Goal: Transaction & Acquisition: Purchase product/service

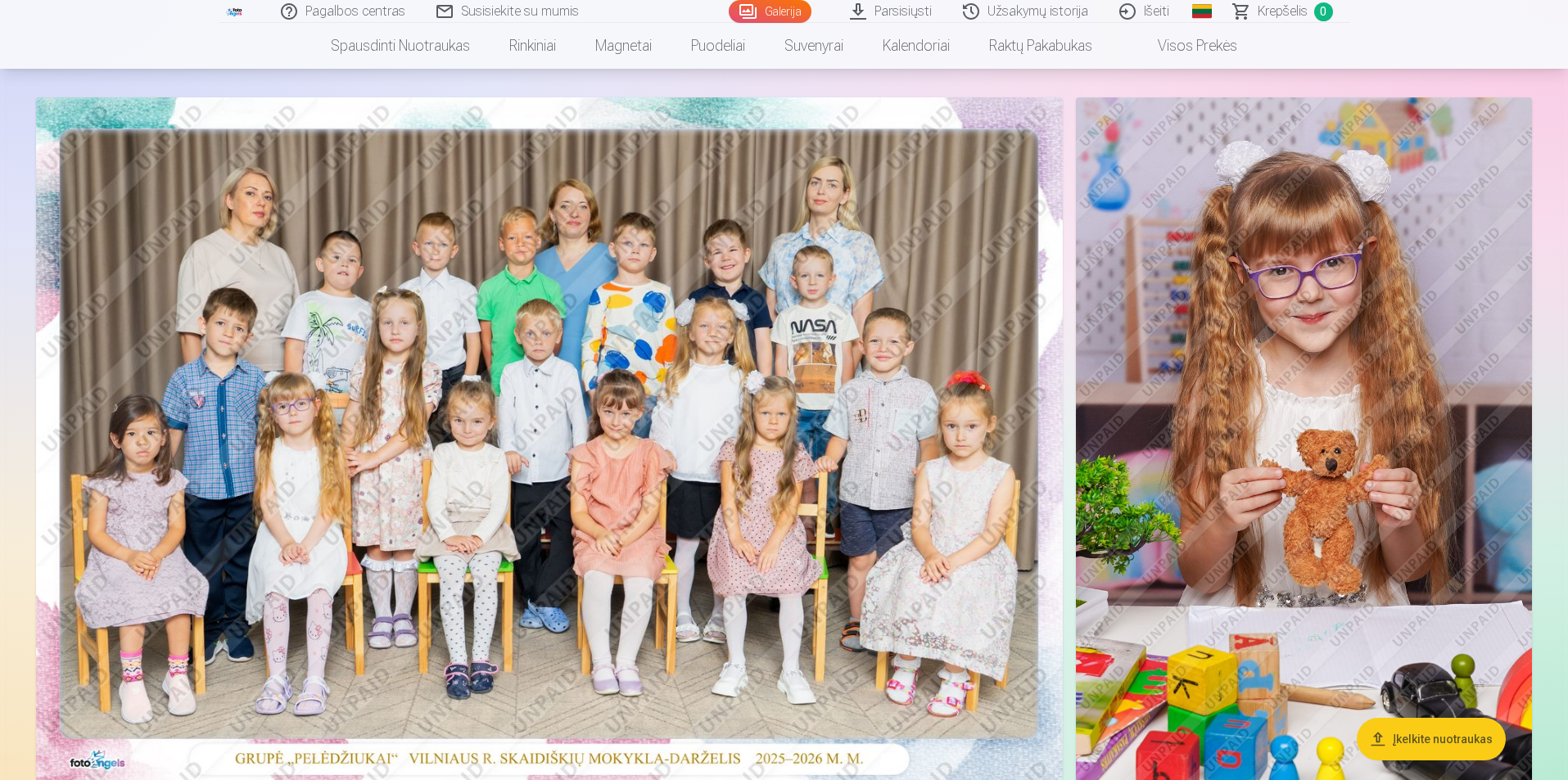
scroll to position [246, 0]
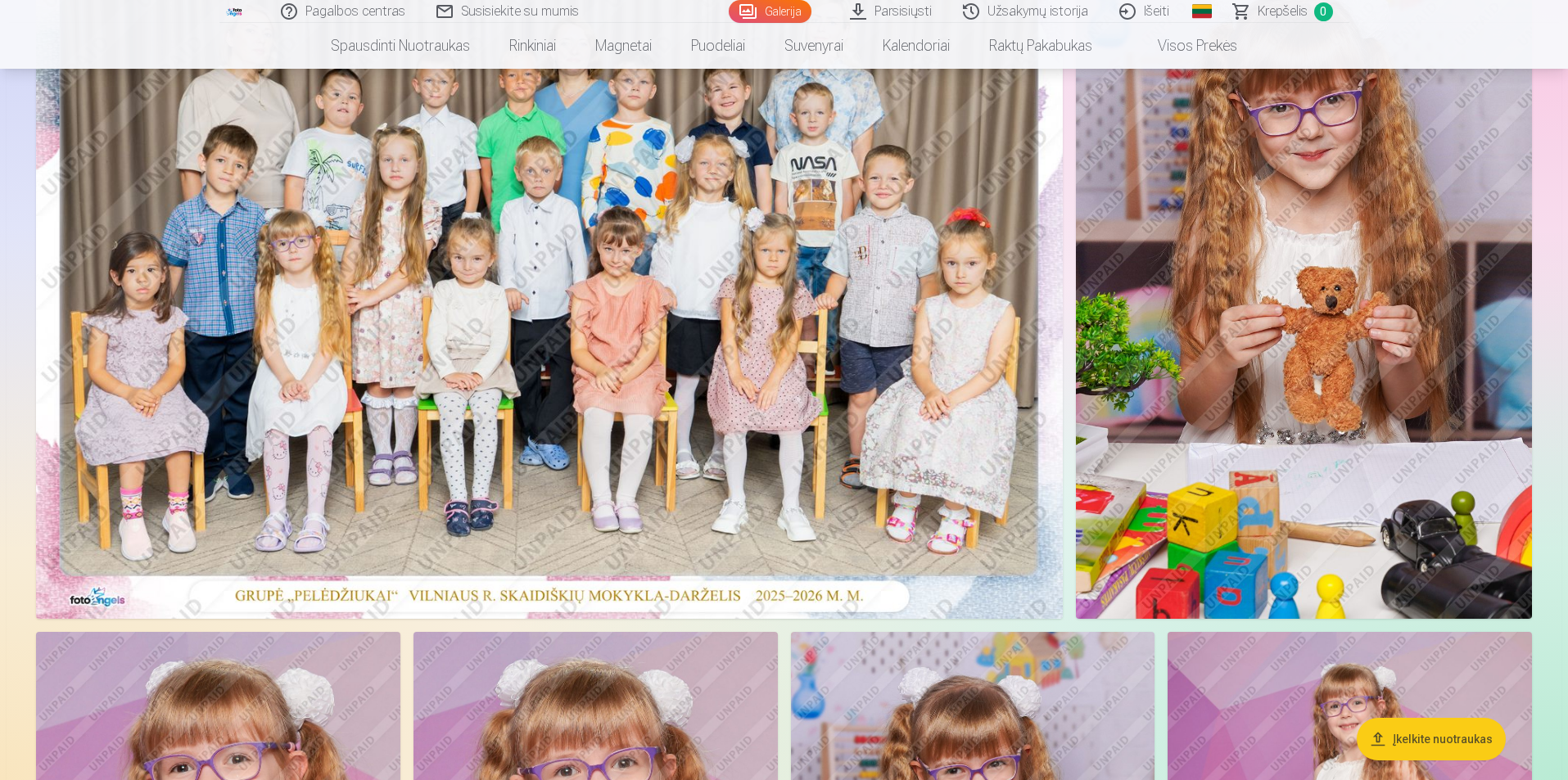
click at [561, 425] on img at bounding box center [549, 276] width 1027 height 684
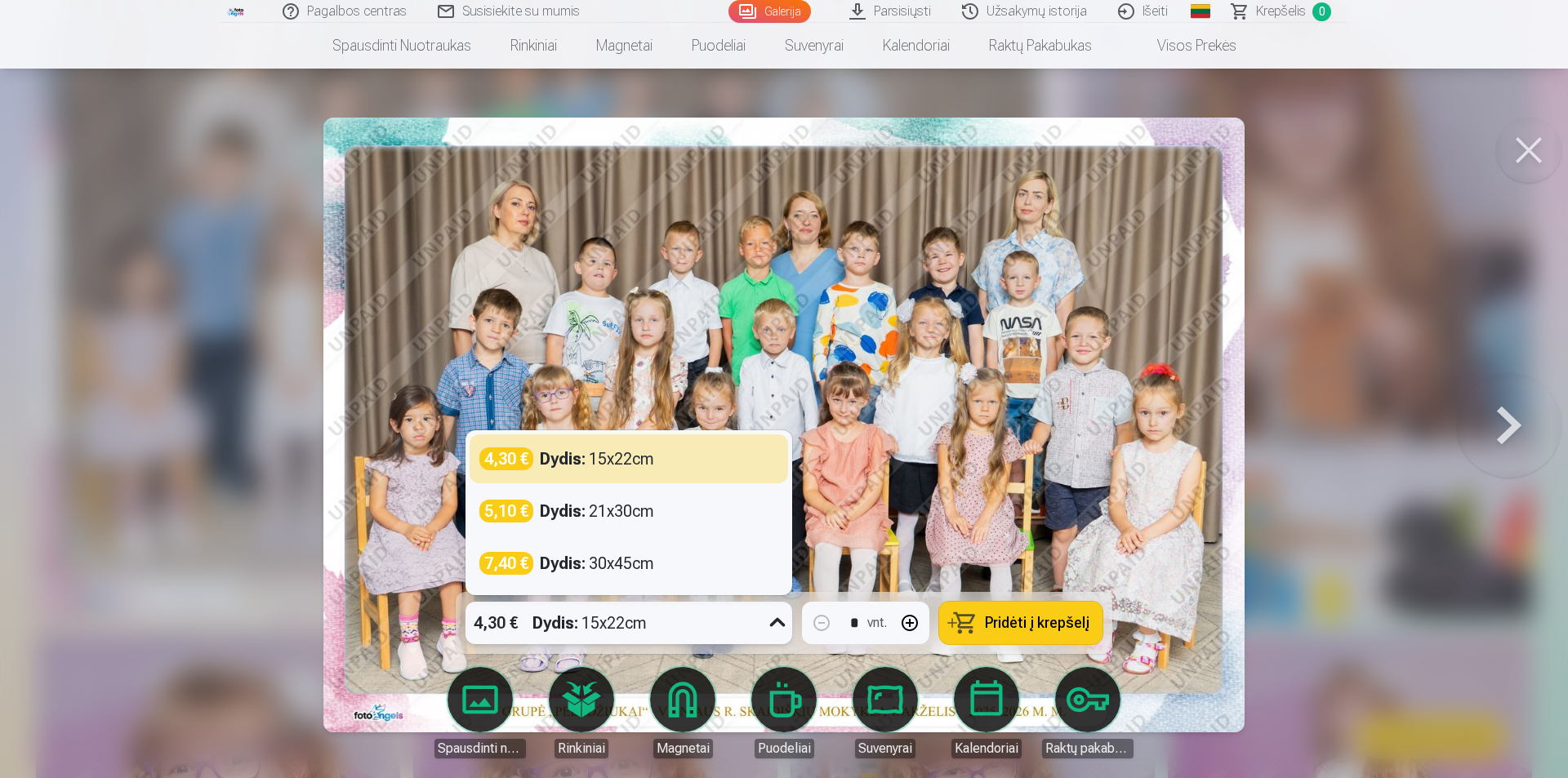
click at [782, 621] on icon at bounding box center [777, 622] width 26 height 26
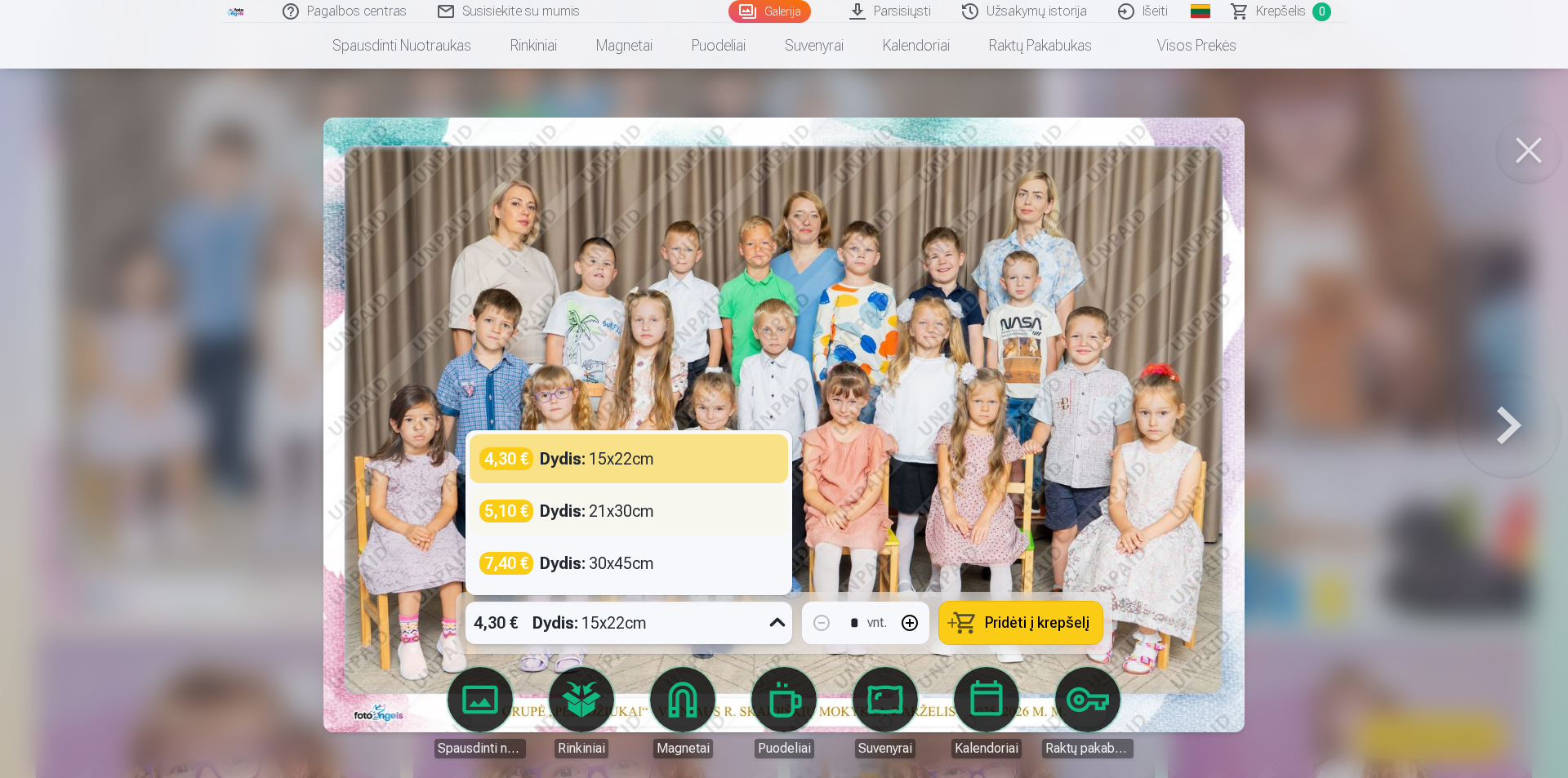
click at [580, 508] on strong "Dydis :" at bounding box center [563, 511] width 46 height 23
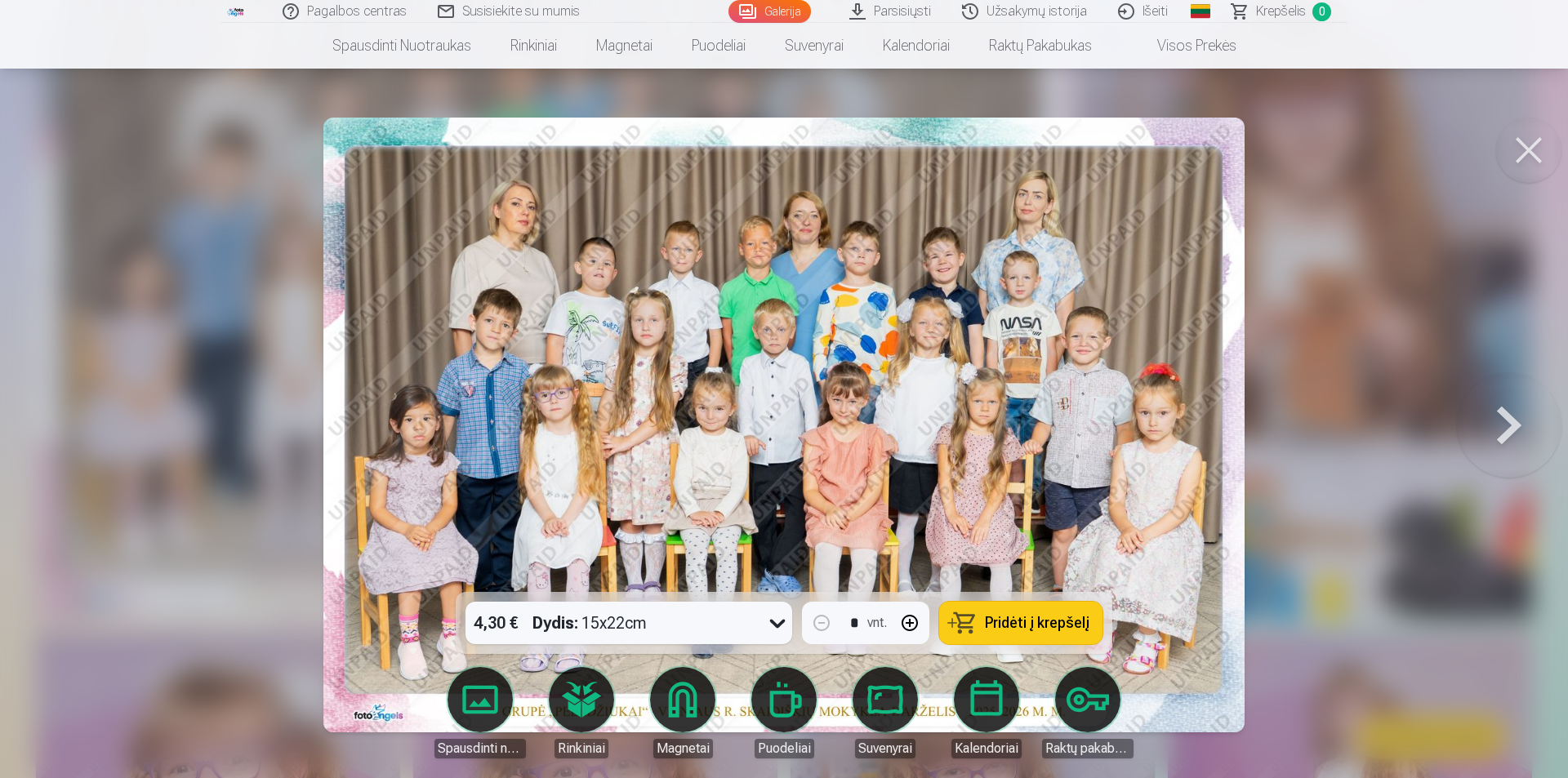
click at [1060, 635] on button "Pridėti į krepšelį" at bounding box center [1020, 623] width 163 height 42
drag, startPoint x: 1532, startPoint y: 151, endPoint x: 1514, endPoint y: 152, distance: 18.0
click at [1531, 152] on button at bounding box center [1528, 150] width 65 height 65
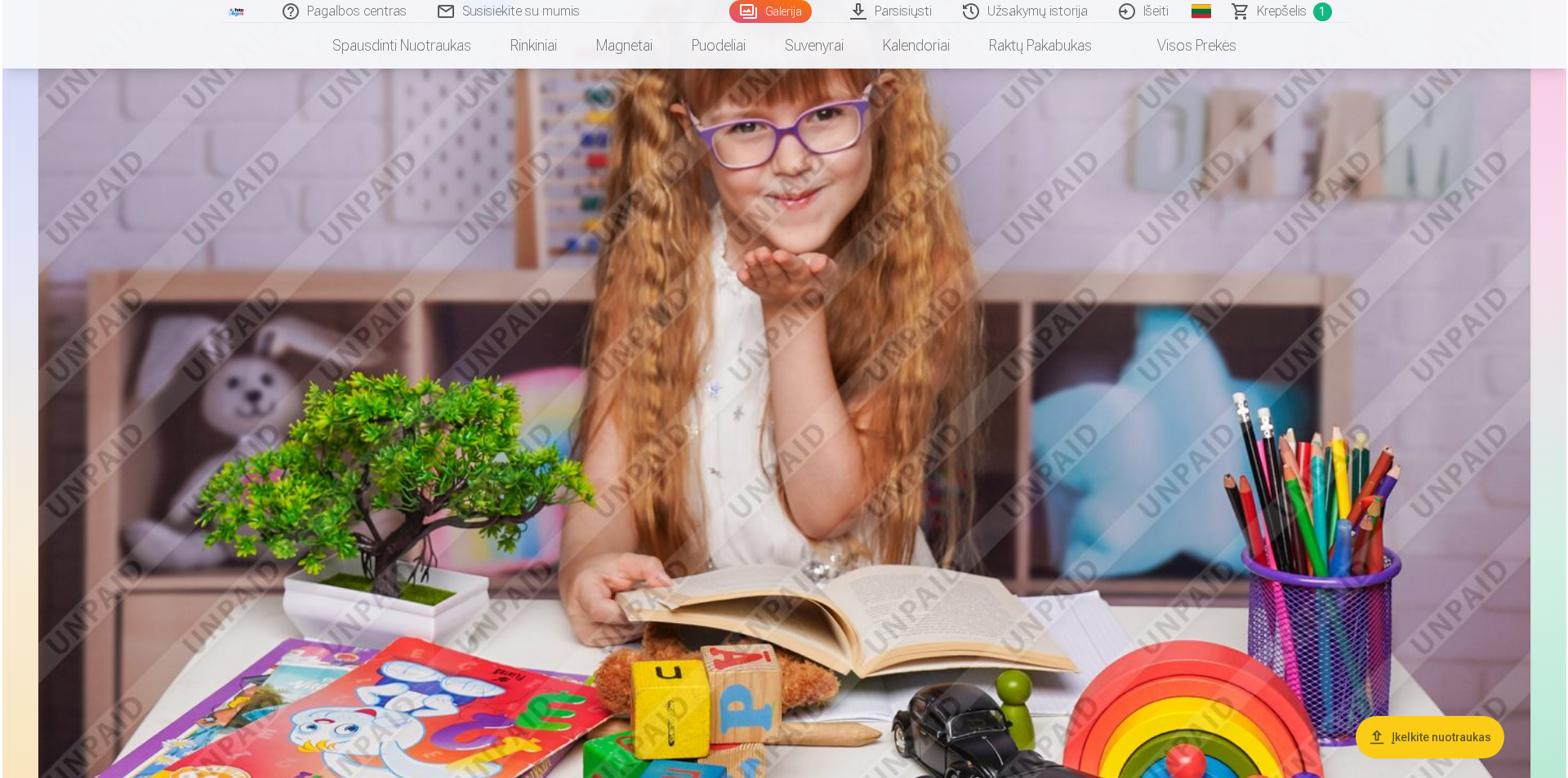
scroll to position [2694, 0]
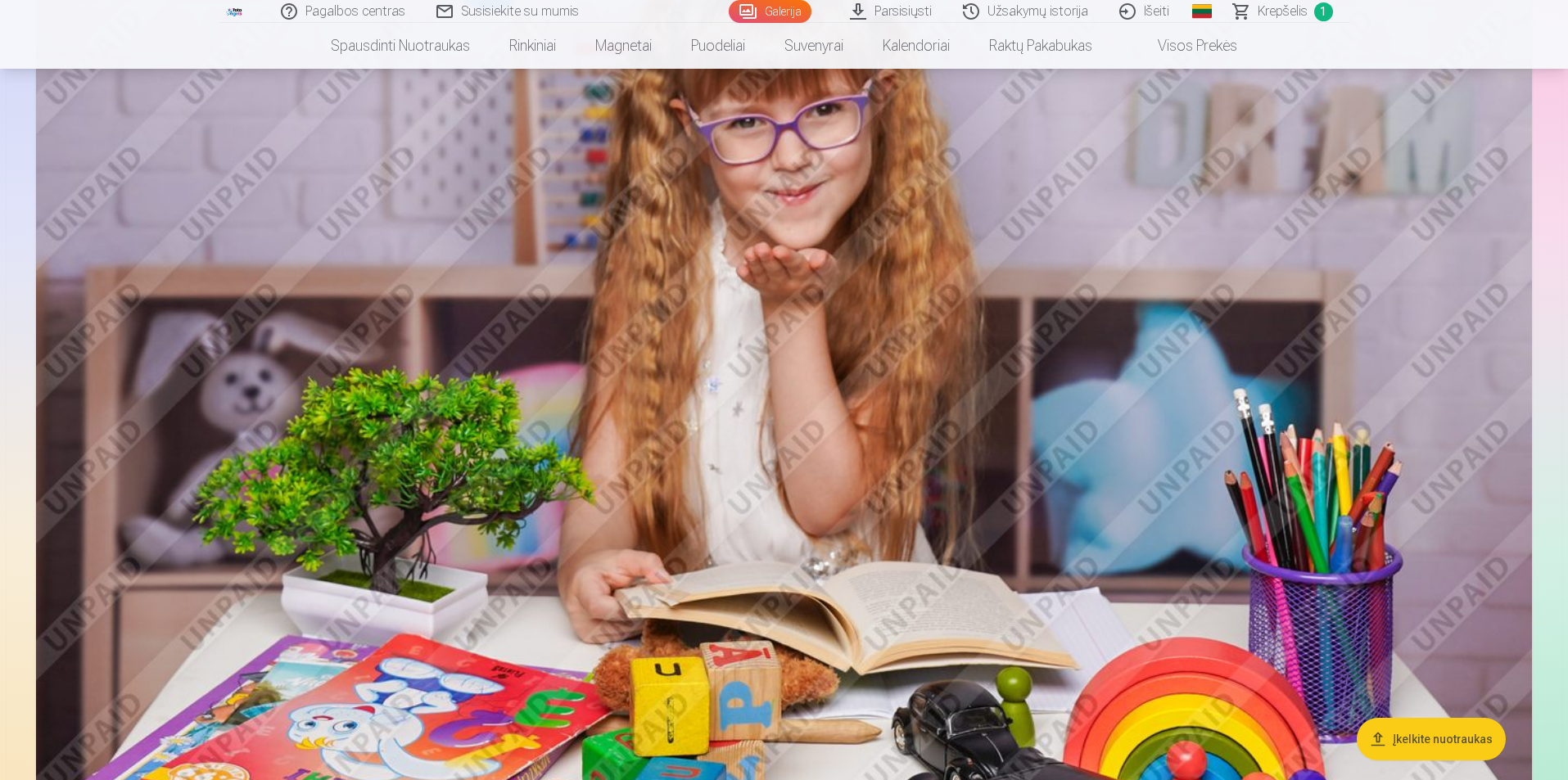
click at [923, 396] on img at bounding box center [784, 360] width 1496 height 997
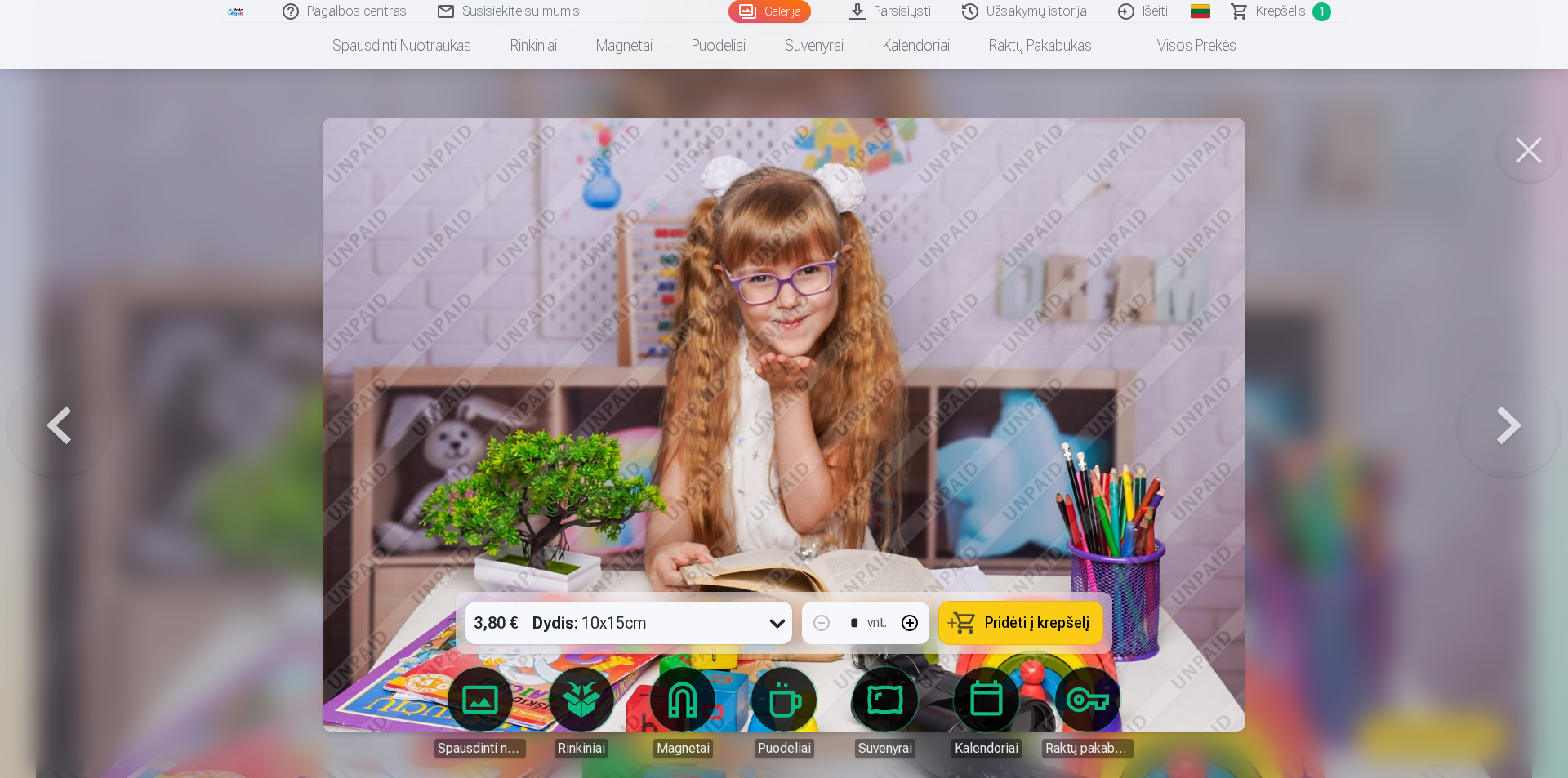
click at [775, 625] on icon at bounding box center [777, 622] width 26 height 26
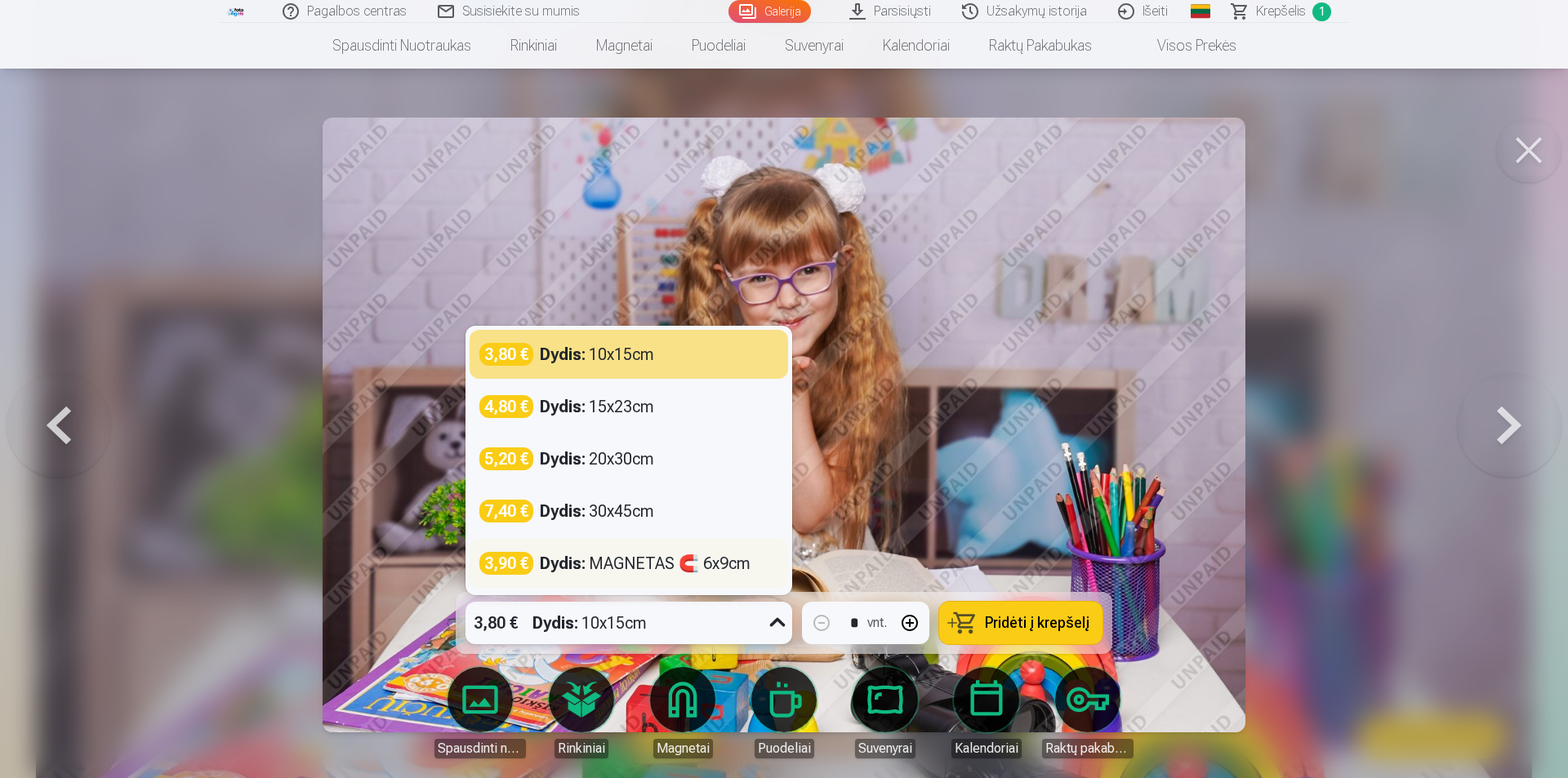
click at [632, 565] on div "Dydis : MAGNETAS 🧲 6x9cm" at bounding box center [645, 563] width 211 height 23
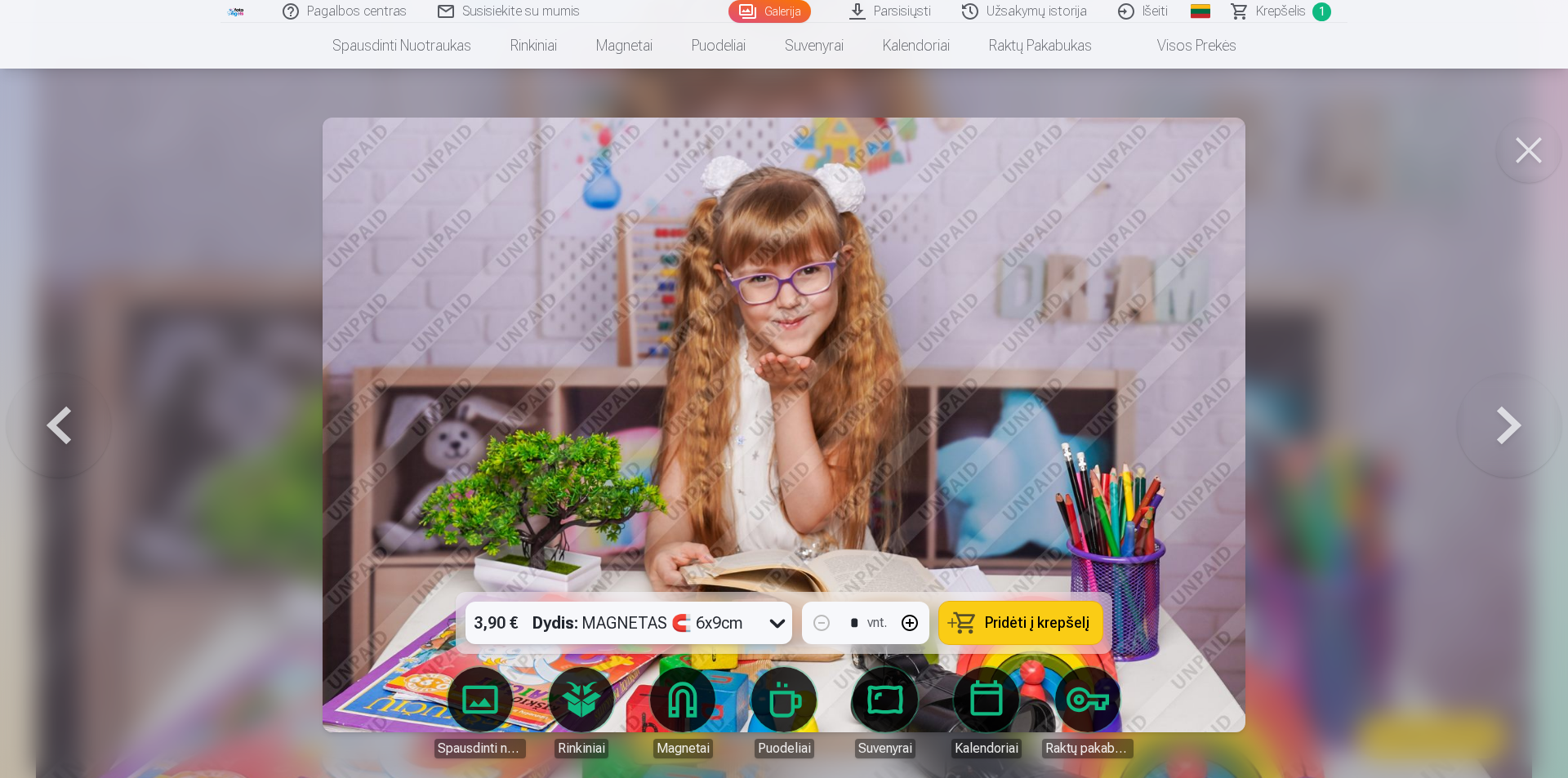
click at [1012, 624] on span "Pridėti į krepšelį" at bounding box center [1037, 623] width 105 height 15
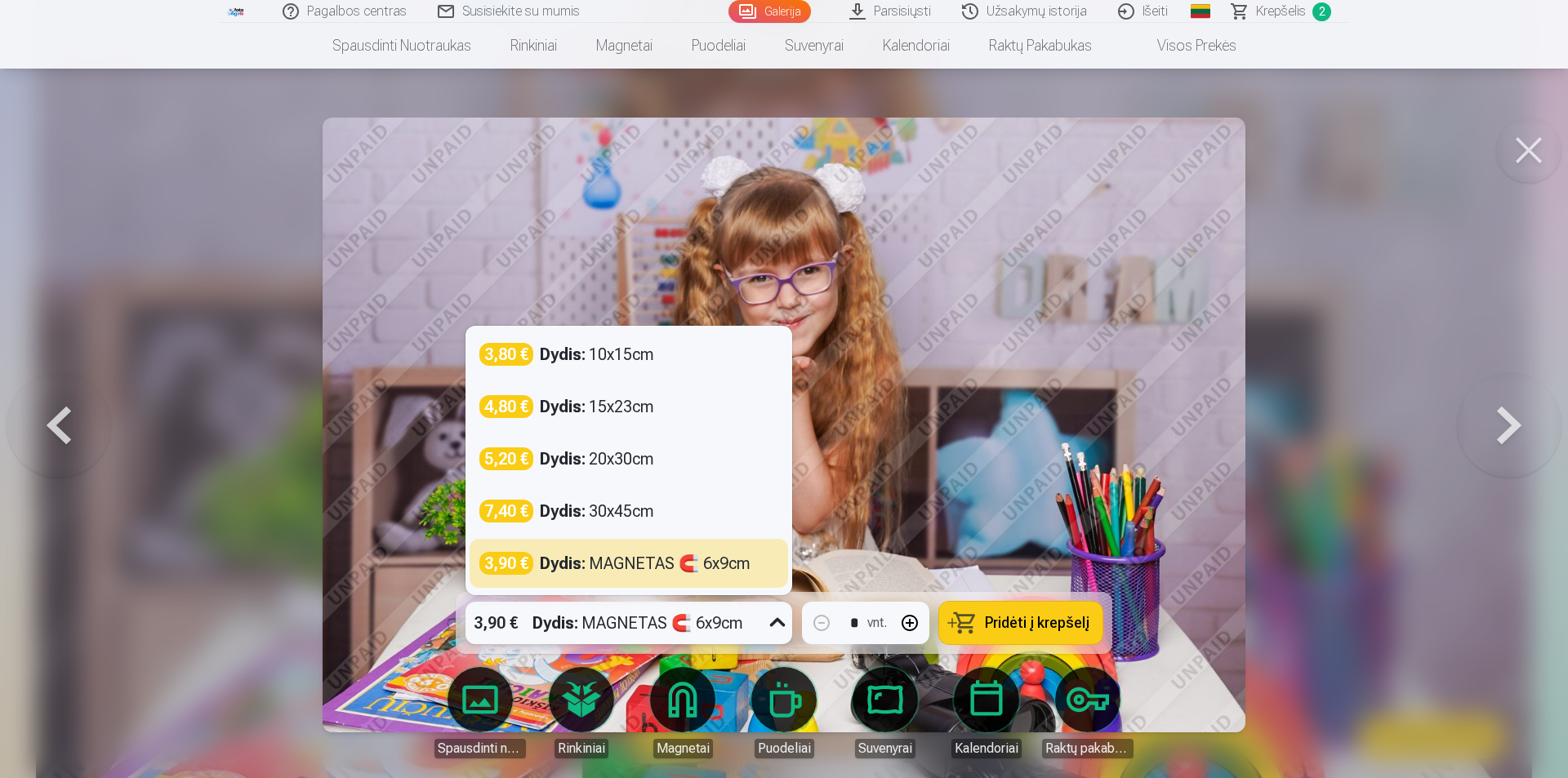
click at [773, 617] on icon at bounding box center [777, 622] width 26 height 26
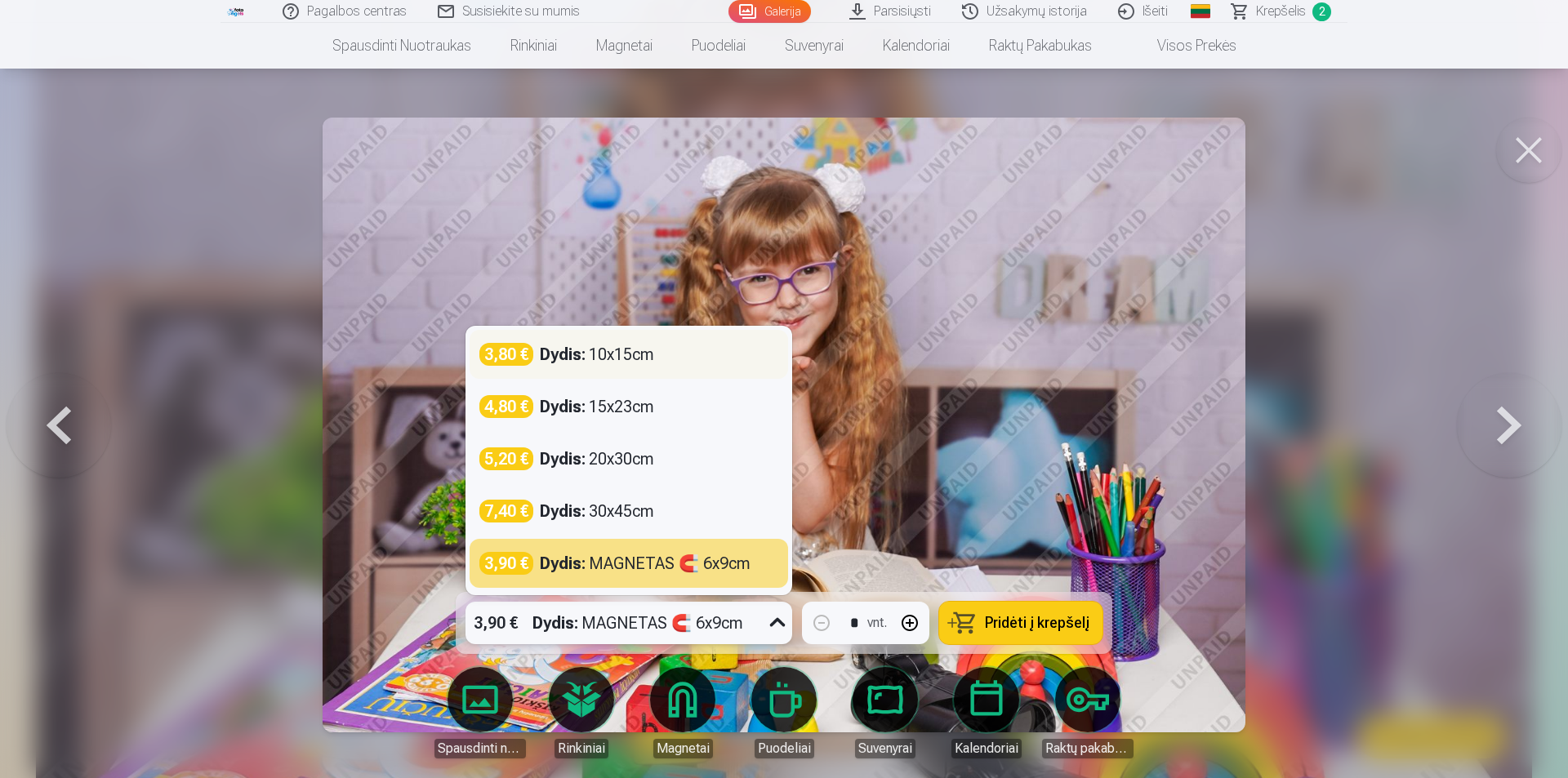
click at [591, 360] on div "Dydis : 10x15cm" at bounding box center [597, 354] width 114 height 23
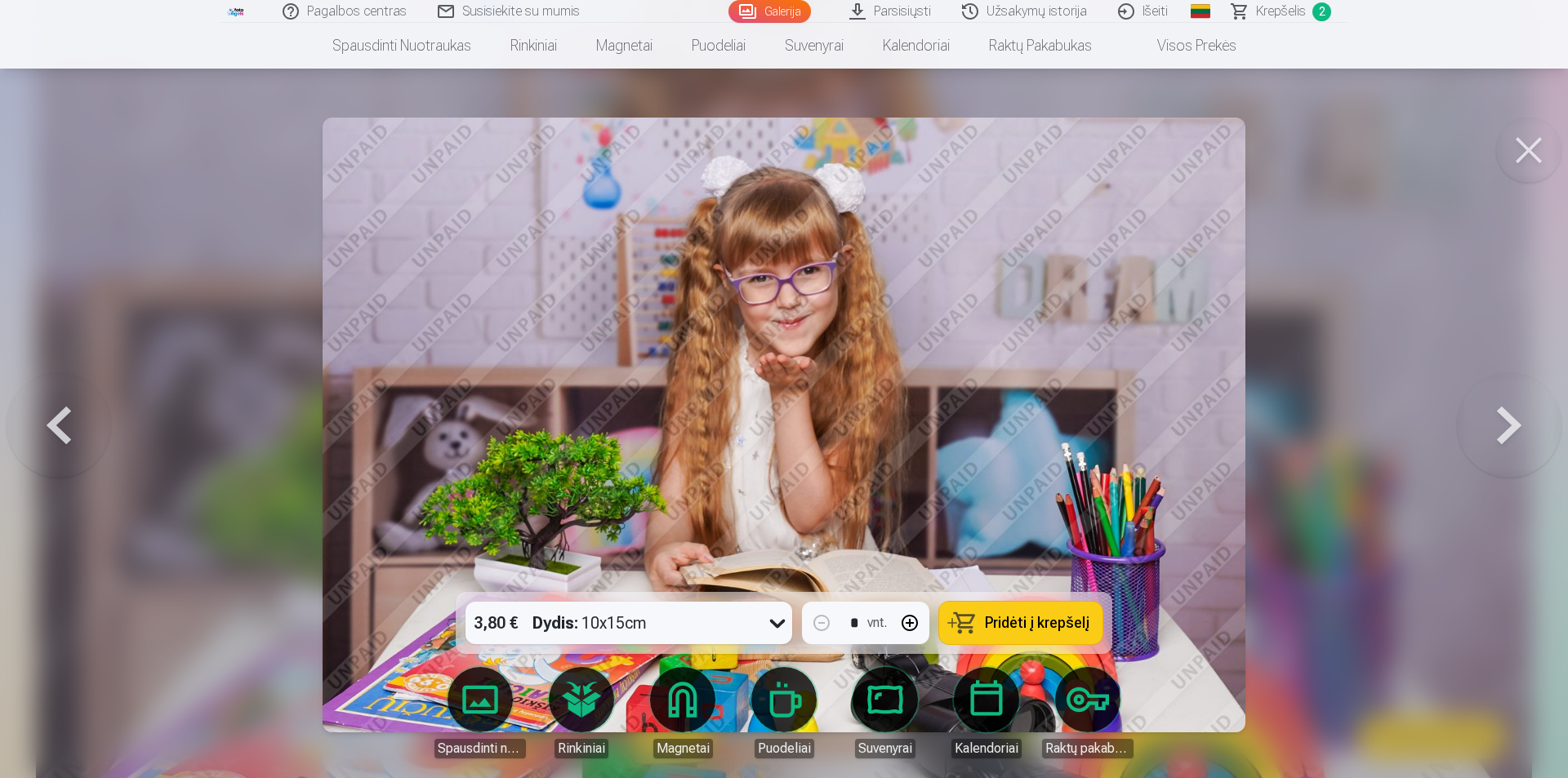
click at [1030, 631] on span "Pridėti į krepšelį" at bounding box center [1037, 623] width 105 height 15
click at [1517, 141] on button at bounding box center [1528, 150] width 65 height 65
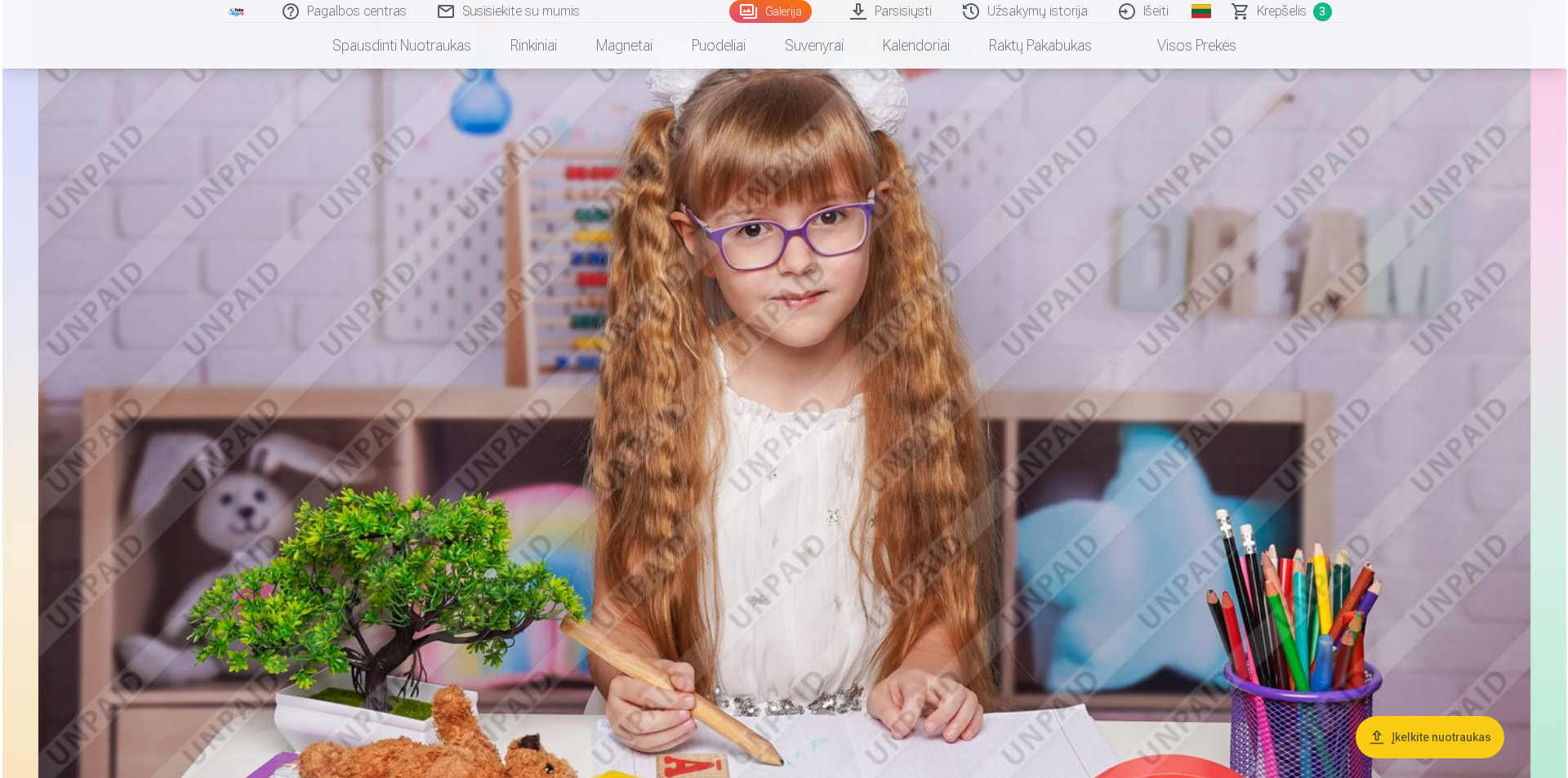
scroll to position [3668, 0]
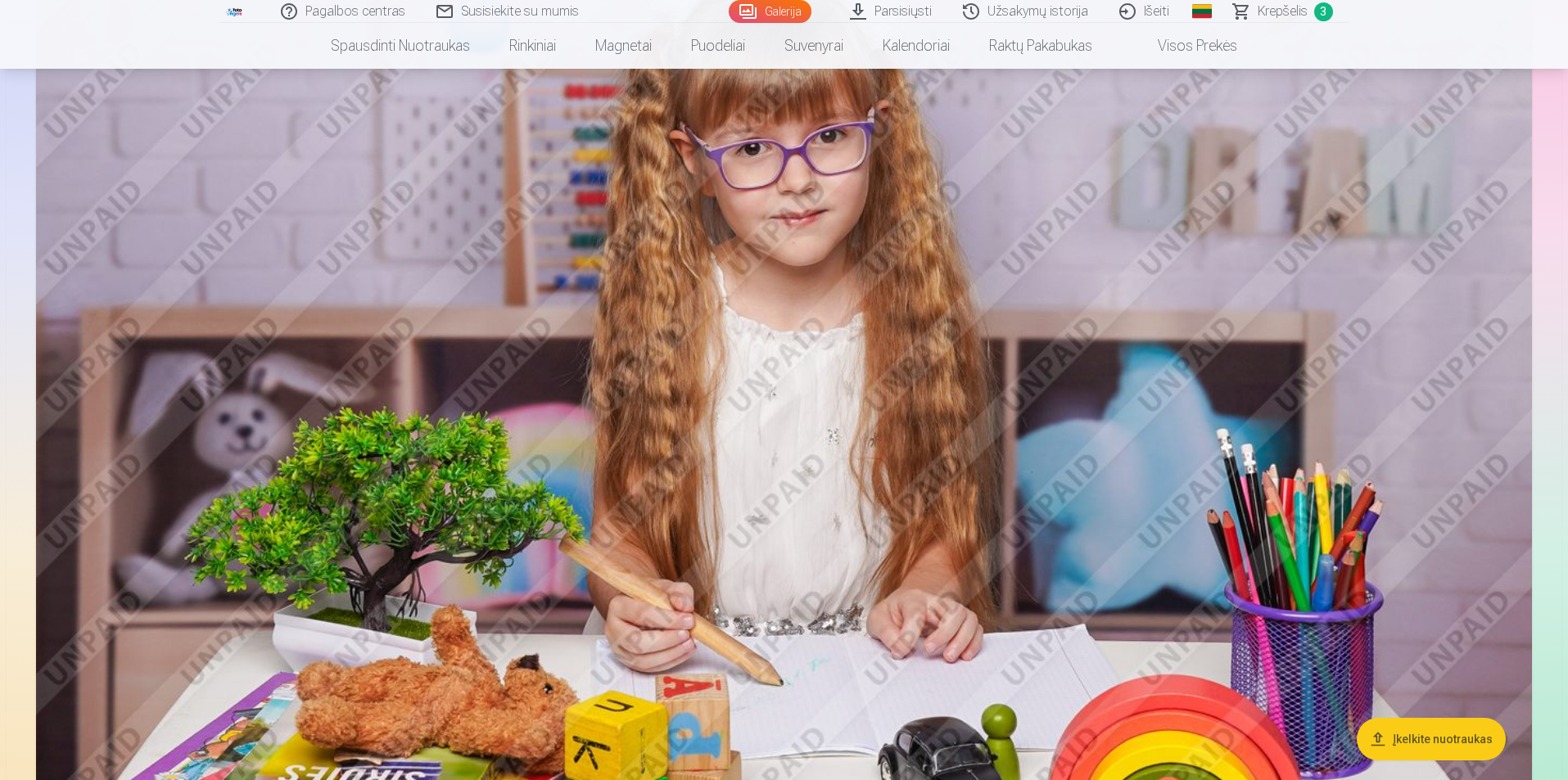
click at [887, 411] on img at bounding box center [784, 393] width 1496 height 997
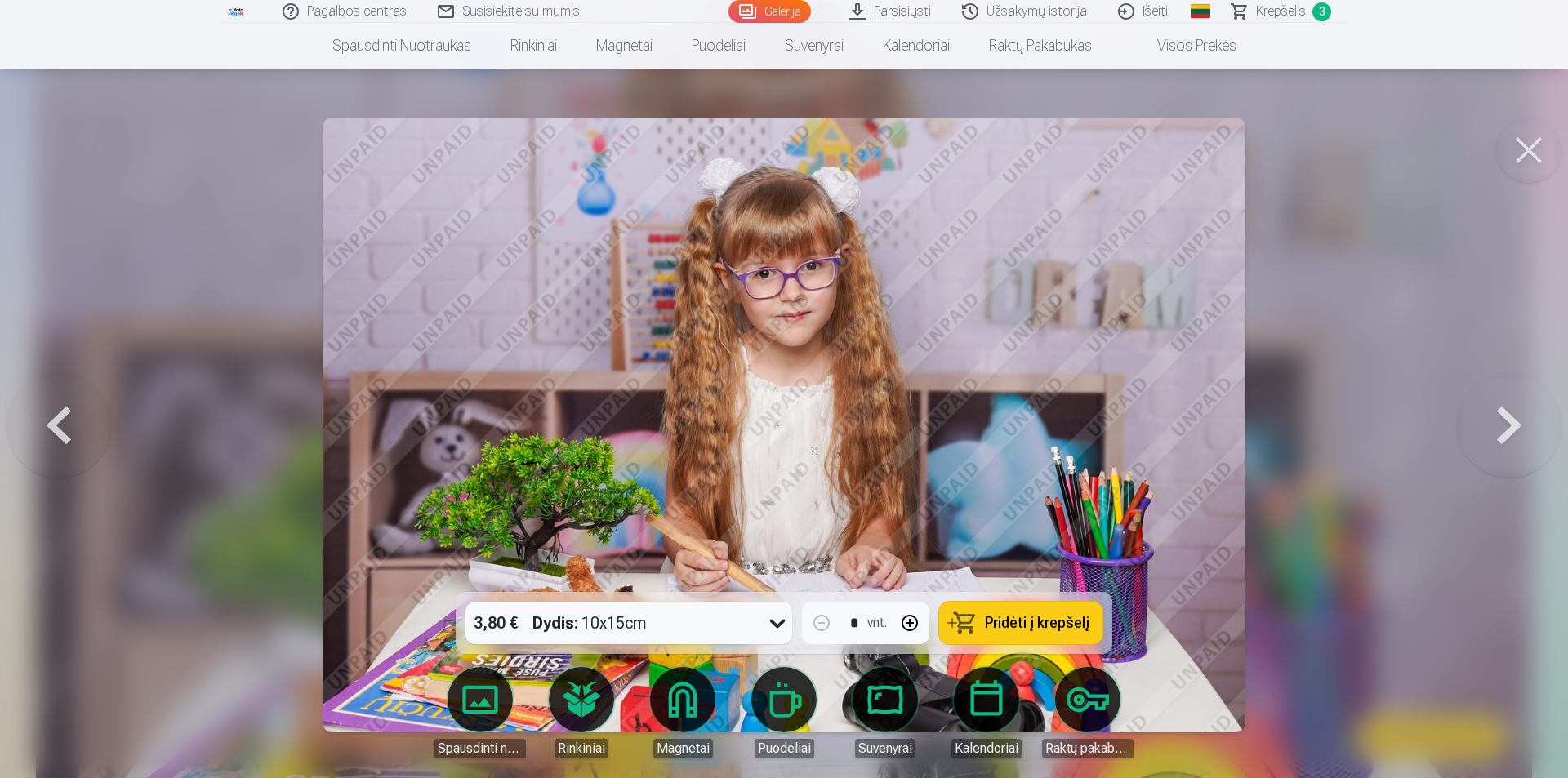
click at [1045, 618] on span "Pridėti į krepšelį" at bounding box center [1037, 623] width 105 height 15
click at [1529, 150] on button at bounding box center [1528, 150] width 65 height 65
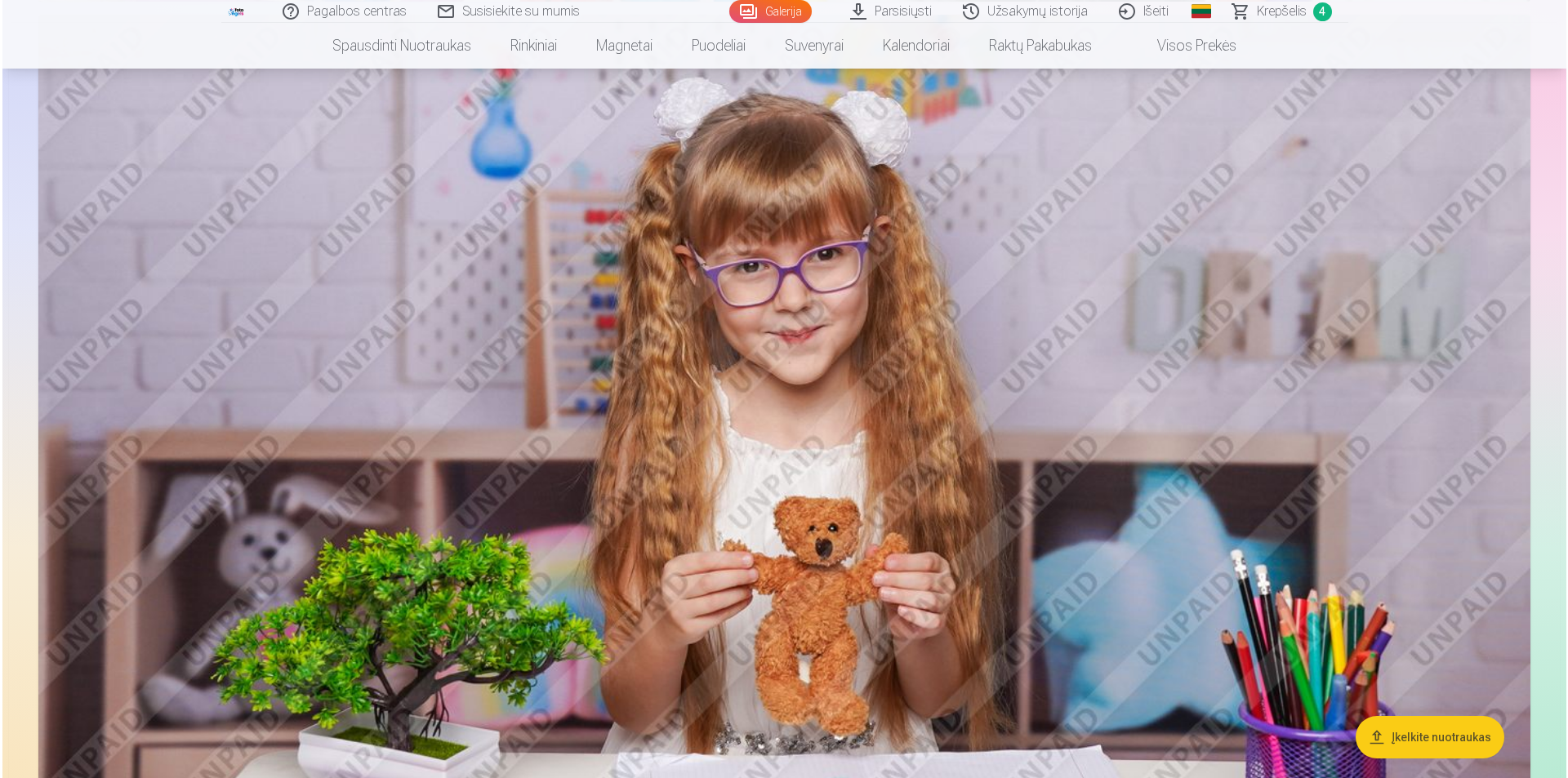
scroll to position [4720, 0]
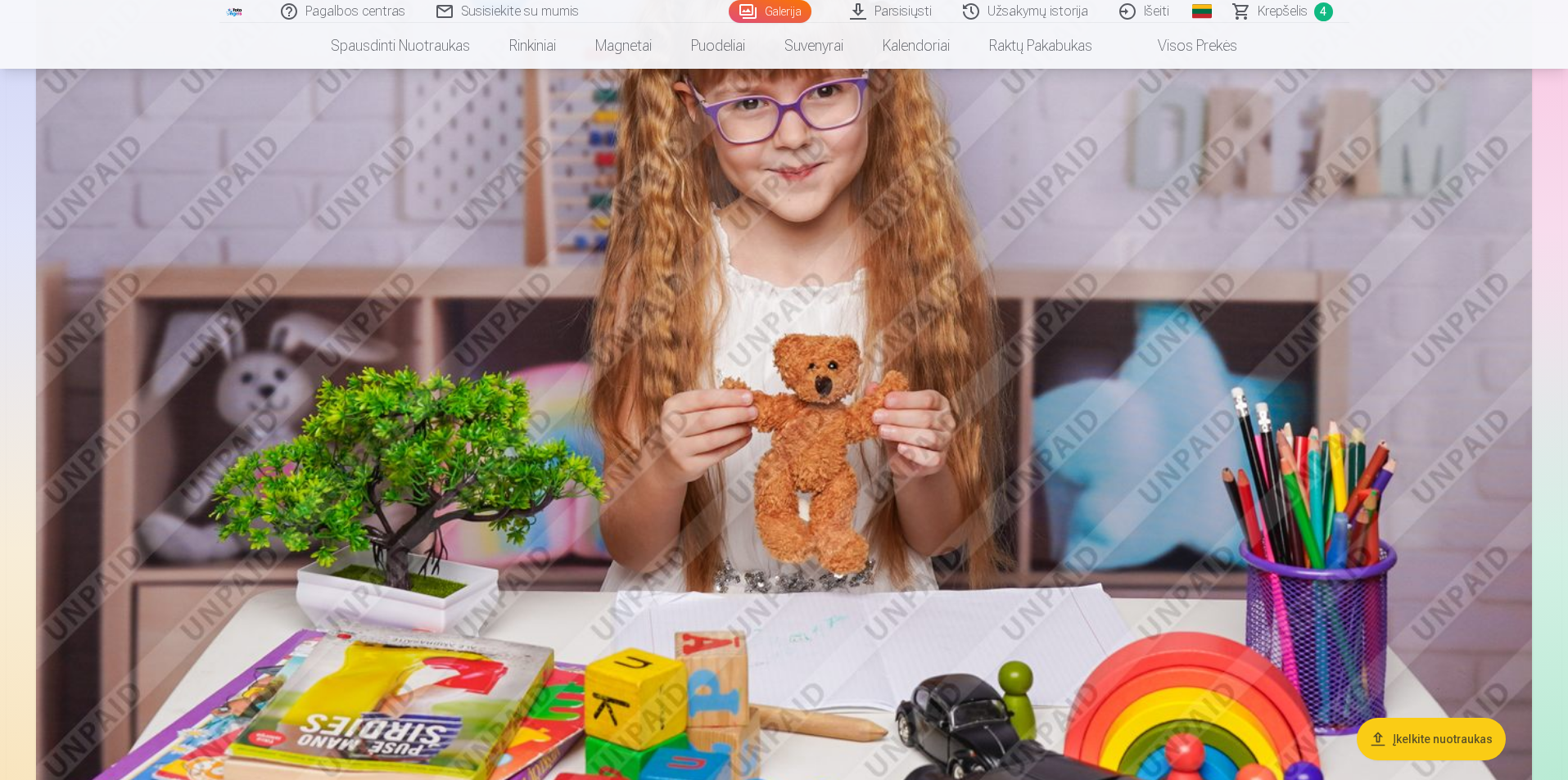
click at [755, 448] on img at bounding box center [784, 350] width 1496 height 997
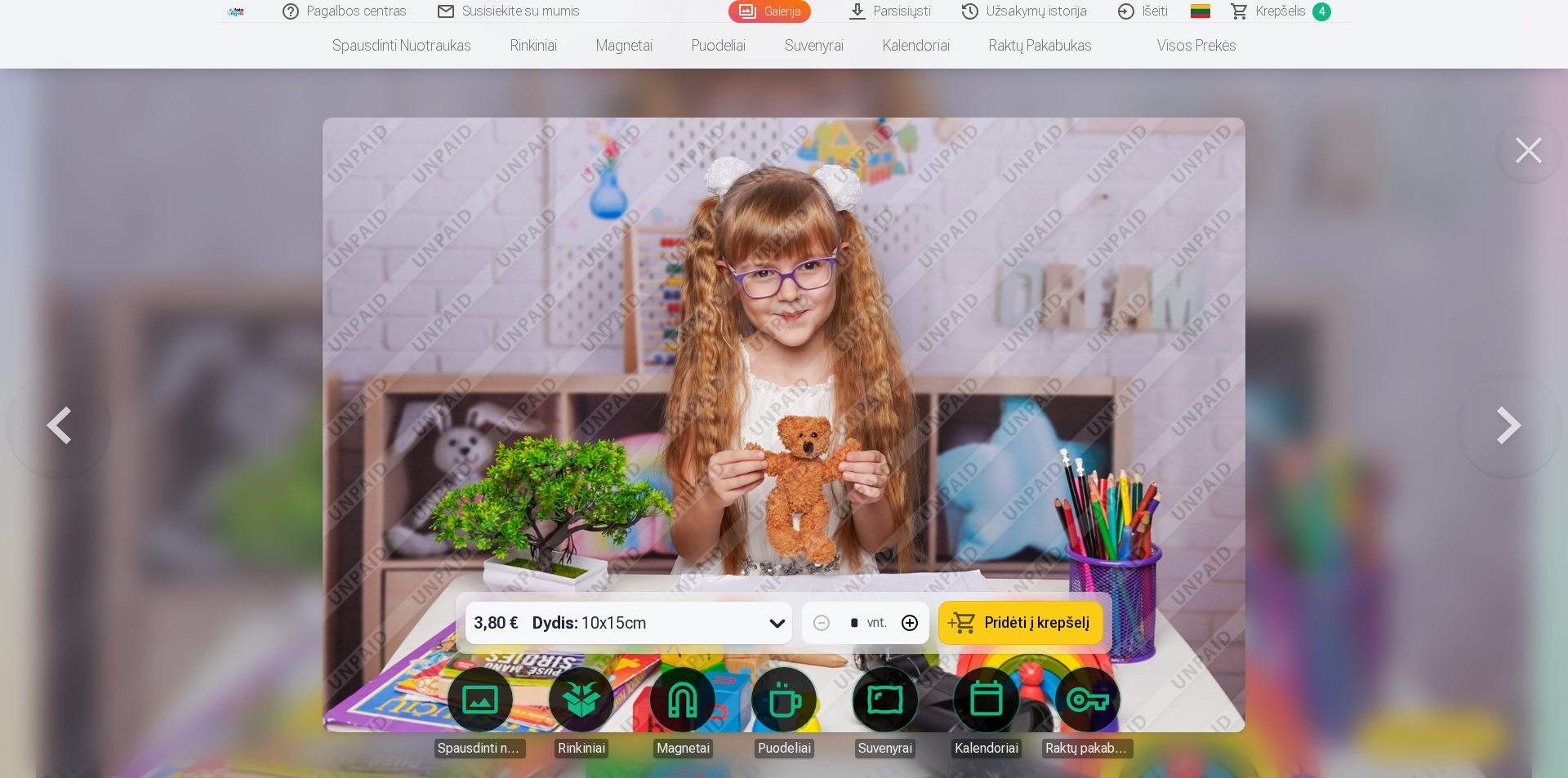
click at [1065, 610] on button "Pridėti į krepšelį" at bounding box center [1020, 623] width 163 height 42
click at [1538, 155] on button at bounding box center [1528, 150] width 65 height 65
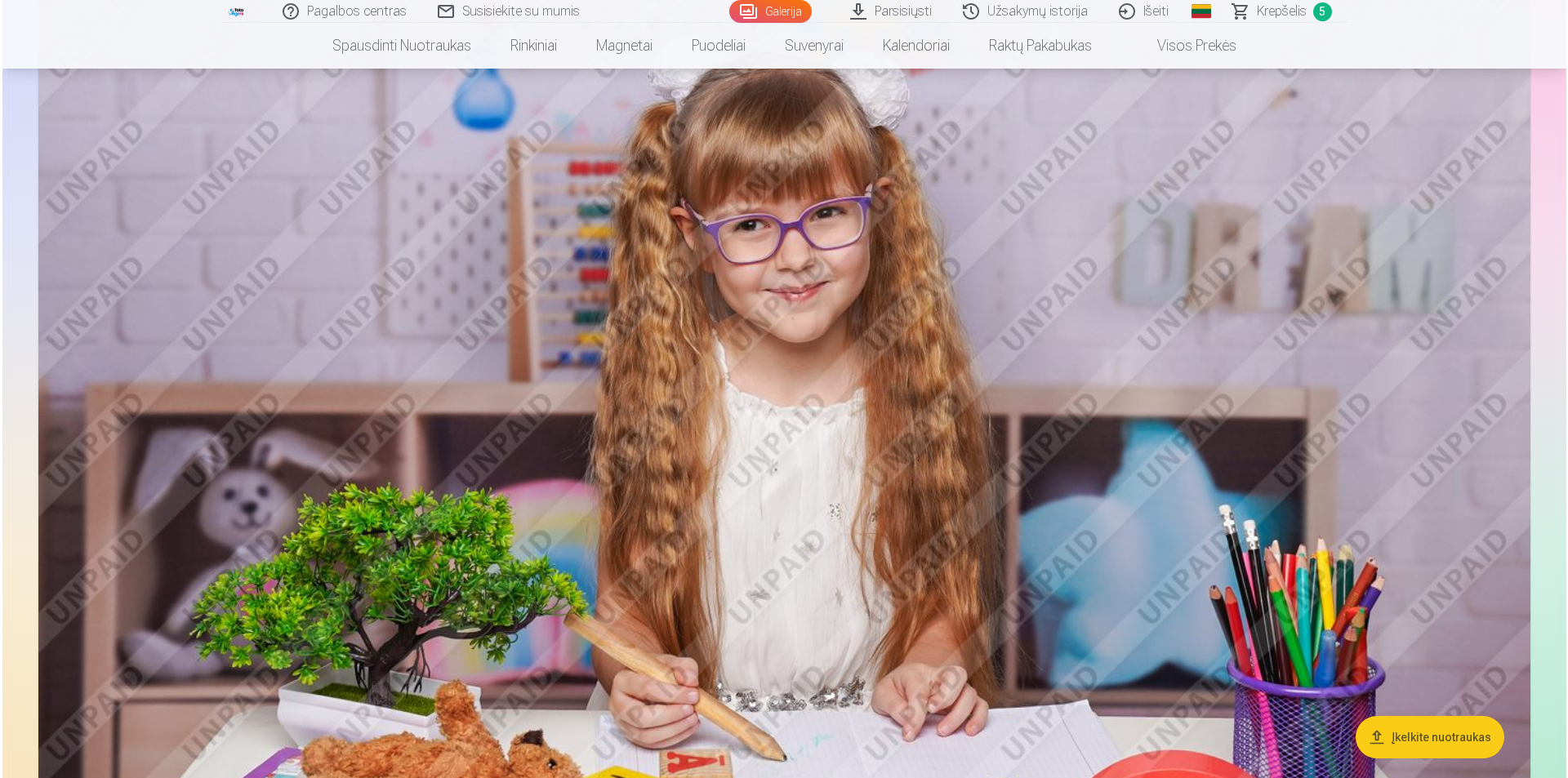
scroll to position [5606, 0]
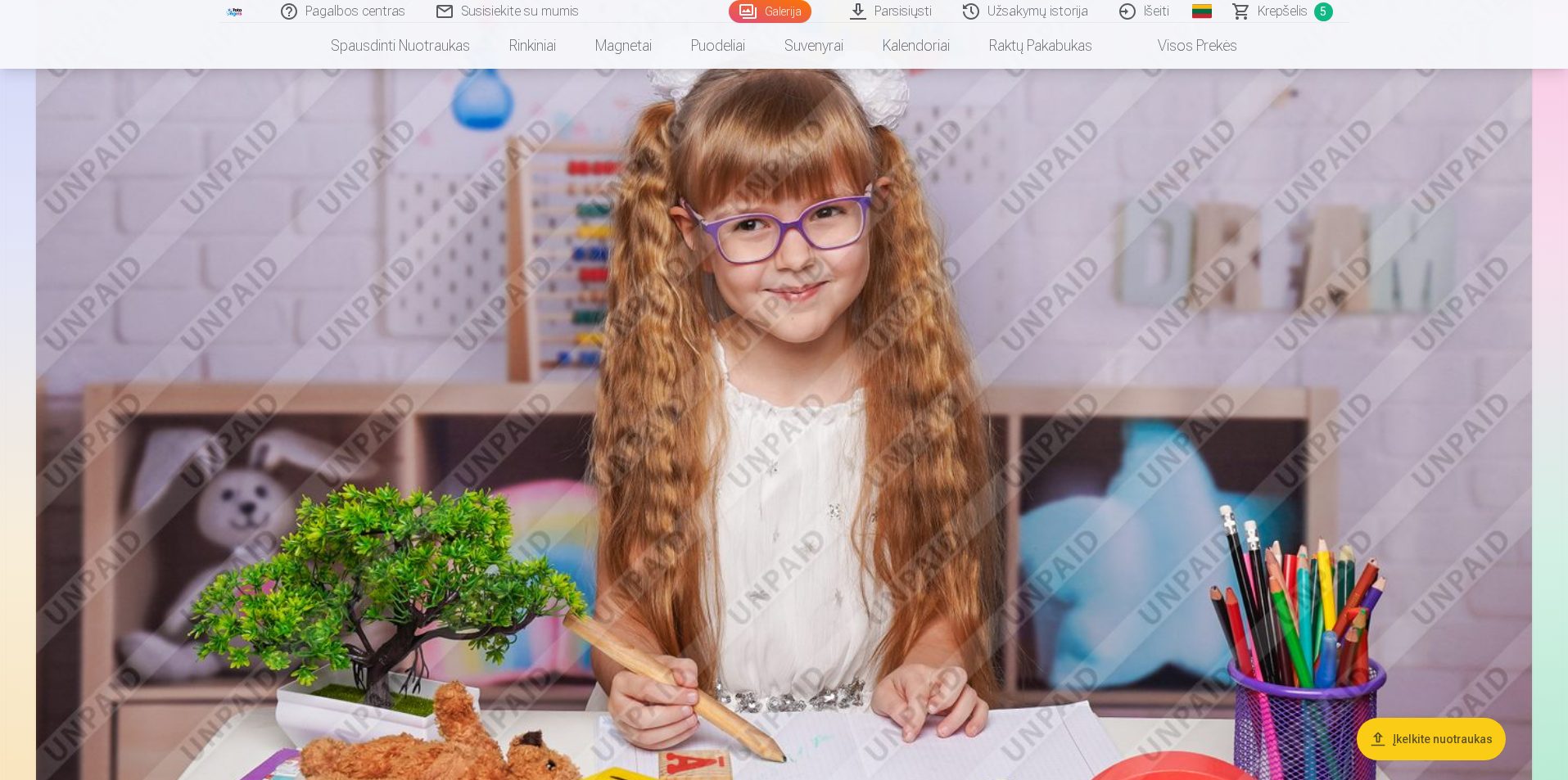
click at [950, 386] on img at bounding box center [784, 470] width 1496 height 997
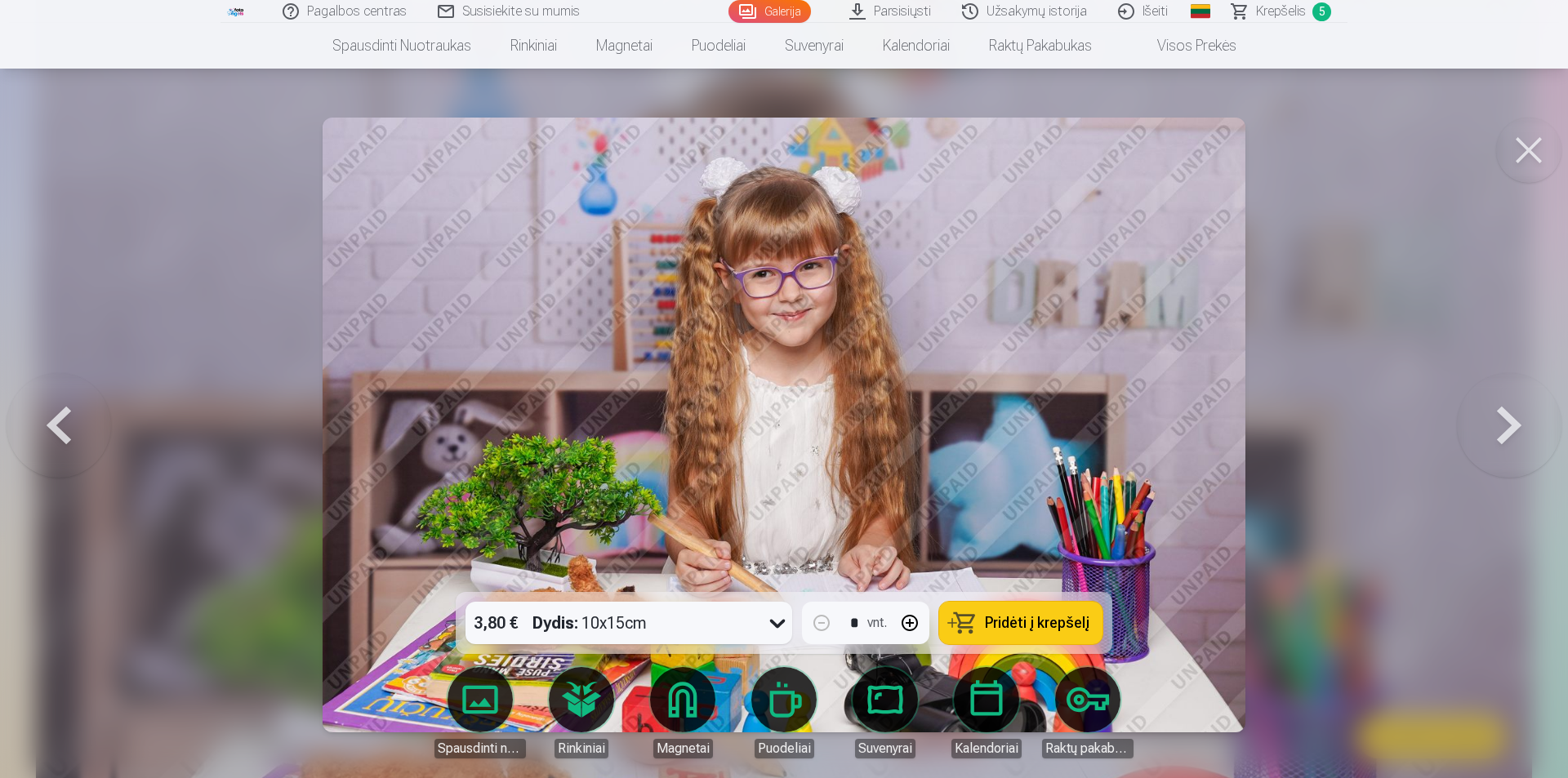
click at [1040, 630] on span "Pridėti į krepšelį" at bounding box center [1037, 623] width 105 height 15
click at [1541, 152] on button at bounding box center [1528, 150] width 65 height 65
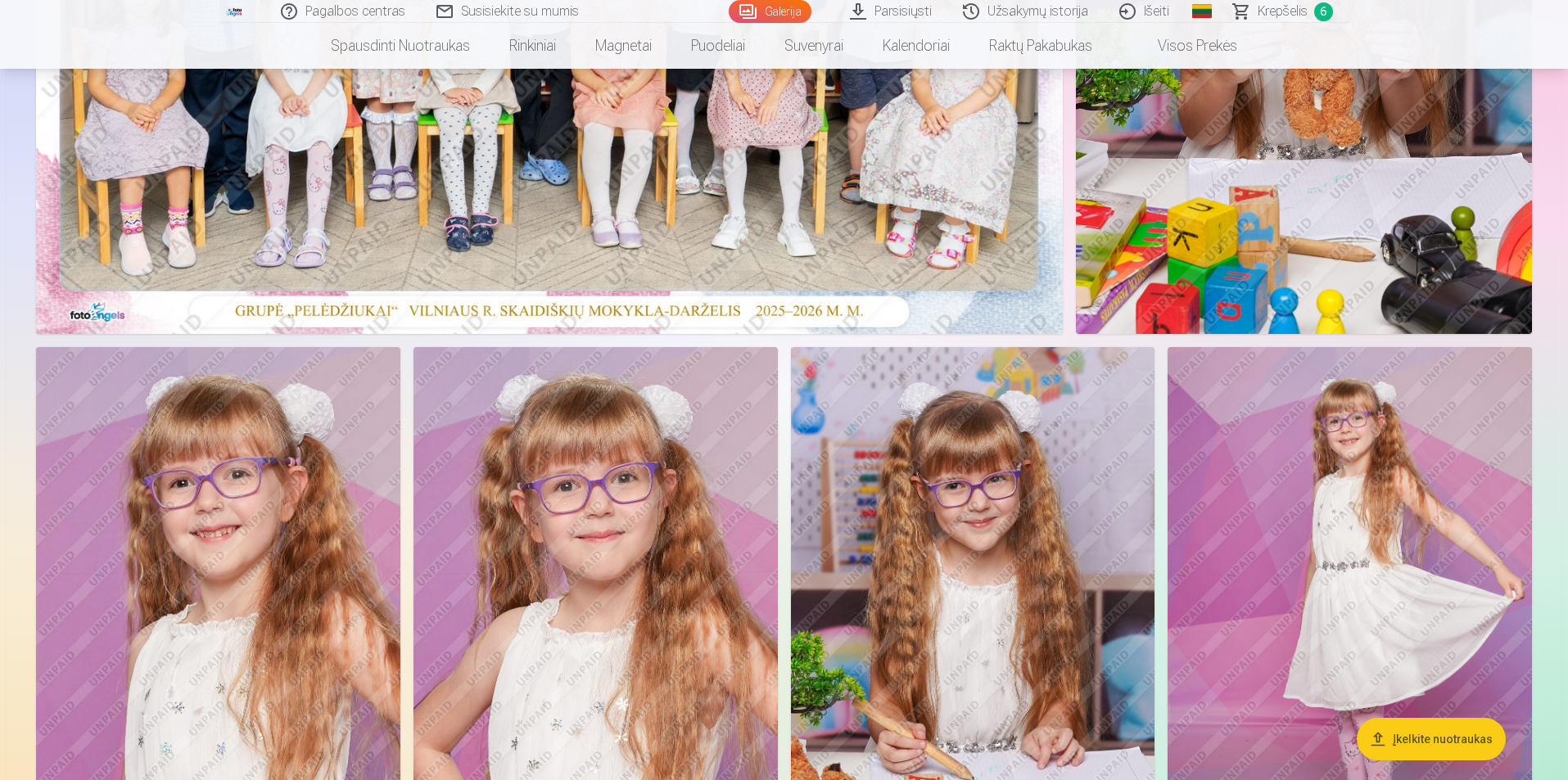
scroll to position [121, 0]
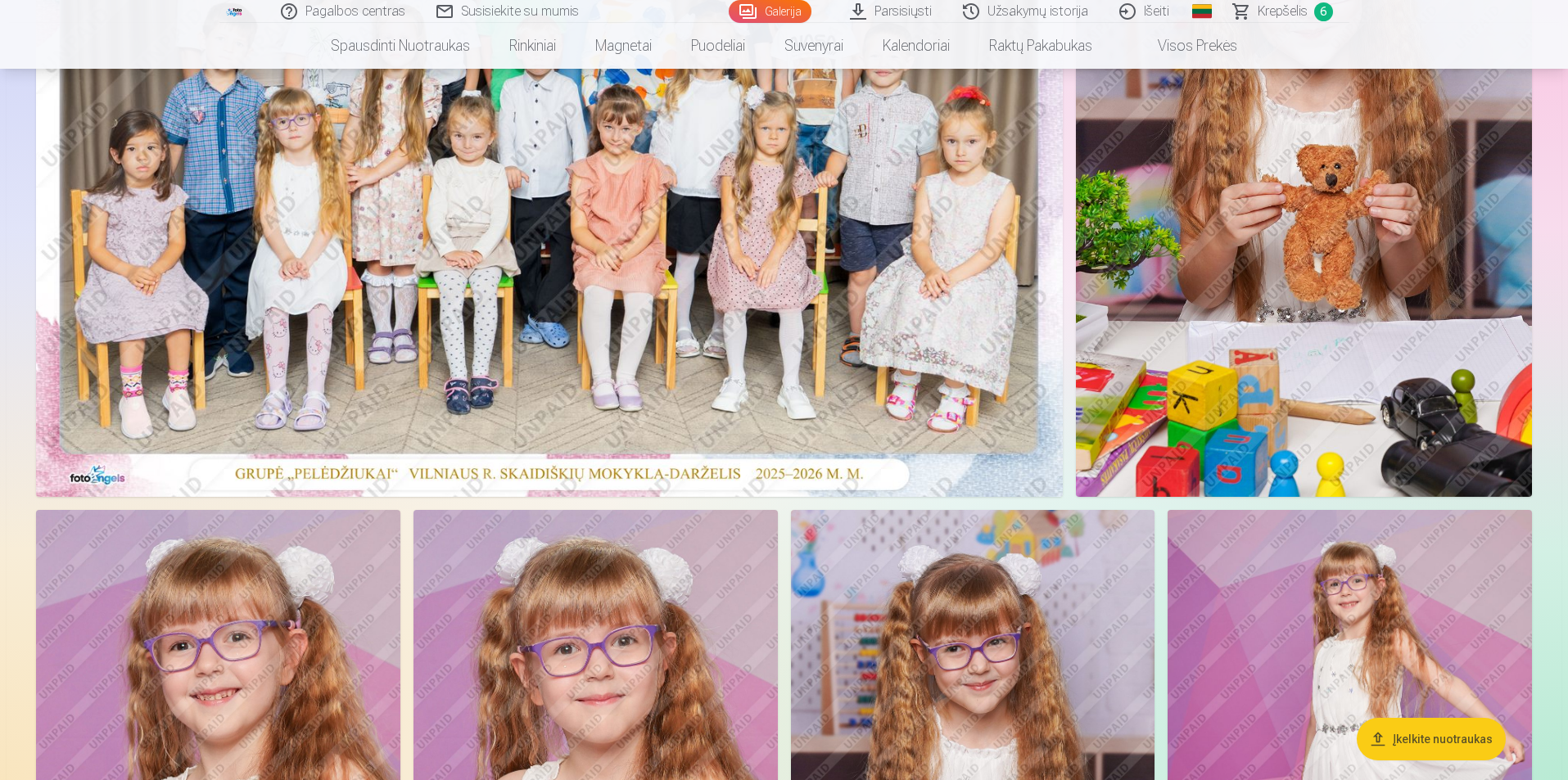
scroll to position [612, 0]
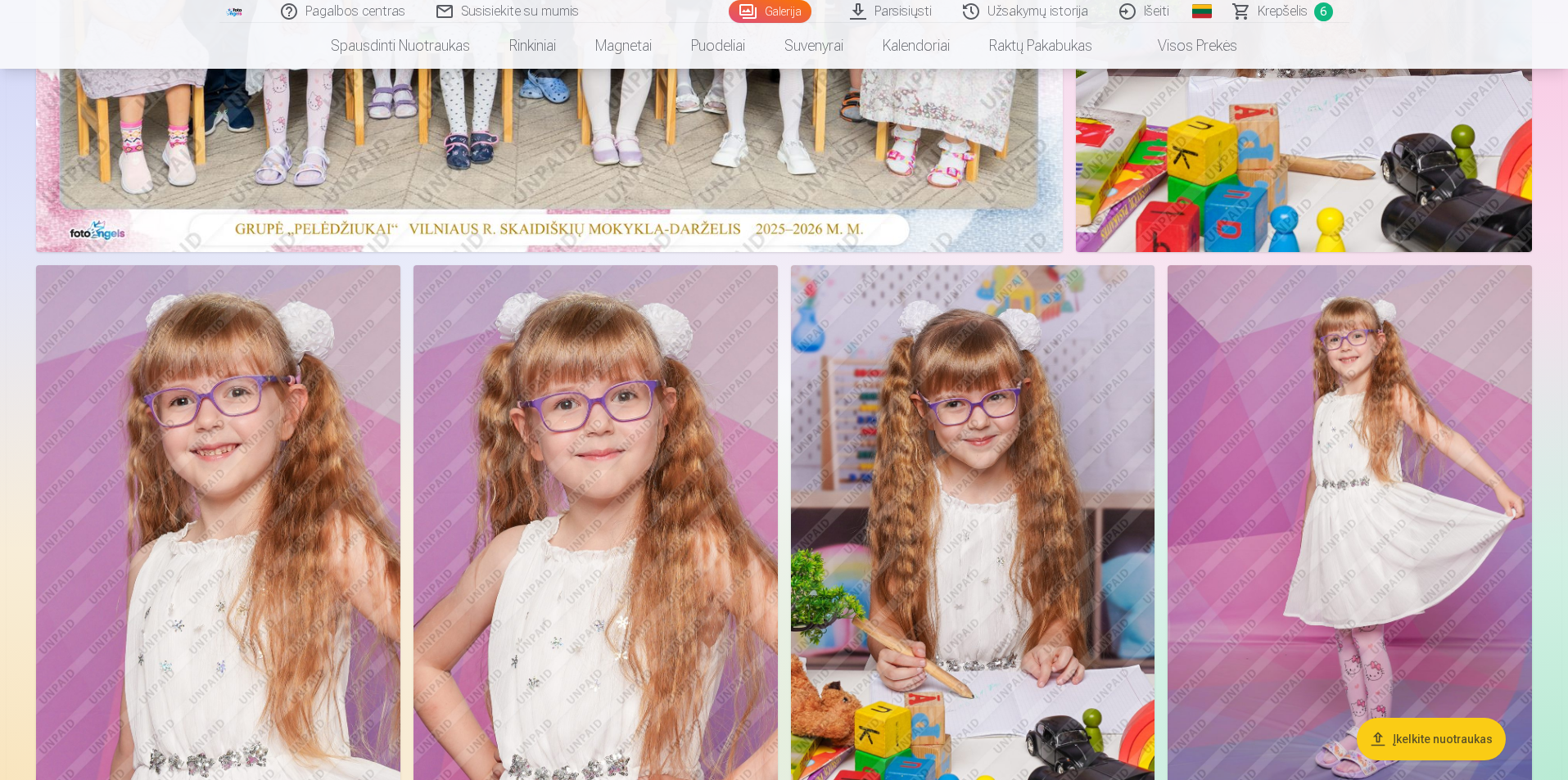
click at [1277, 18] on span "Krepšelis" at bounding box center [1283, 11] width 50 height 19
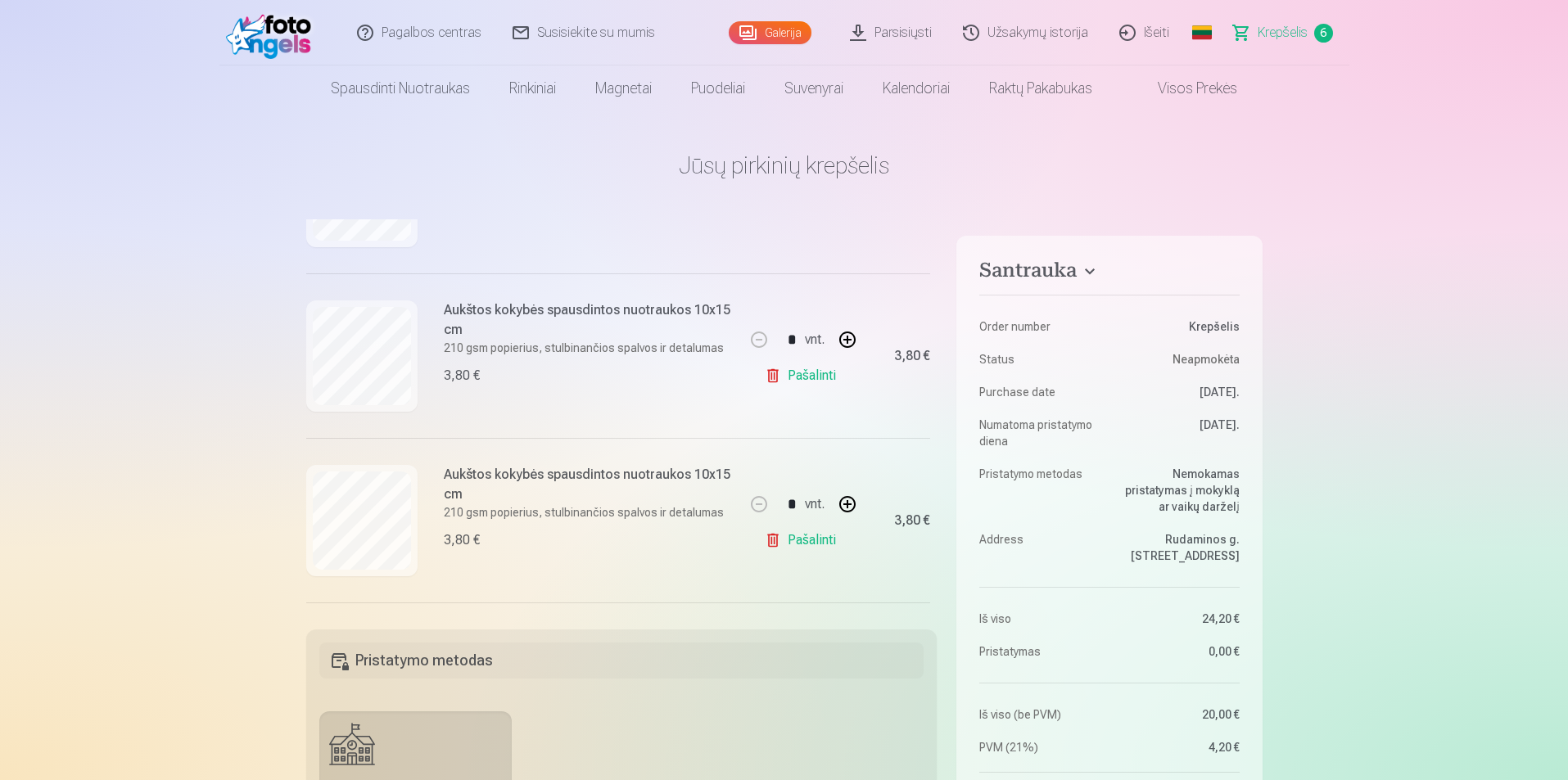
scroll to position [457, 0]
click at [791, 31] on link "Galerija" at bounding box center [770, 32] width 83 height 23
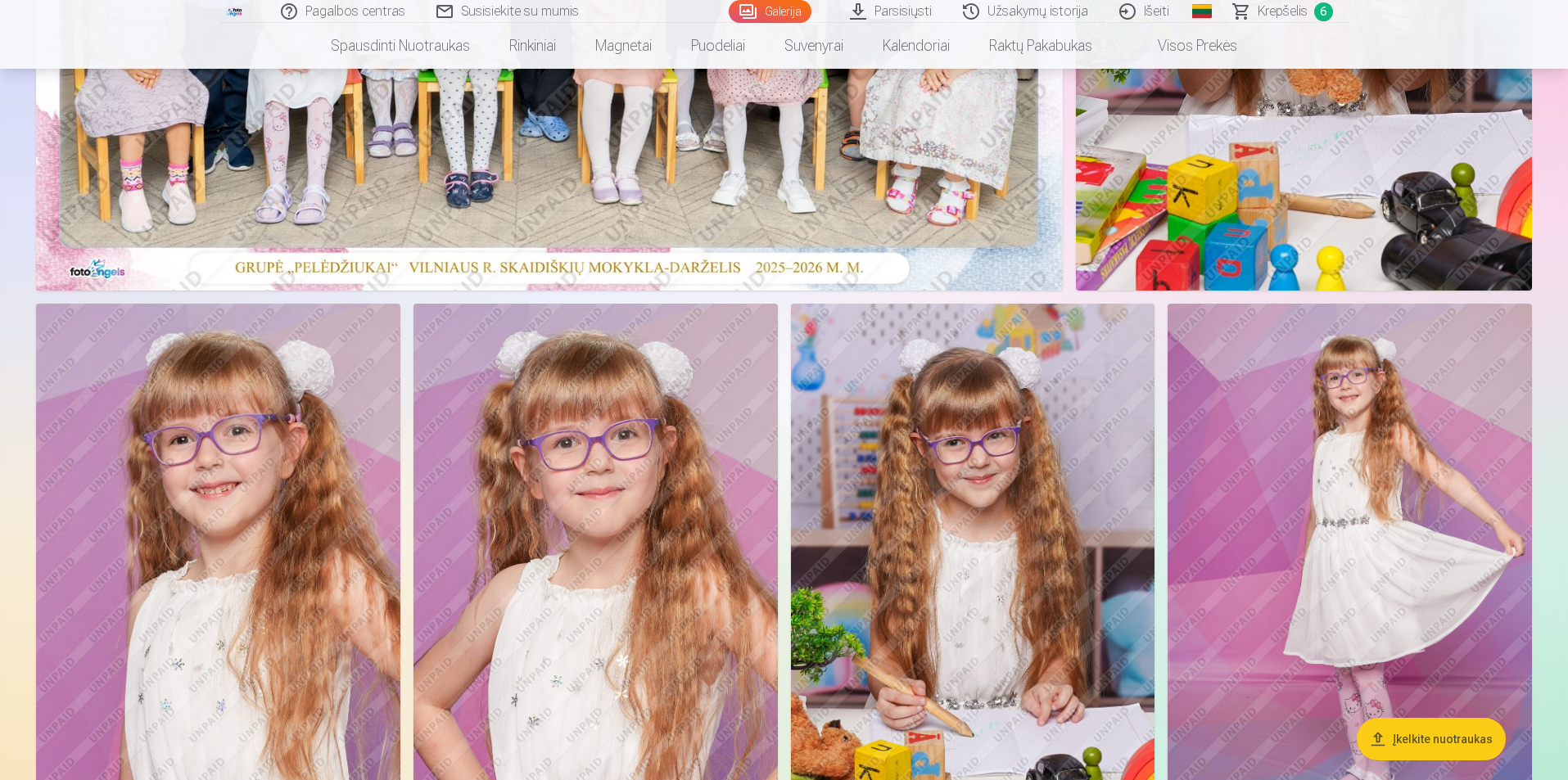
scroll to position [737, 0]
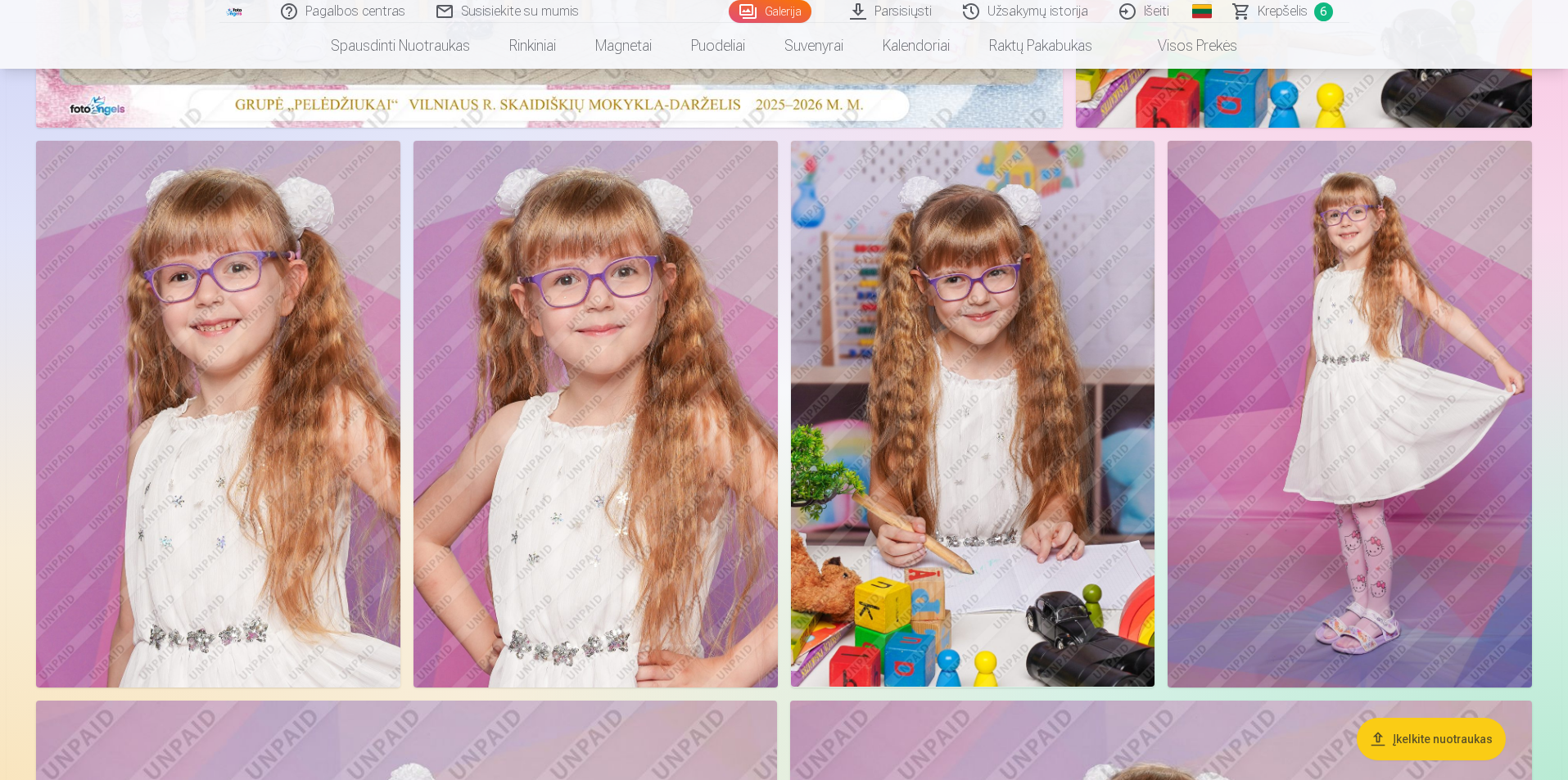
click at [597, 367] on img at bounding box center [596, 414] width 365 height 546
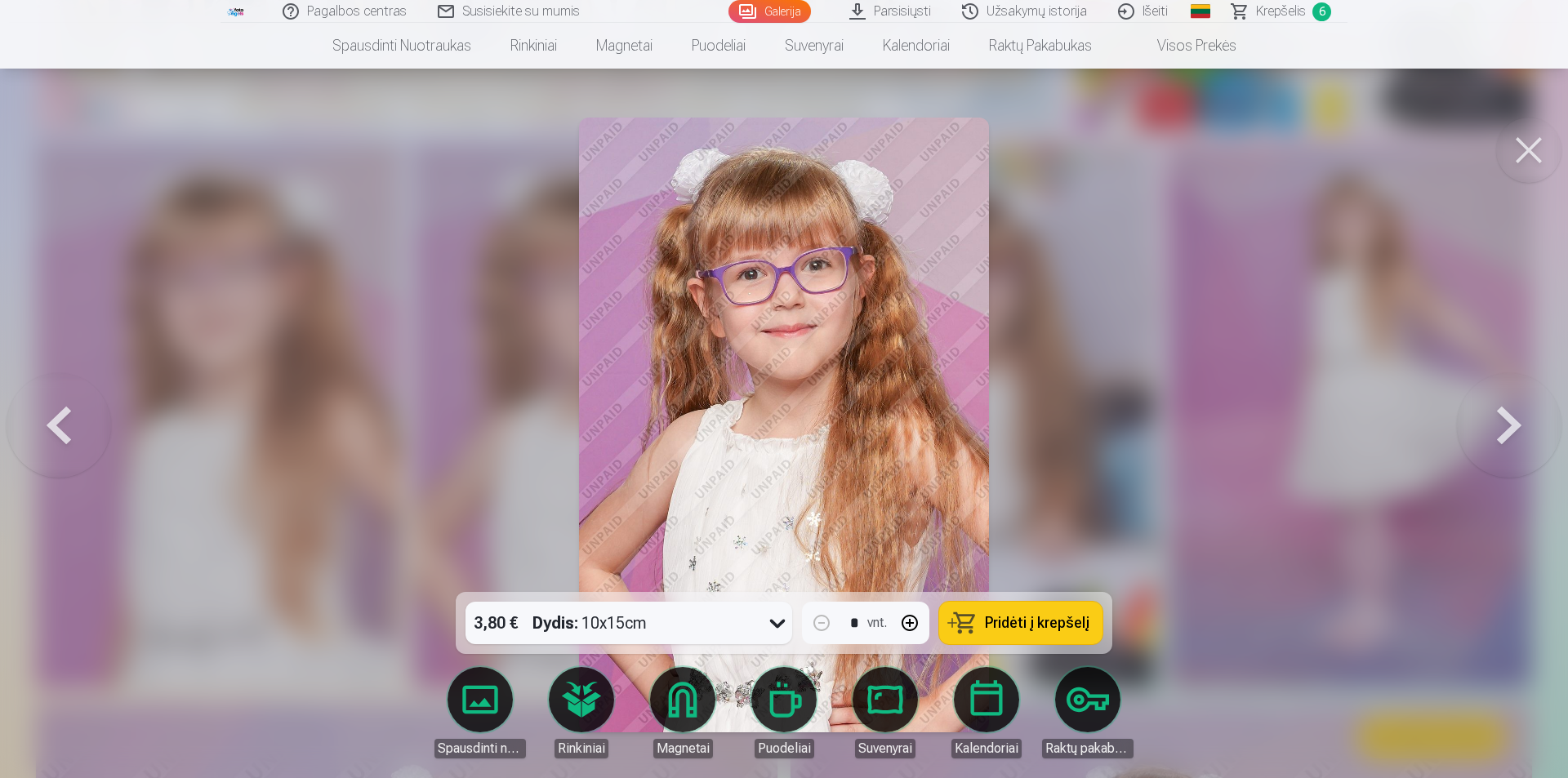
click at [1017, 623] on span "Pridėti į krepšelį" at bounding box center [1037, 623] width 105 height 15
click at [1532, 154] on button at bounding box center [1528, 150] width 65 height 65
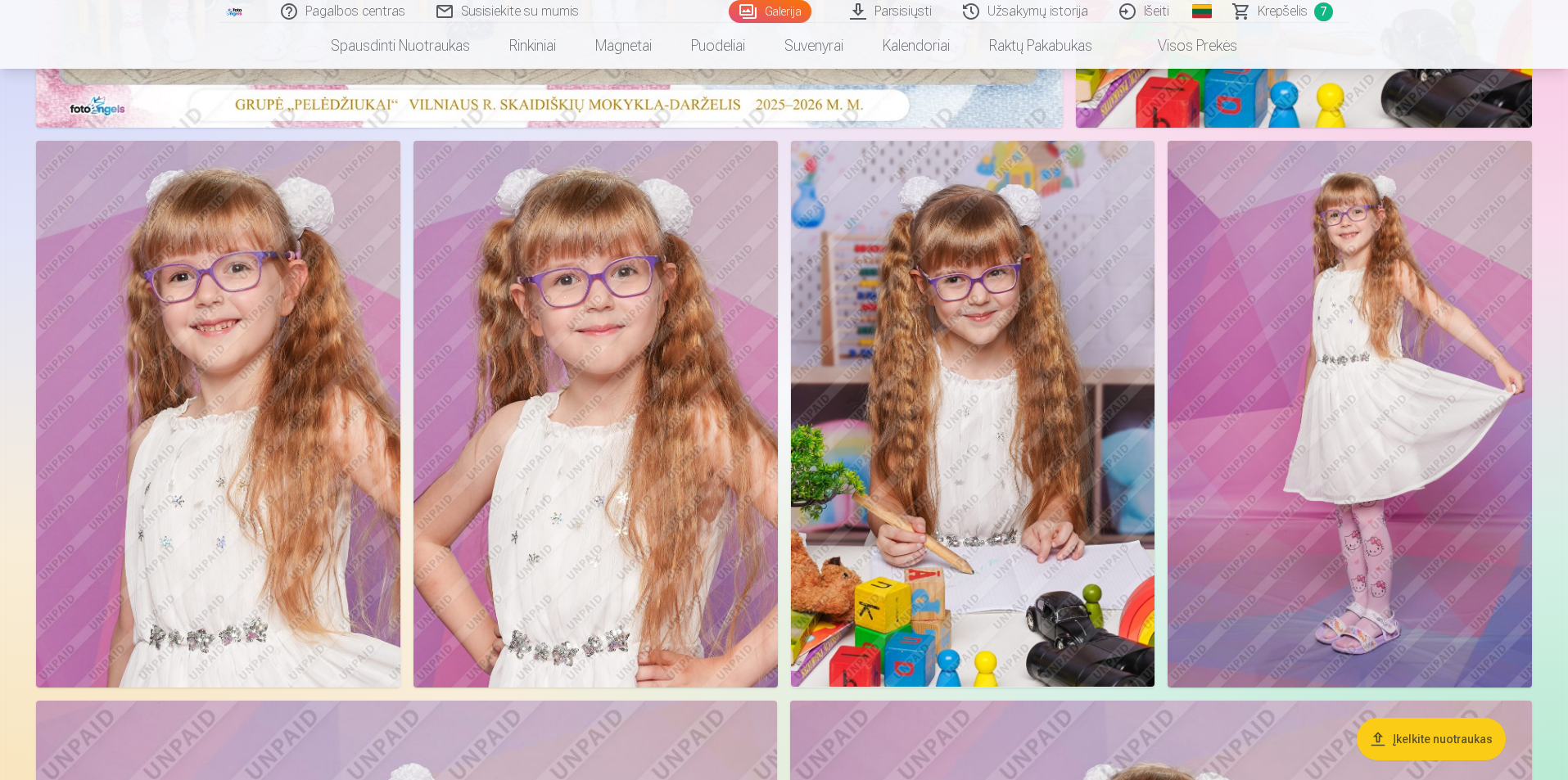
click at [213, 443] on img at bounding box center [218, 414] width 365 height 546
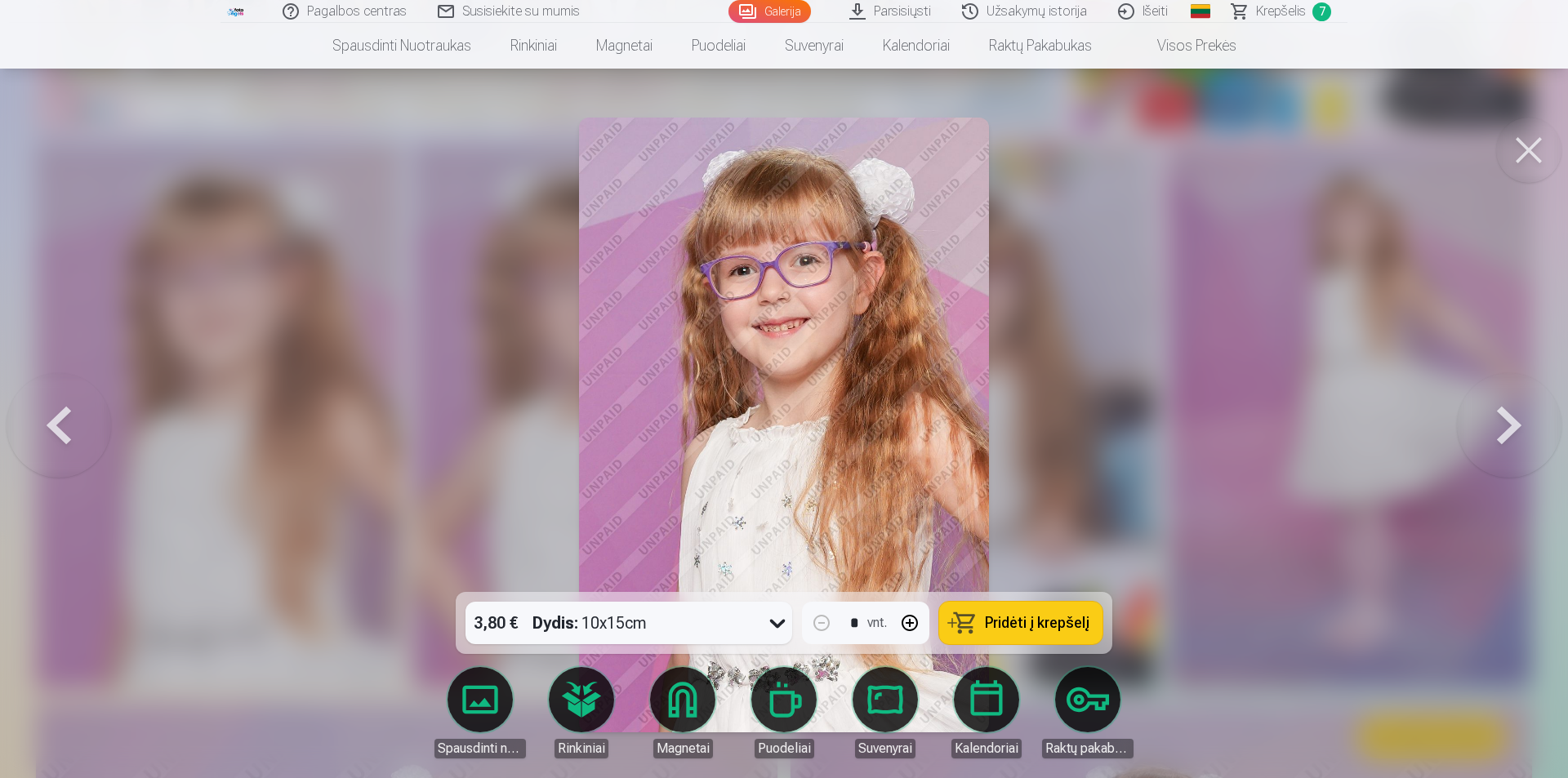
click at [1069, 629] on span "Pridėti į krepšelį" at bounding box center [1037, 623] width 105 height 15
click at [1528, 150] on button at bounding box center [1528, 150] width 65 height 65
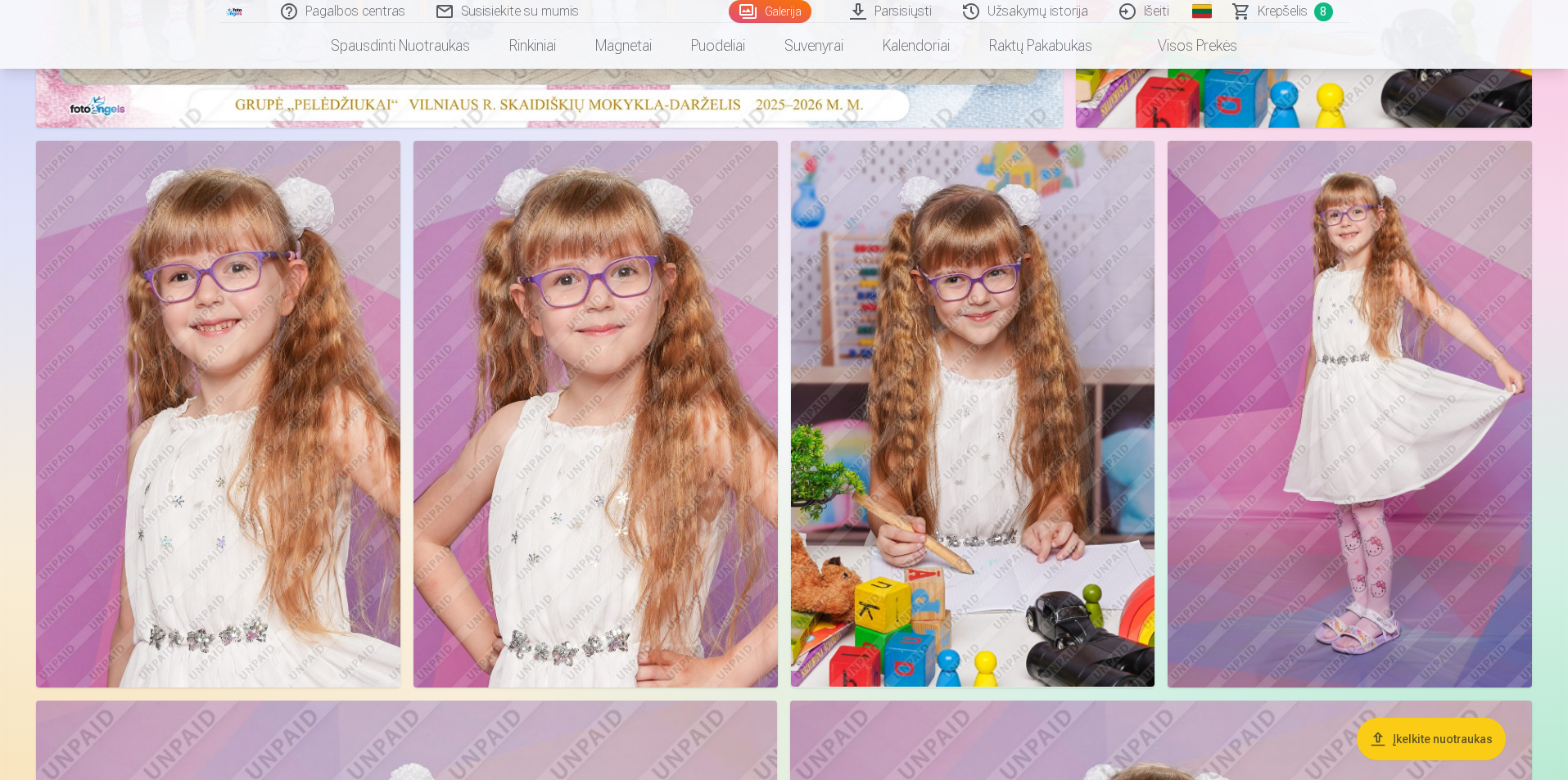
click at [1281, 446] on img at bounding box center [1350, 414] width 365 height 546
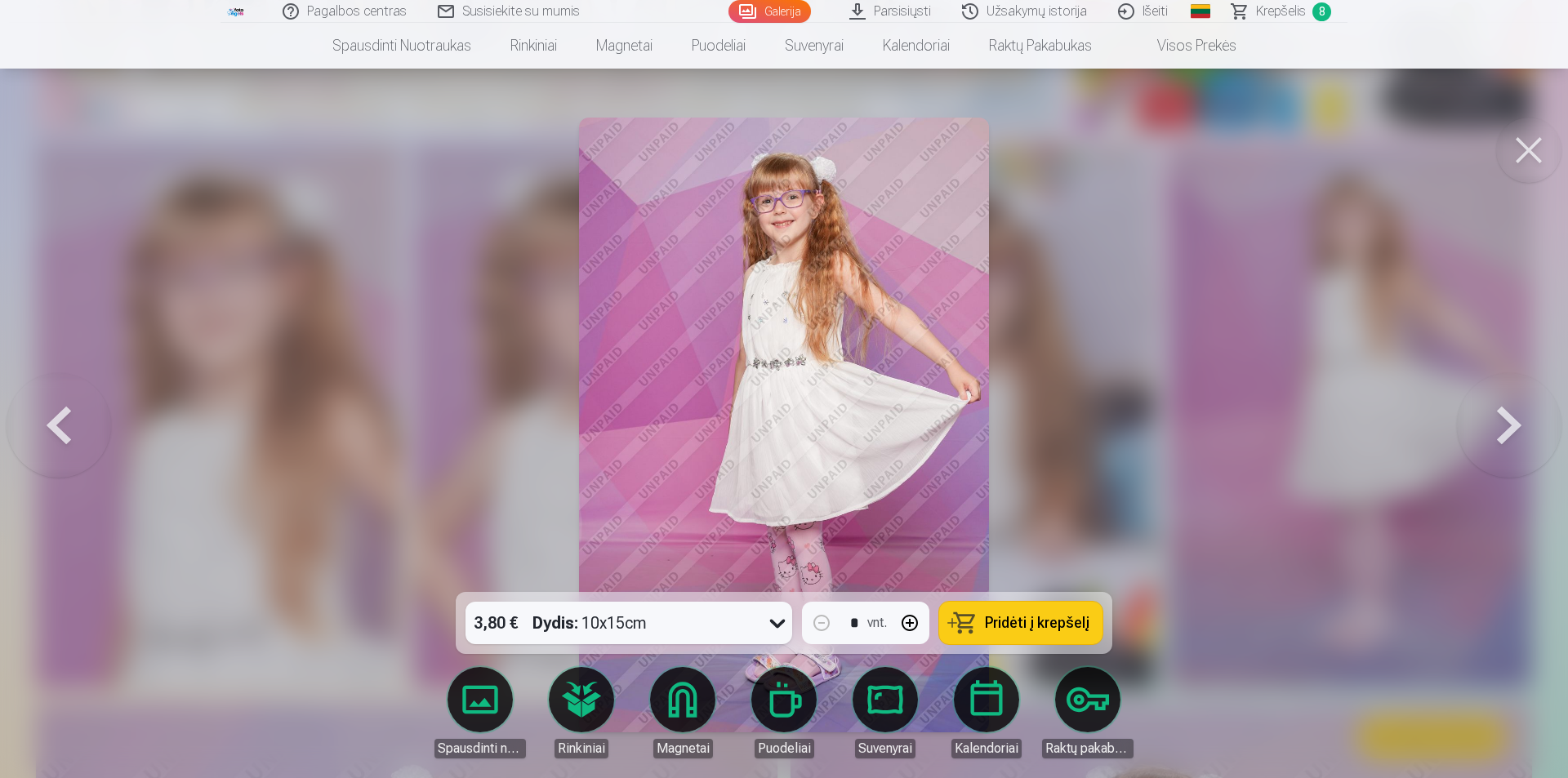
click at [1023, 620] on span "Pridėti į krepšelį" at bounding box center [1037, 623] width 105 height 15
click at [1527, 133] on button at bounding box center [1528, 150] width 65 height 65
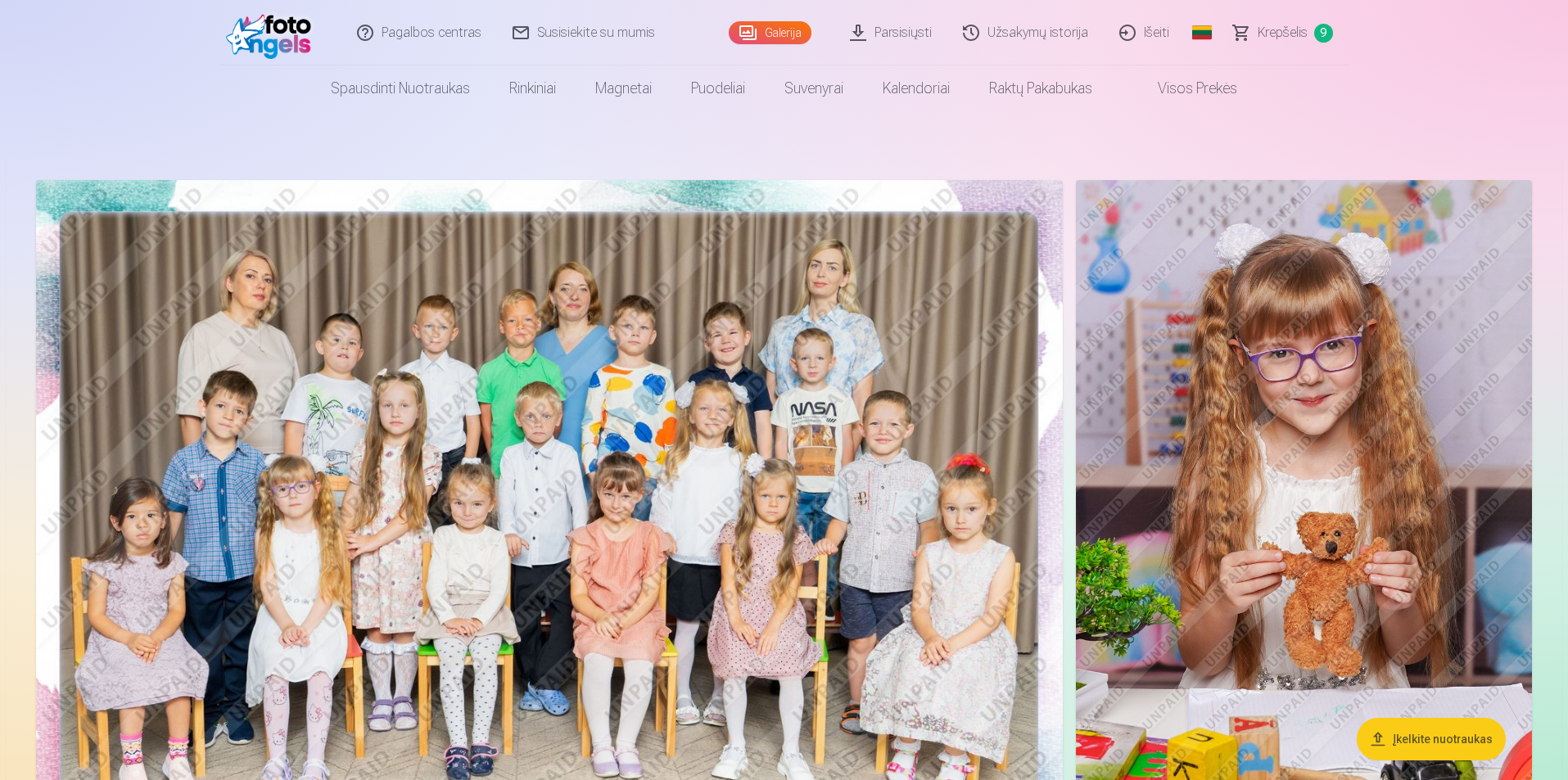
click at [1274, 37] on span "Krepšelis" at bounding box center [1283, 32] width 50 height 19
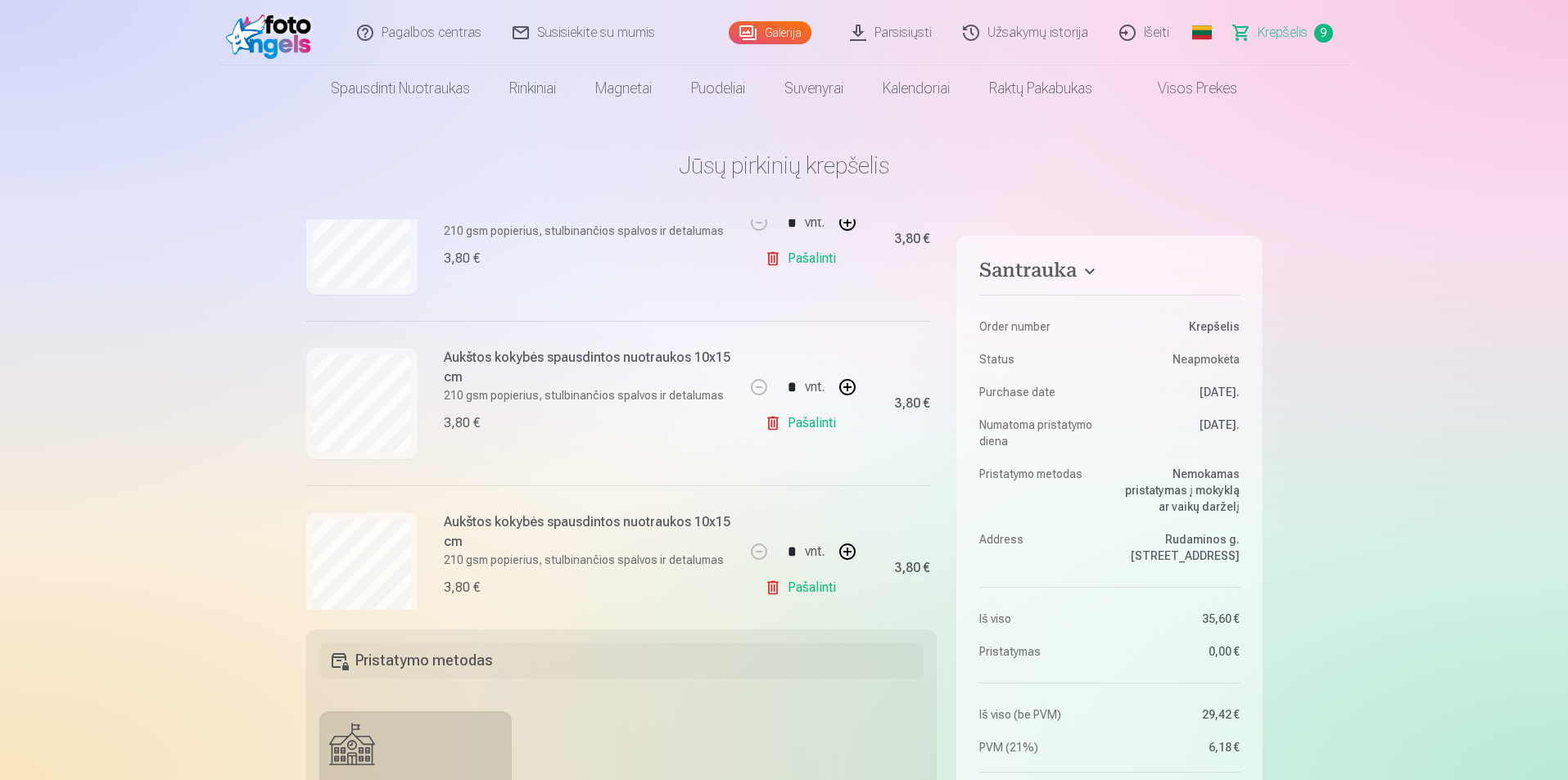
scroll to position [900, 0]
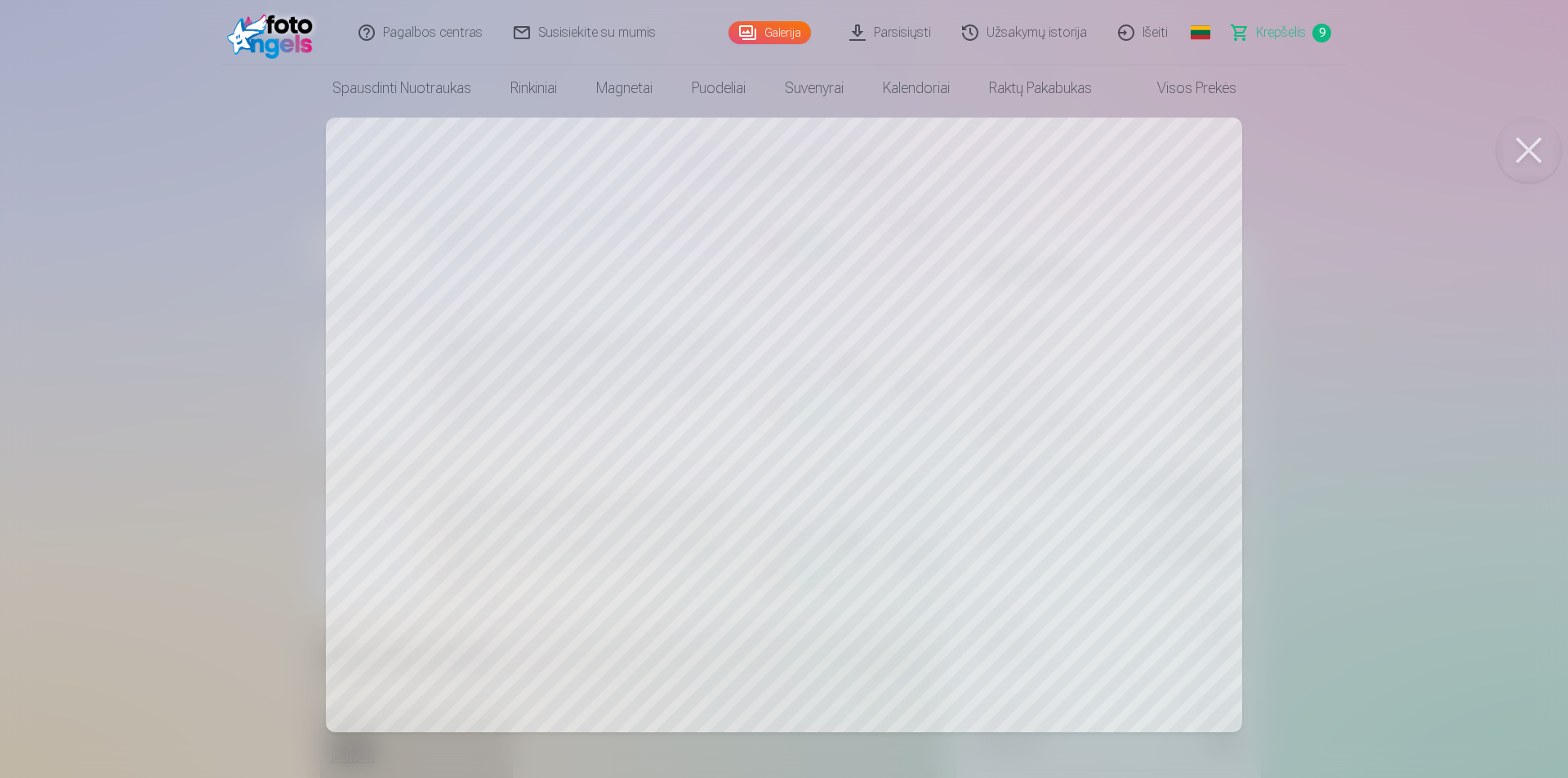
click at [1529, 153] on button at bounding box center [1528, 150] width 65 height 65
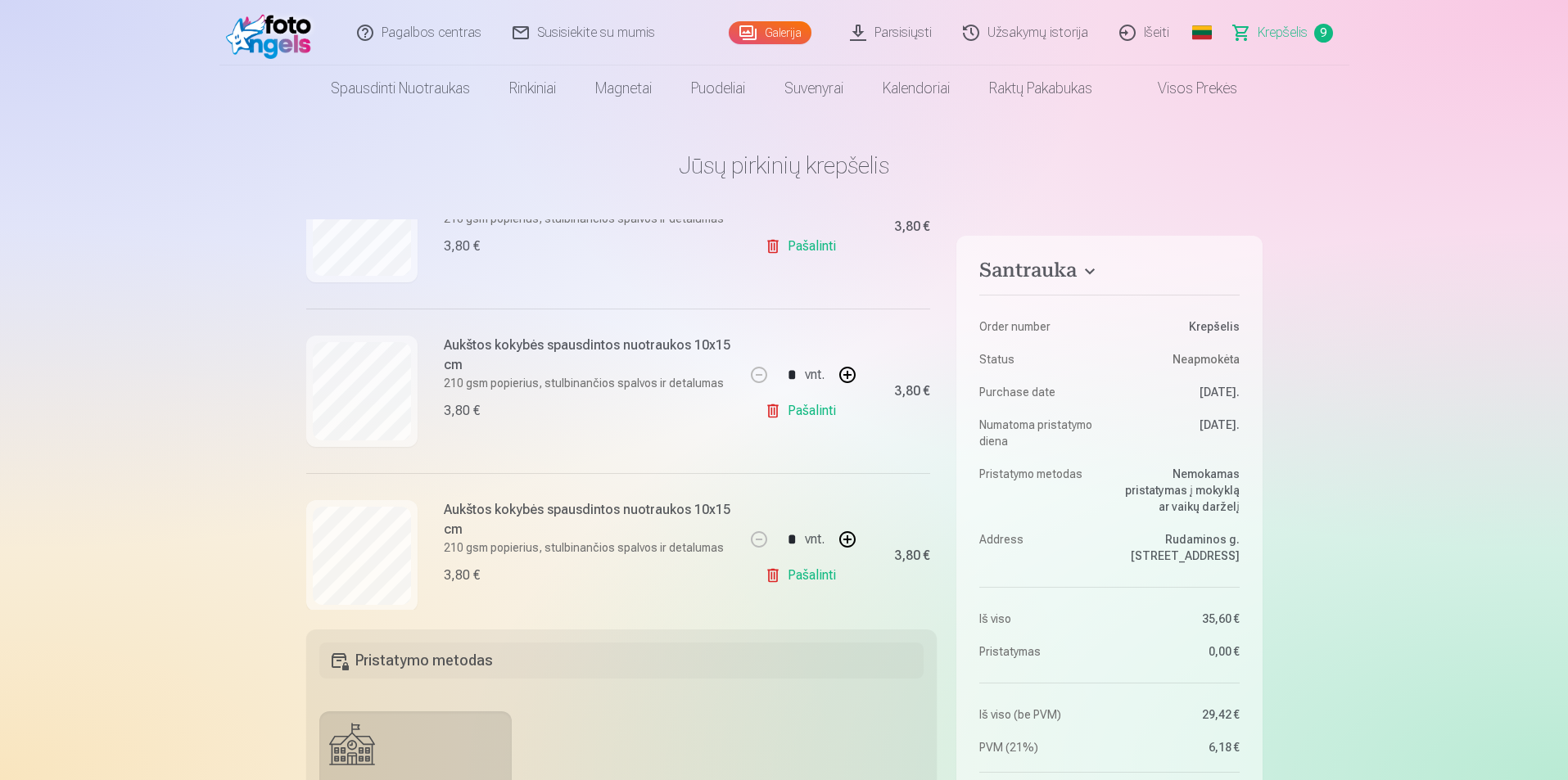
click at [802, 31] on link "Galerija" at bounding box center [770, 32] width 83 height 23
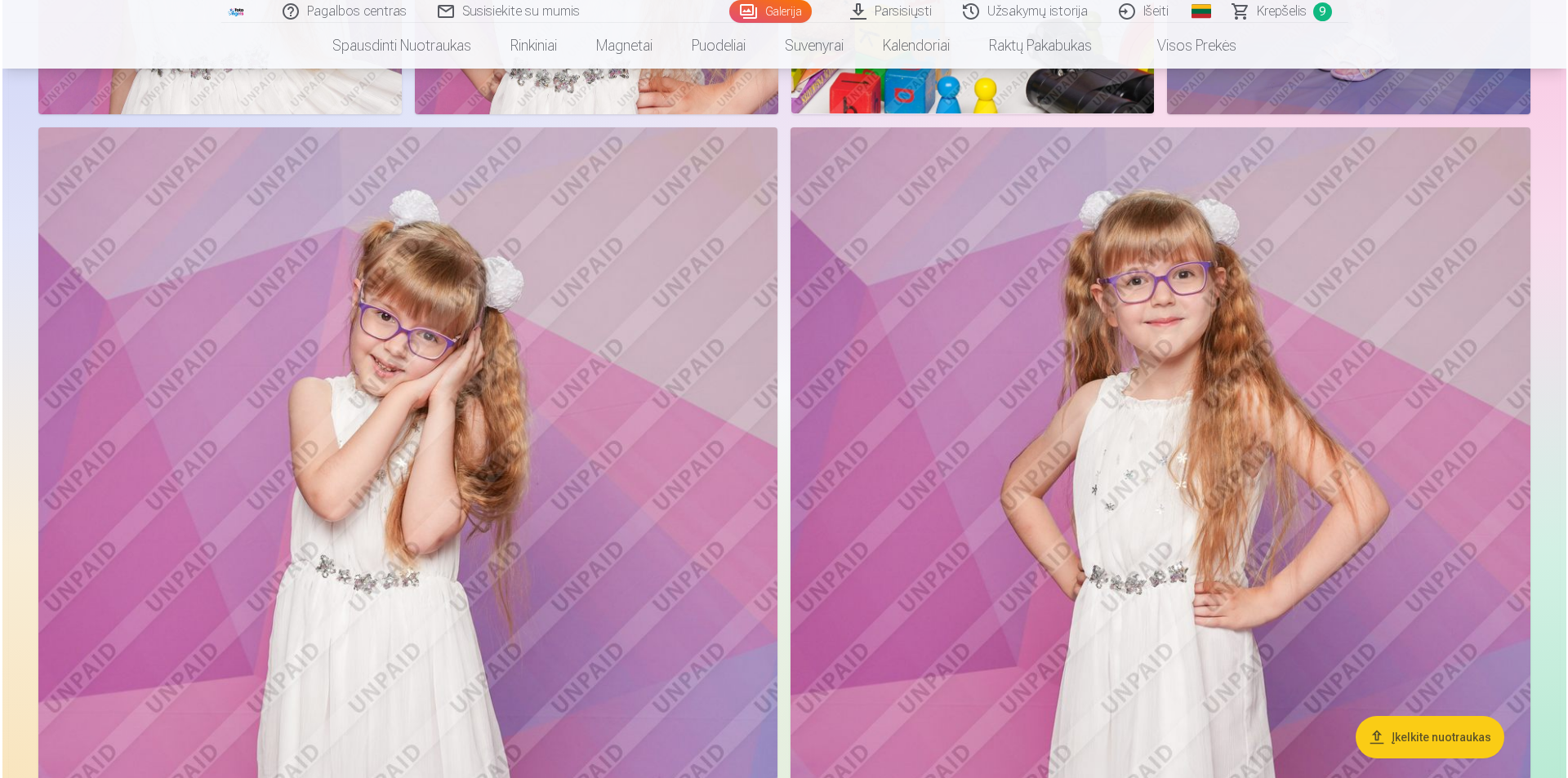
scroll to position [1469, 0]
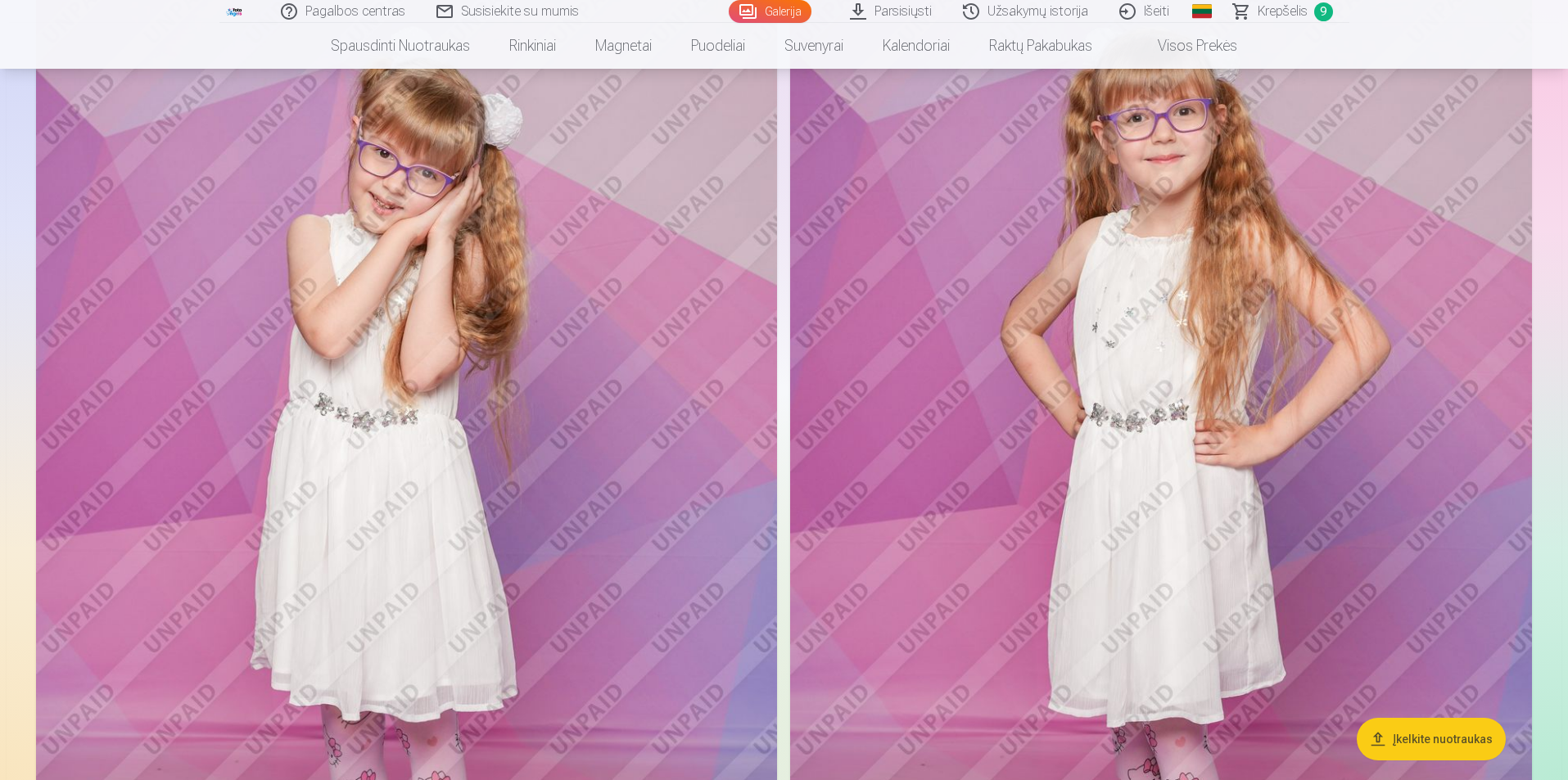
click at [499, 386] on img at bounding box center [406, 520] width 742 height 1112
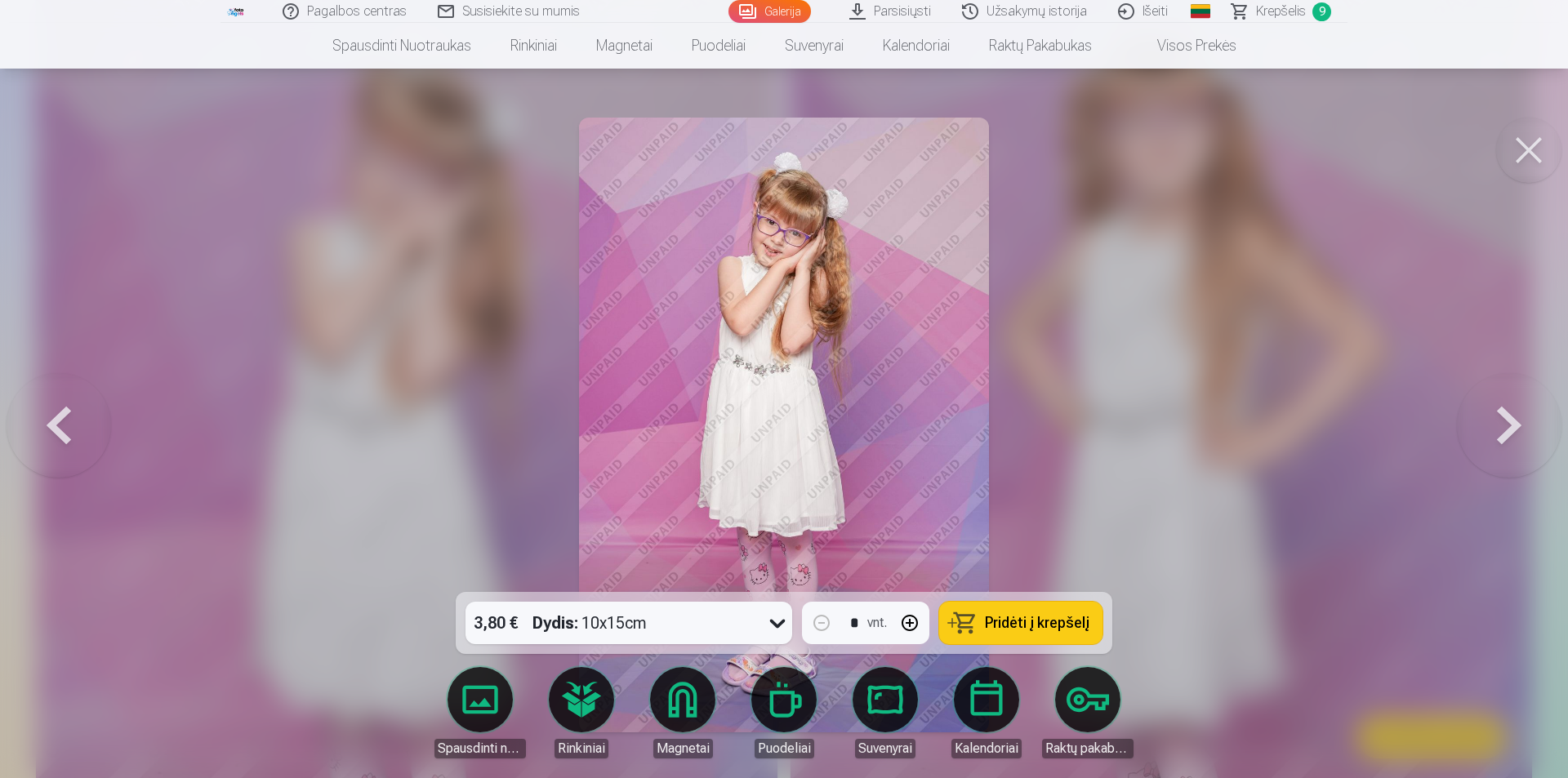
click at [1062, 620] on span "Pridėti į krepšelį" at bounding box center [1037, 623] width 105 height 15
click at [1530, 160] on button at bounding box center [1528, 150] width 65 height 65
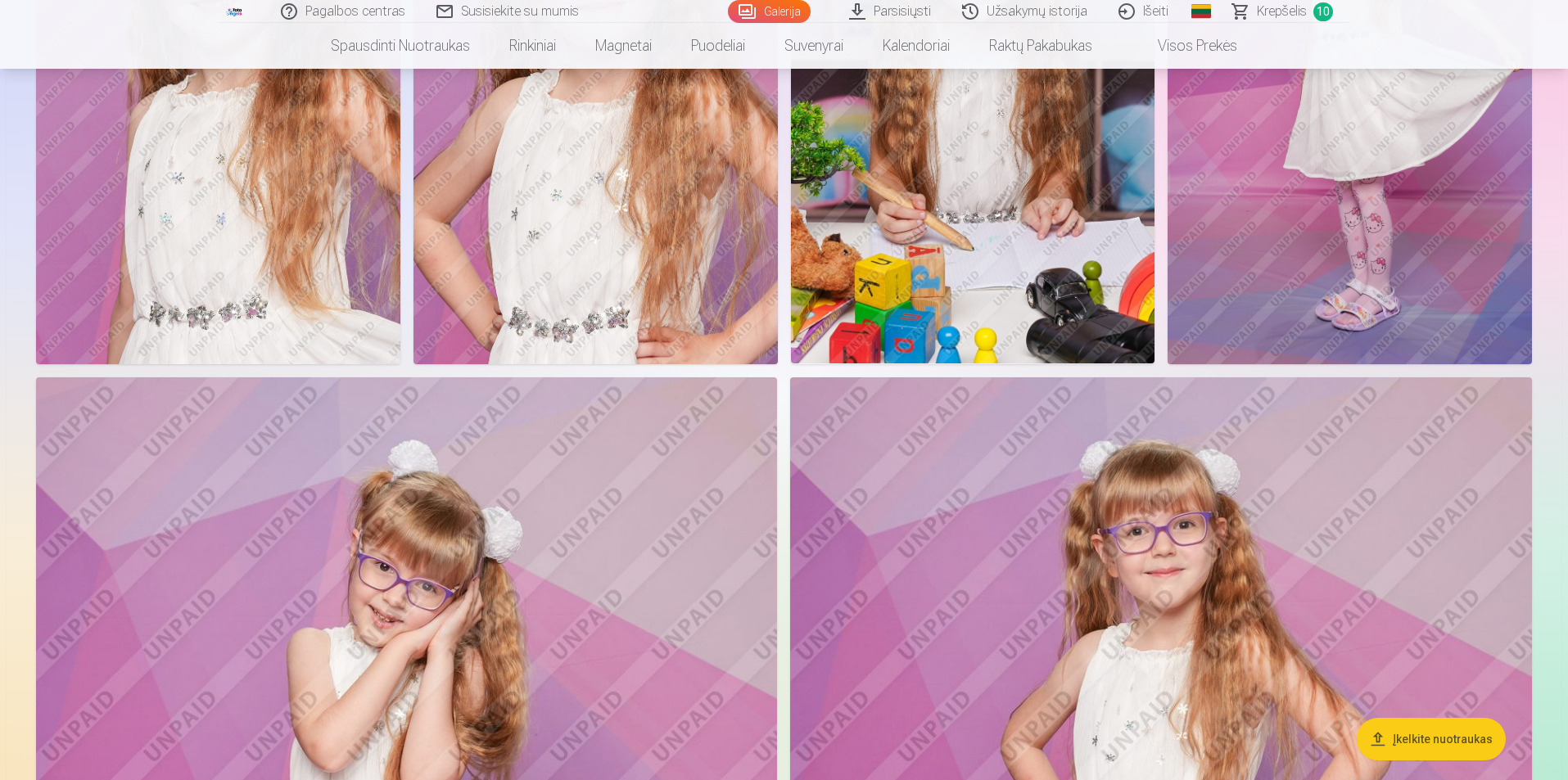
scroll to position [734, 0]
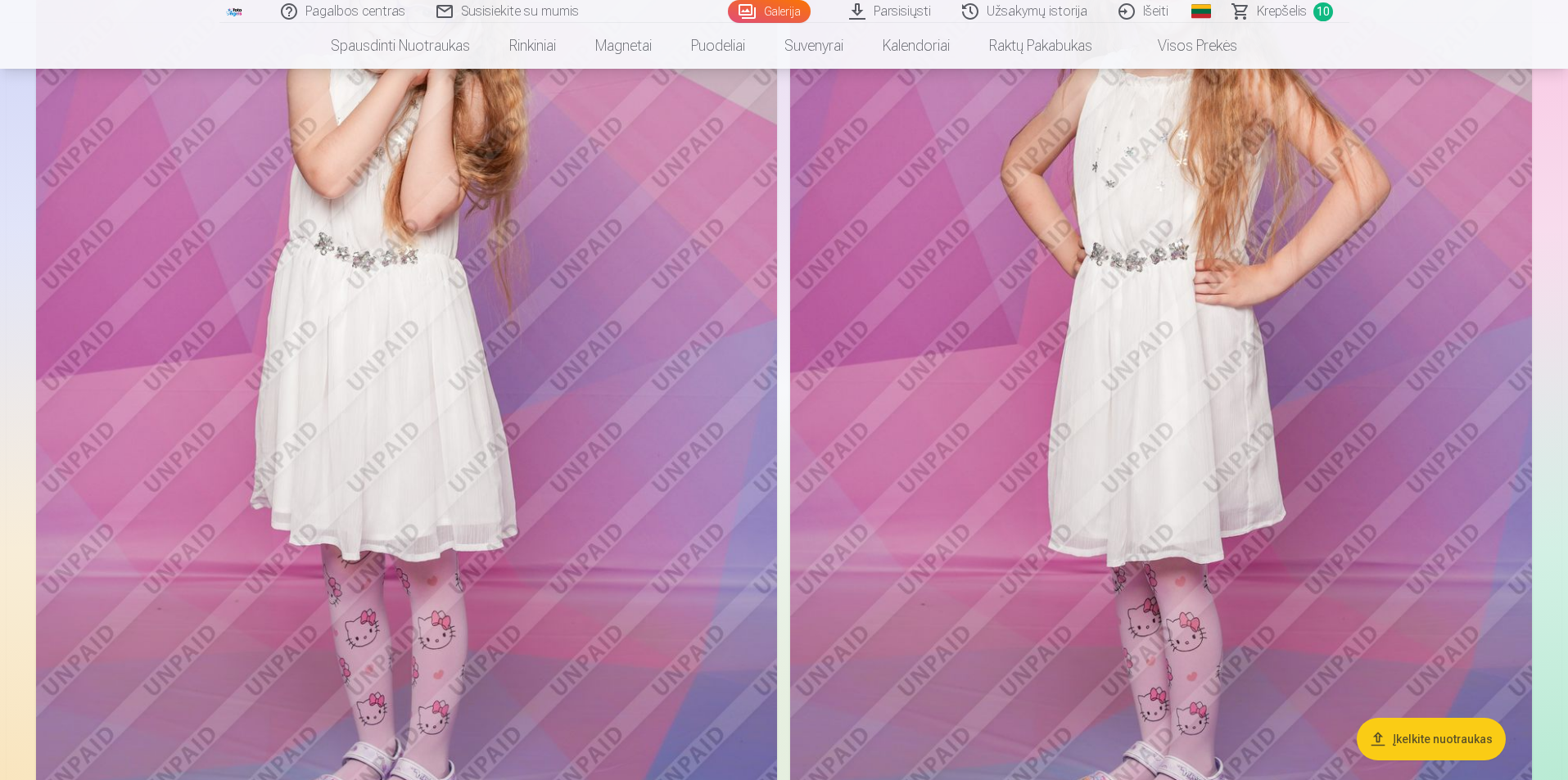
click at [1198, 459] on img at bounding box center [1161, 359] width 742 height 1112
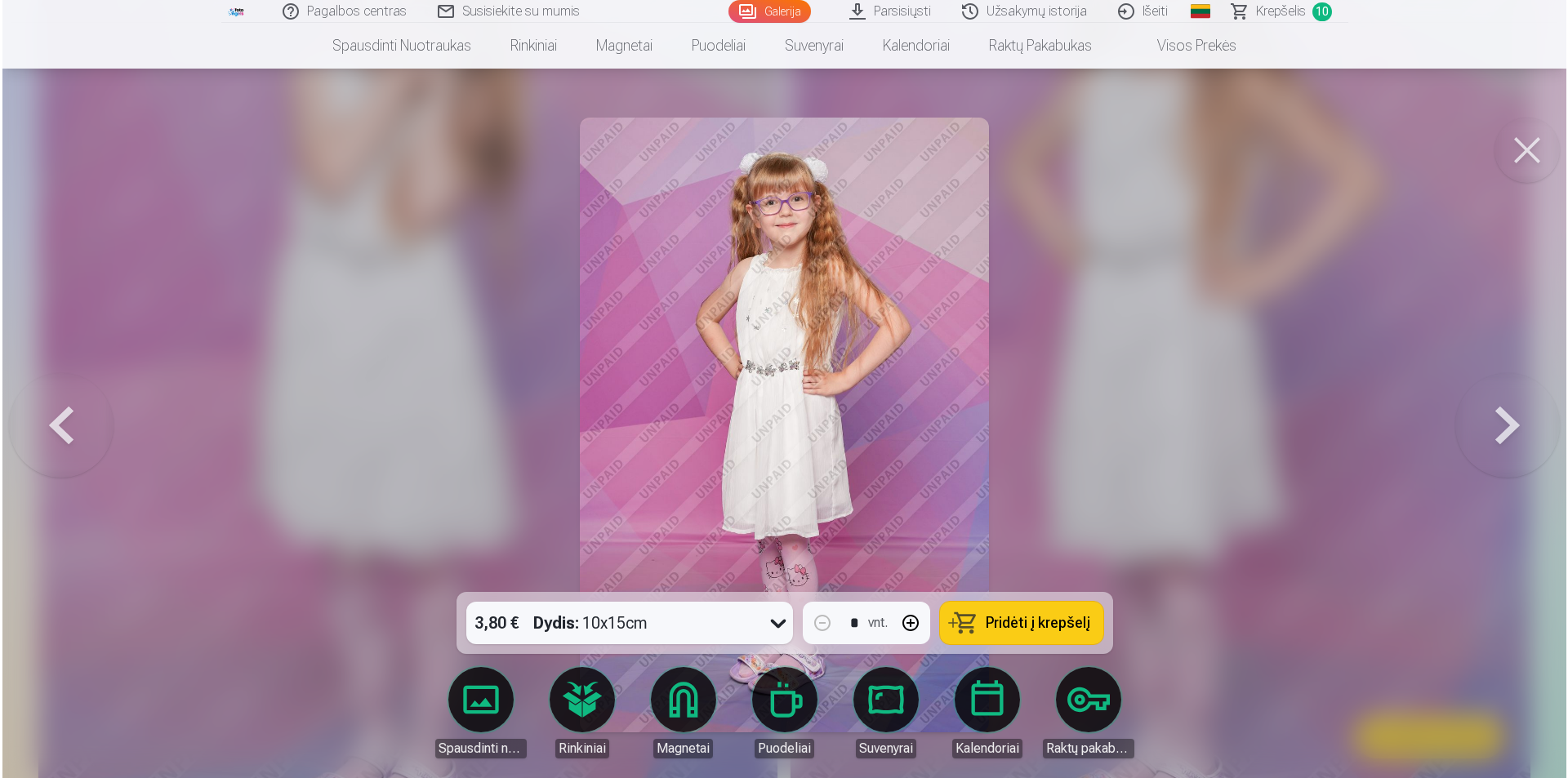
scroll to position [1633, 0]
click at [1047, 616] on span "Pridėti į krepšelį" at bounding box center [1037, 623] width 105 height 15
click at [1535, 157] on button at bounding box center [1528, 150] width 65 height 65
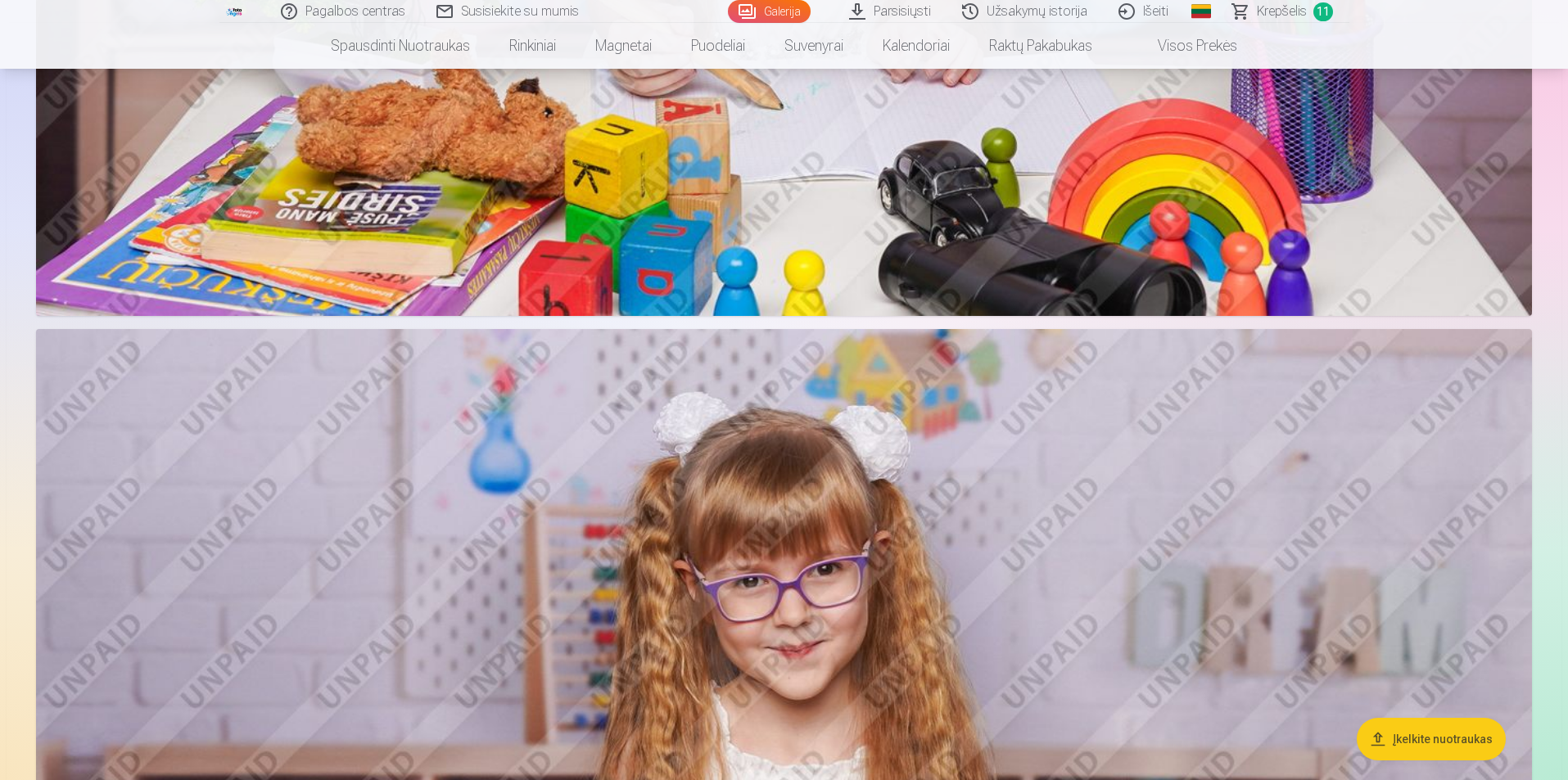
scroll to position [4745, 0]
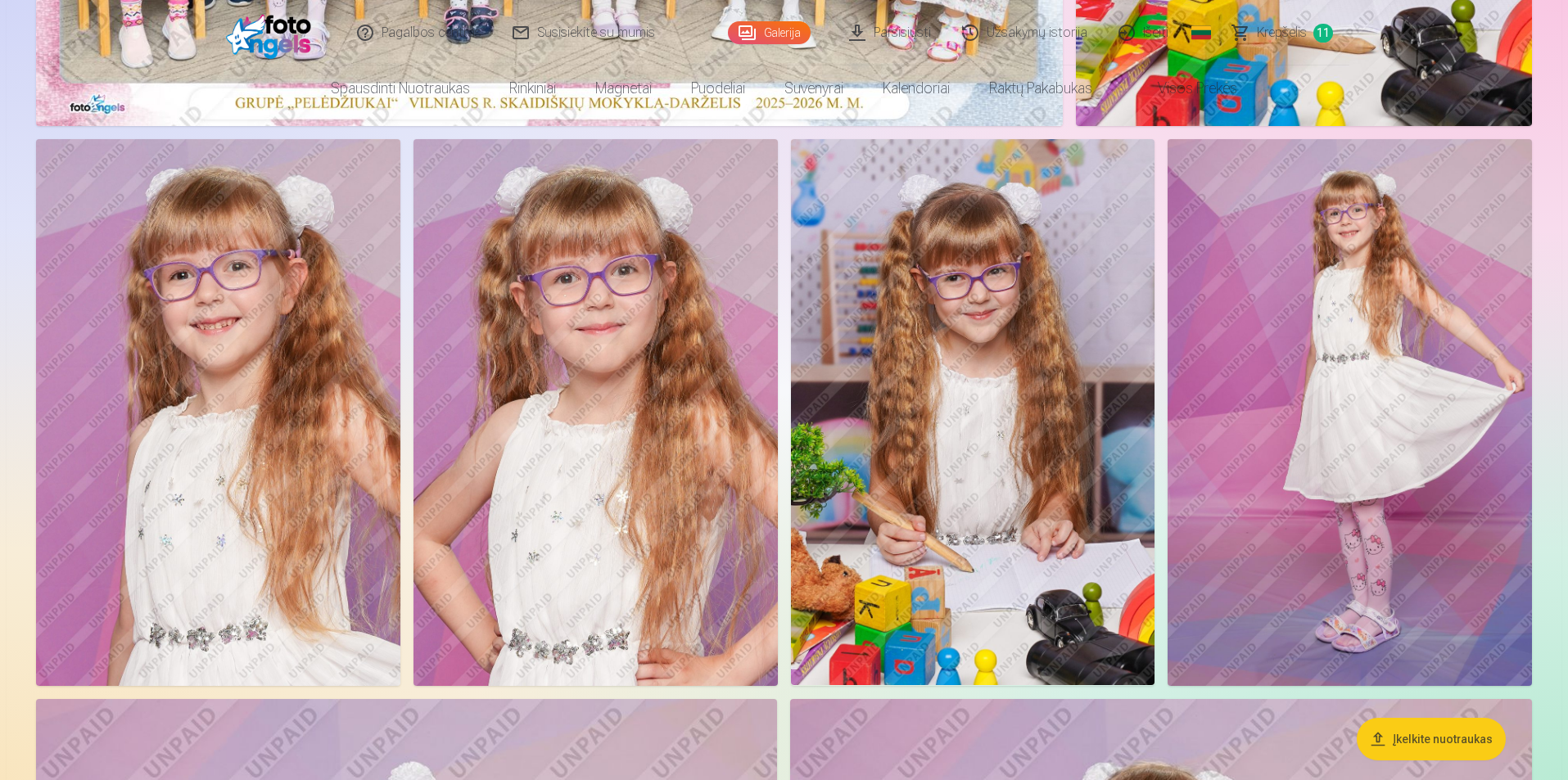
scroll to position [0, 0]
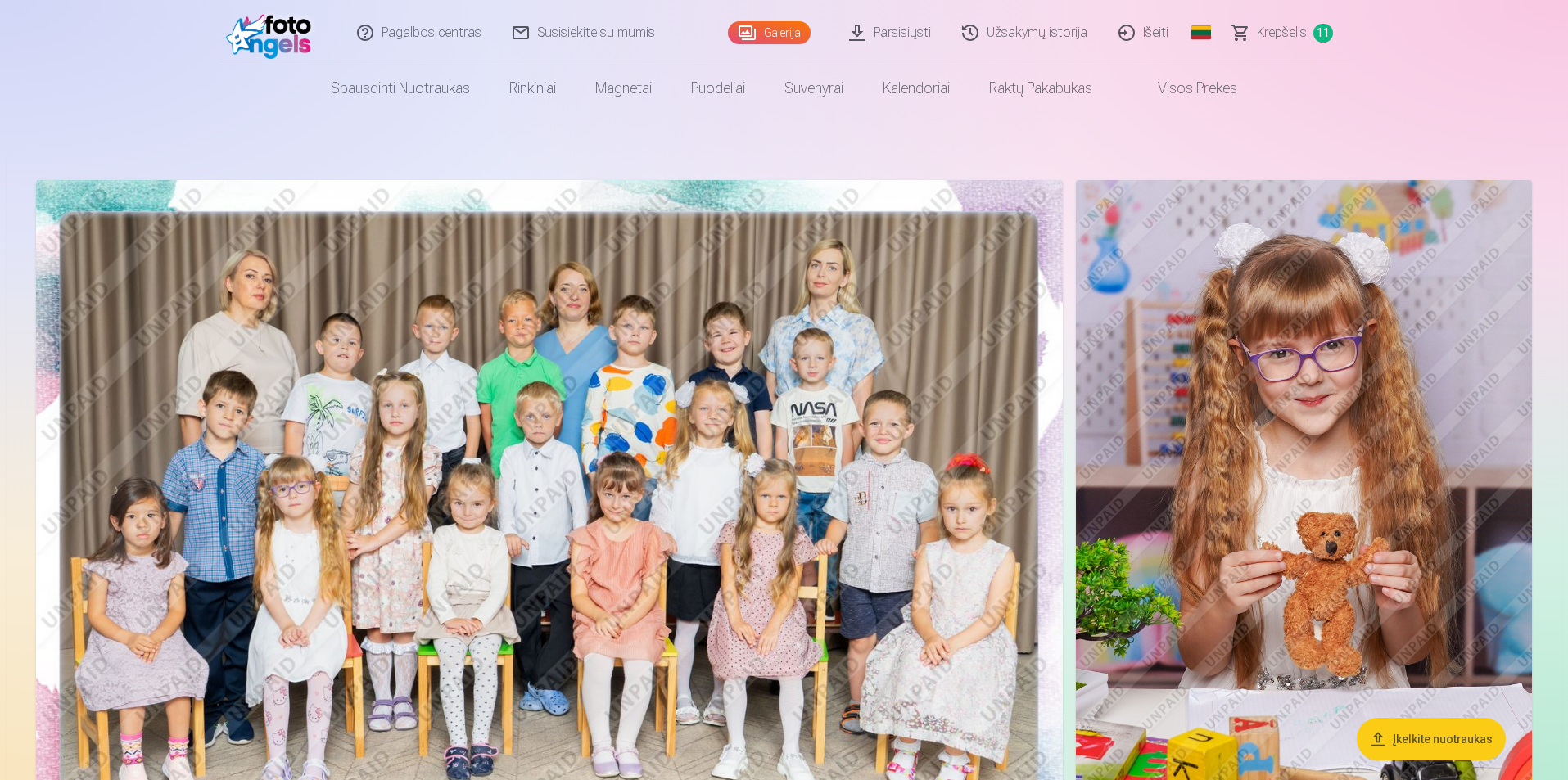
click at [1465, 99] on nav "Spausdinti nuotraukas Aukštos kokybės spausdintos nuotraukos 210 gsm popierius,…" at bounding box center [784, 89] width 1568 height 46
click at [1285, 40] on span "Krepšelis" at bounding box center [1282, 32] width 50 height 19
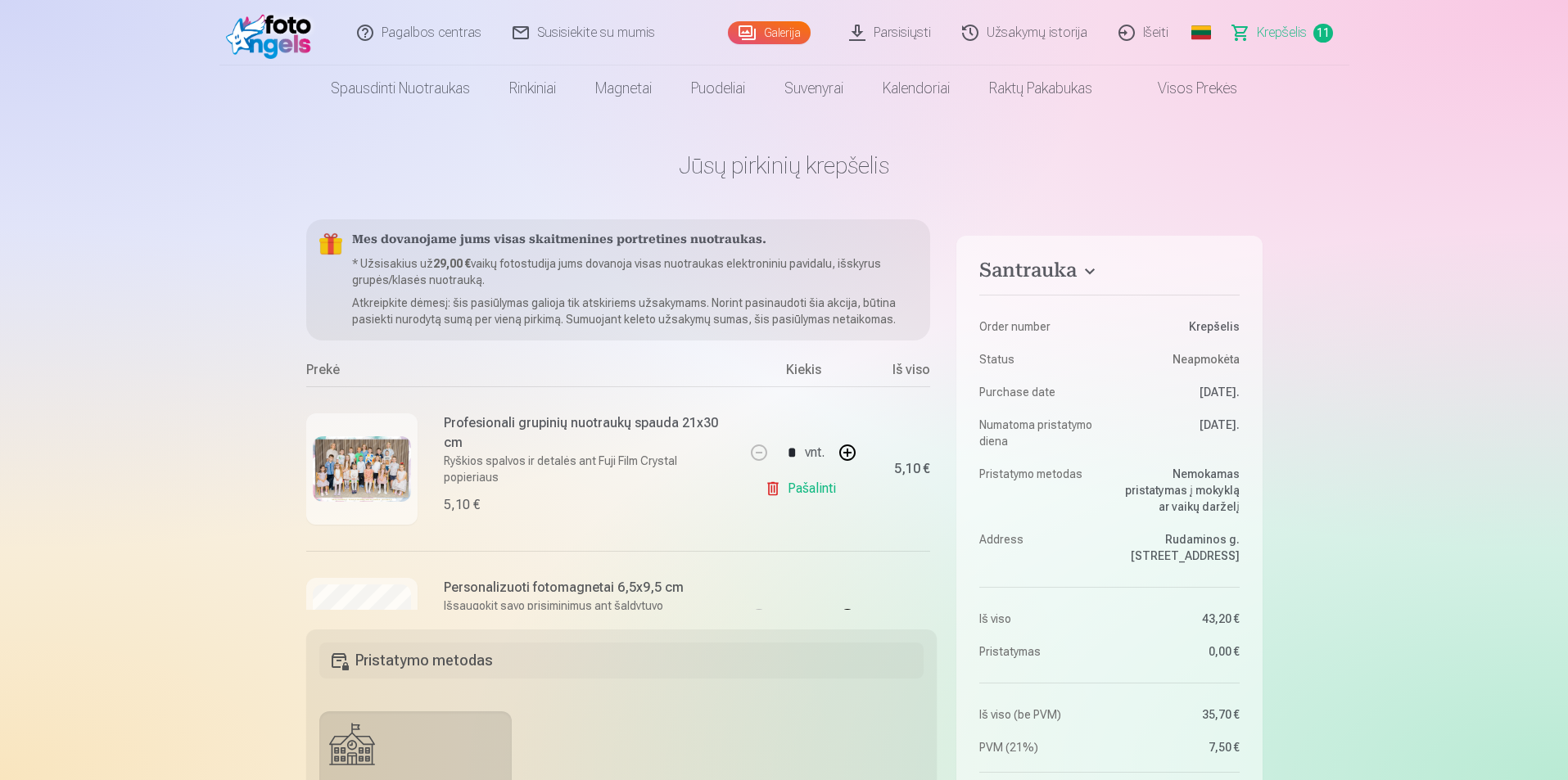
click at [786, 30] on link "Galerija" at bounding box center [769, 32] width 83 height 23
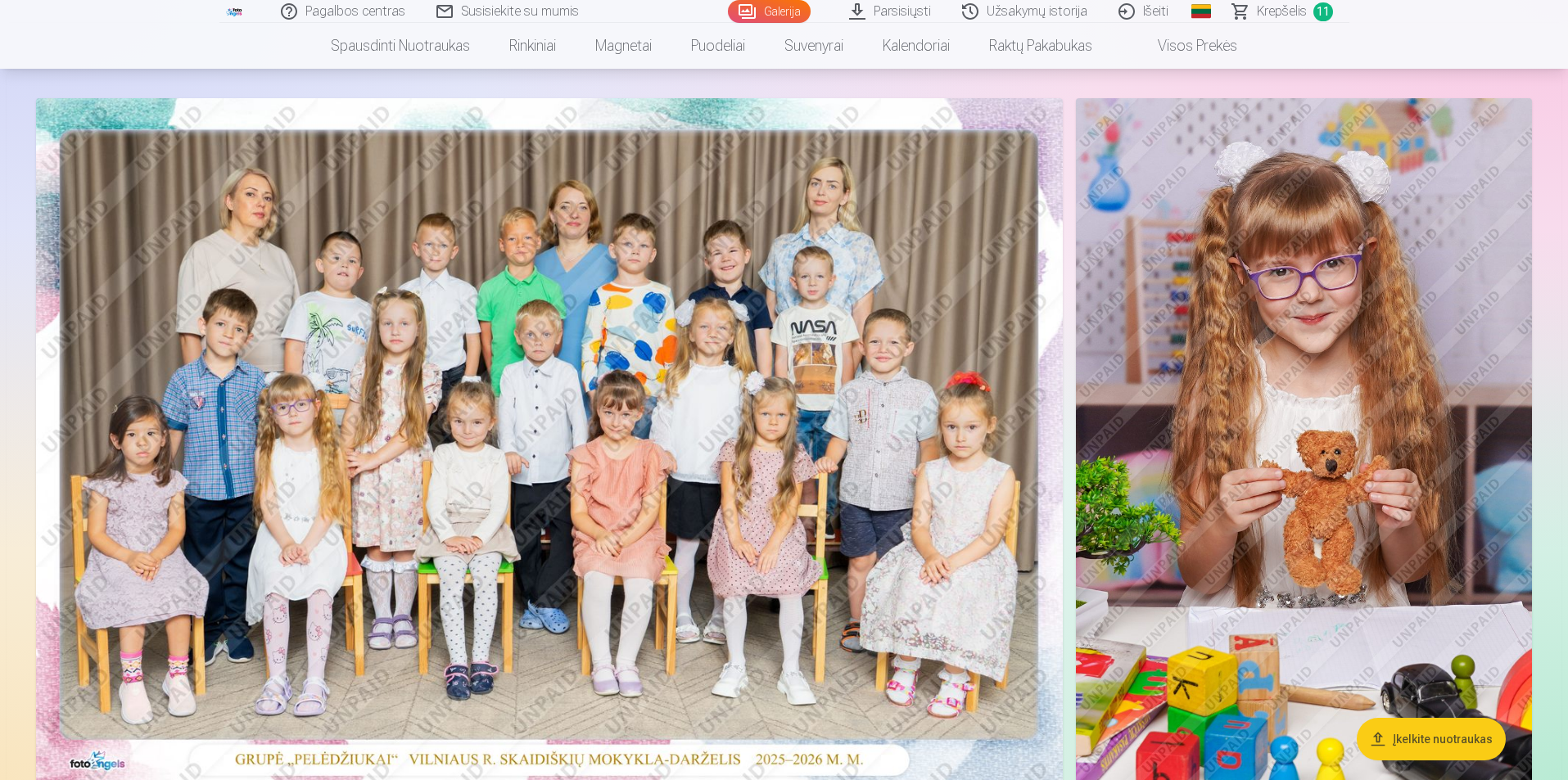
scroll to position [246, 0]
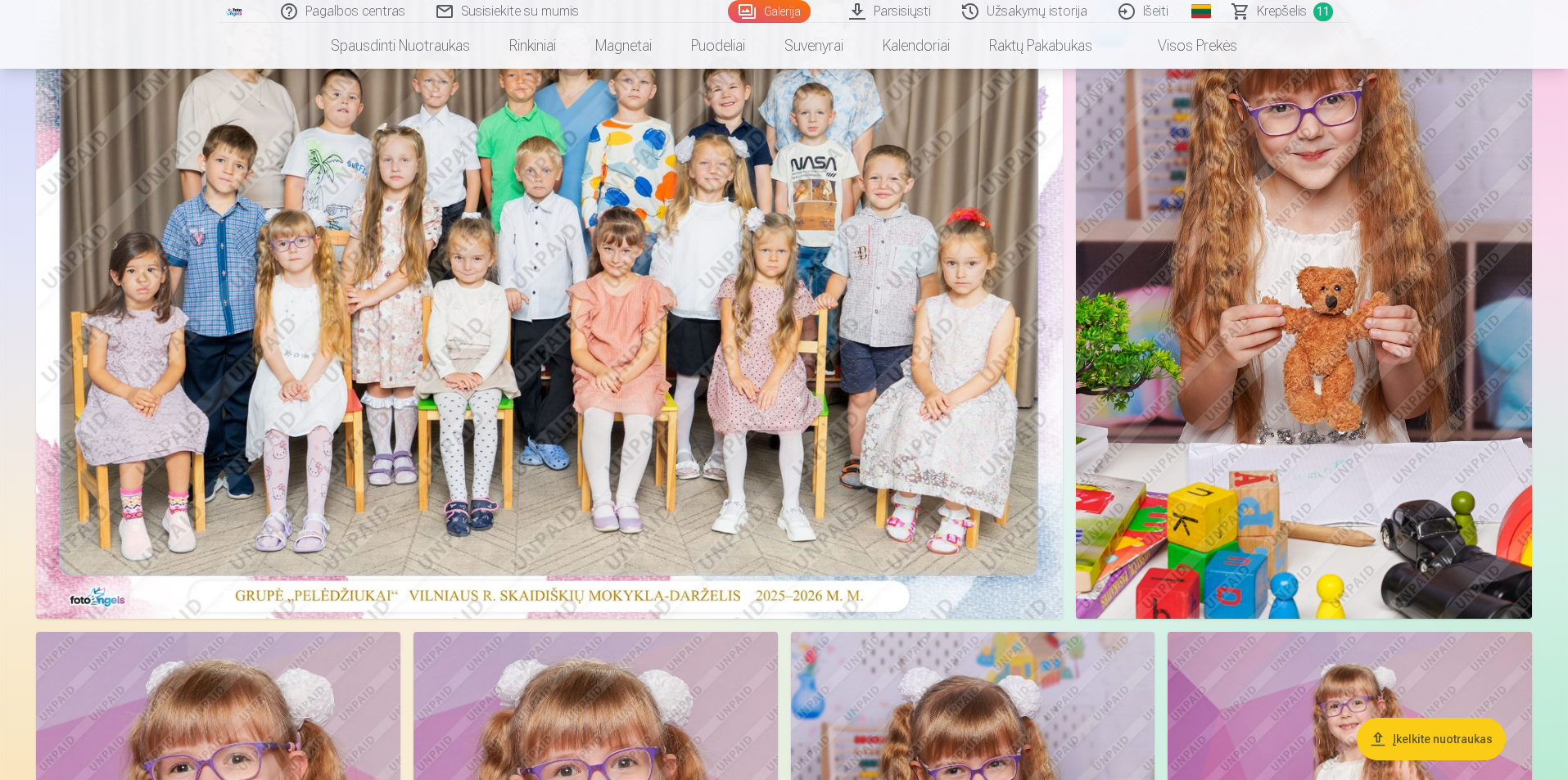
click at [1286, 9] on span "Krepšelis" at bounding box center [1282, 11] width 50 height 19
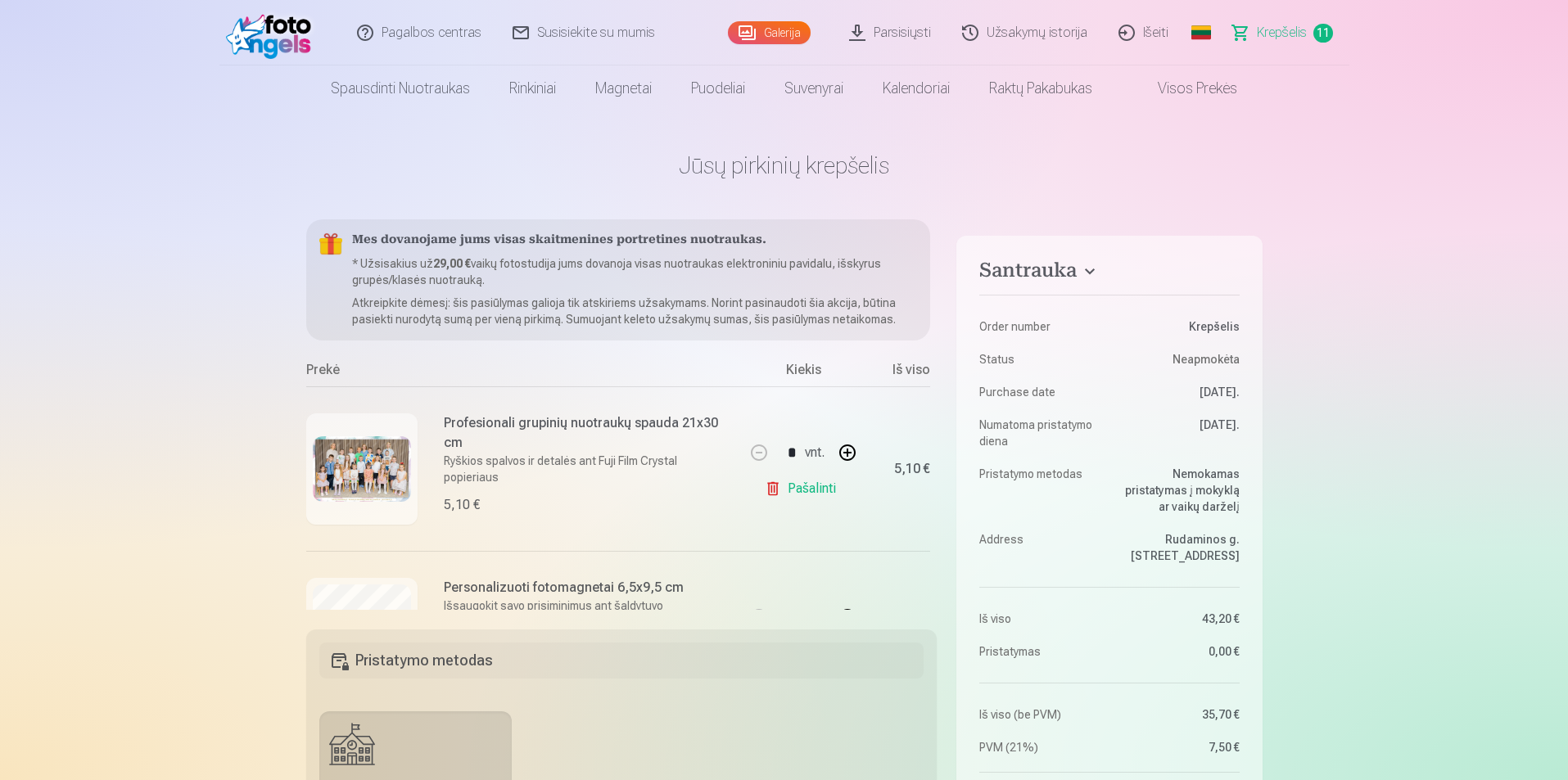
click at [799, 490] on link "Pašalinti" at bounding box center [803, 488] width 78 height 32
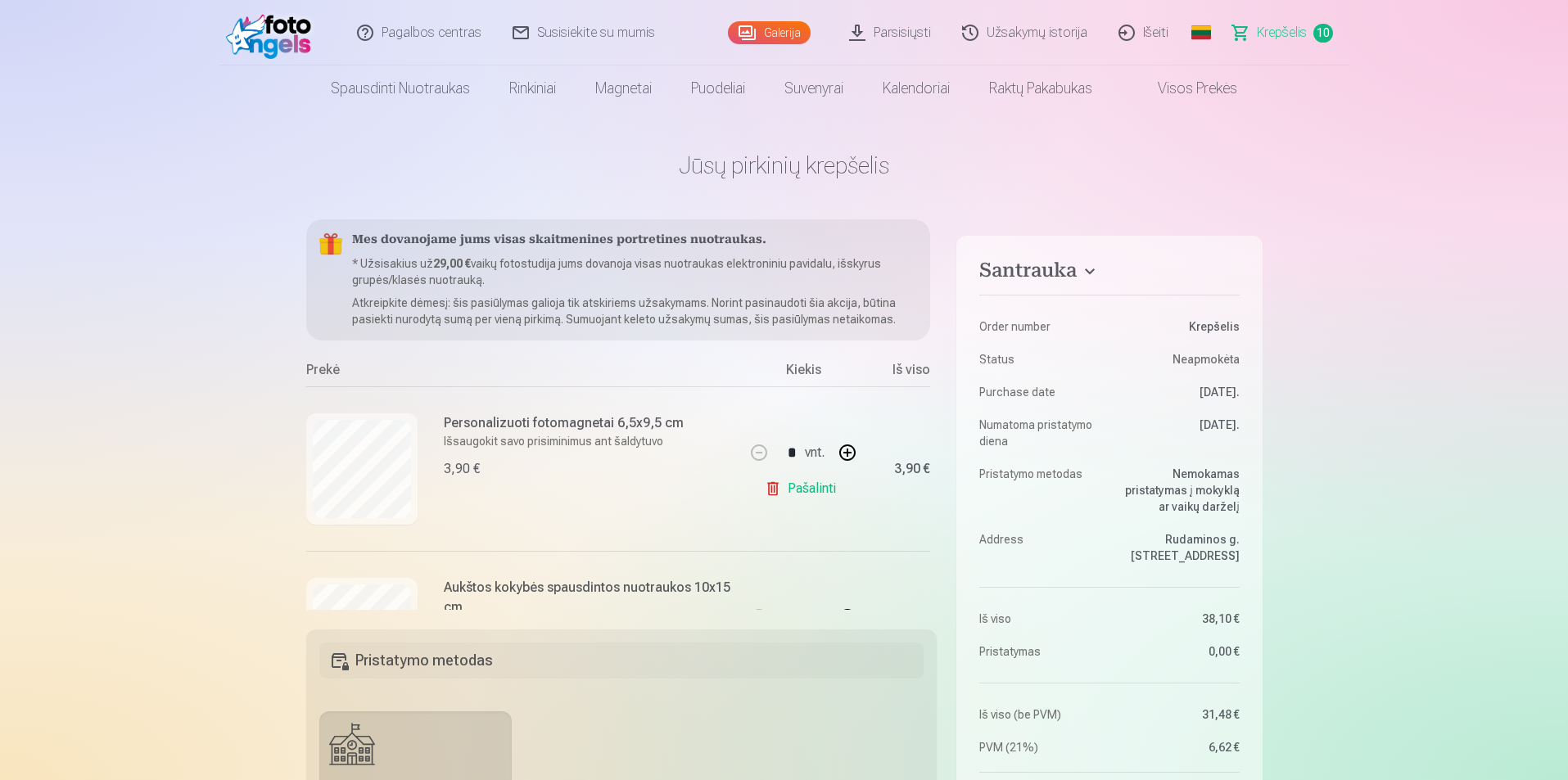
click at [826, 487] on link "Pašalinti" at bounding box center [803, 488] width 78 height 32
click at [822, 487] on link "Pašalinti" at bounding box center [803, 488] width 78 height 32
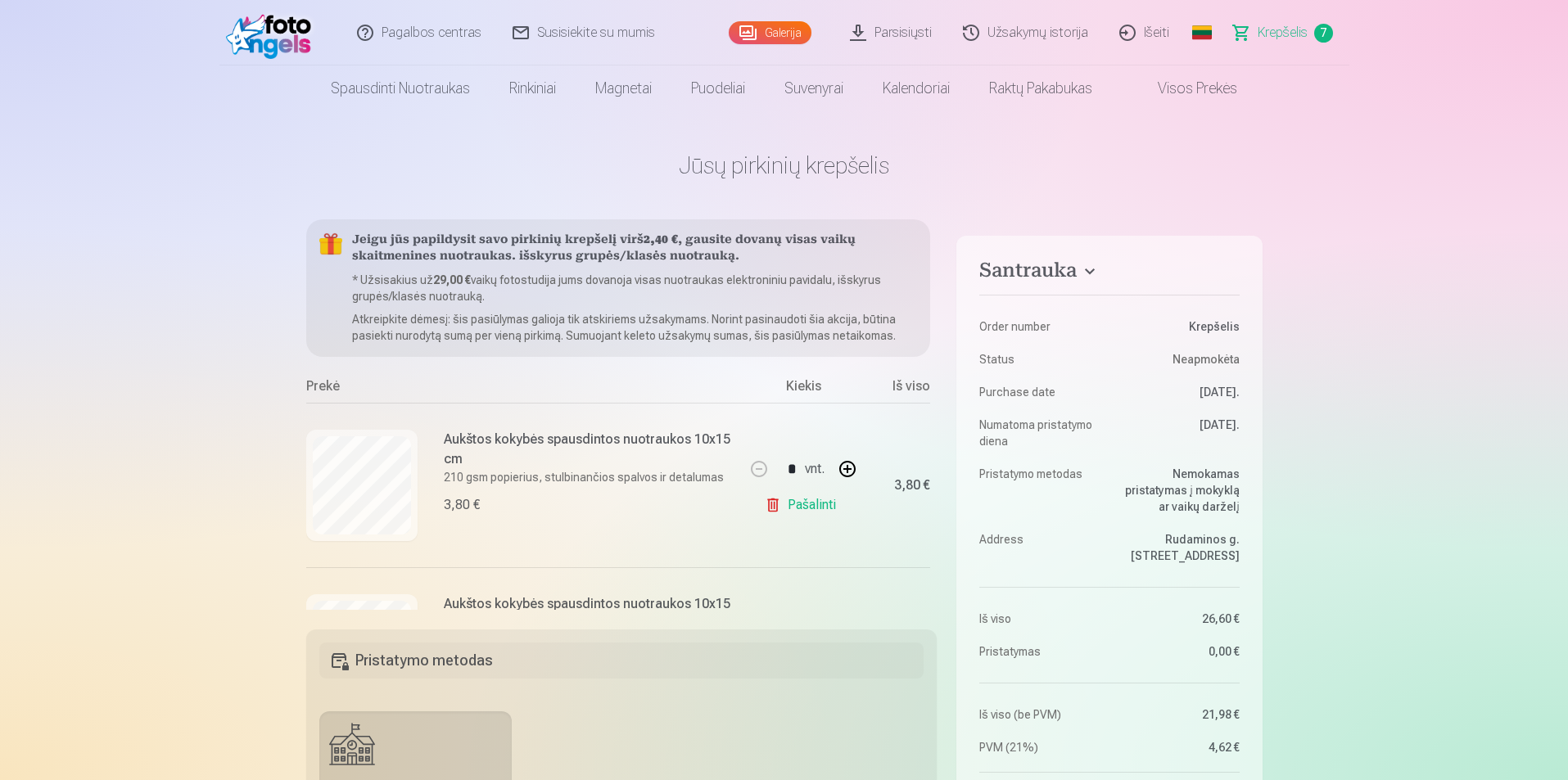
click at [822, 487] on div "* vnt." at bounding box center [803, 469] width 127 height 40
click at [821, 494] on link "Pašalinti" at bounding box center [803, 504] width 78 height 32
click at [819, 502] on link "Pašalinti" at bounding box center [803, 504] width 78 height 32
click at [818, 506] on link "Pašalinti" at bounding box center [803, 504] width 78 height 32
click at [817, 506] on link "Pašalinti" at bounding box center [803, 504] width 78 height 32
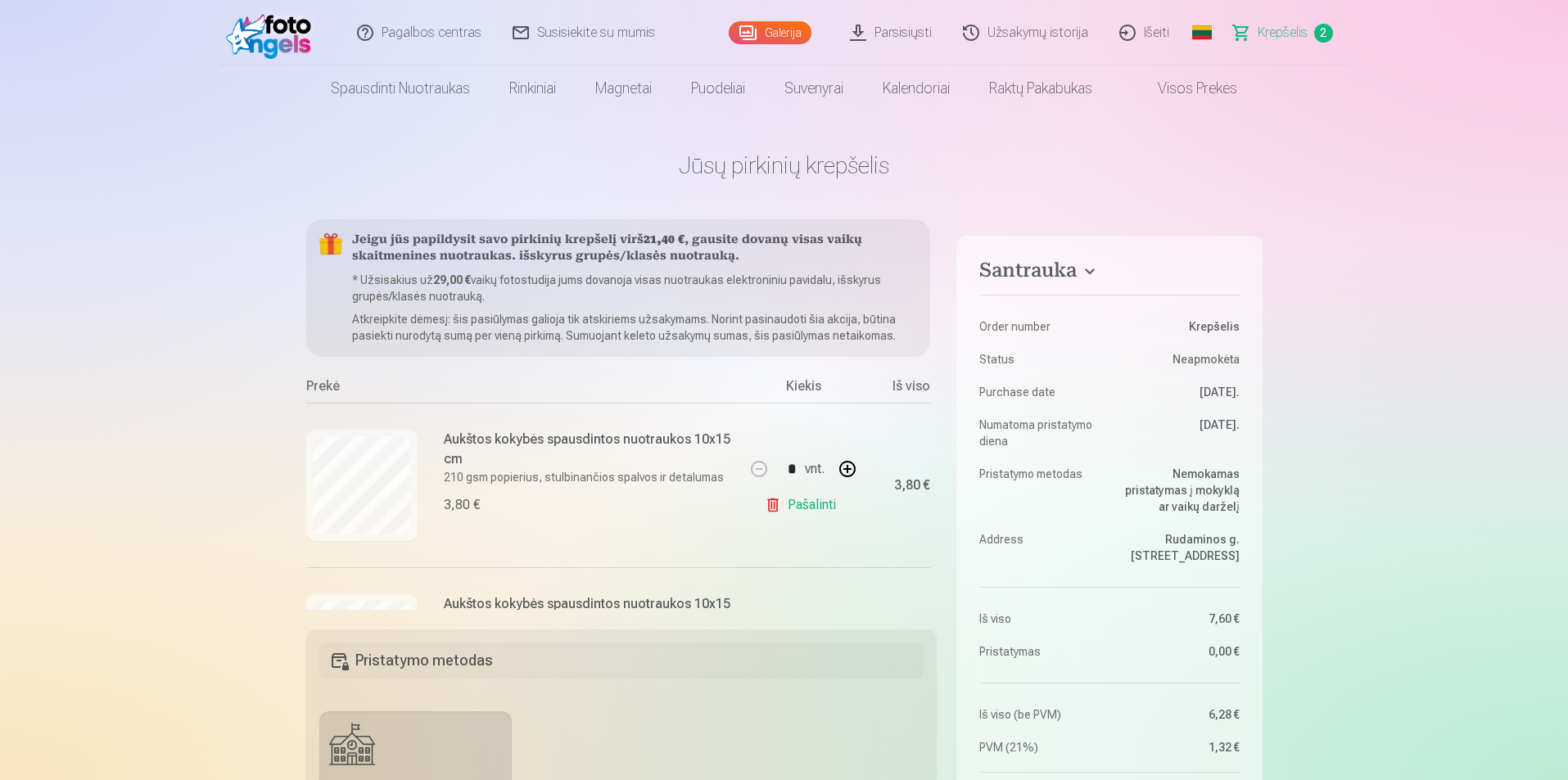
click at [817, 506] on link "Pašalinti" at bounding box center [803, 504] width 78 height 32
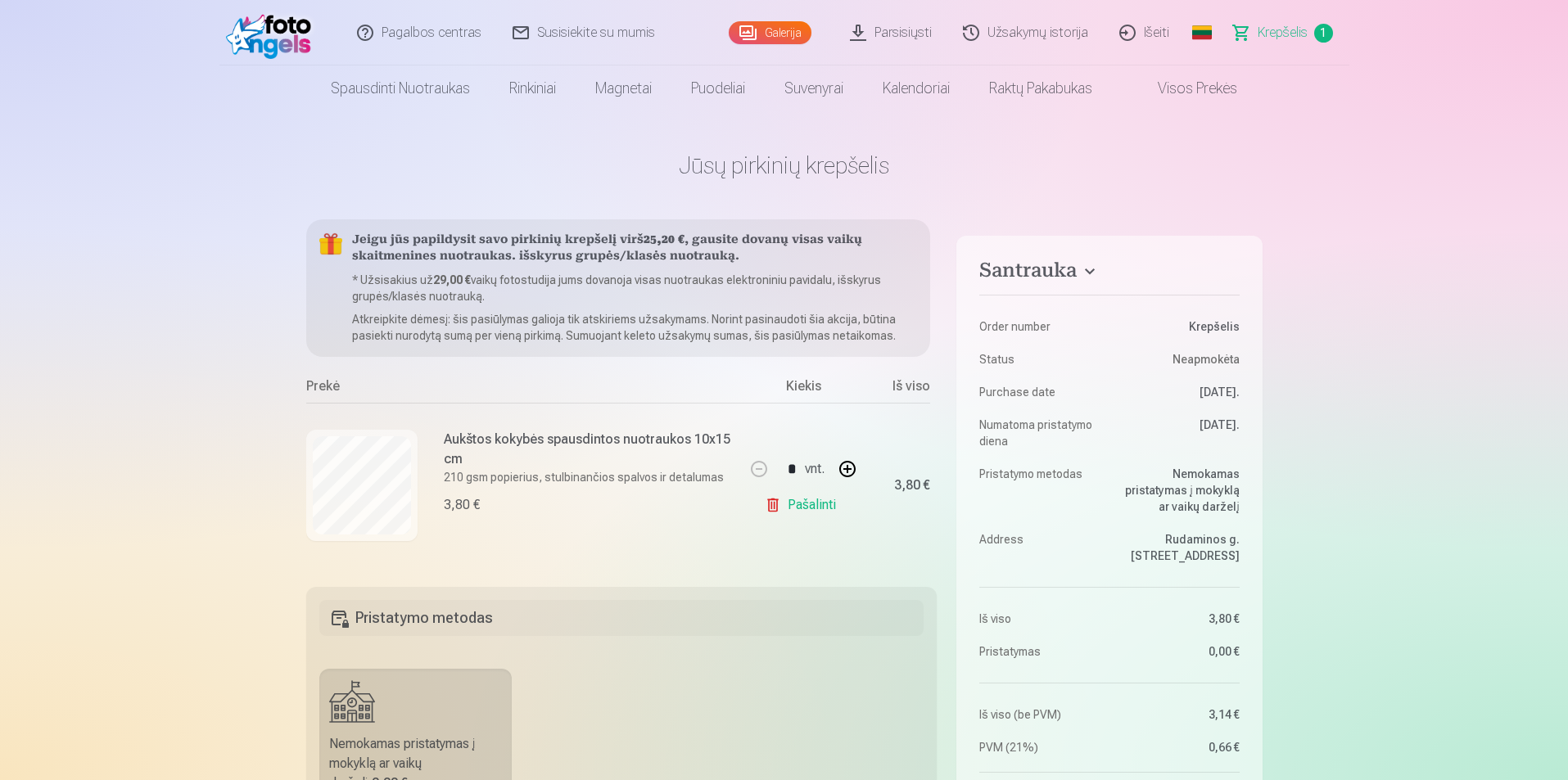
click at [817, 506] on link "Pašalinti" at bounding box center [803, 504] width 78 height 32
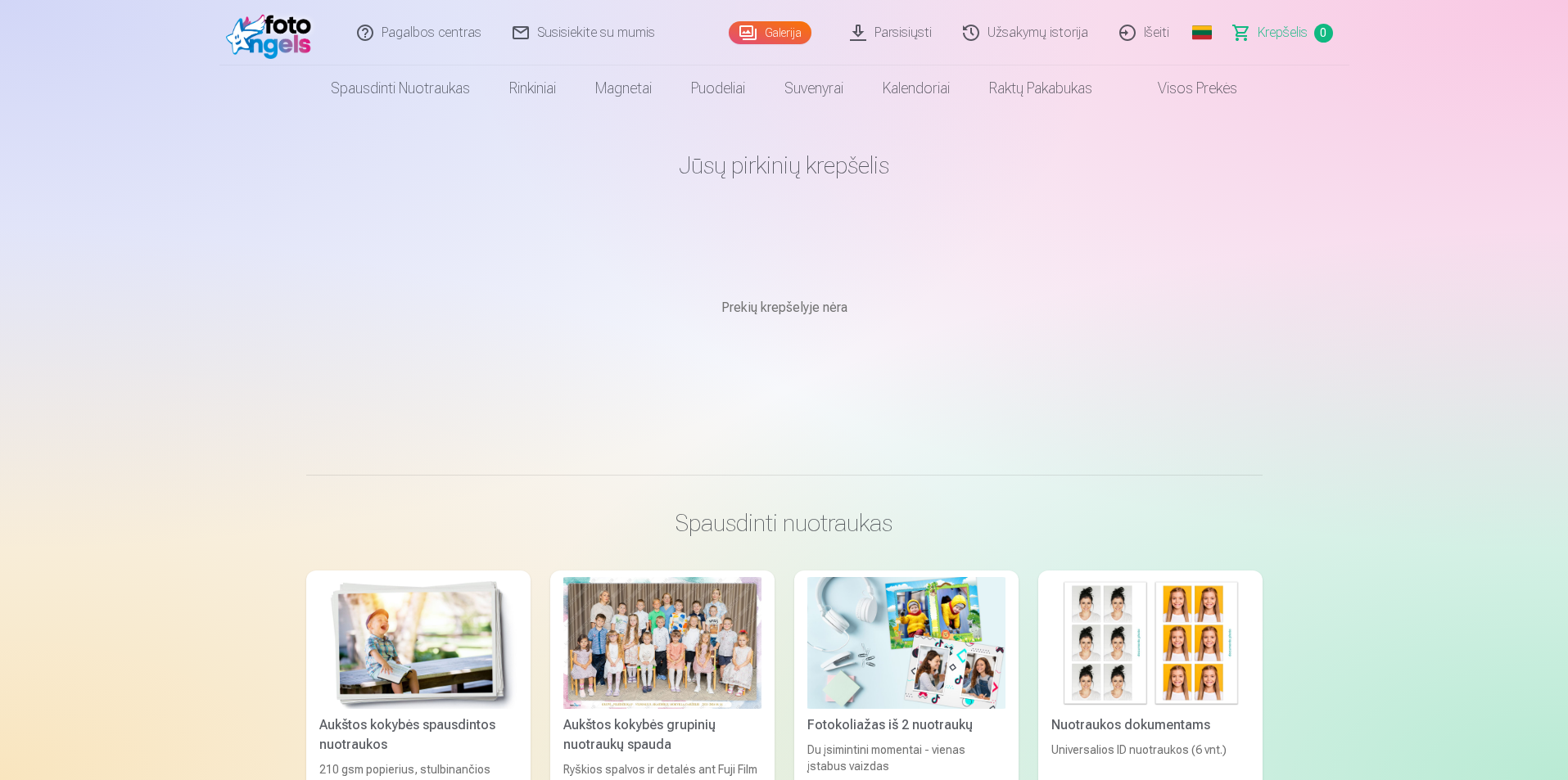
click at [781, 26] on link "Galerija" at bounding box center [770, 32] width 83 height 23
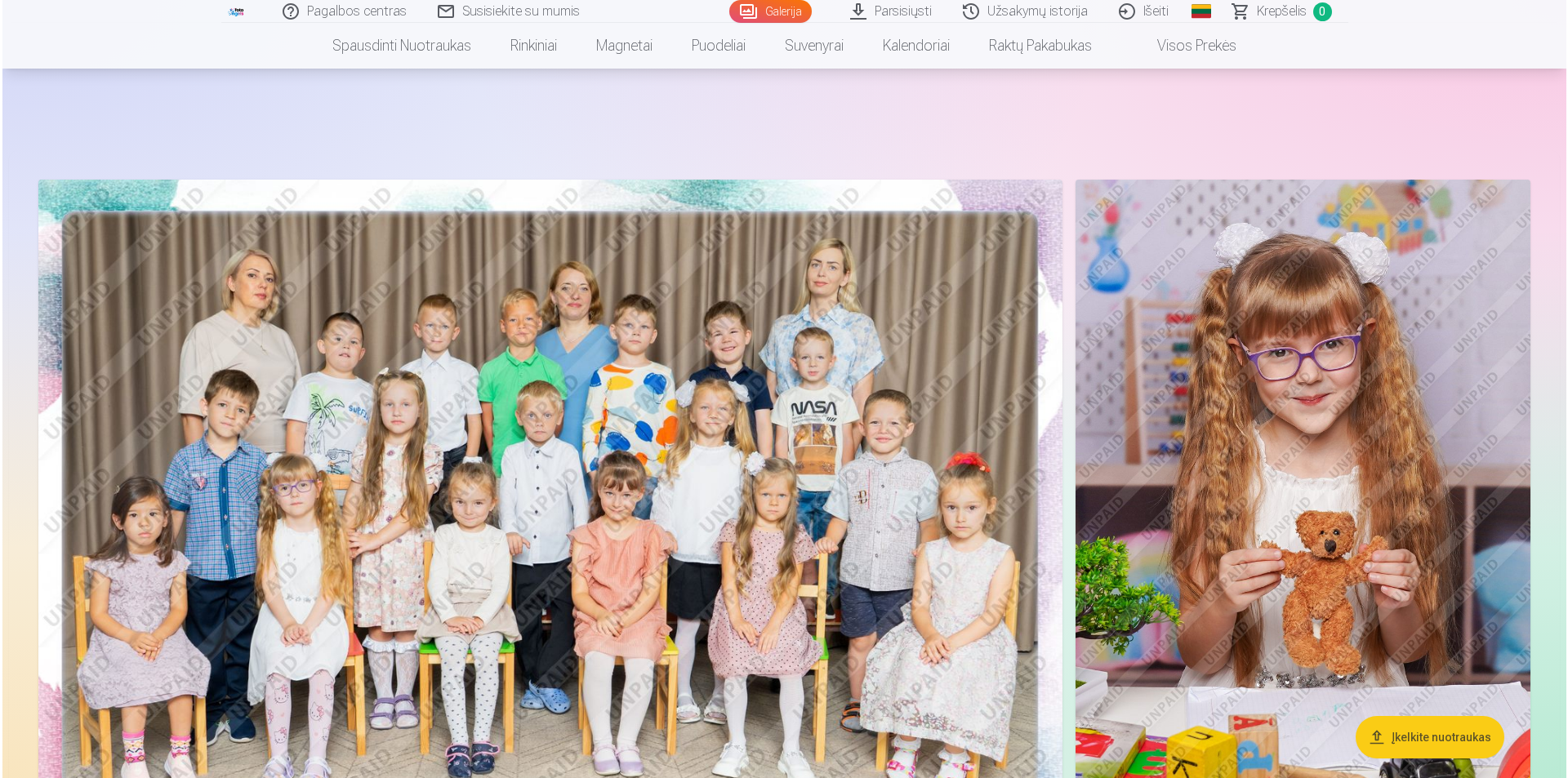
scroll to position [490, 0]
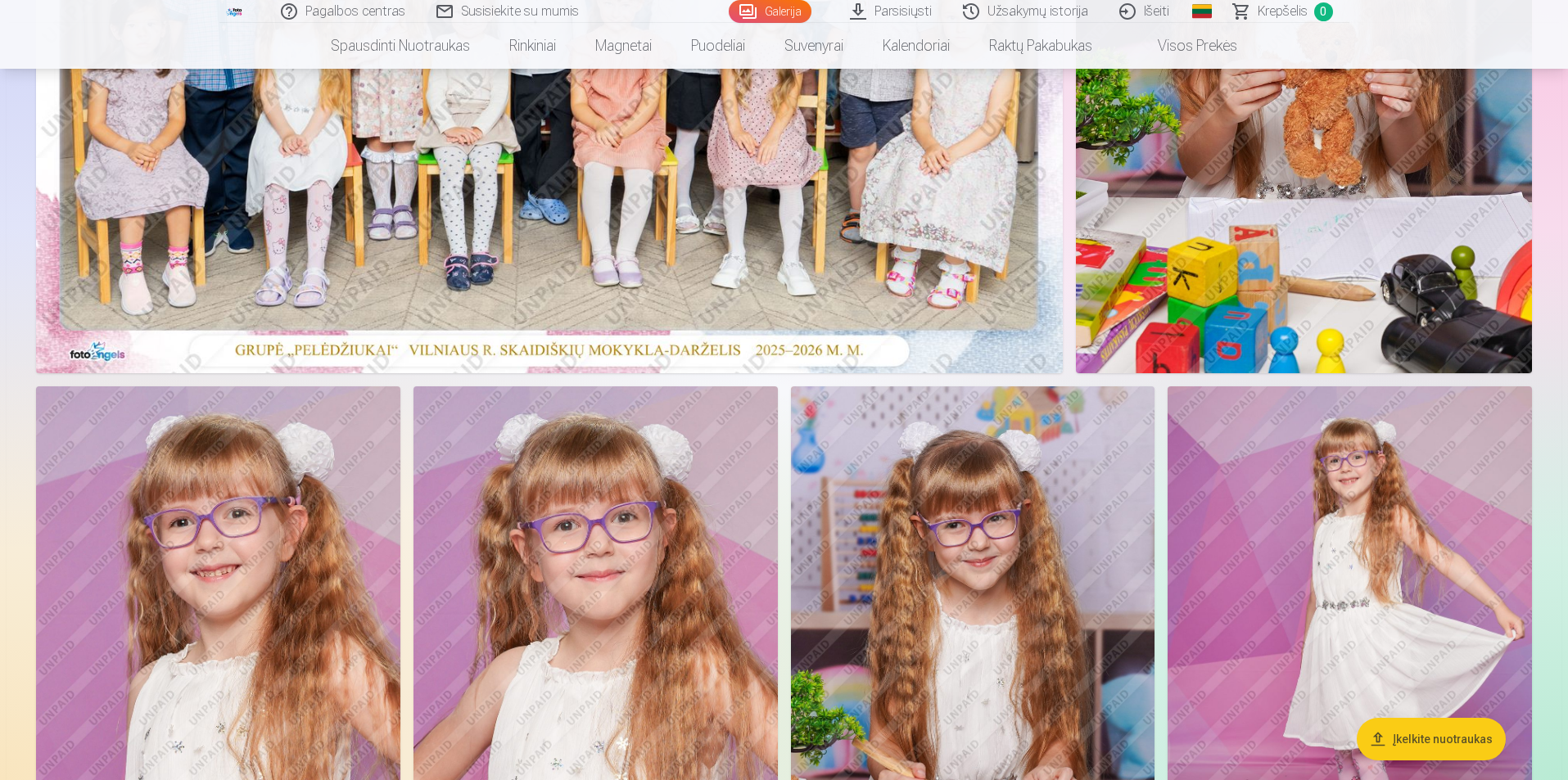
click at [616, 227] on img at bounding box center [549, 30] width 1027 height 684
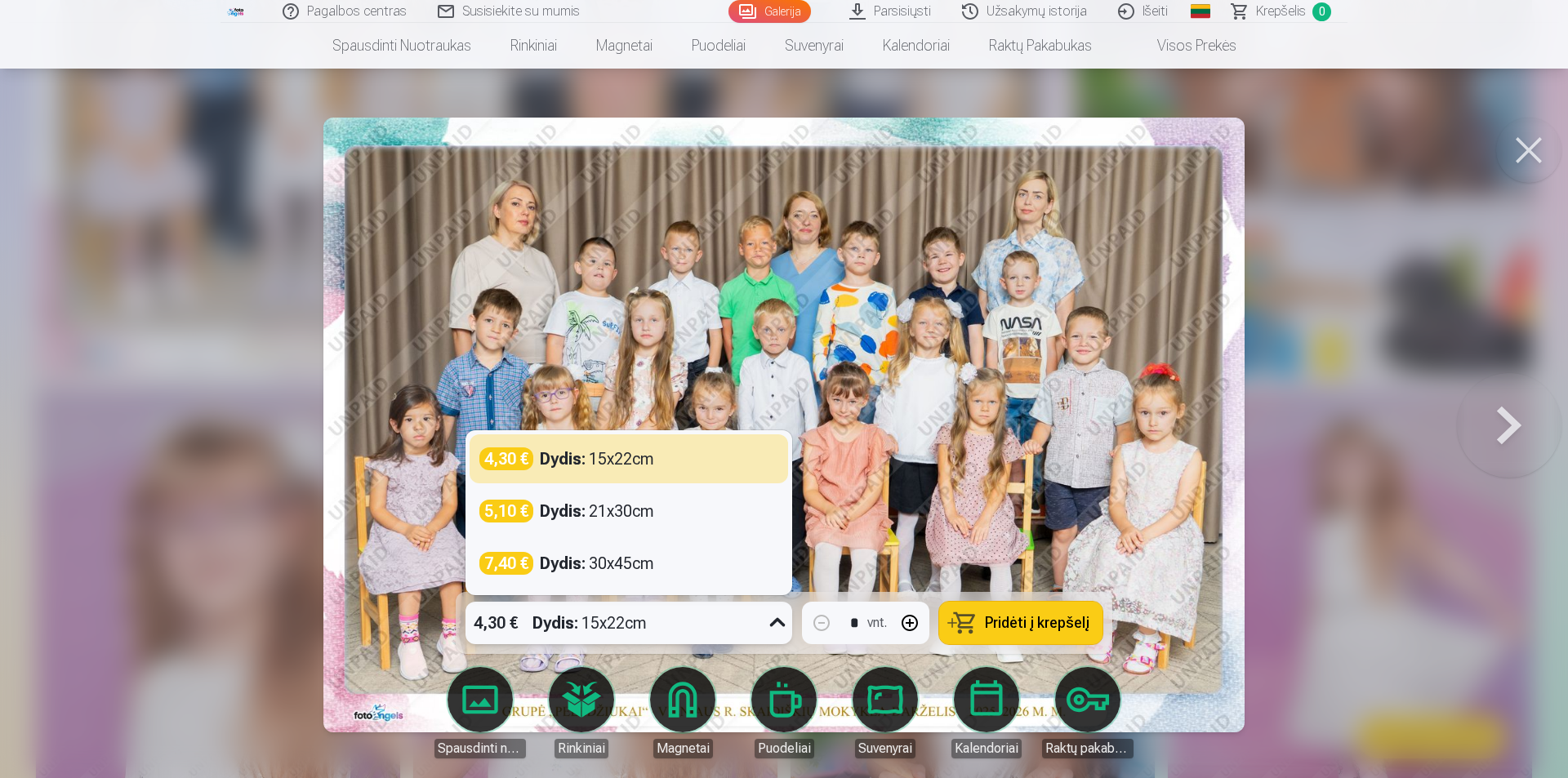
click at [774, 620] on icon at bounding box center [777, 622] width 26 height 26
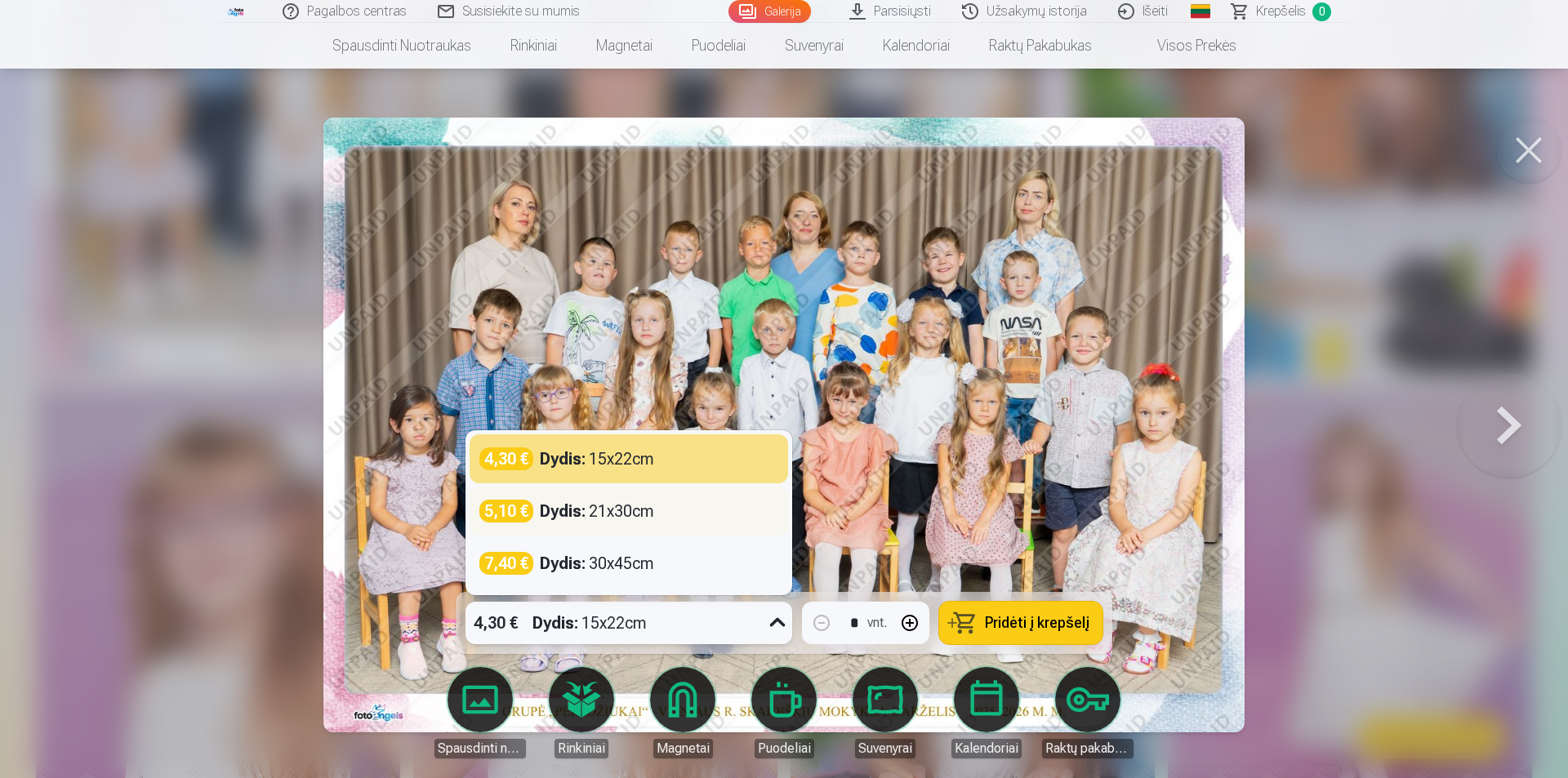
click at [540, 501] on strong "Dydis :" at bounding box center [563, 511] width 46 height 23
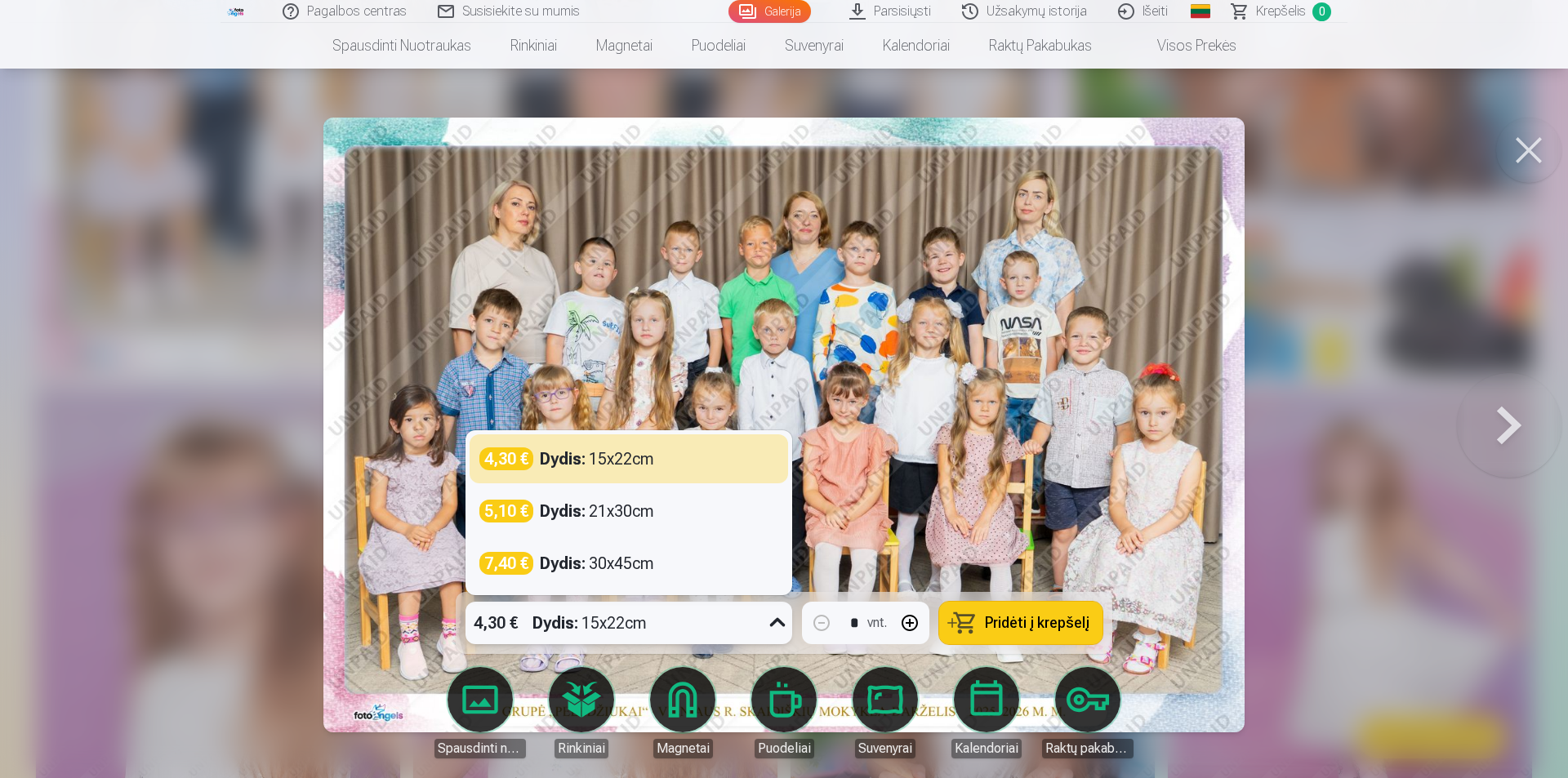
click at [783, 622] on icon at bounding box center [777, 622] width 26 height 26
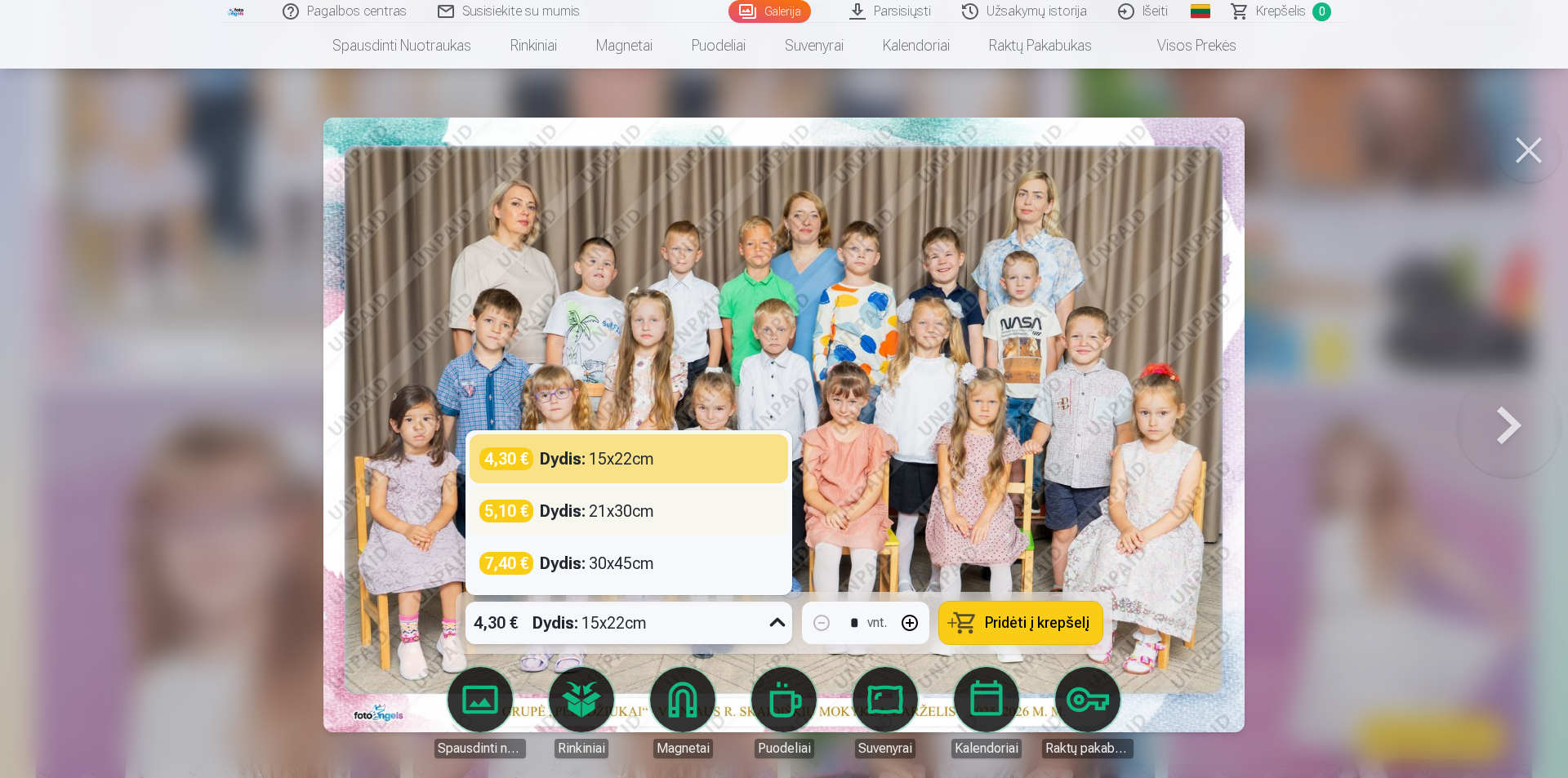
click at [597, 516] on div "Dydis : 21x30cm" at bounding box center [597, 511] width 114 height 23
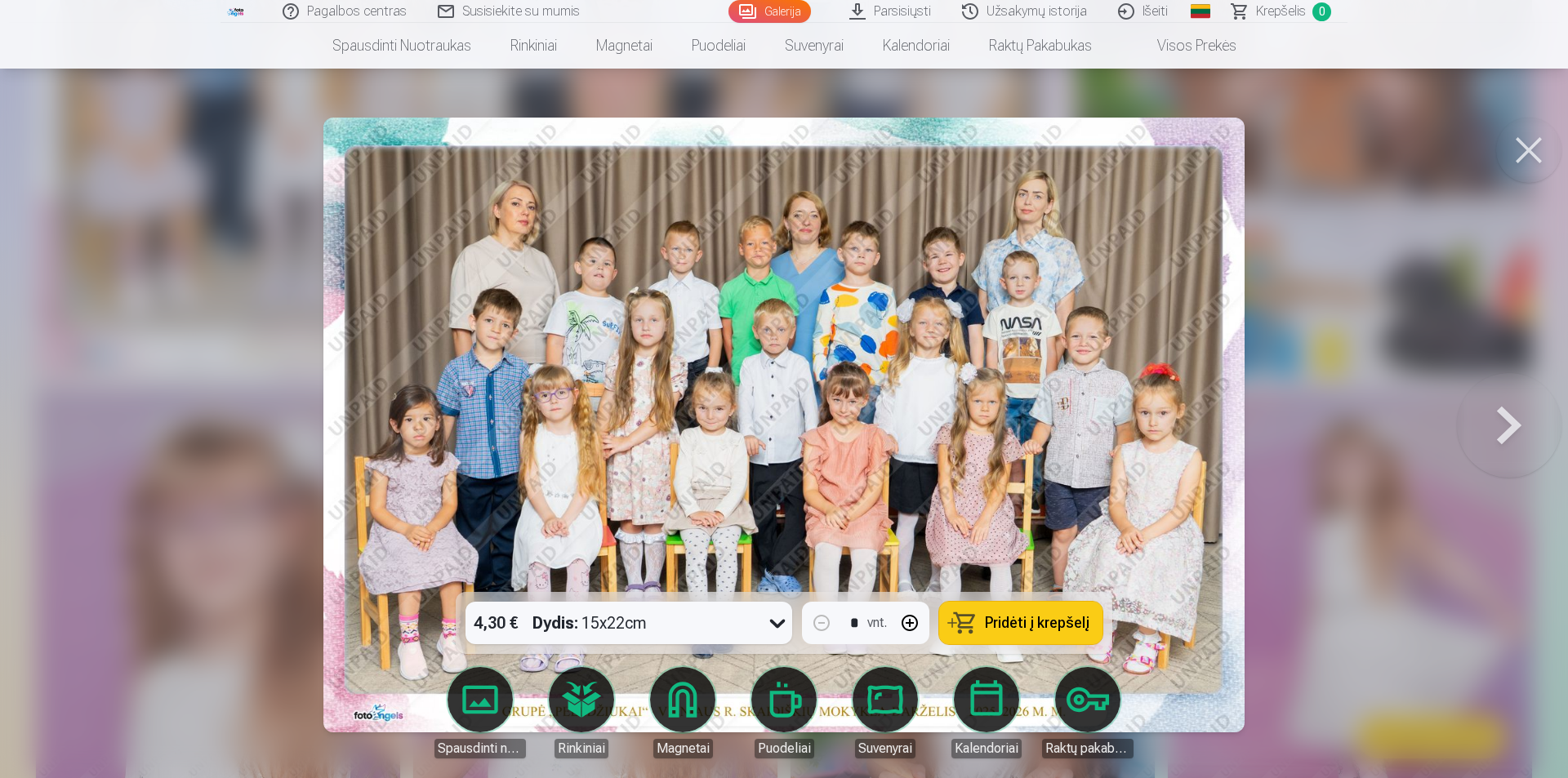
click at [1018, 626] on span "Pridėti į krepšelį" at bounding box center [1037, 623] width 105 height 15
click at [1274, 18] on span "Krepšelis" at bounding box center [1281, 11] width 50 height 19
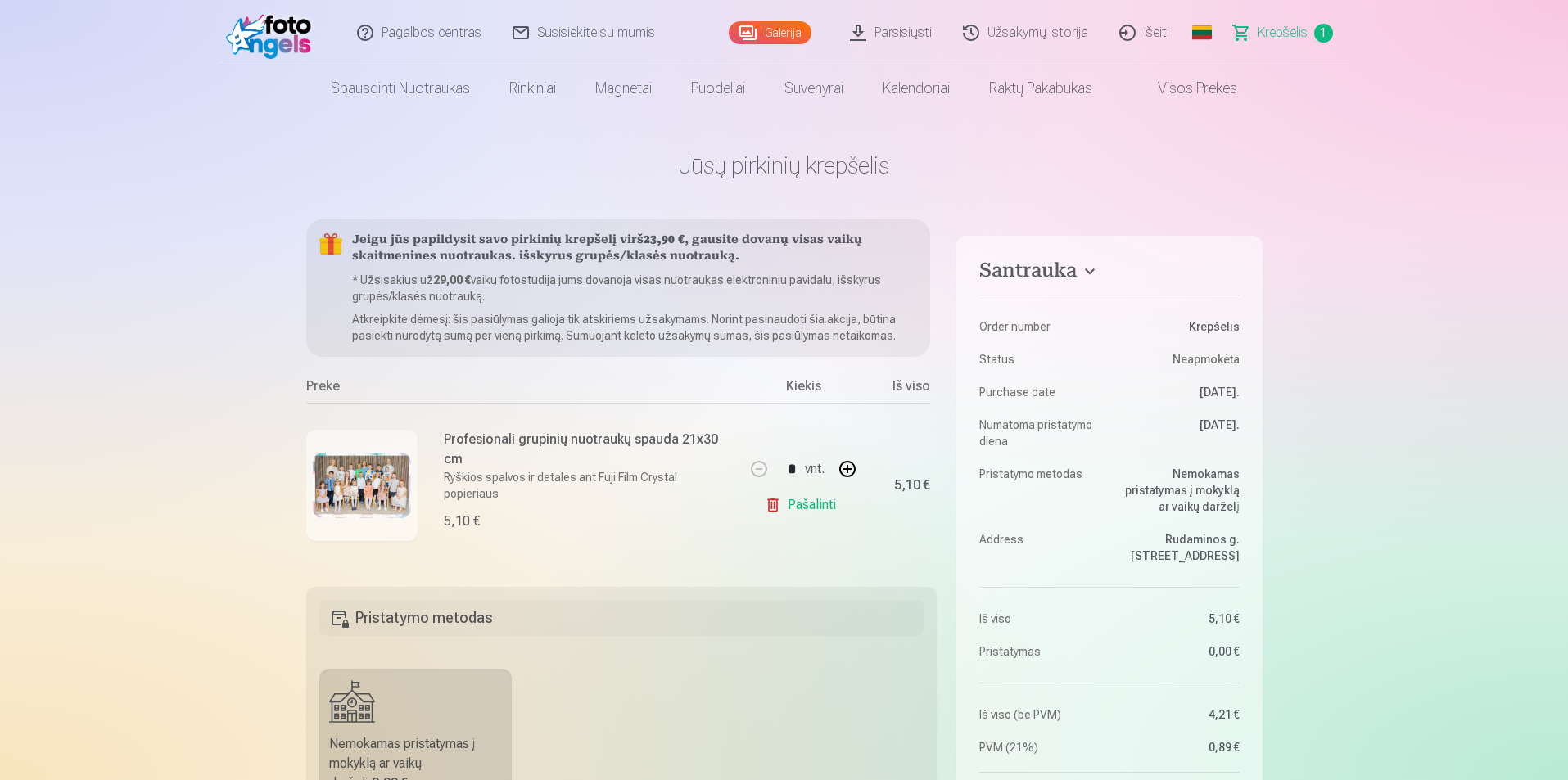
click at [792, 39] on link "Galerija" at bounding box center [770, 32] width 83 height 23
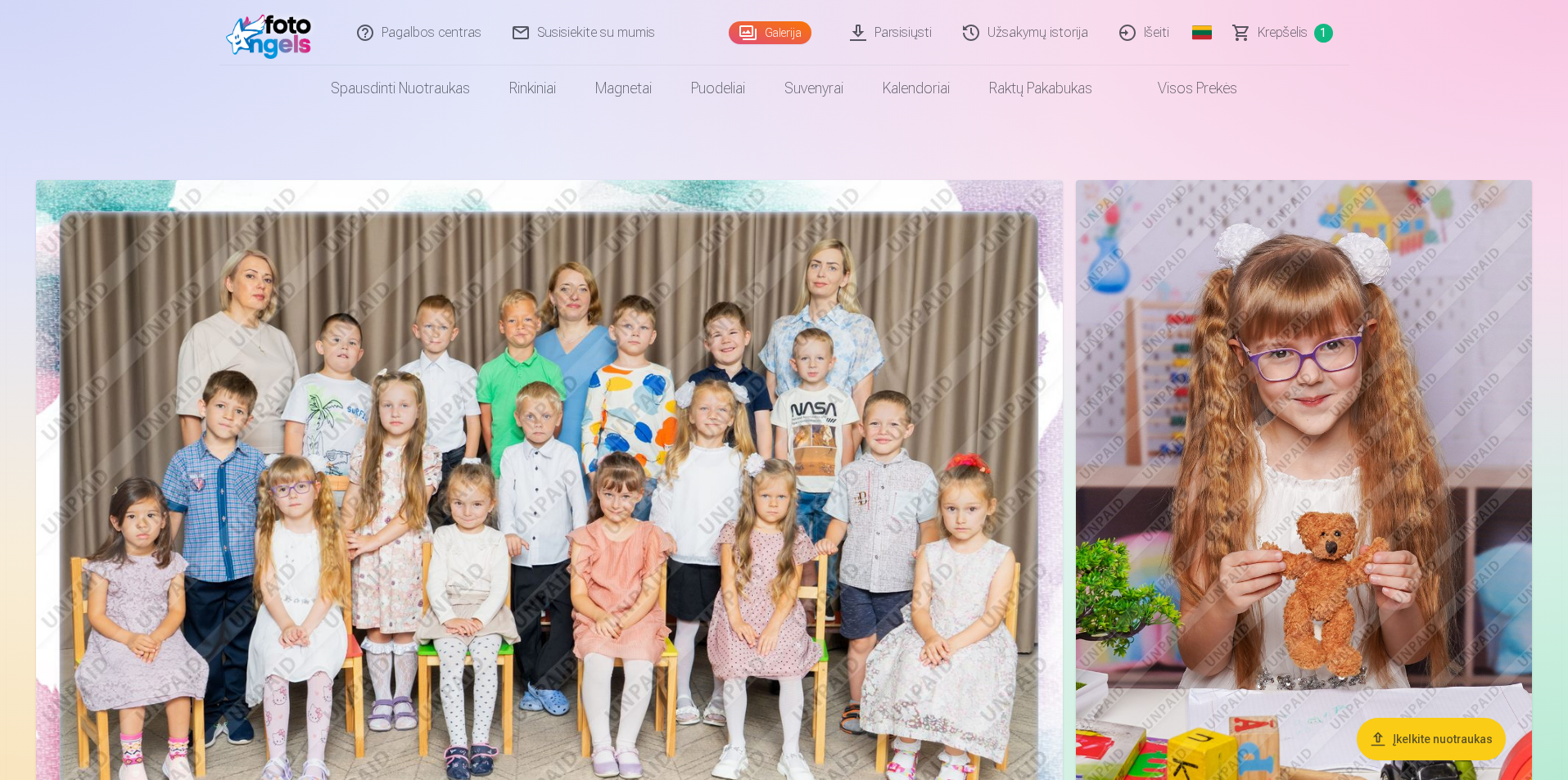
click at [1359, 400] on img at bounding box center [1304, 522] width 456 height 684
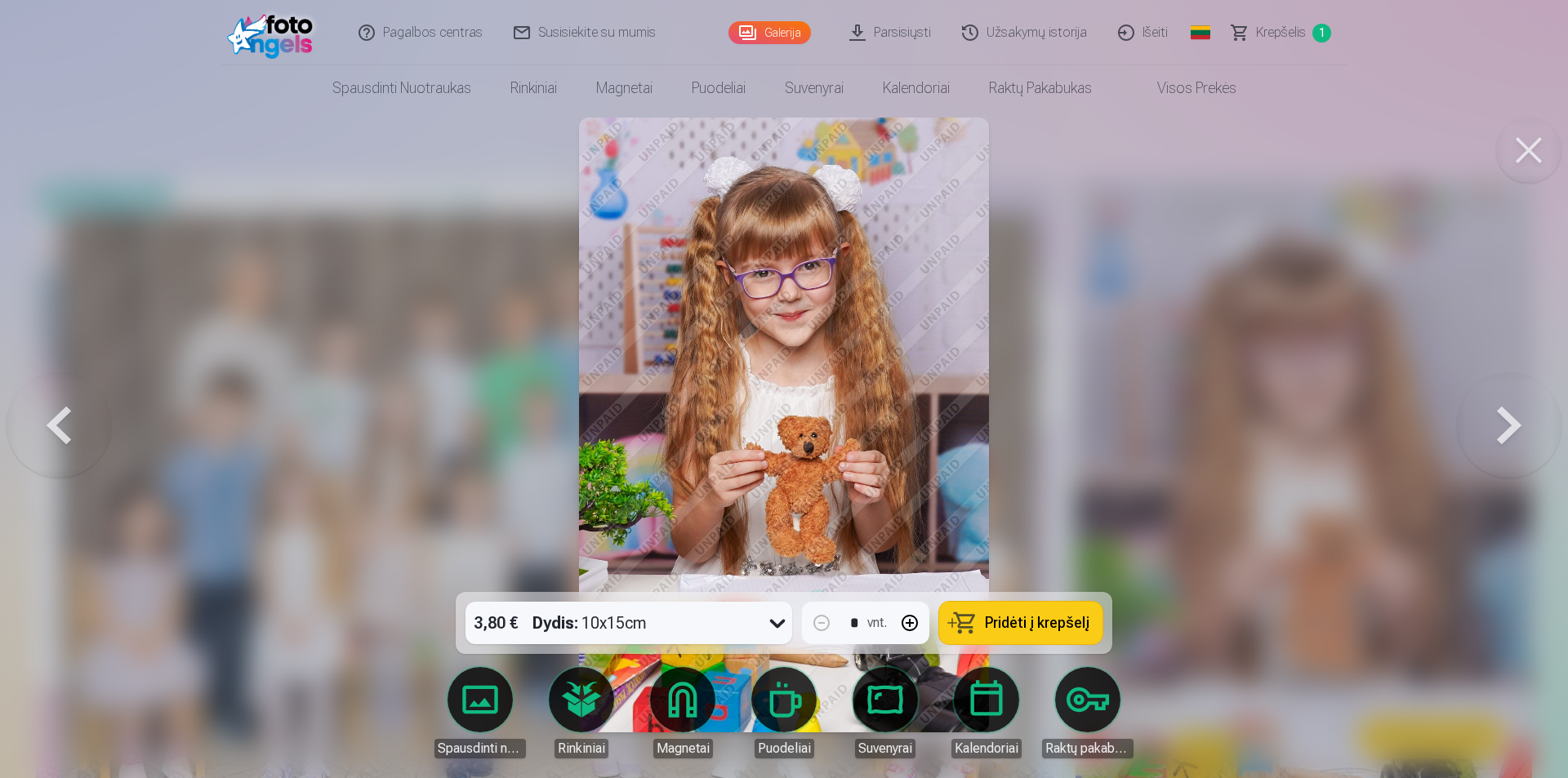
click at [1040, 623] on span "Pridėti į krepšelį" at bounding box center [1037, 623] width 105 height 15
click at [1539, 147] on button at bounding box center [1528, 150] width 65 height 65
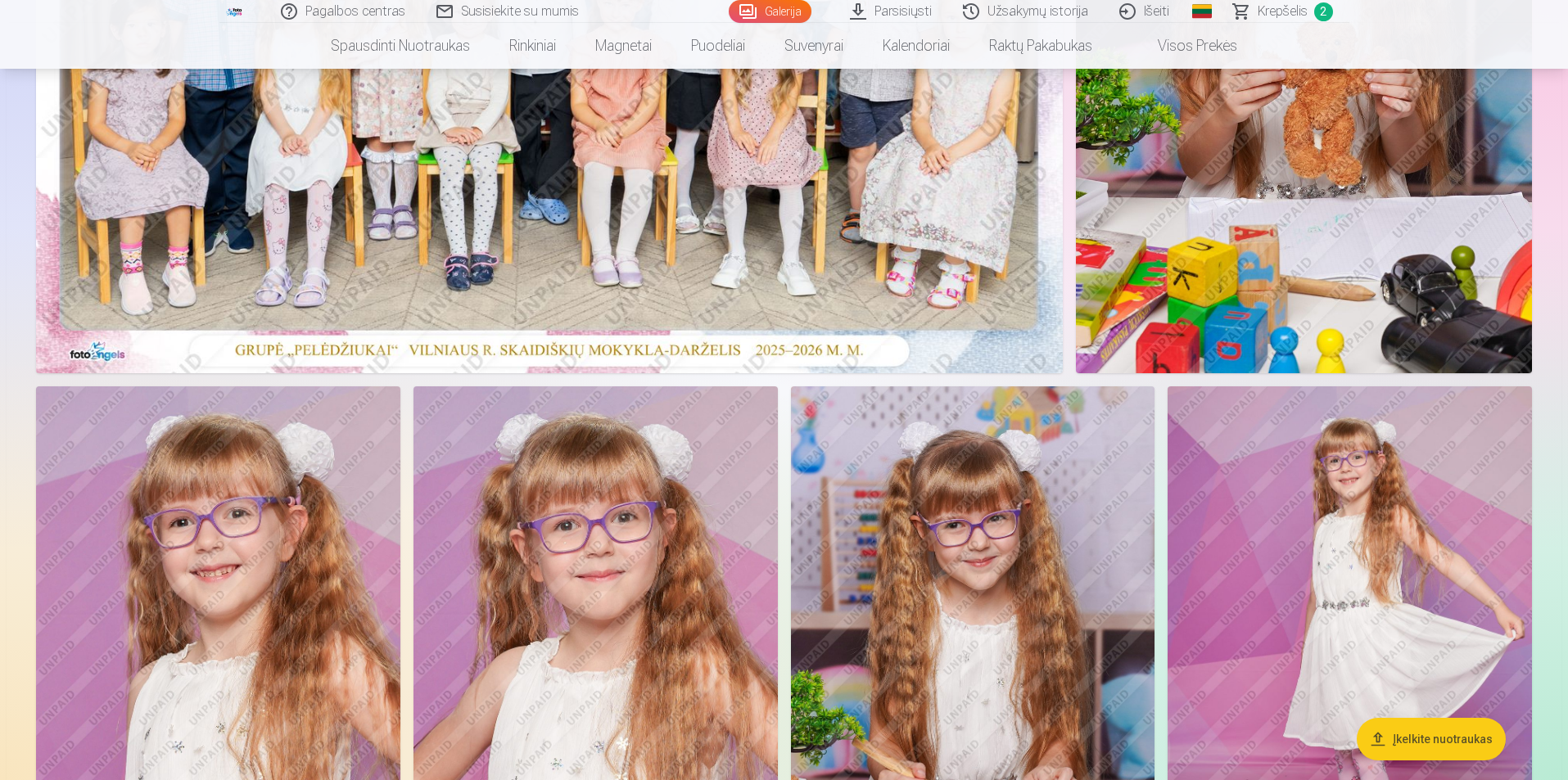
scroll to position [654, 0]
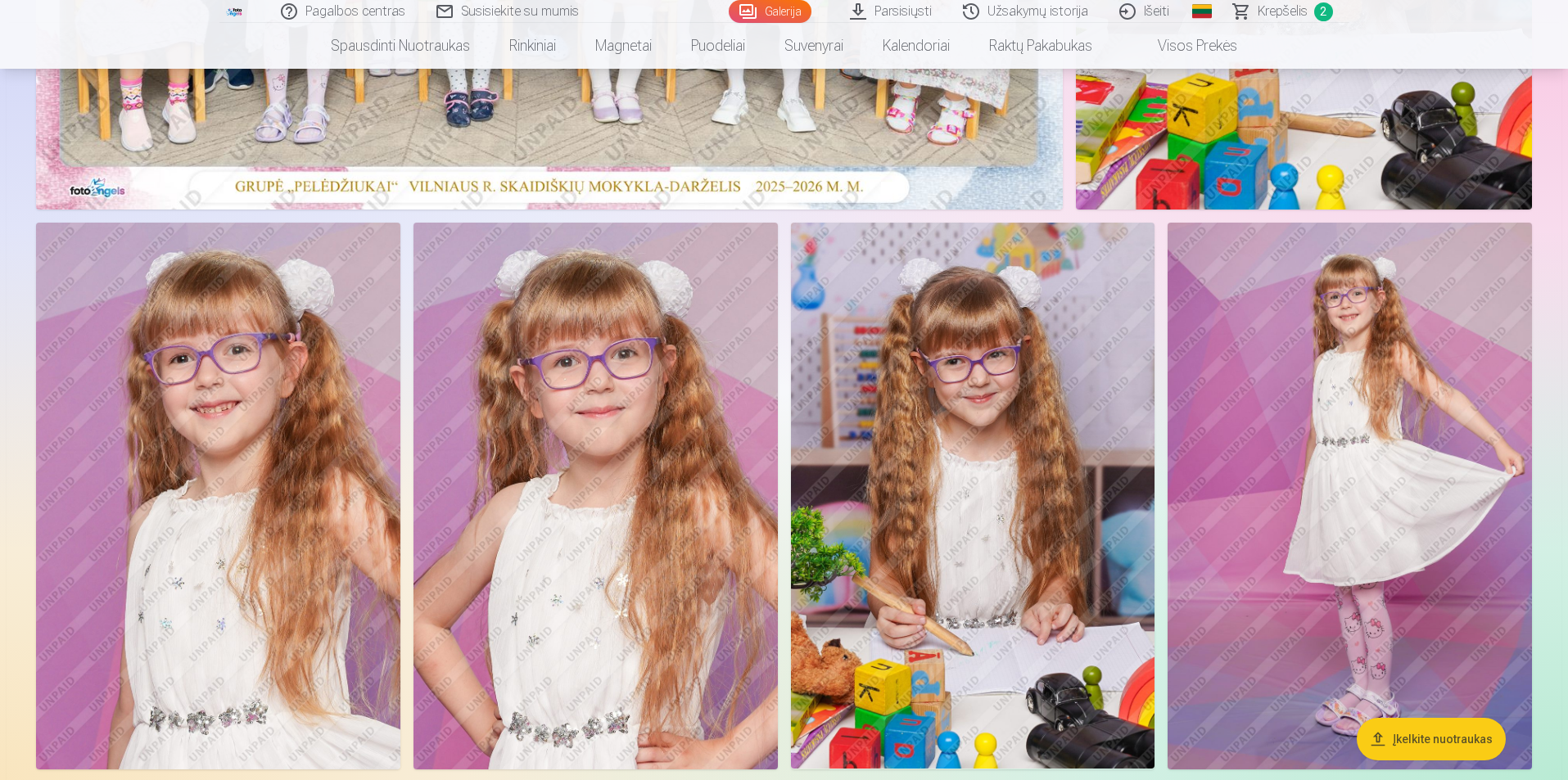
click at [226, 459] on img at bounding box center [218, 495] width 365 height 546
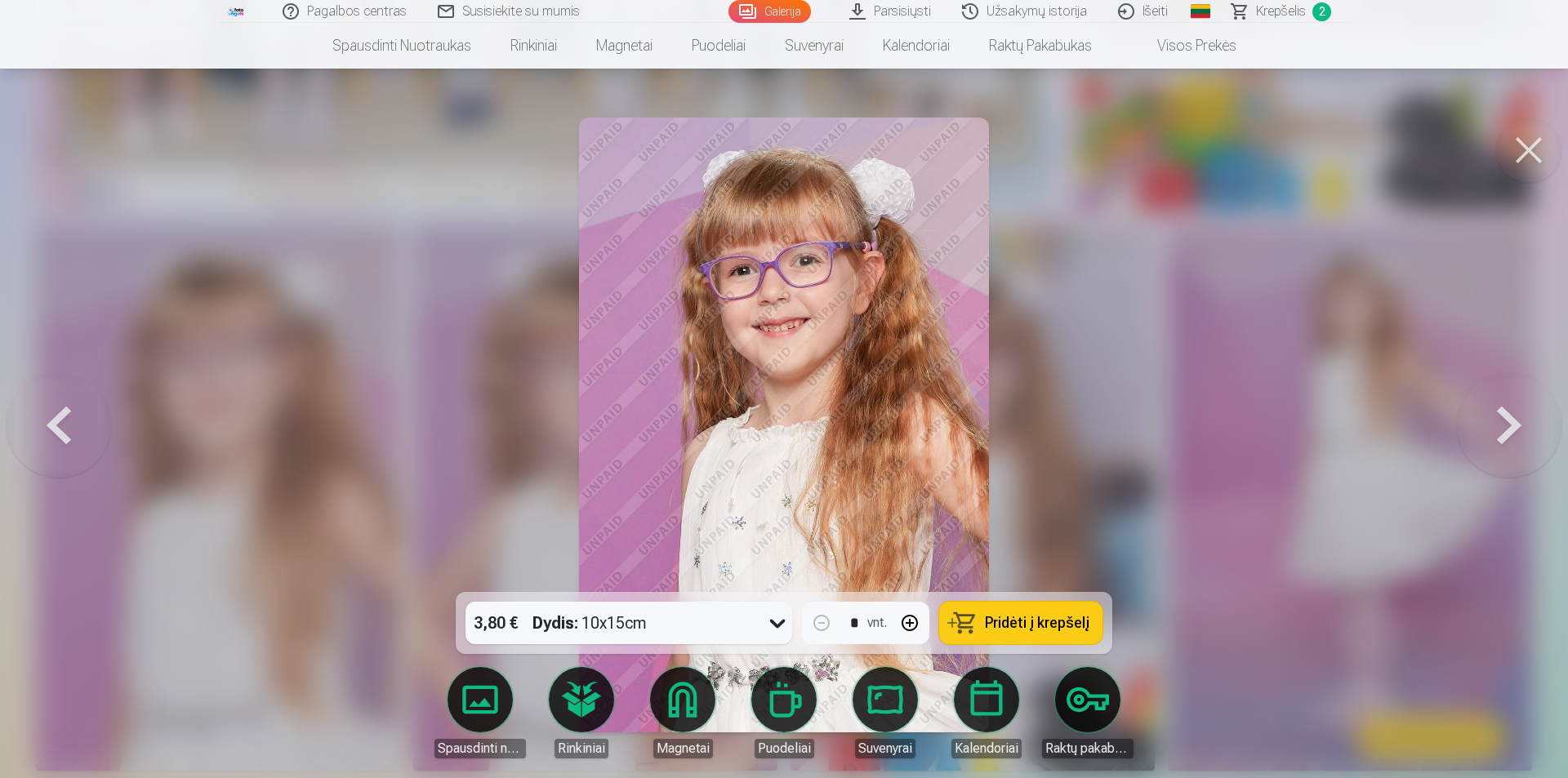
click at [1010, 624] on span "Pridėti į krepšelį" at bounding box center [1037, 623] width 105 height 15
click at [1526, 144] on button at bounding box center [1528, 150] width 65 height 65
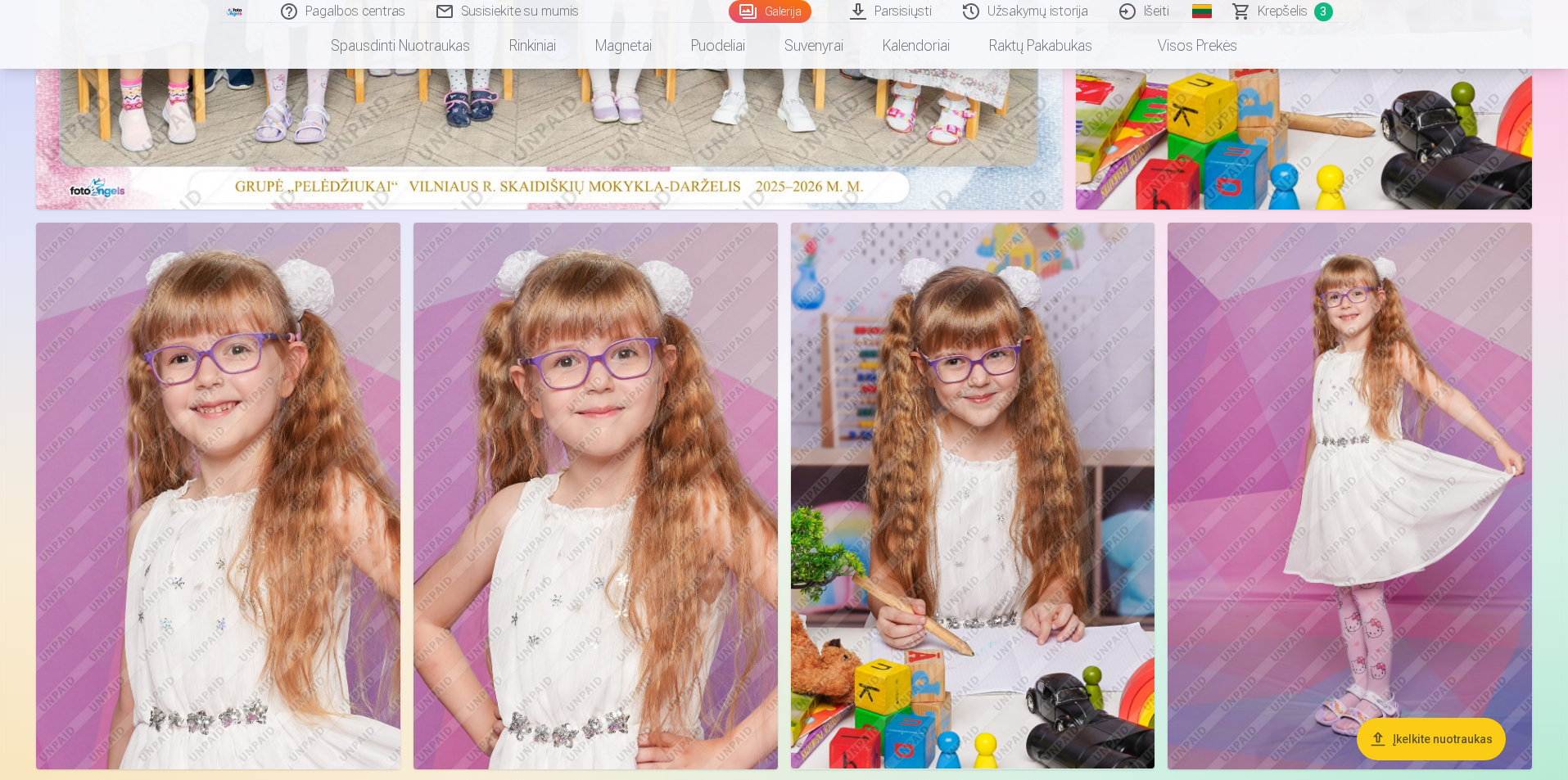
click at [548, 482] on img at bounding box center [596, 495] width 365 height 546
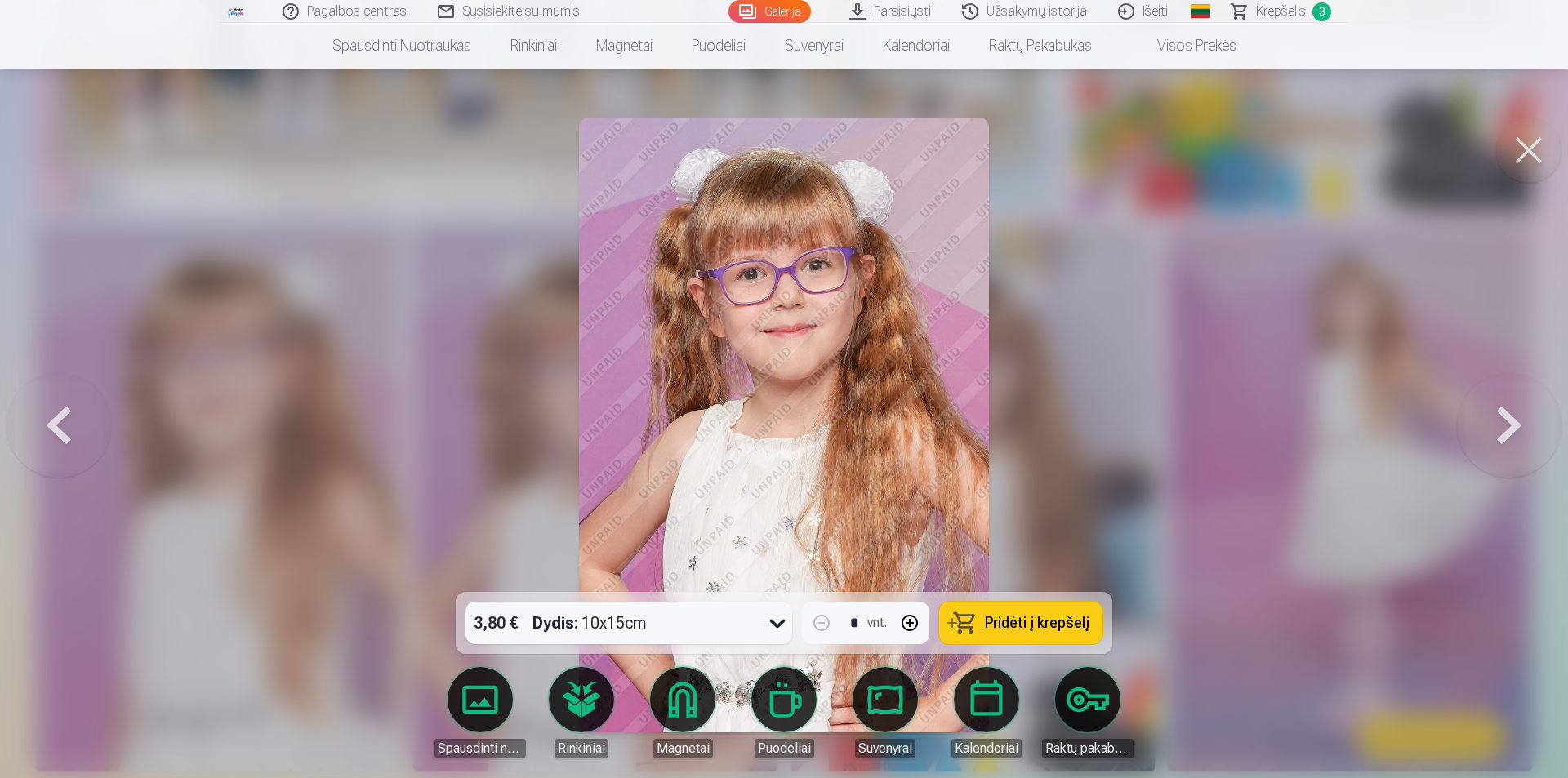
click at [1063, 616] on span "Pridėti į krepšelį" at bounding box center [1037, 623] width 105 height 15
click at [1526, 164] on button at bounding box center [1528, 150] width 65 height 65
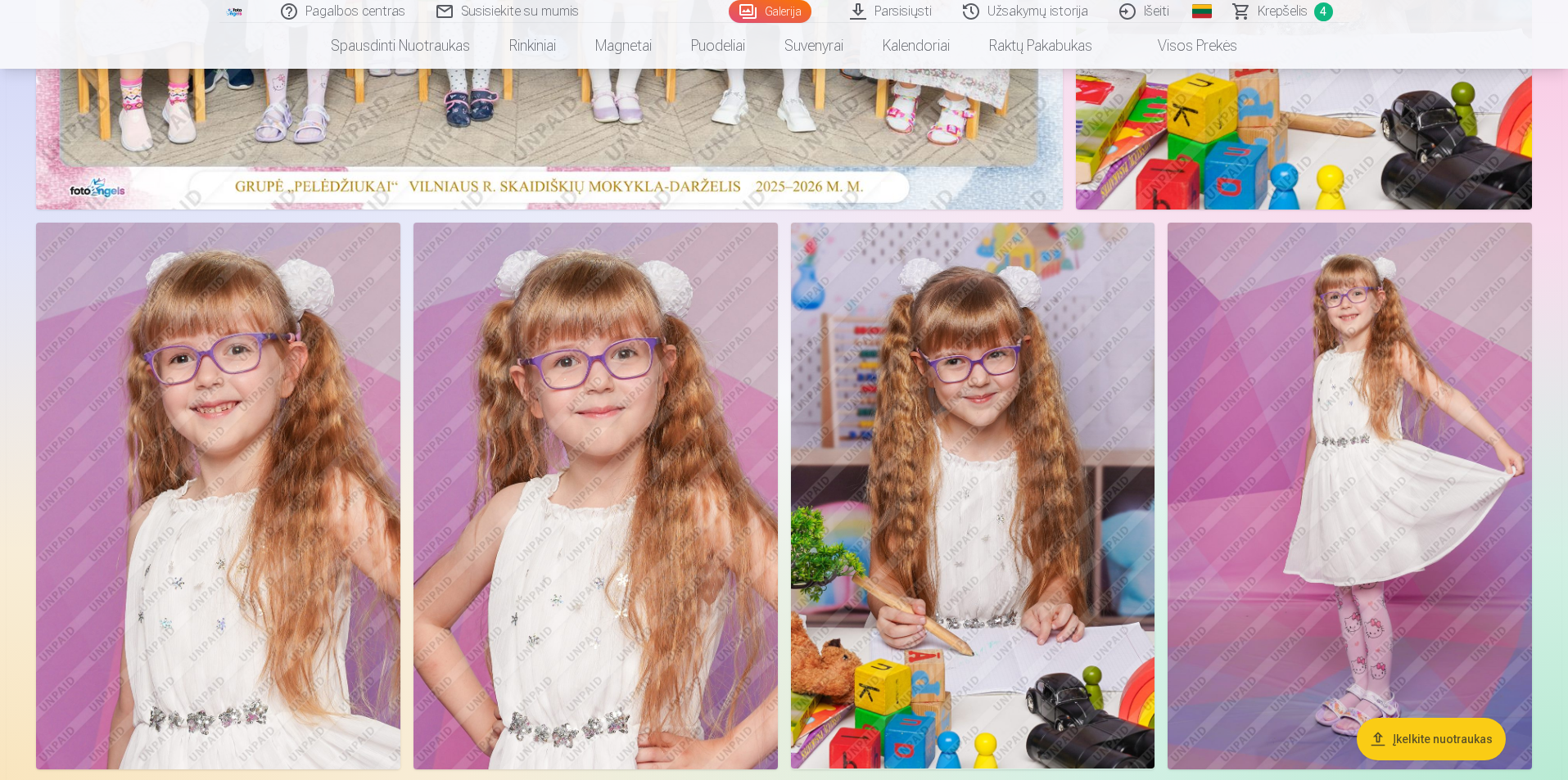
click at [923, 462] on img at bounding box center [973, 495] width 365 height 546
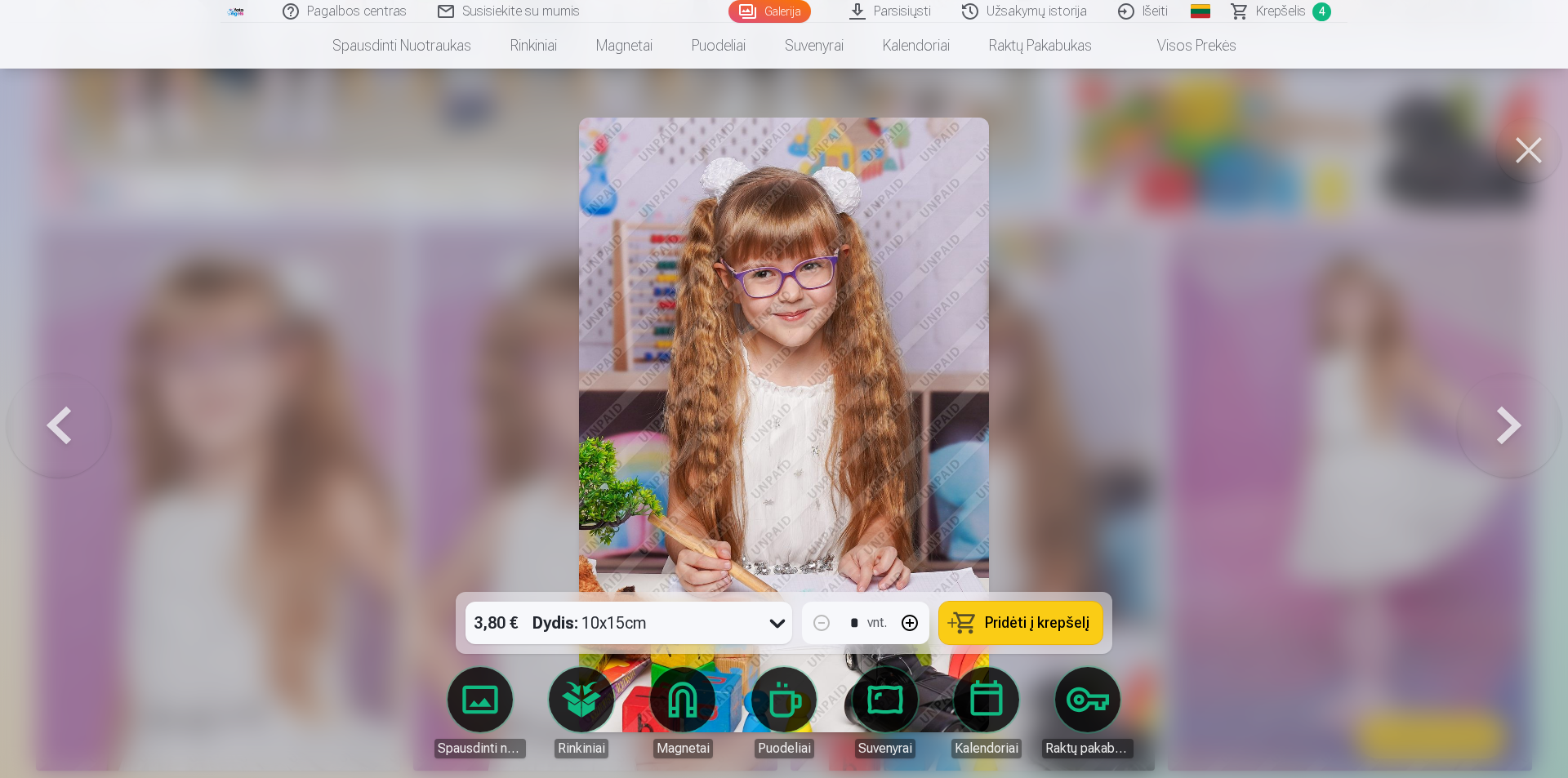
click at [1052, 619] on span "Pridėti į krepšelį" at bounding box center [1037, 623] width 105 height 15
click at [1528, 145] on button at bounding box center [1528, 150] width 65 height 65
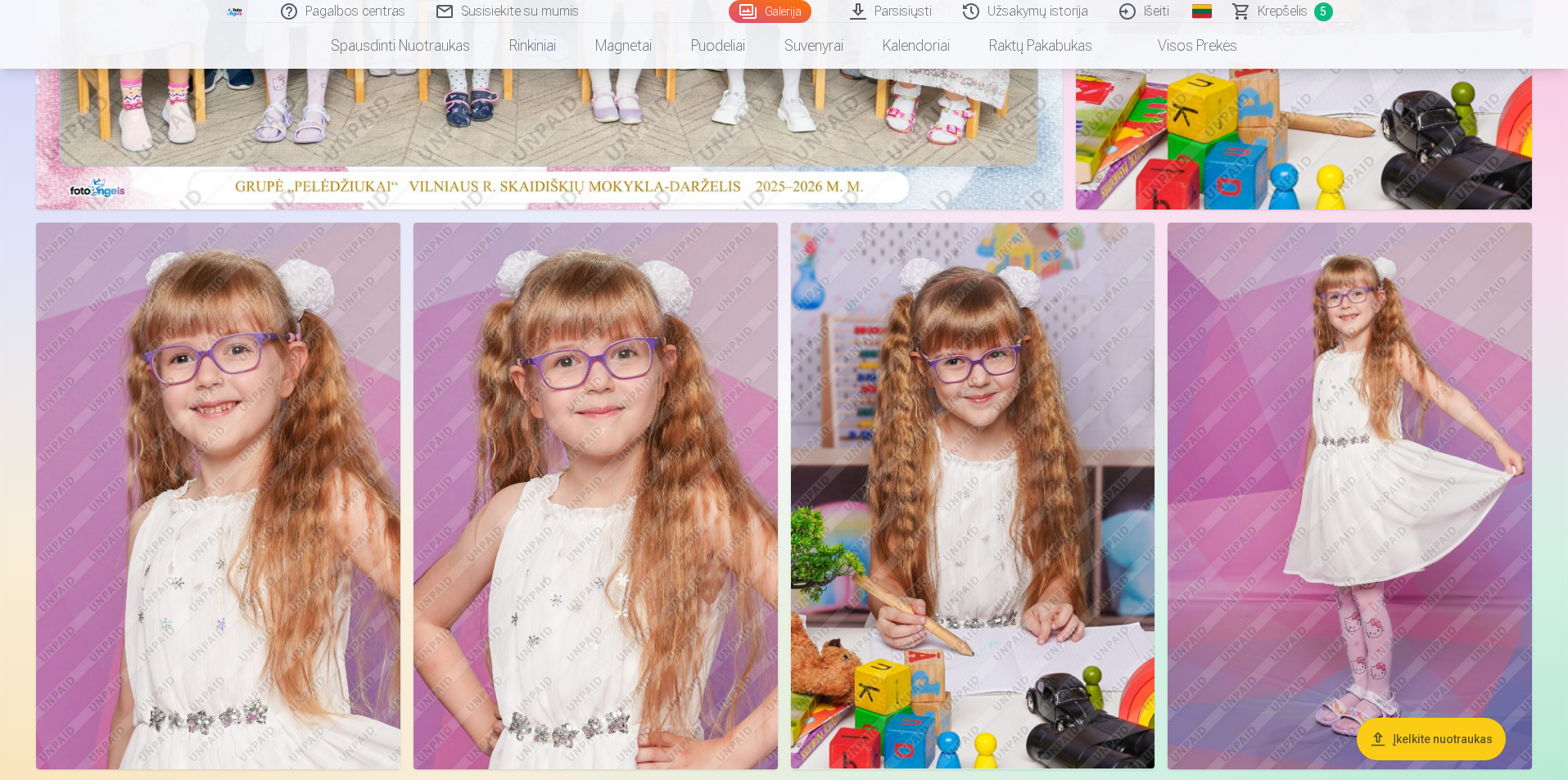
click at [1369, 451] on img at bounding box center [1350, 496] width 365 height 546
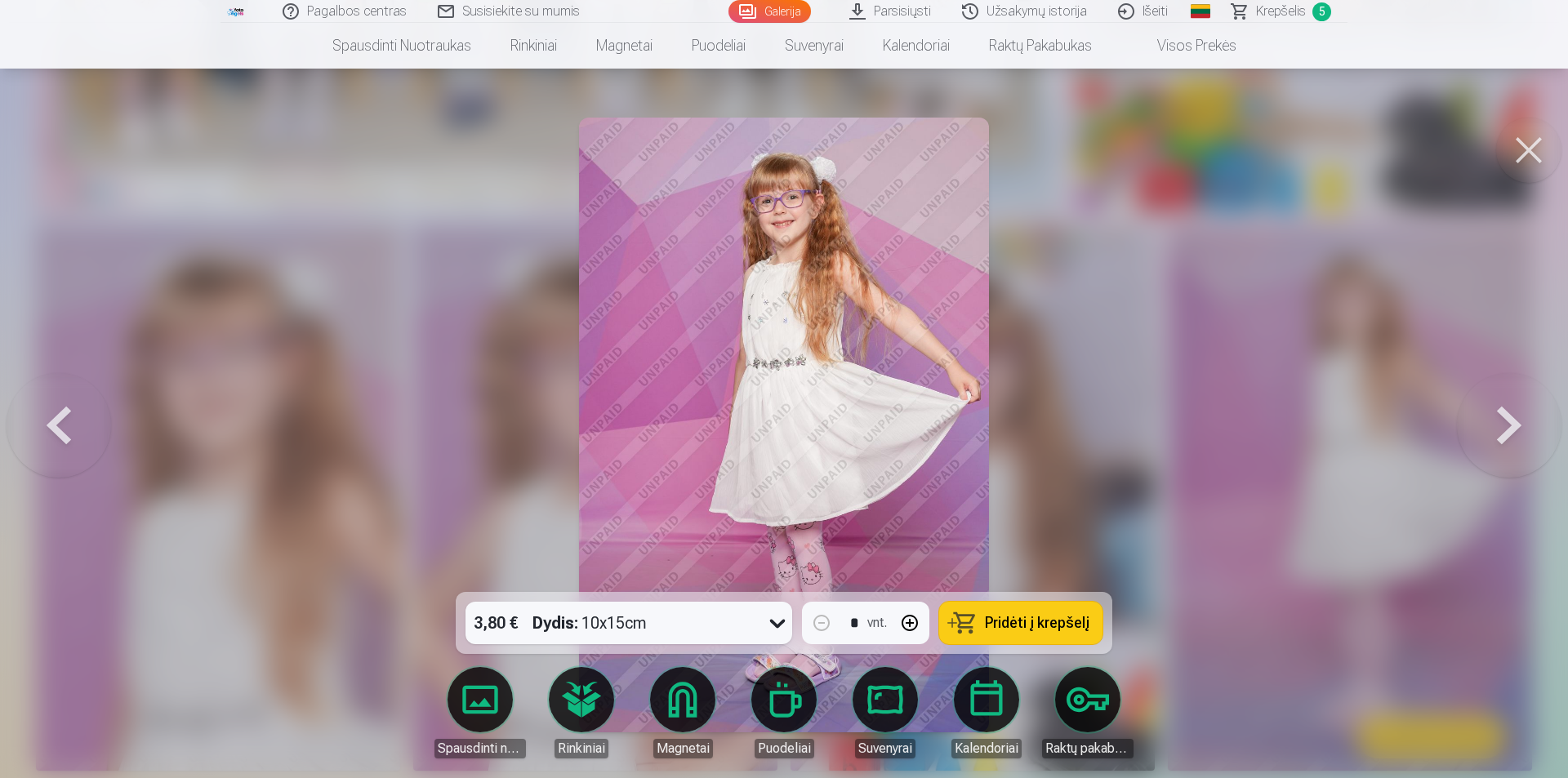
click at [1040, 617] on span "Pridėti į krepšelį" at bounding box center [1037, 623] width 105 height 15
click at [1527, 153] on button at bounding box center [1528, 150] width 65 height 65
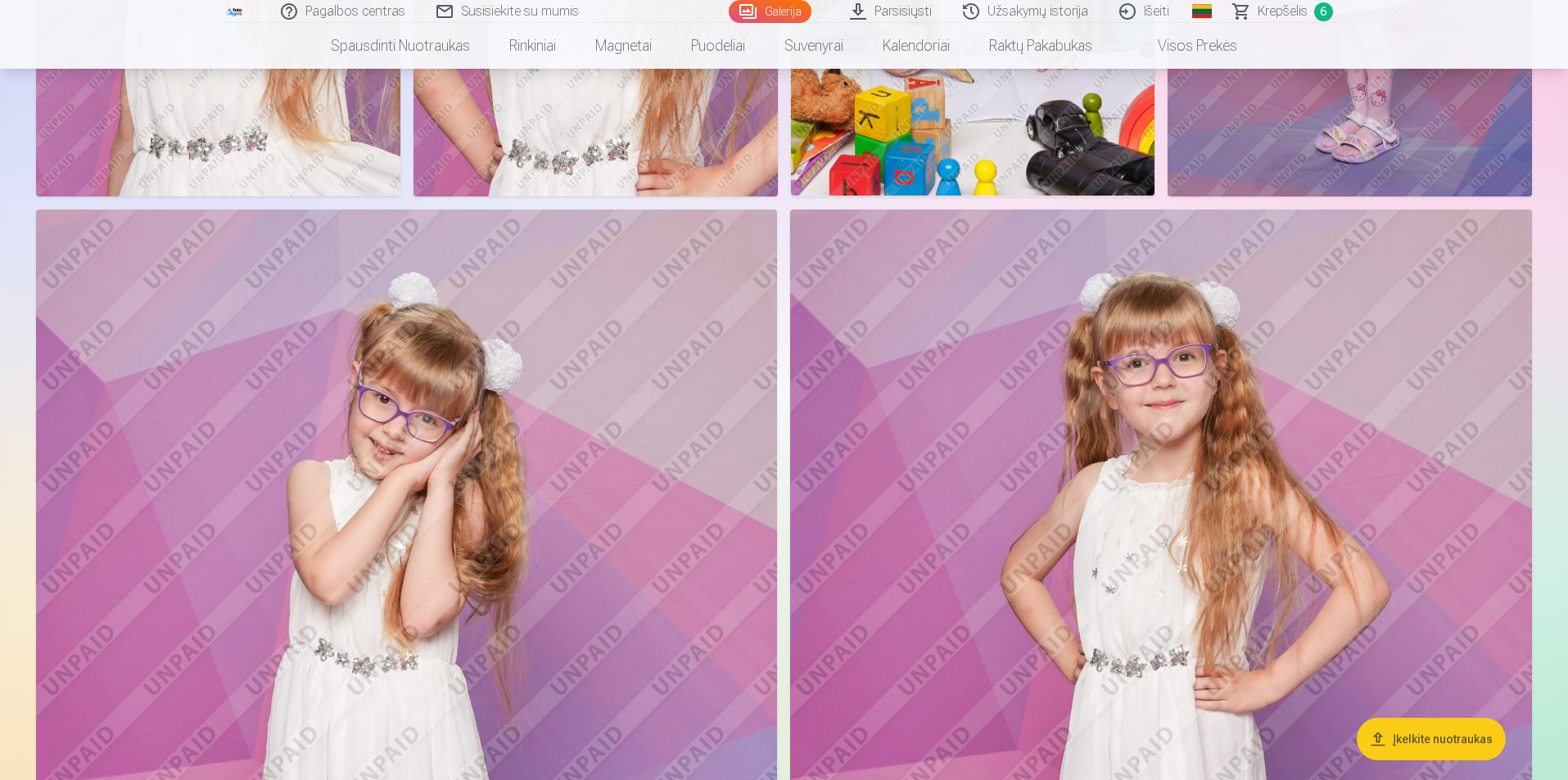
scroll to position [1392, 0]
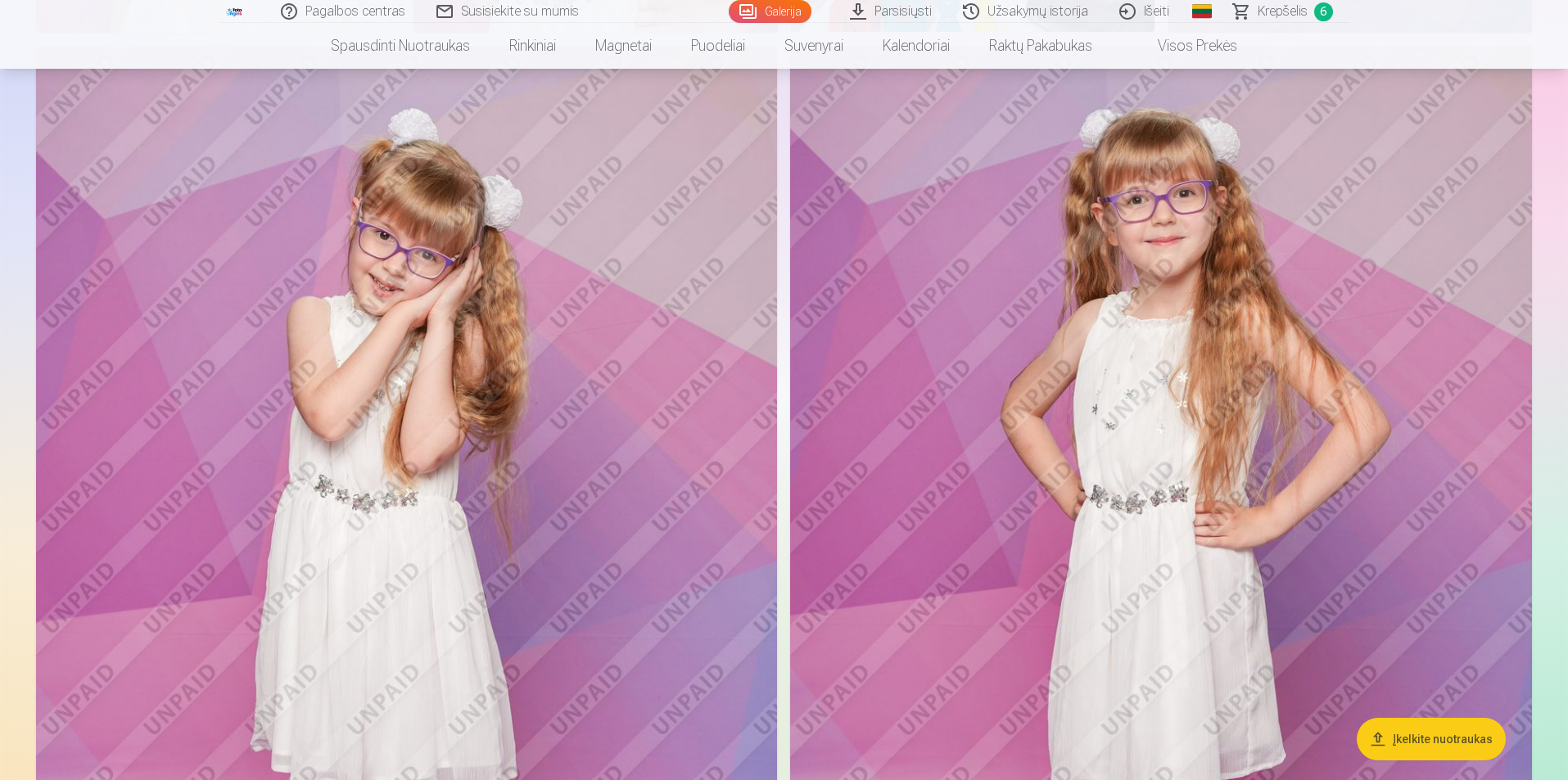
click at [553, 399] on img at bounding box center [406, 602] width 742 height 1112
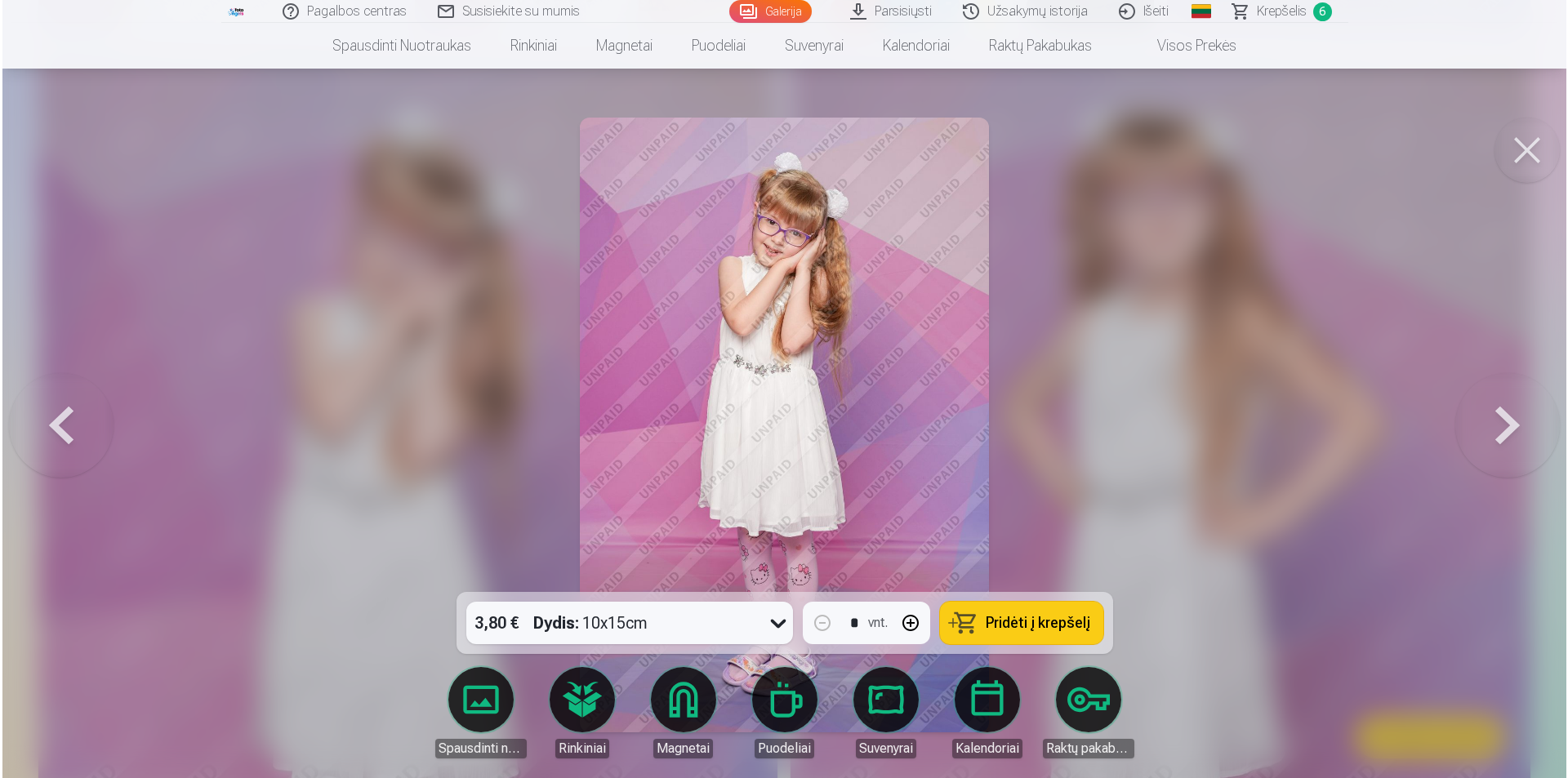
scroll to position [1390, 0]
click at [1021, 619] on span "Pridėti į krepšelį" at bounding box center [1037, 623] width 105 height 15
click at [1525, 165] on button at bounding box center [1528, 150] width 65 height 65
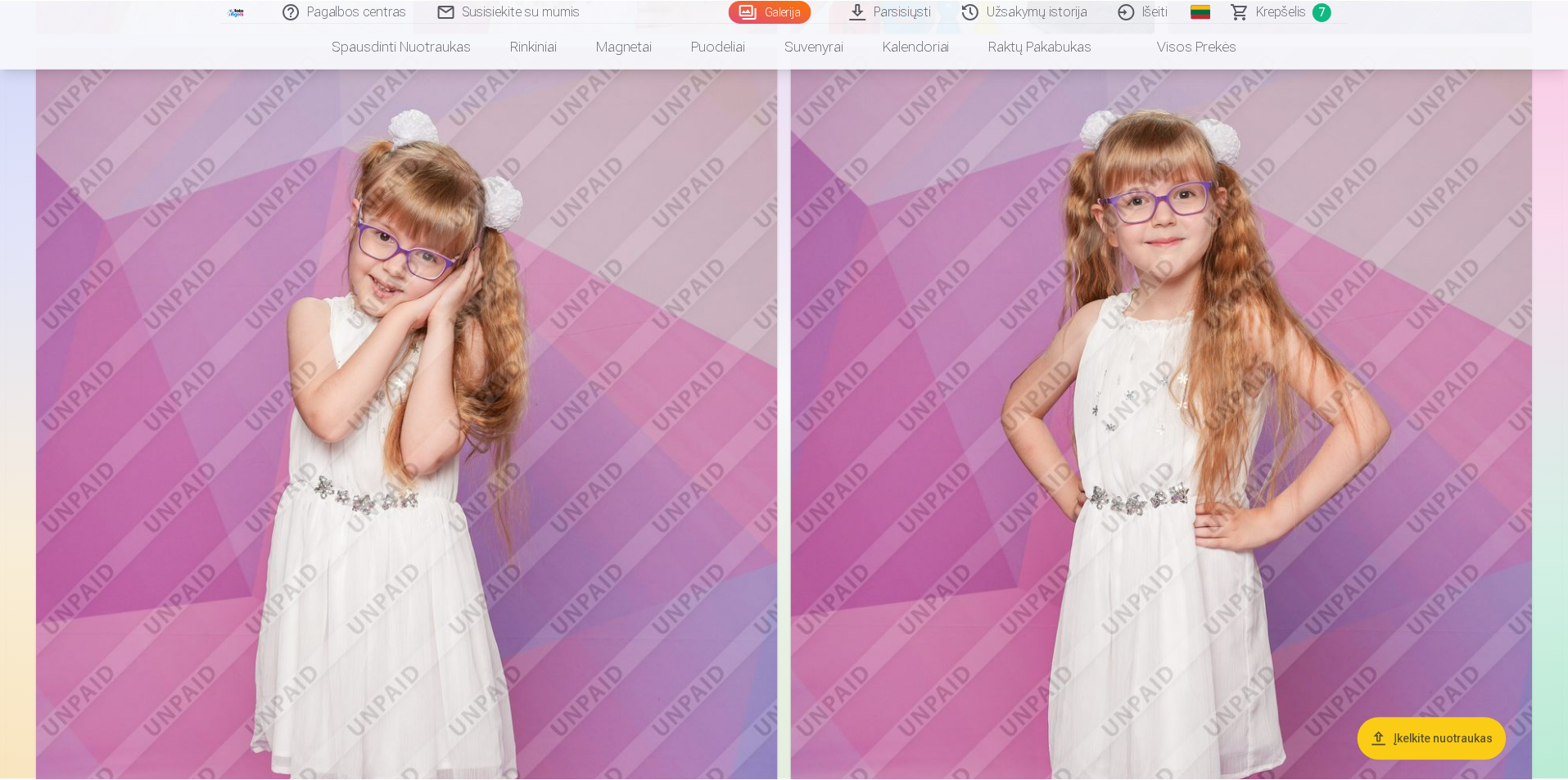
scroll to position [1392, 0]
click at [1126, 403] on img at bounding box center [1161, 602] width 742 height 1112
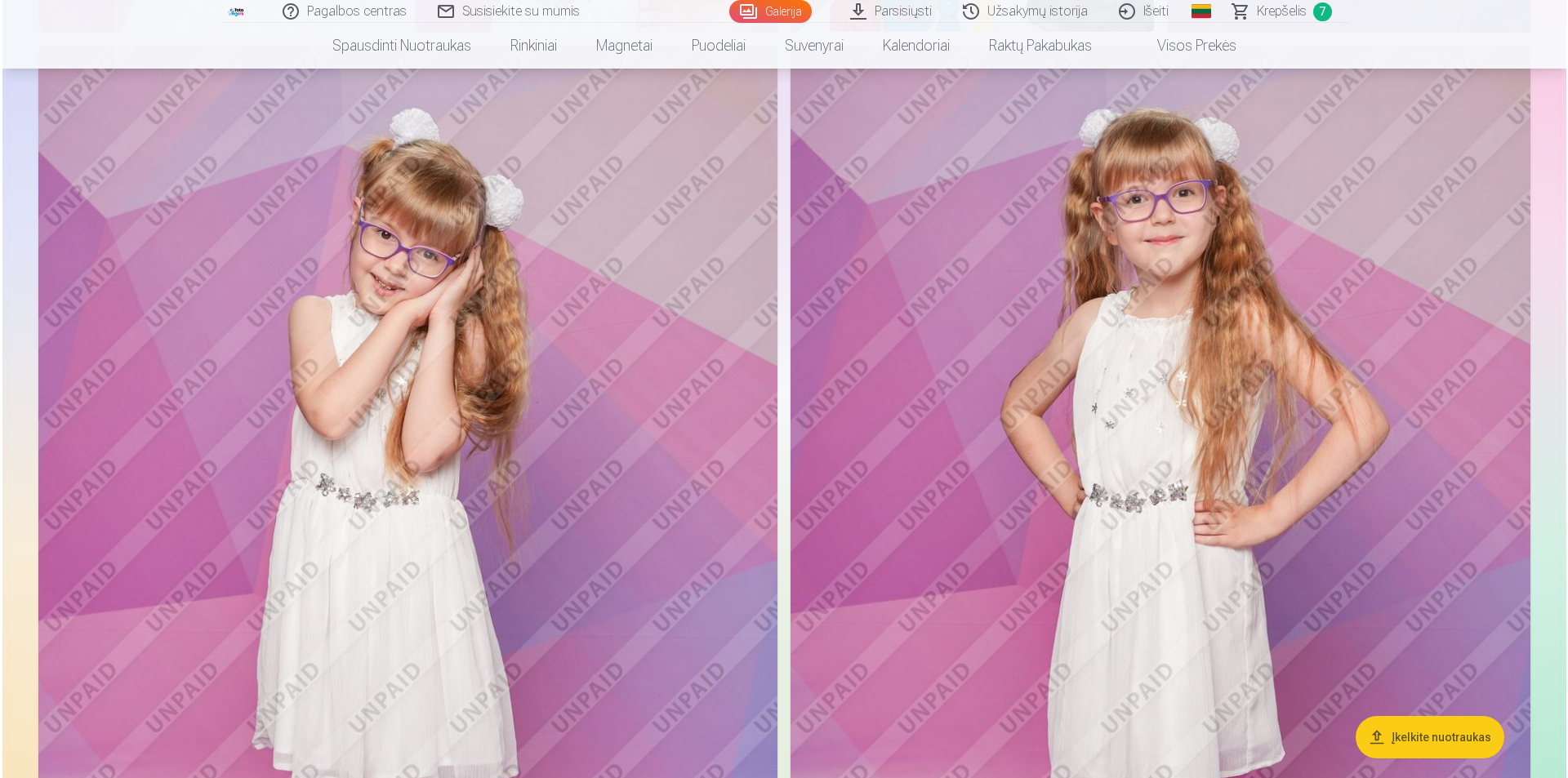
scroll to position [1390, 0]
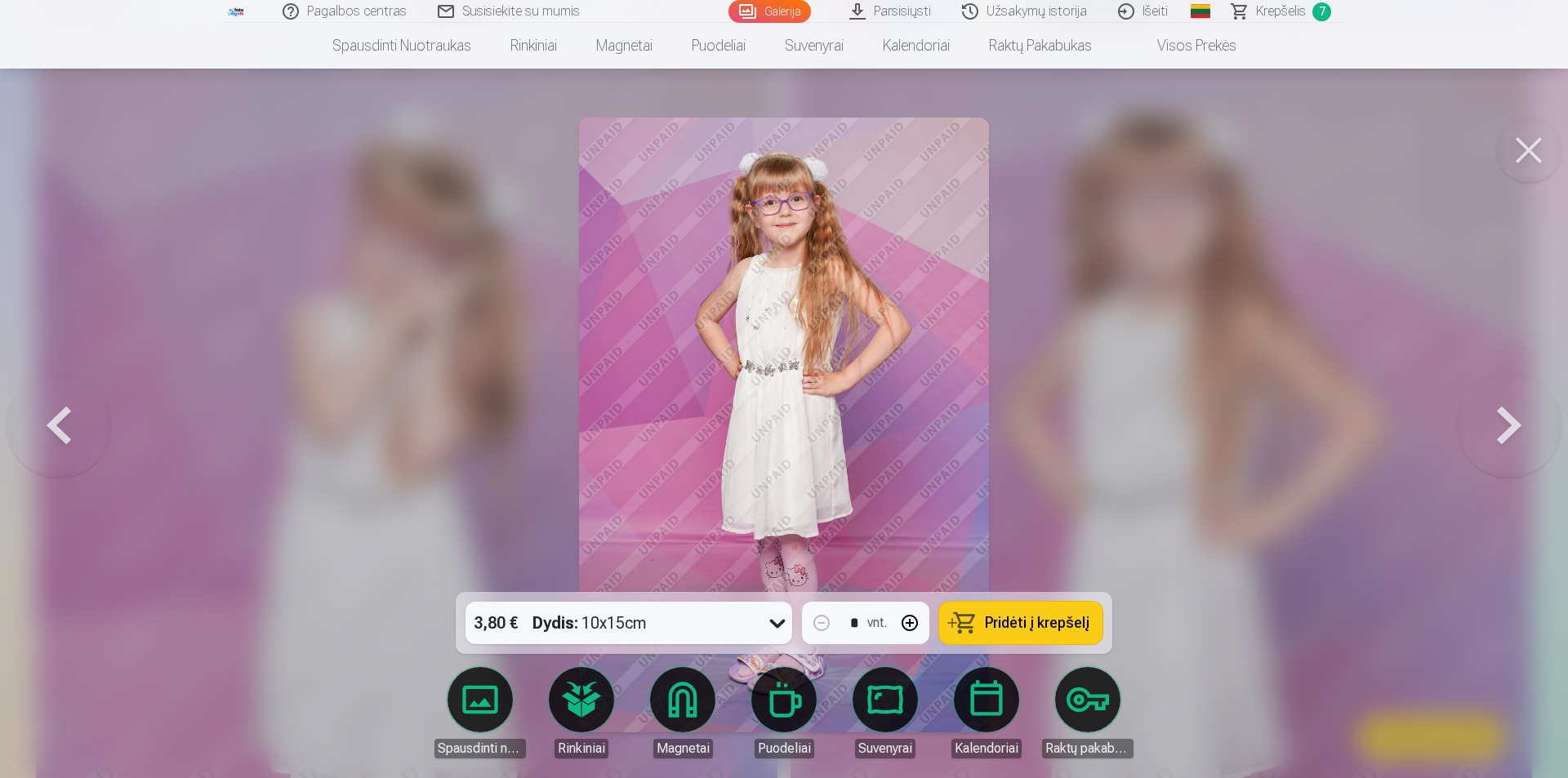
click at [996, 627] on span "Pridėti į krepšelį" at bounding box center [1037, 623] width 105 height 15
click at [1530, 154] on button at bounding box center [1528, 150] width 65 height 65
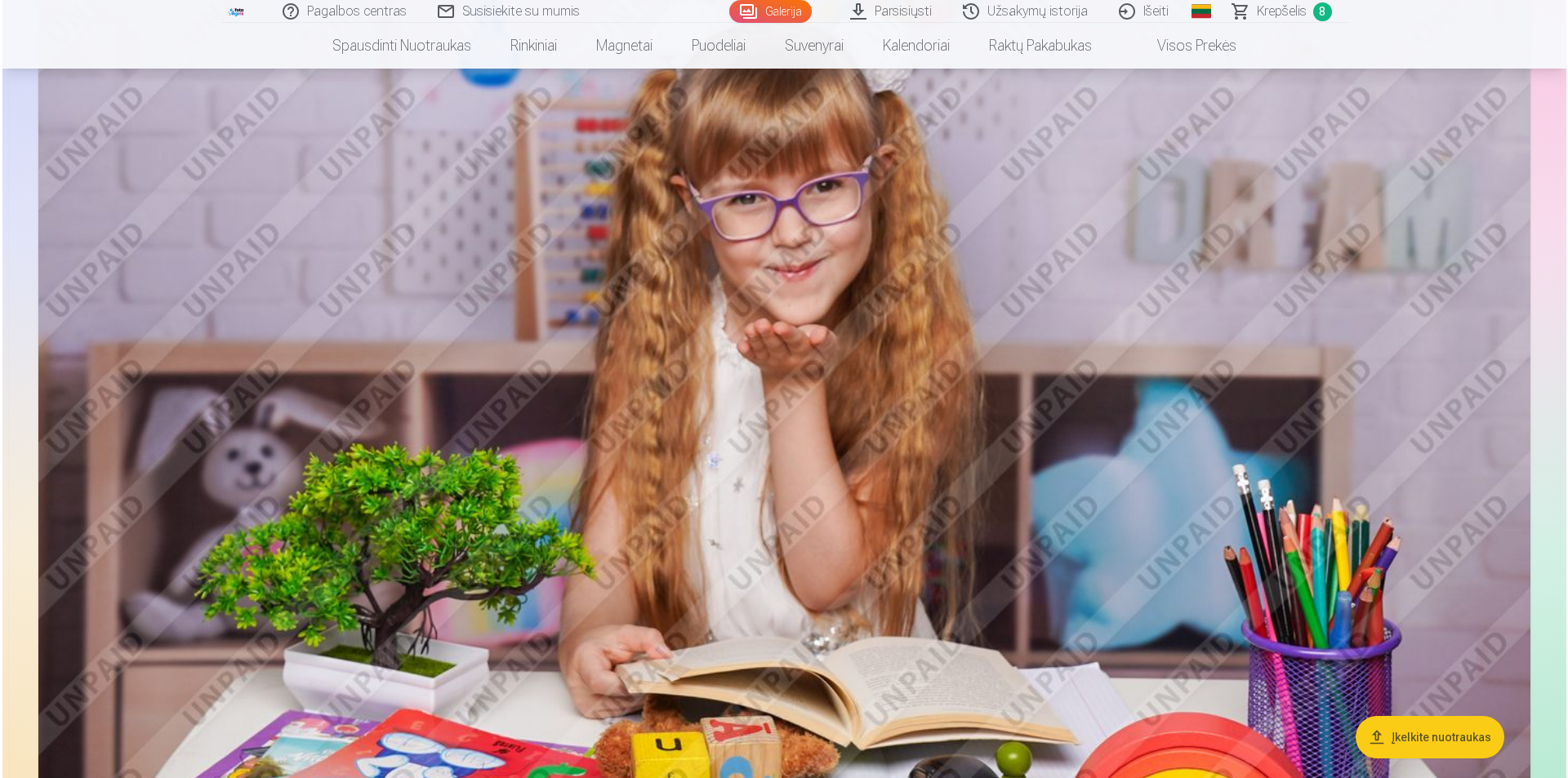
scroll to position [2694, 0]
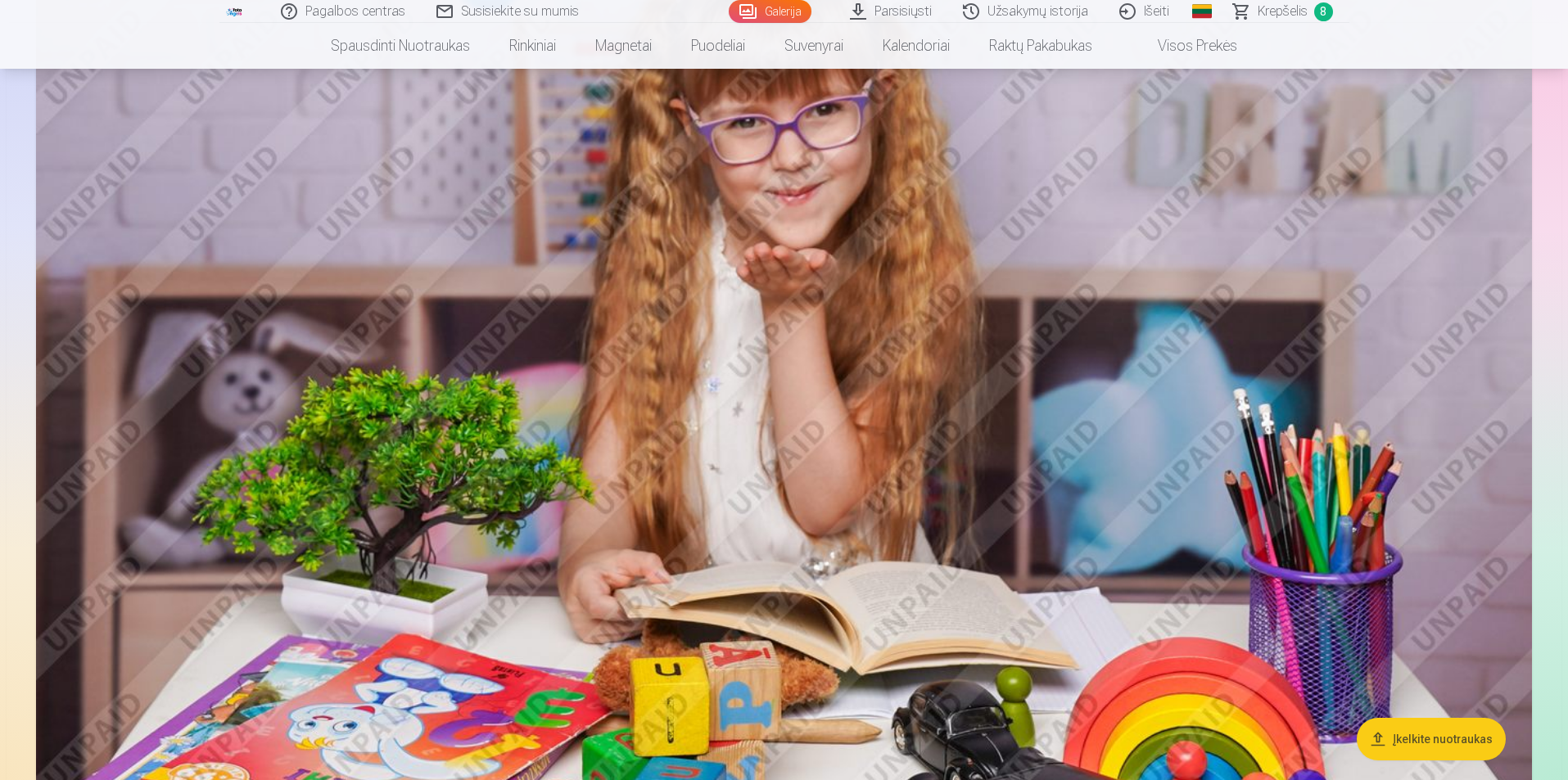
click at [1044, 457] on img at bounding box center [784, 360] width 1496 height 997
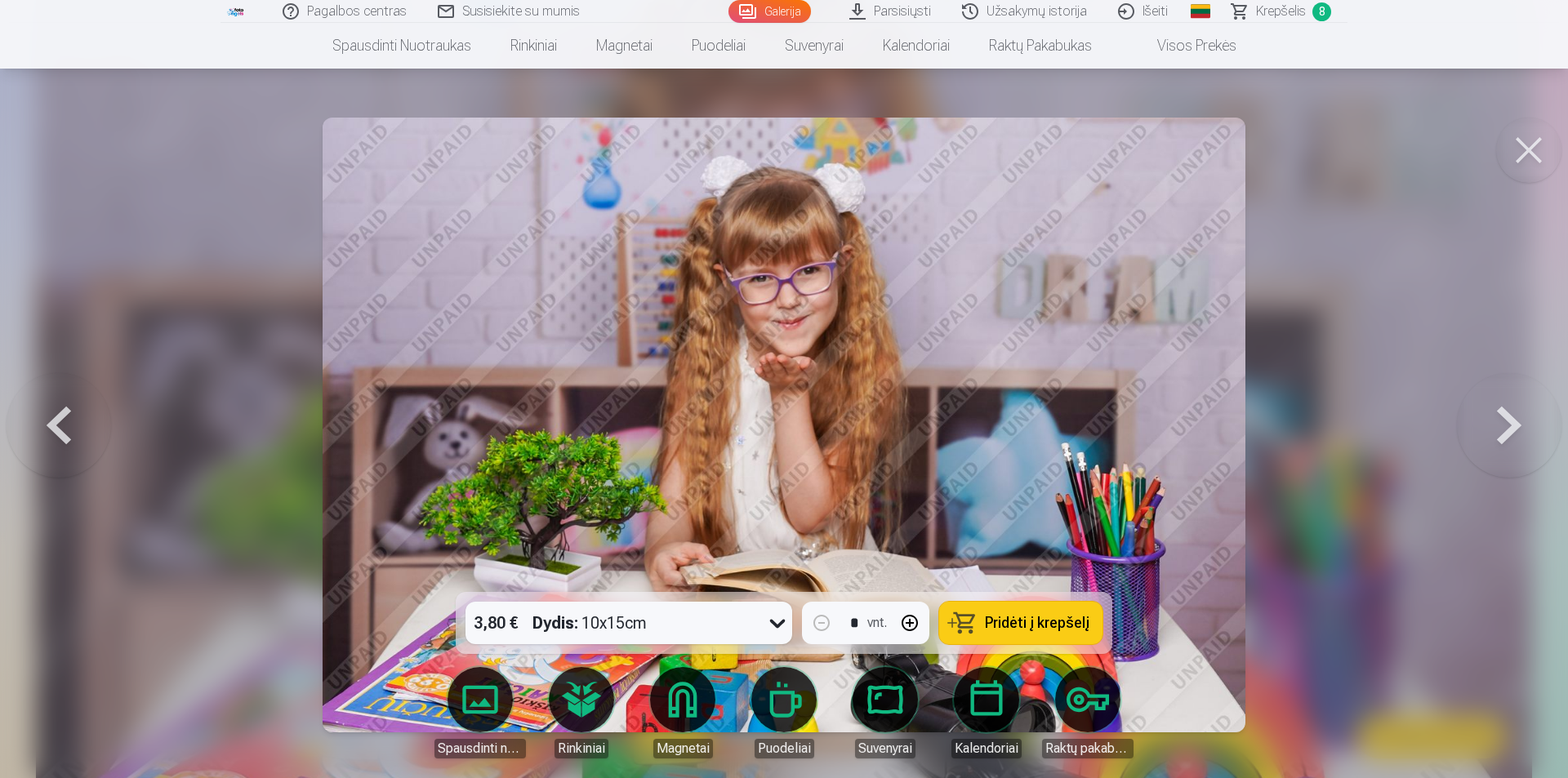
click at [1019, 619] on span "Pridėti į krepšelį" at bounding box center [1037, 623] width 105 height 15
click at [1511, 153] on button at bounding box center [1528, 150] width 65 height 65
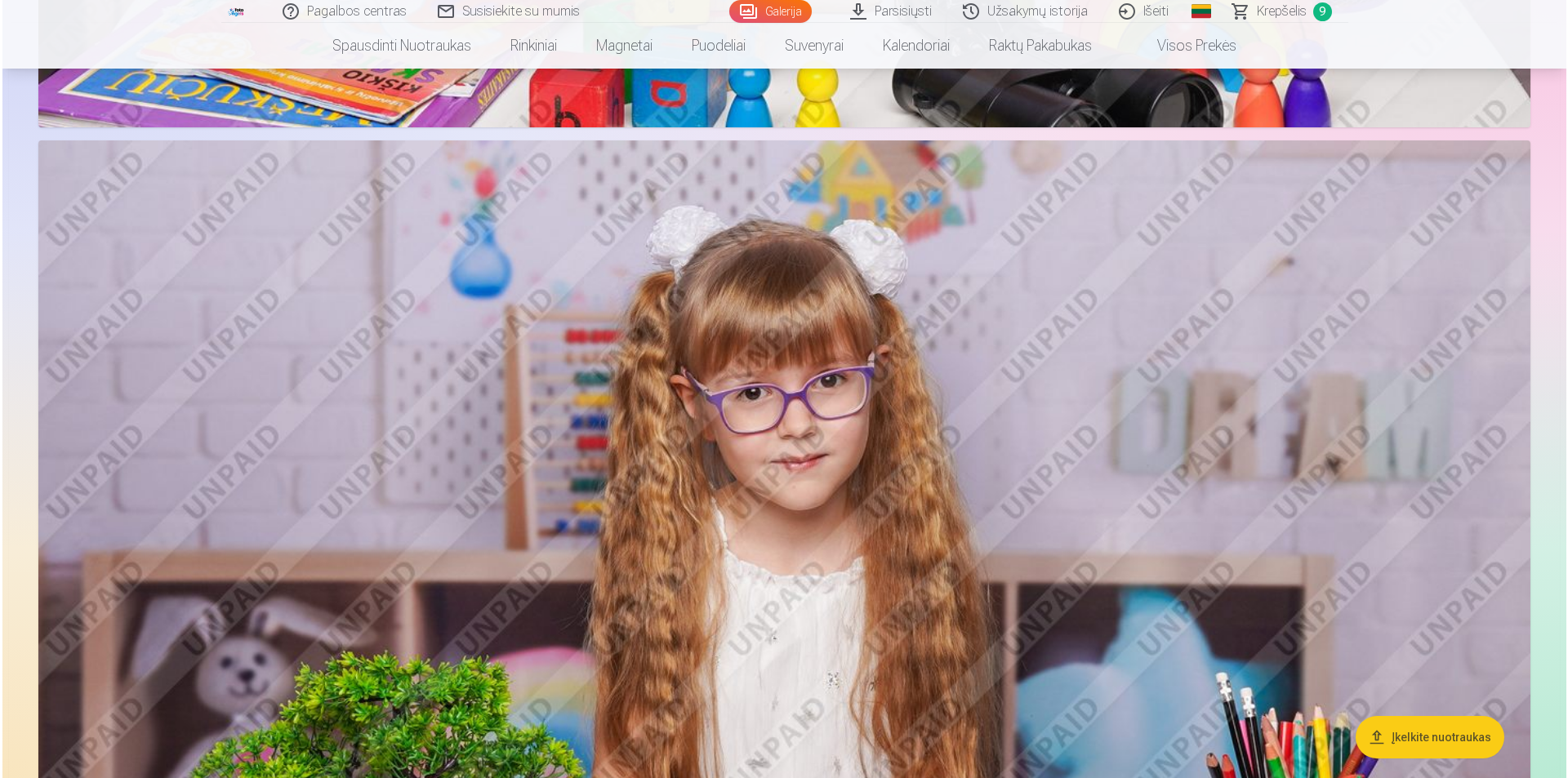
scroll to position [3668, 0]
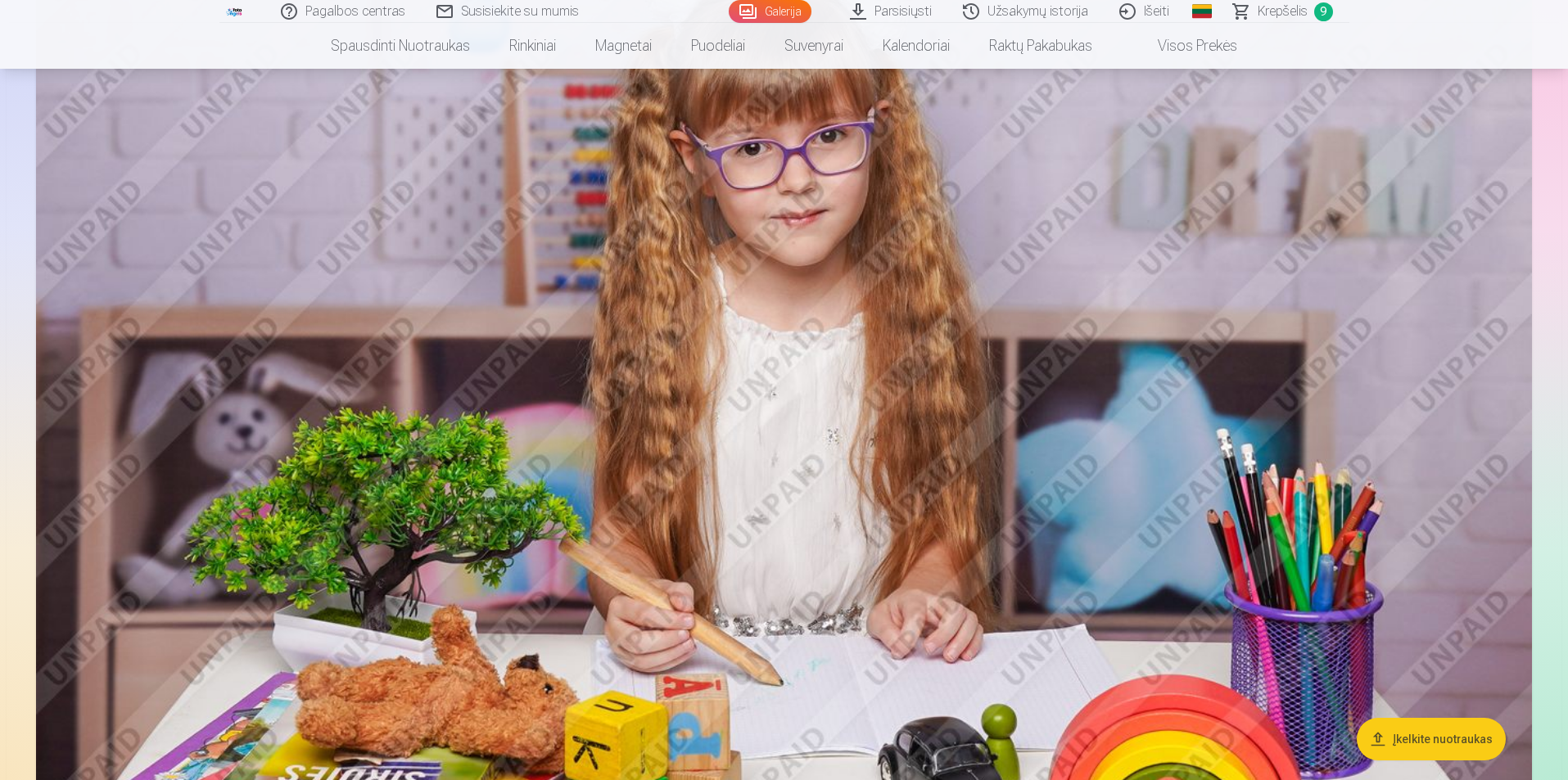
click at [1140, 427] on img at bounding box center [784, 393] width 1496 height 997
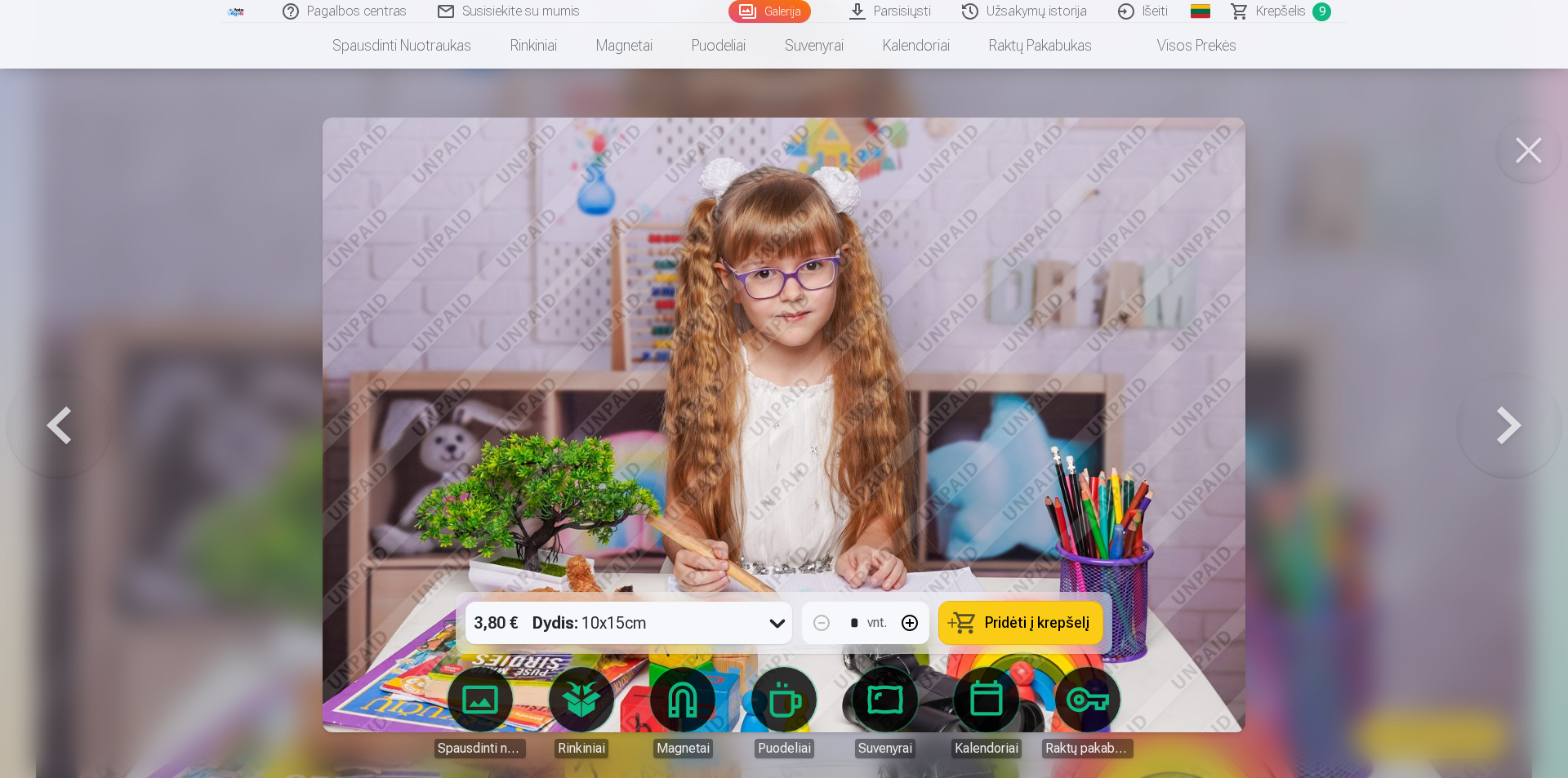
click at [1027, 621] on span "Pridėti į krepšelį" at bounding box center [1037, 623] width 105 height 15
click at [1533, 162] on button at bounding box center [1528, 150] width 65 height 65
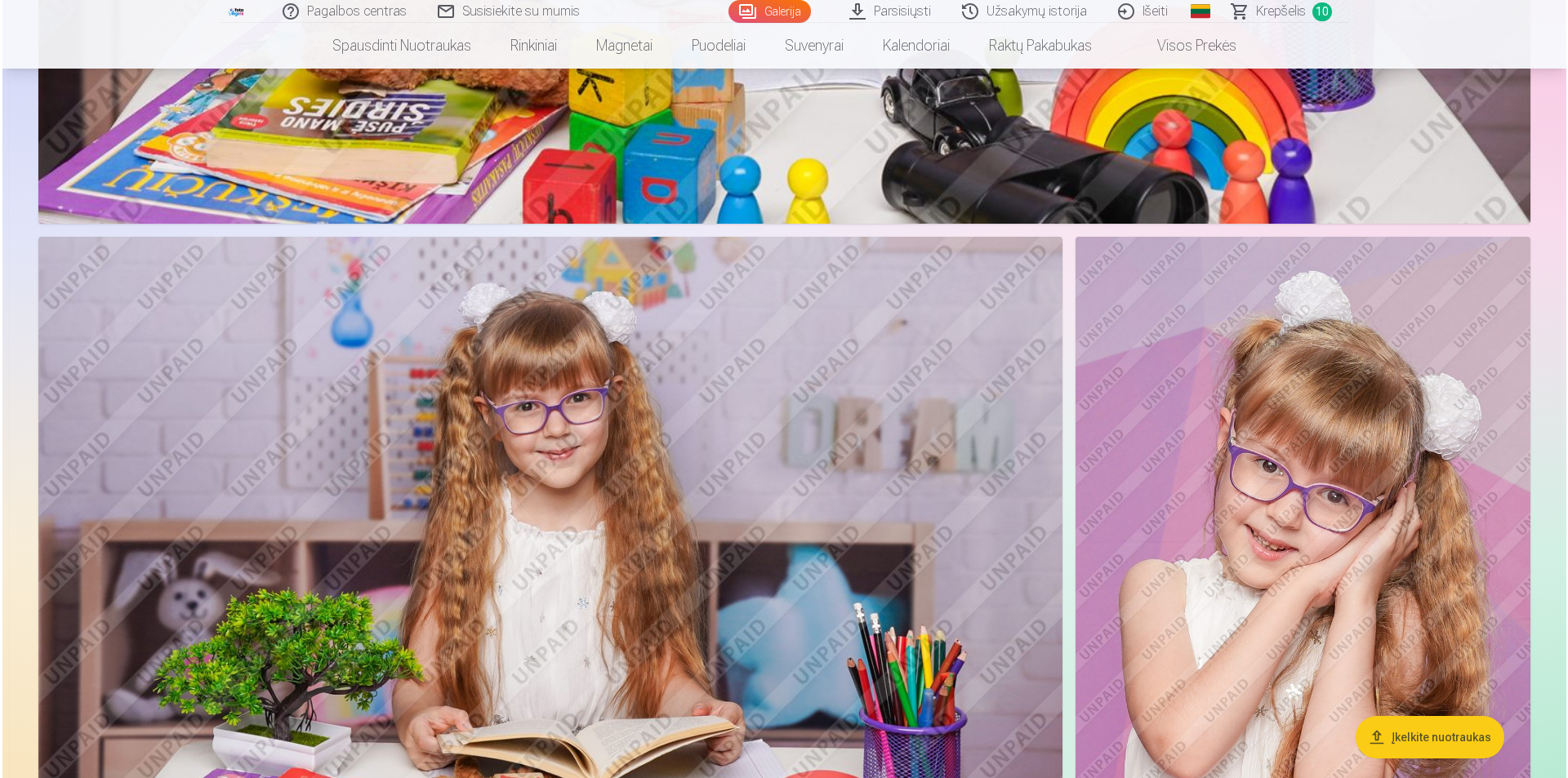
scroll to position [6645, 0]
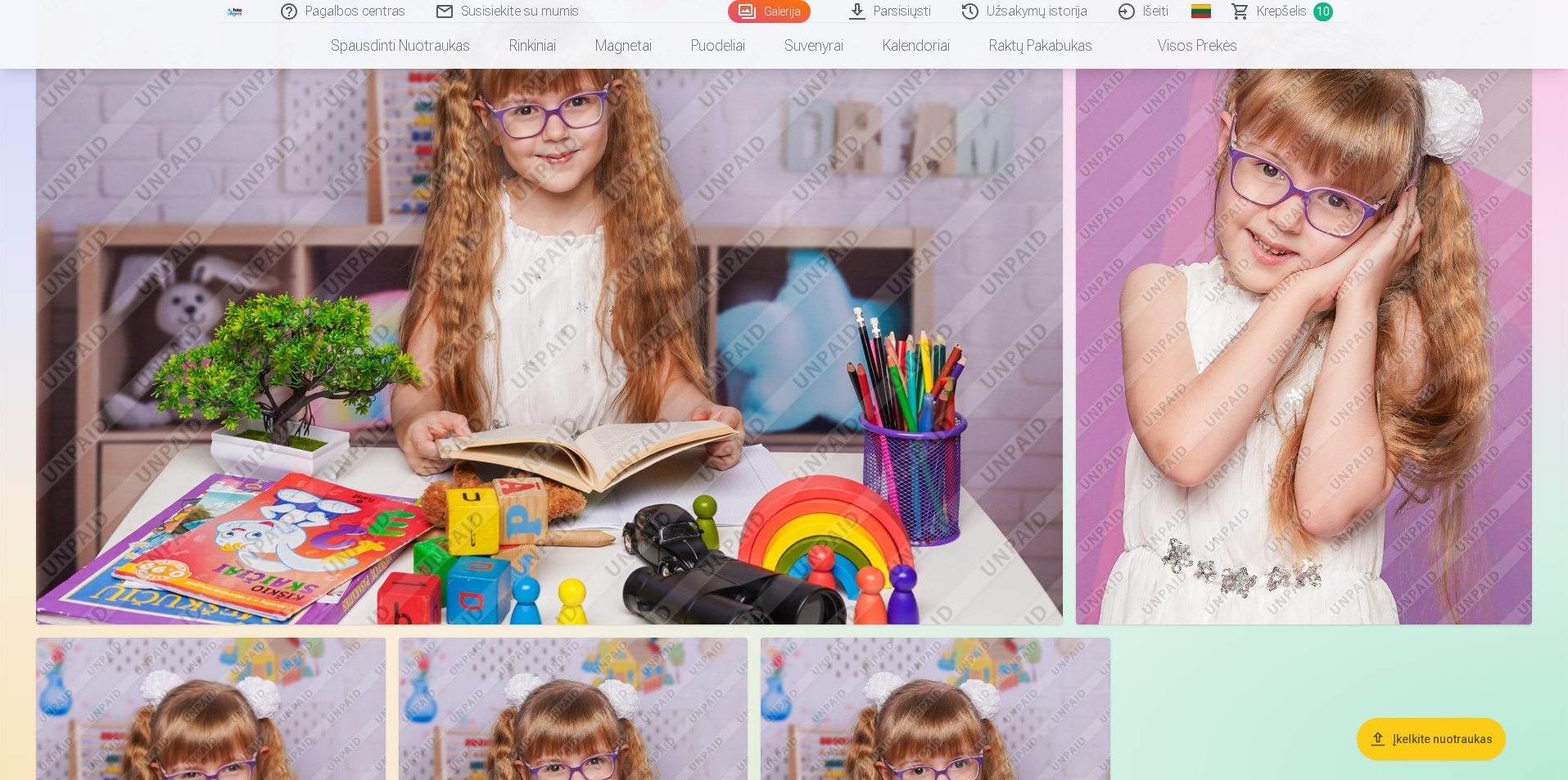
click at [777, 357] on img at bounding box center [549, 282] width 1027 height 684
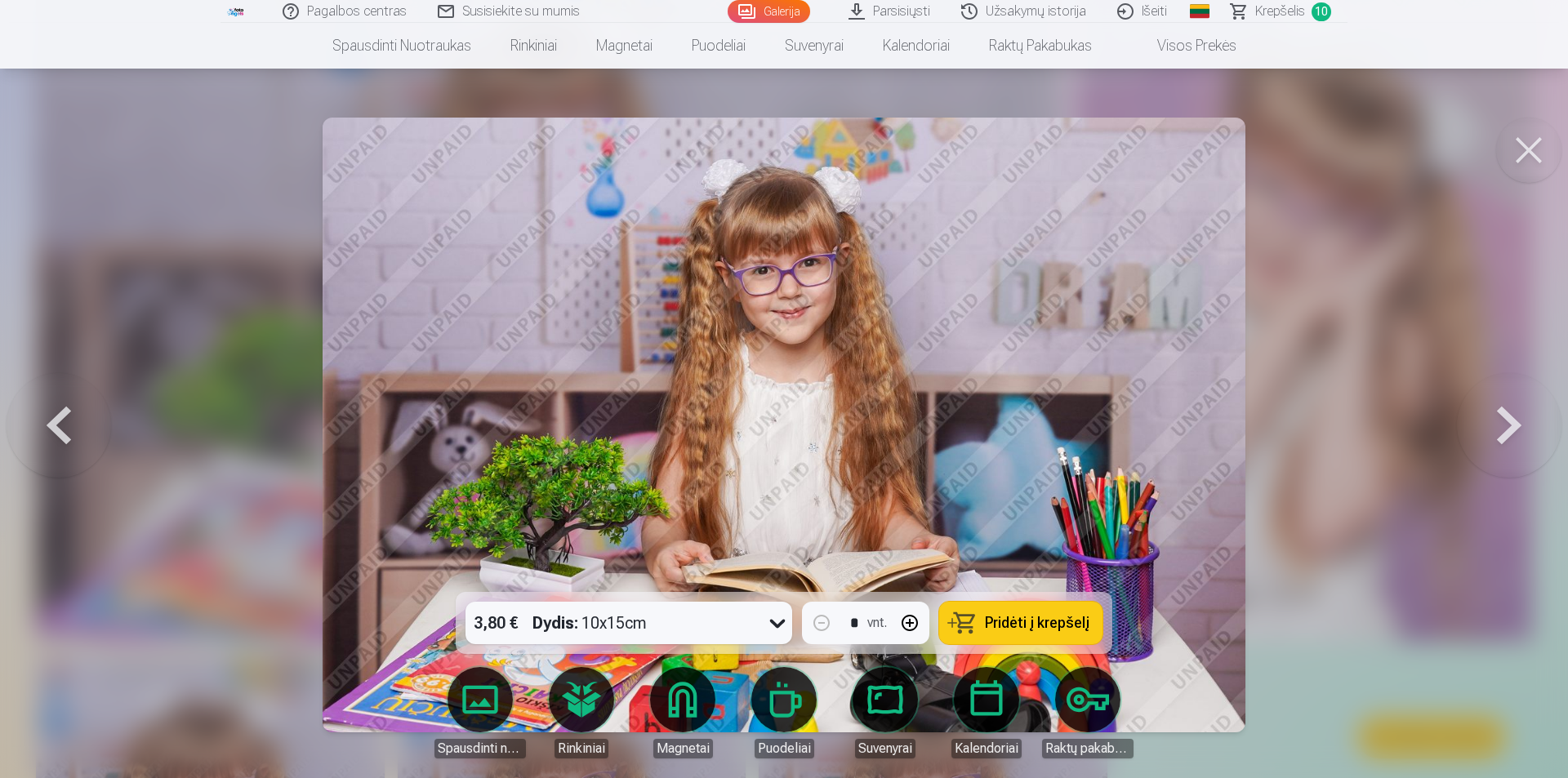
click at [1064, 617] on span "Pridėti į krepšelį" at bounding box center [1037, 623] width 105 height 15
click at [1529, 149] on button at bounding box center [1528, 150] width 65 height 65
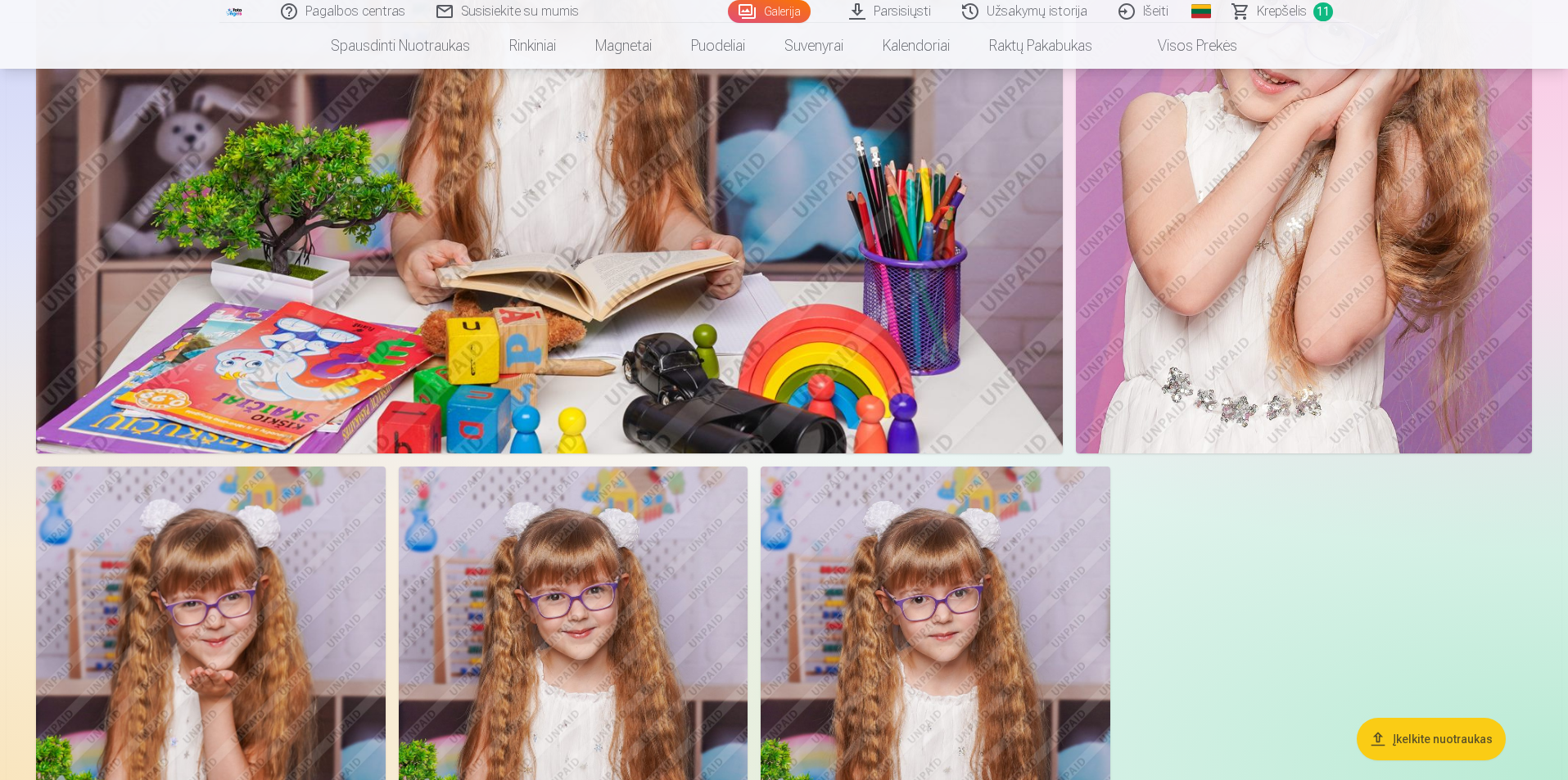
scroll to position [6726, 0]
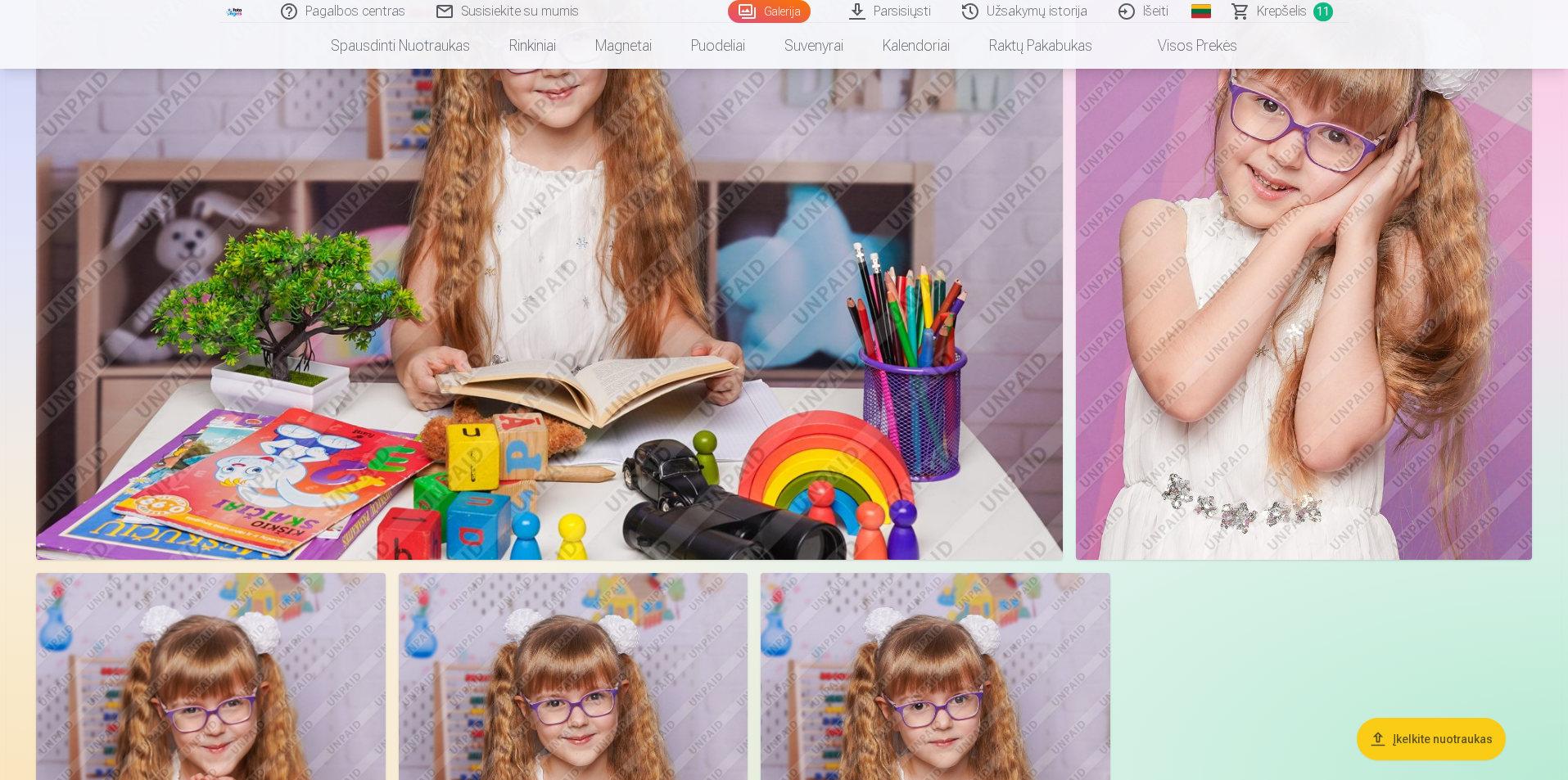
click at [1200, 366] on img at bounding box center [1304, 217] width 456 height 684
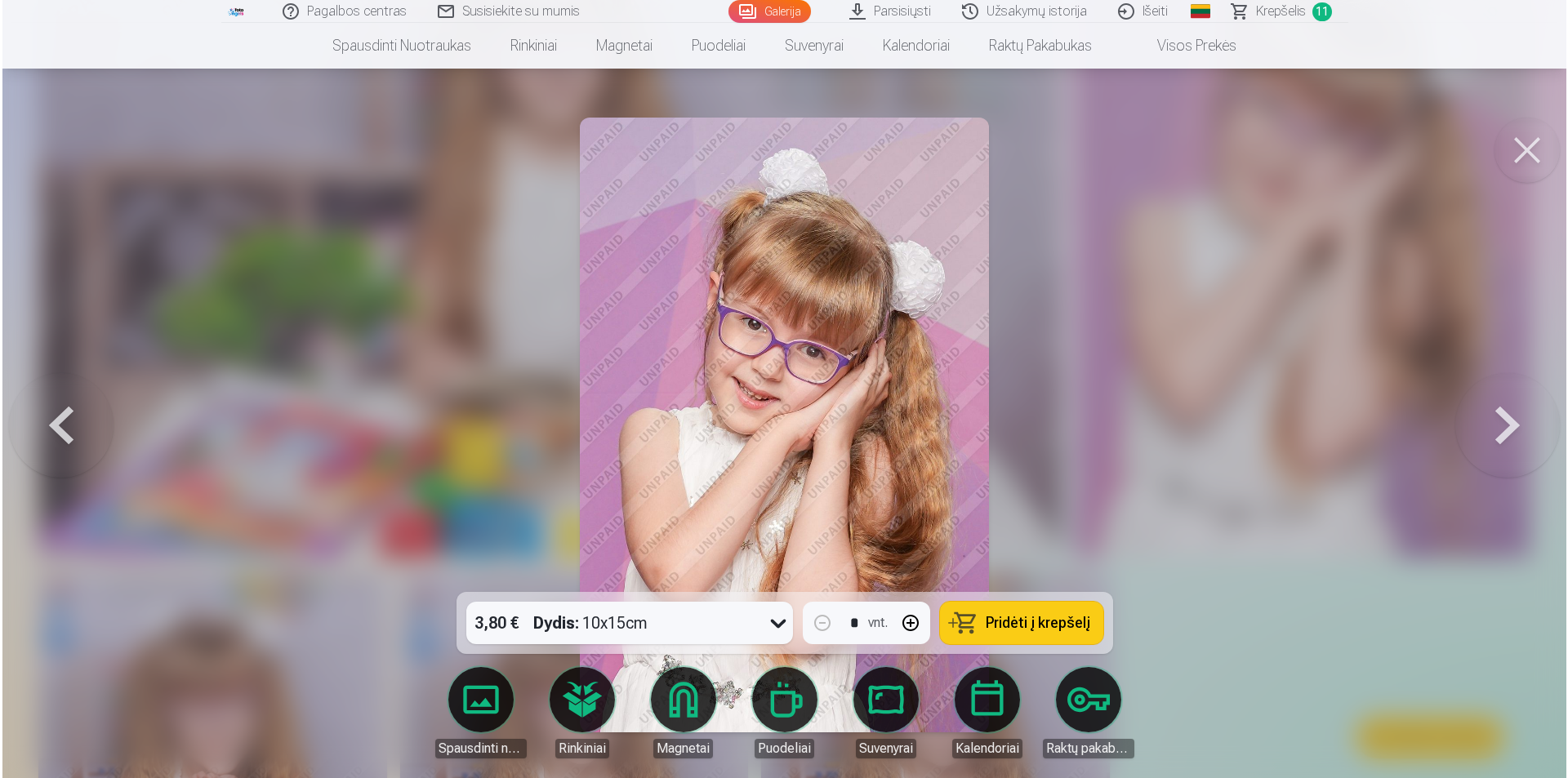
scroll to position [6726, 0]
click at [1046, 619] on span "Pridėti į krepšelį" at bounding box center [1037, 623] width 105 height 15
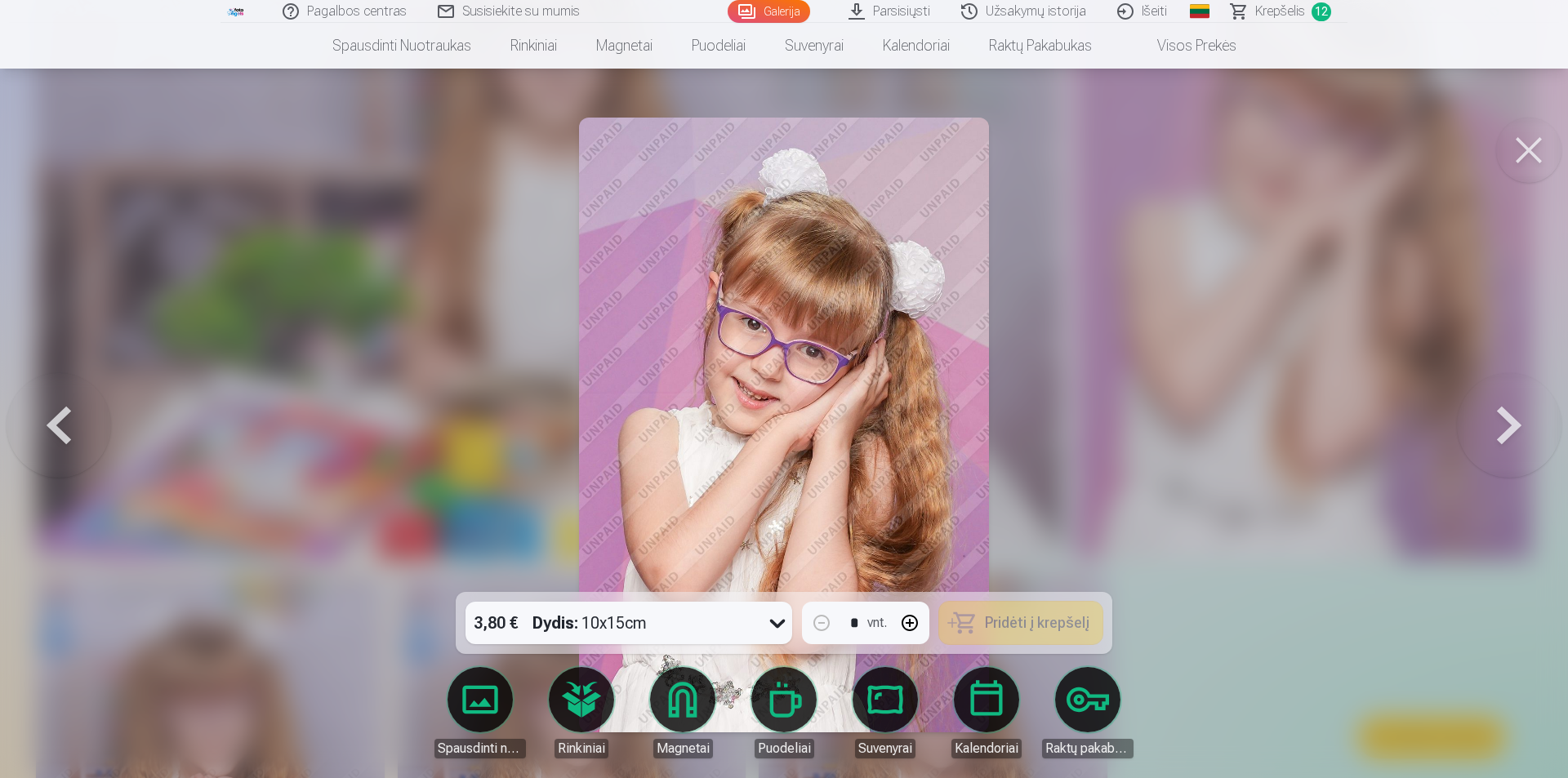
click at [1523, 148] on button at bounding box center [1528, 150] width 65 height 65
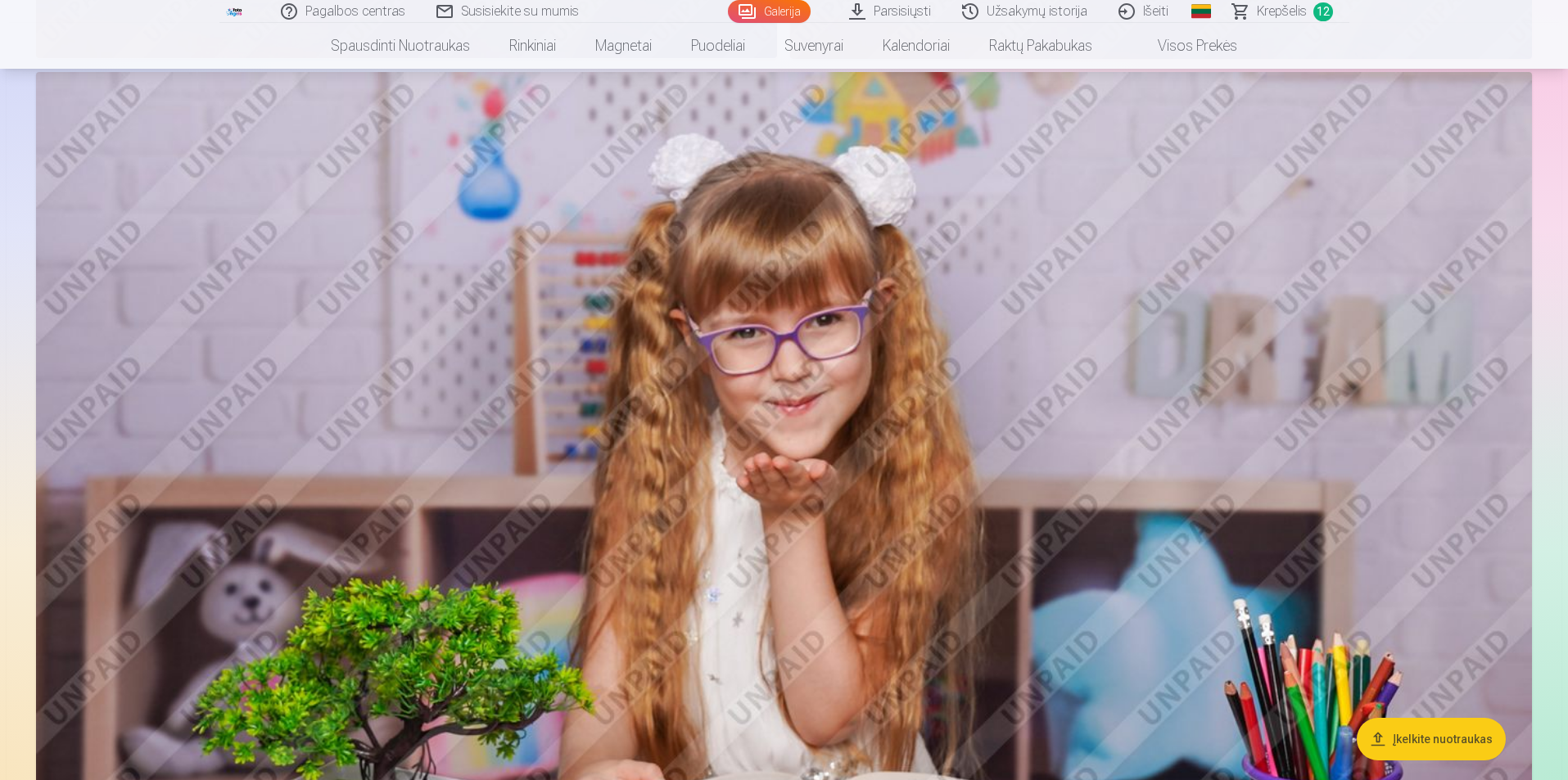
scroll to position [2082, 0]
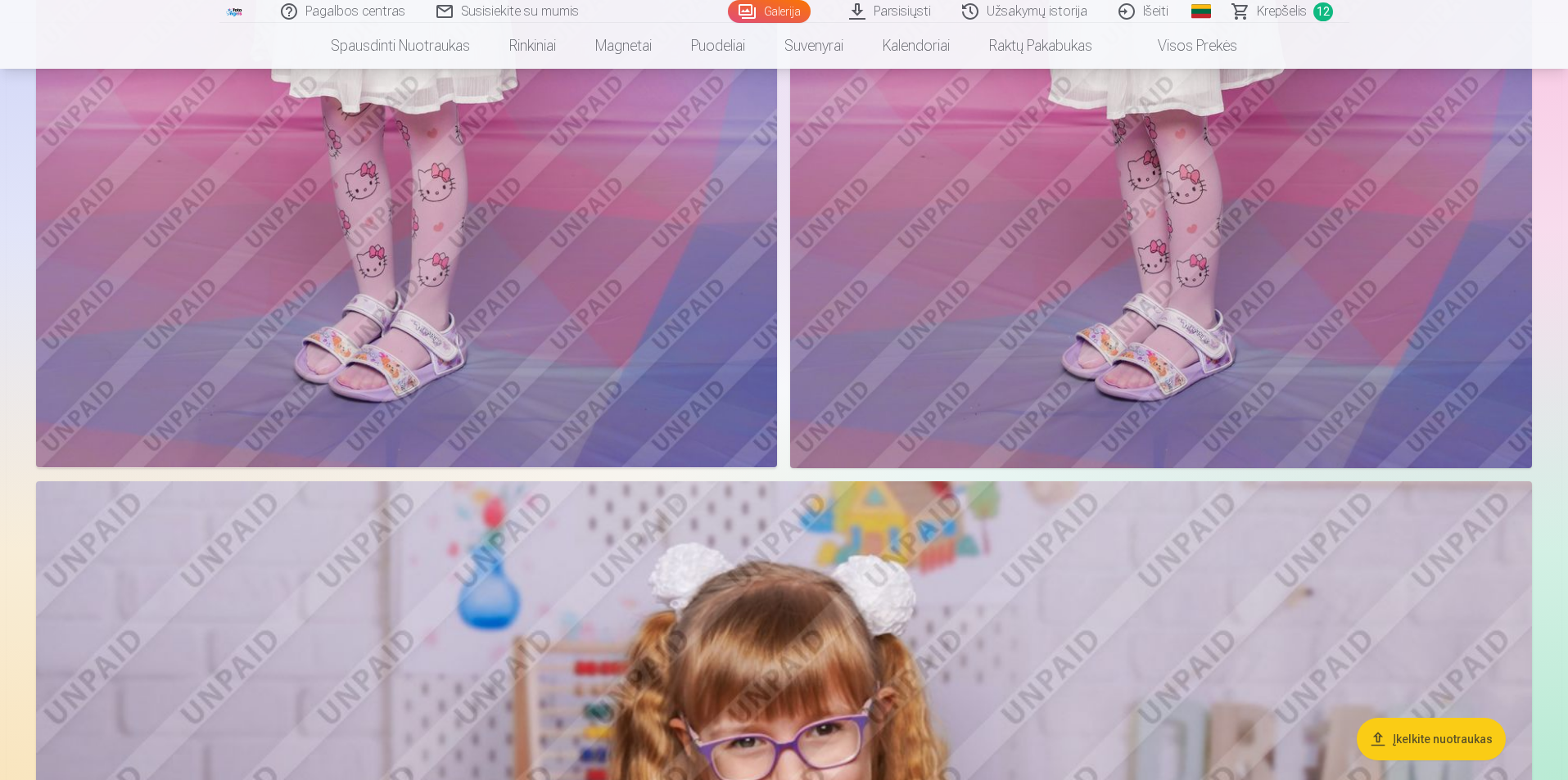
click at [1270, 11] on span "Krepšelis" at bounding box center [1282, 11] width 50 height 19
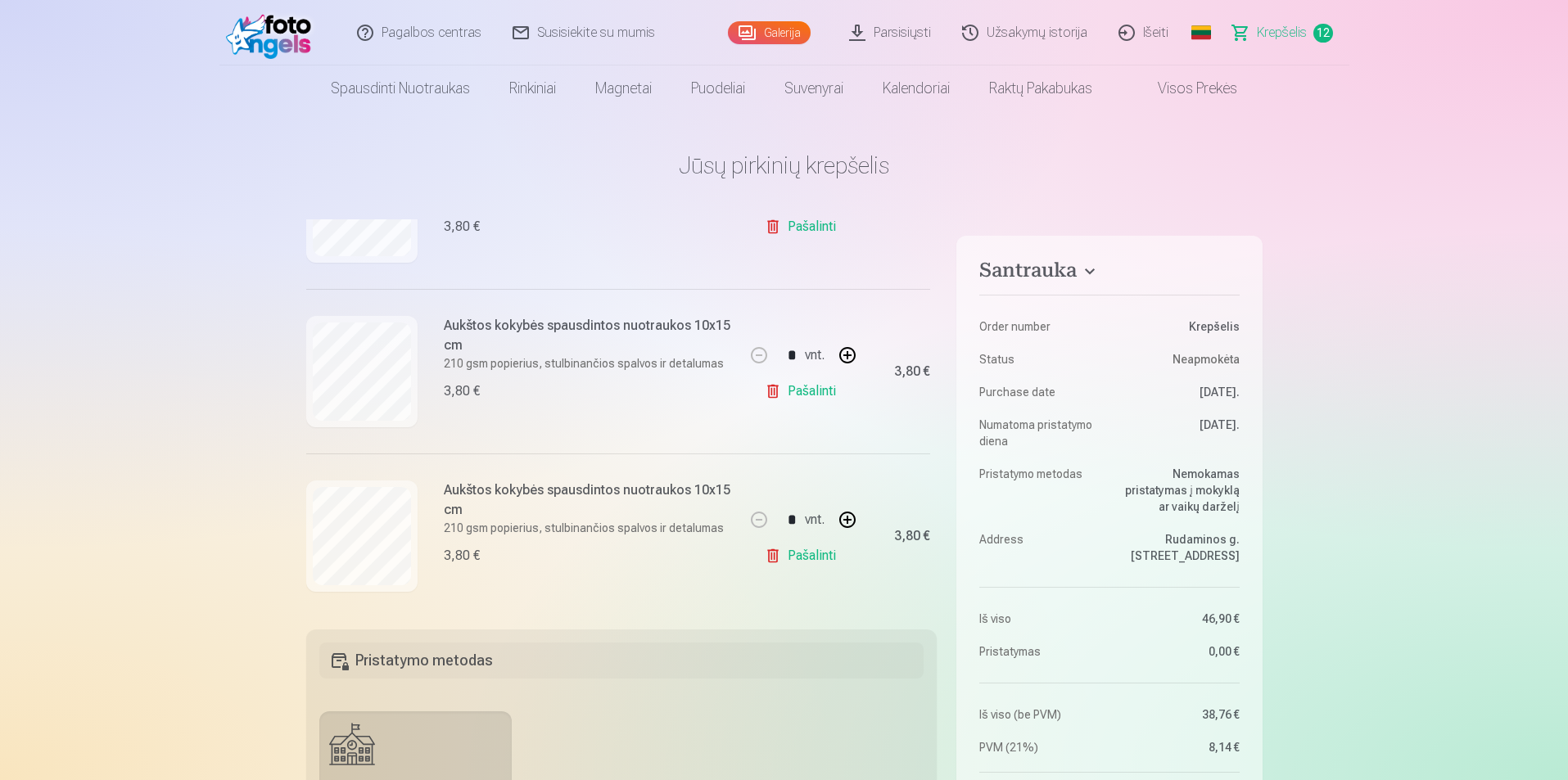
scroll to position [1755, 0]
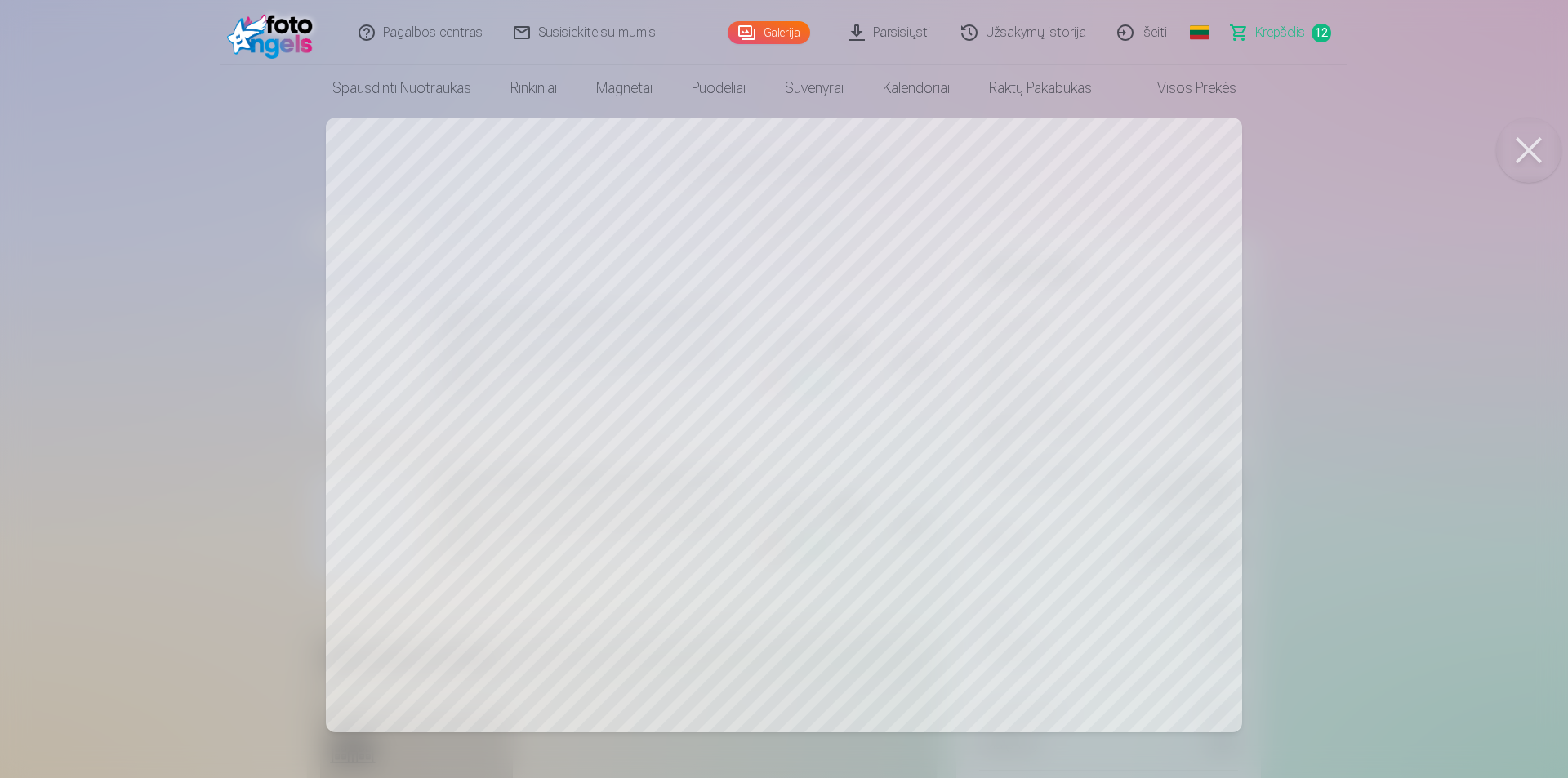
click at [1527, 151] on button at bounding box center [1528, 150] width 65 height 65
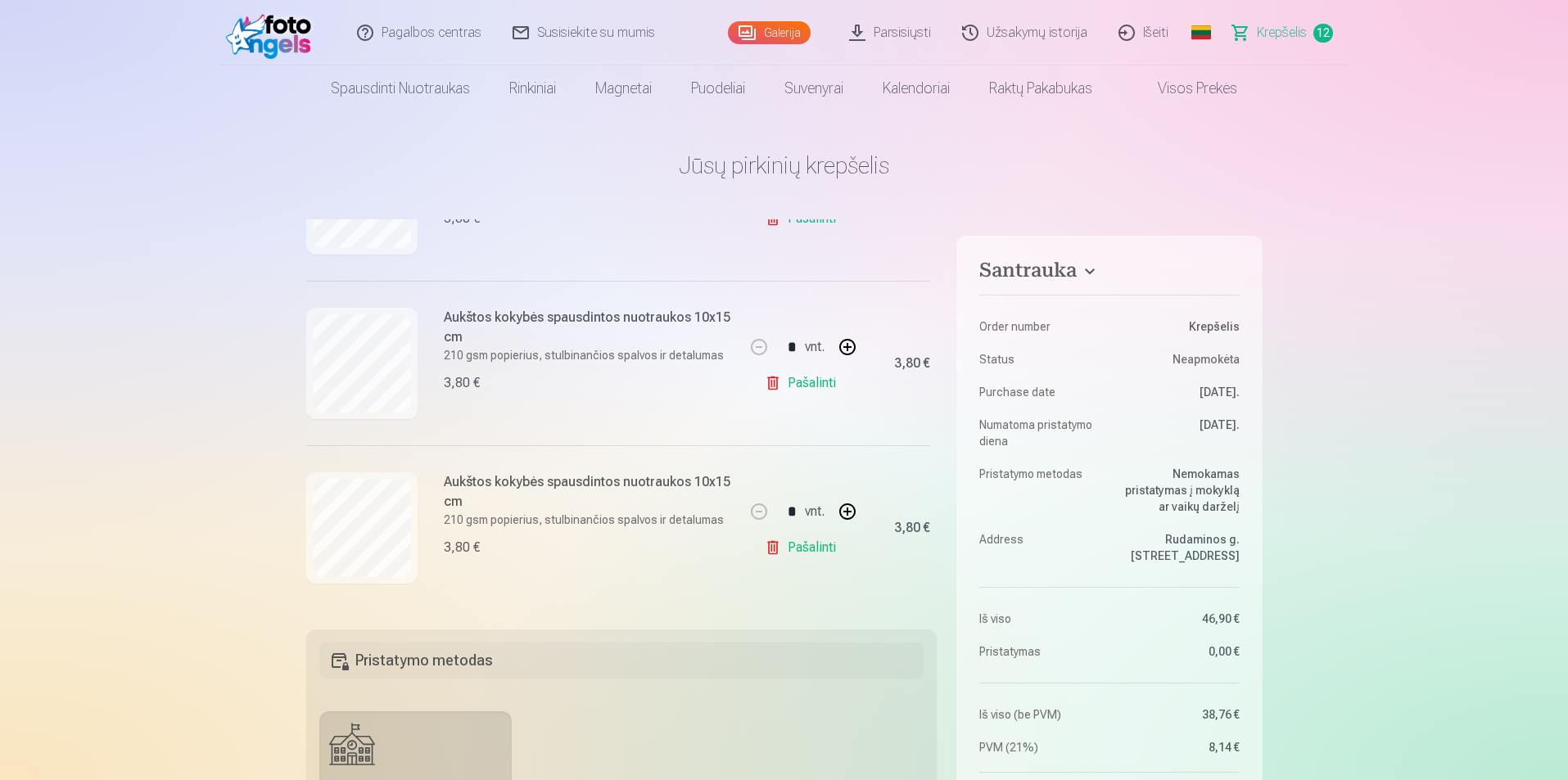
scroll to position [1674, 0]
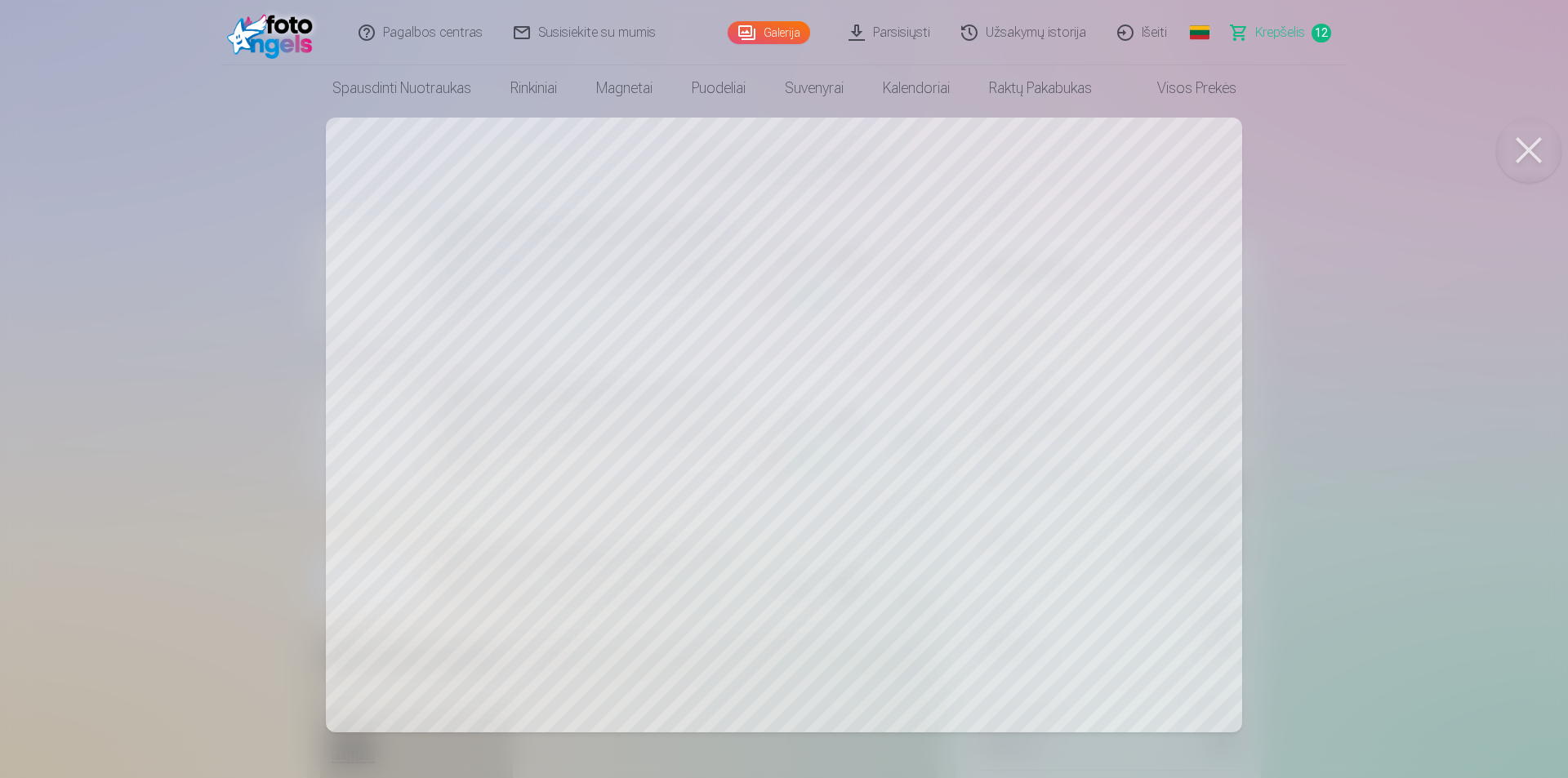
click at [1544, 156] on button at bounding box center [1528, 150] width 65 height 65
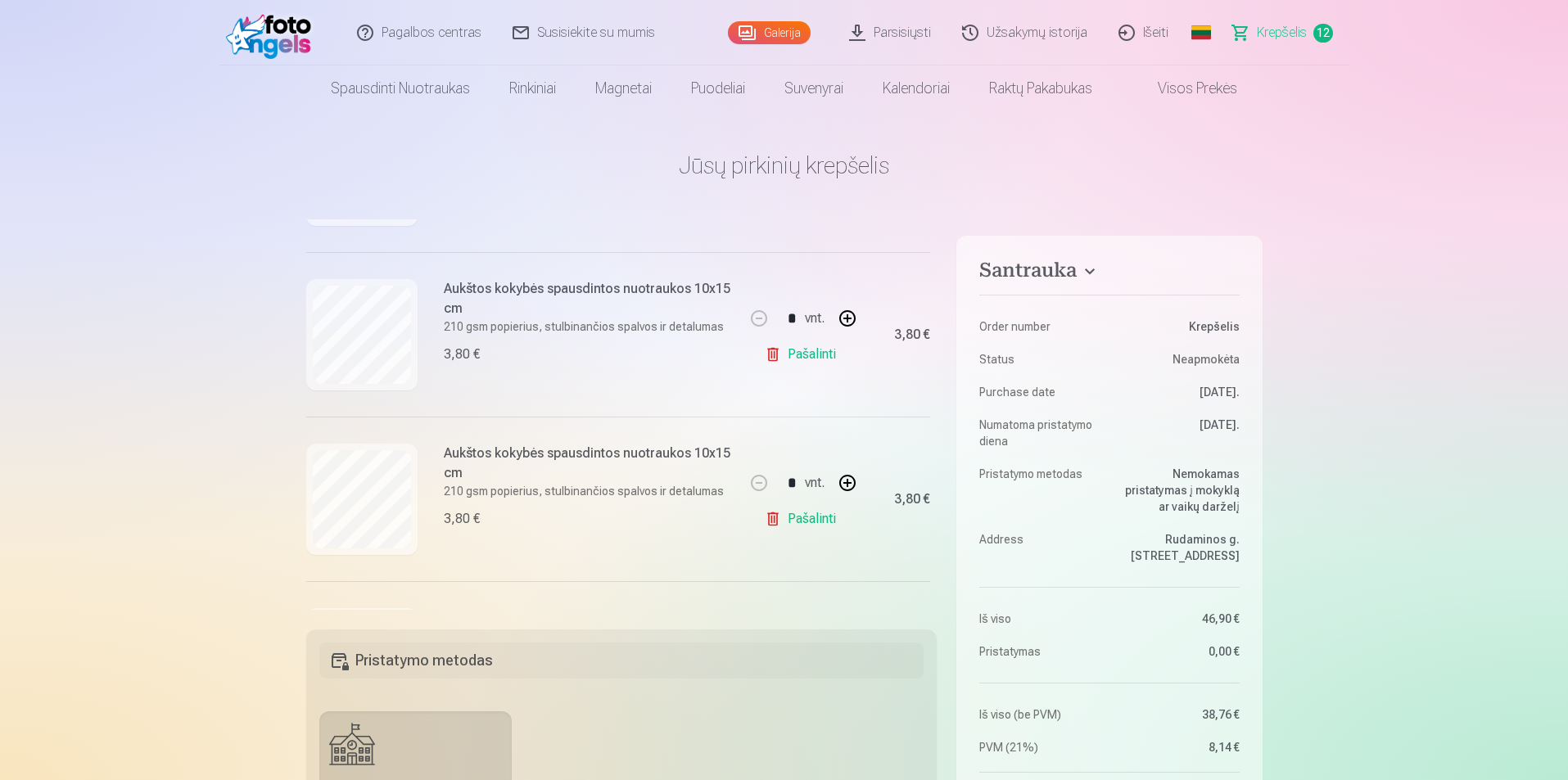
scroll to position [1428, 0]
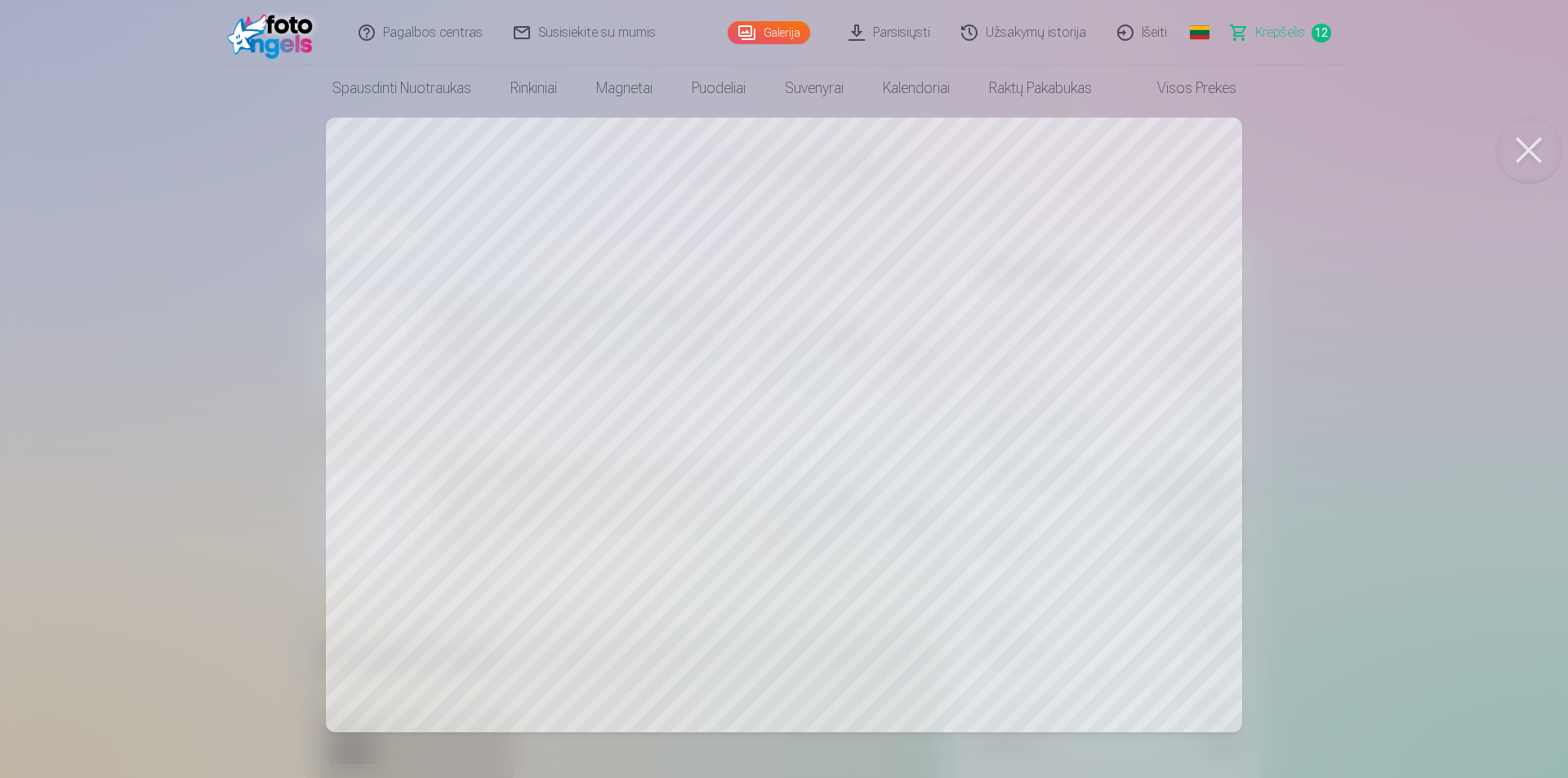
click at [1523, 160] on button at bounding box center [1528, 150] width 65 height 65
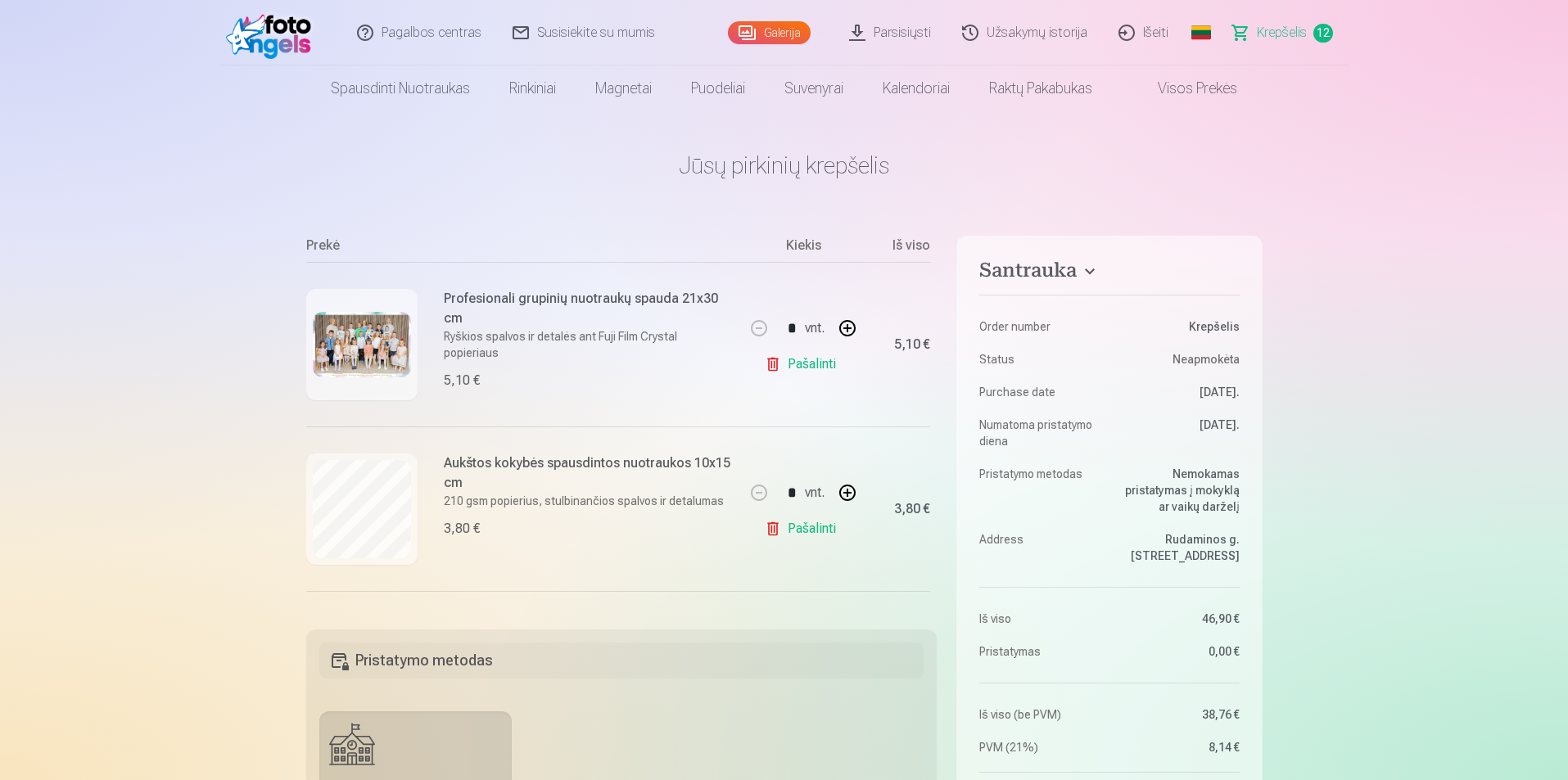
scroll to position [0, 0]
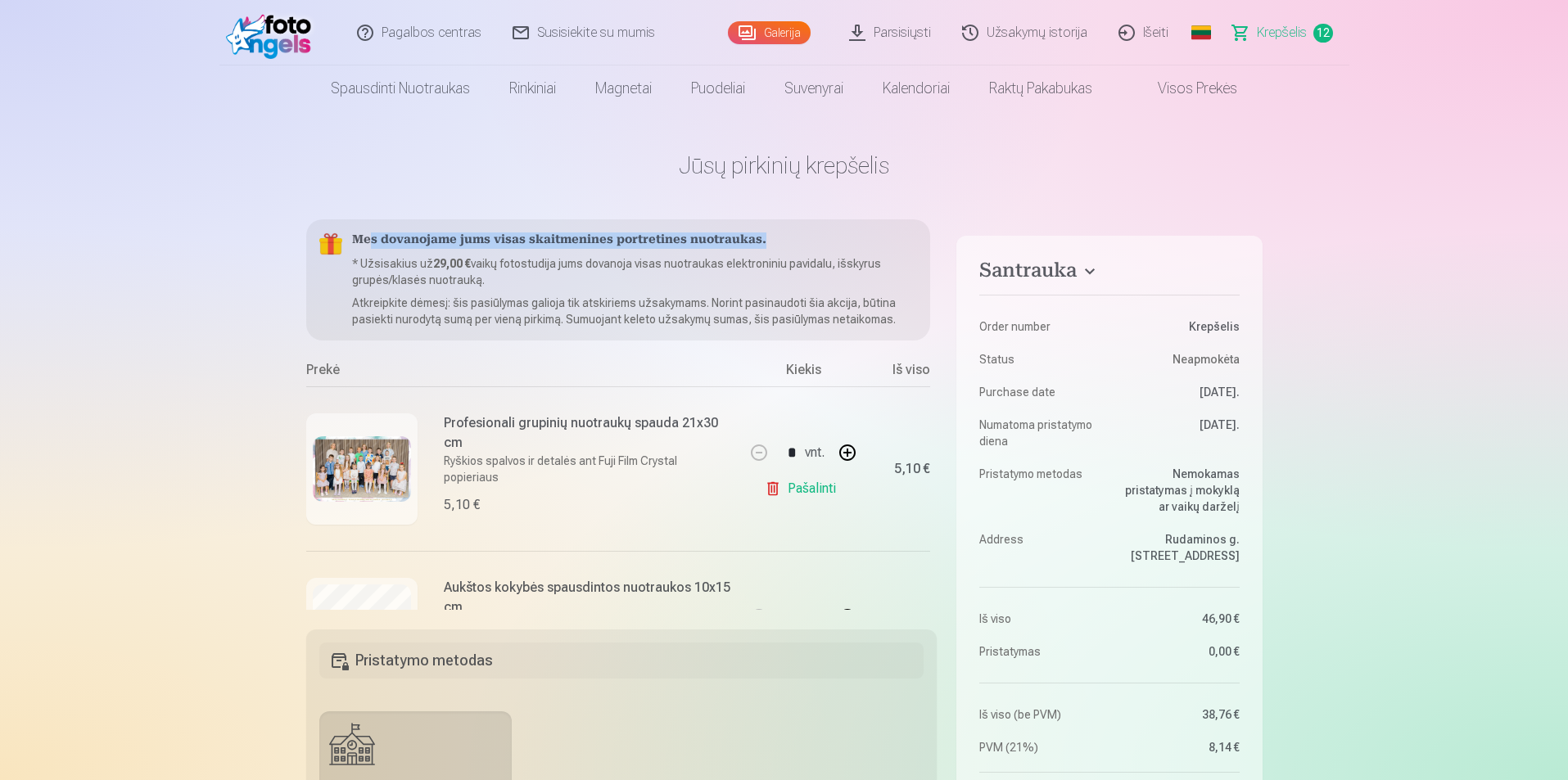
drag, startPoint x: 780, startPoint y: 242, endPoint x: 371, endPoint y: 242, distance: 409.0
click at [371, 242] on h5 "Mes dovanojame jums visas skaitmenines portretines nuotraukas." at bounding box center [634, 241] width 566 height 17
click at [546, 270] on p "* Užsisakius už 29,00 € vaikų fotostudija jums dovanoja visas nuotraukas elektr…" at bounding box center [634, 271] width 566 height 32
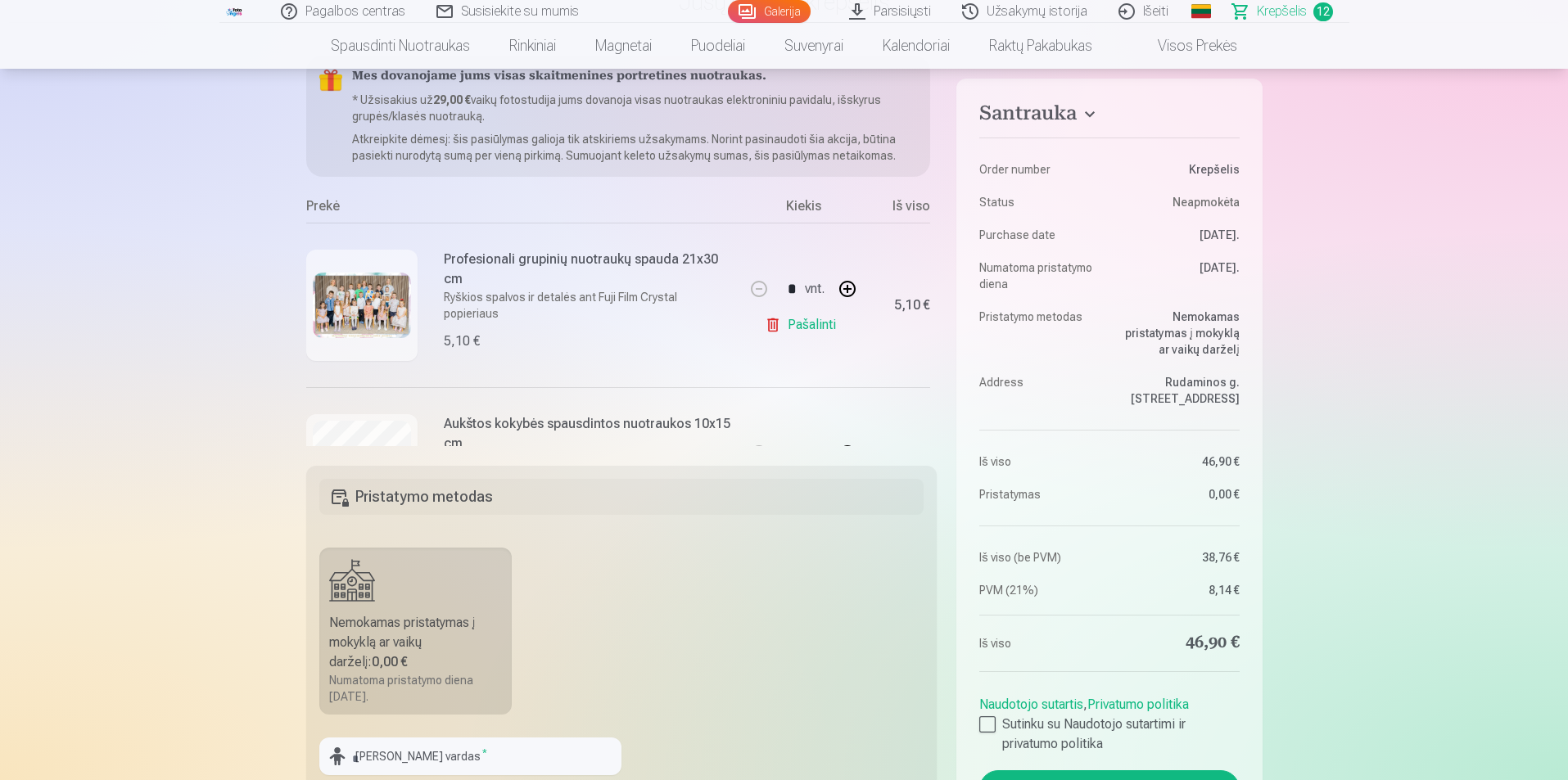
scroll to position [0, 40]
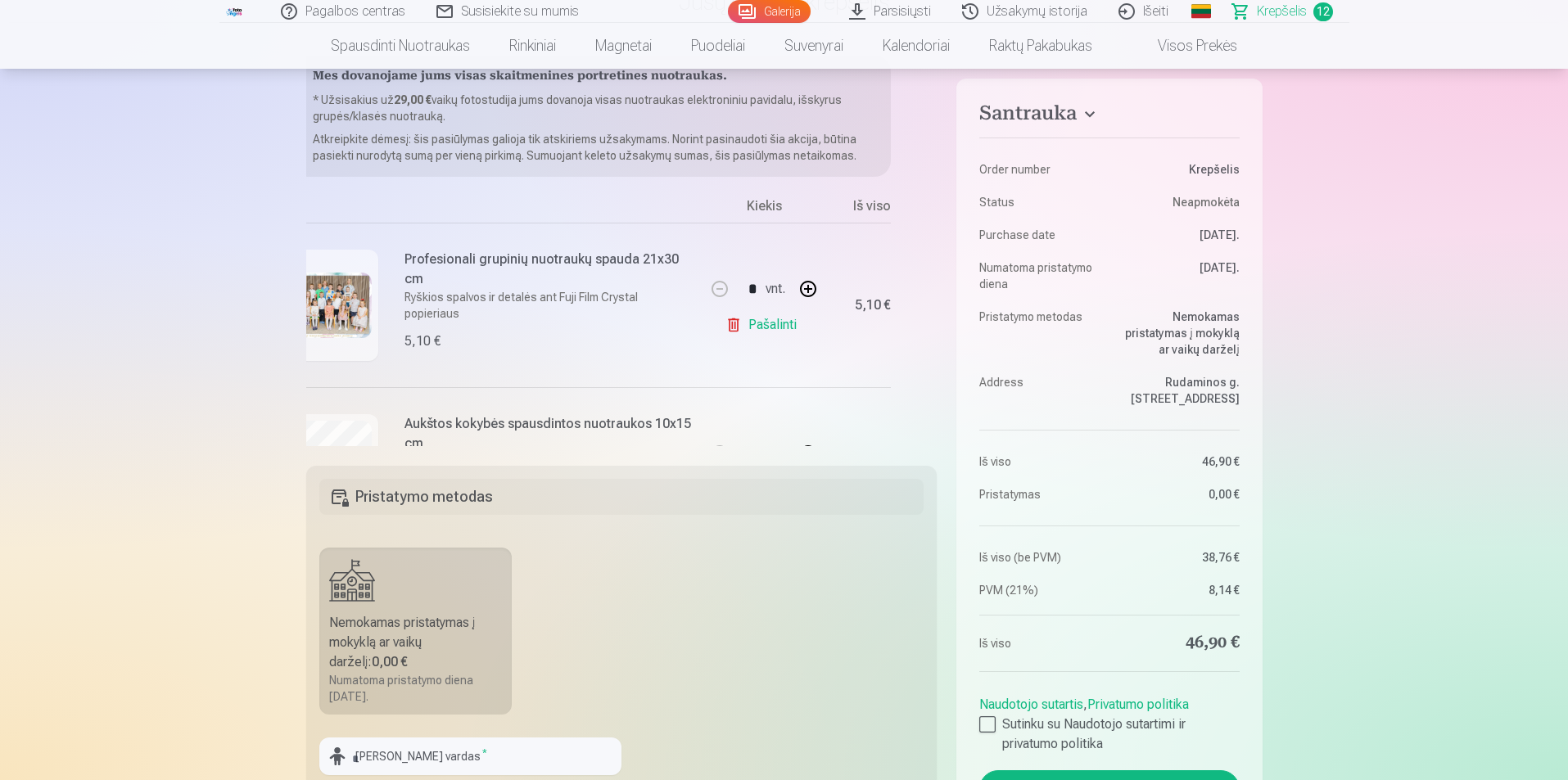
drag, startPoint x: 937, startPoint y: 110, endPoint x: 935, endPoint y: 145, distance: 35.1
click at [935, 145] on div "Mes dovanojame jums visas skaitmenines portretines nuotraukas. * Užsisakius už …" at bounding box center [622, 250] width 632 height 390
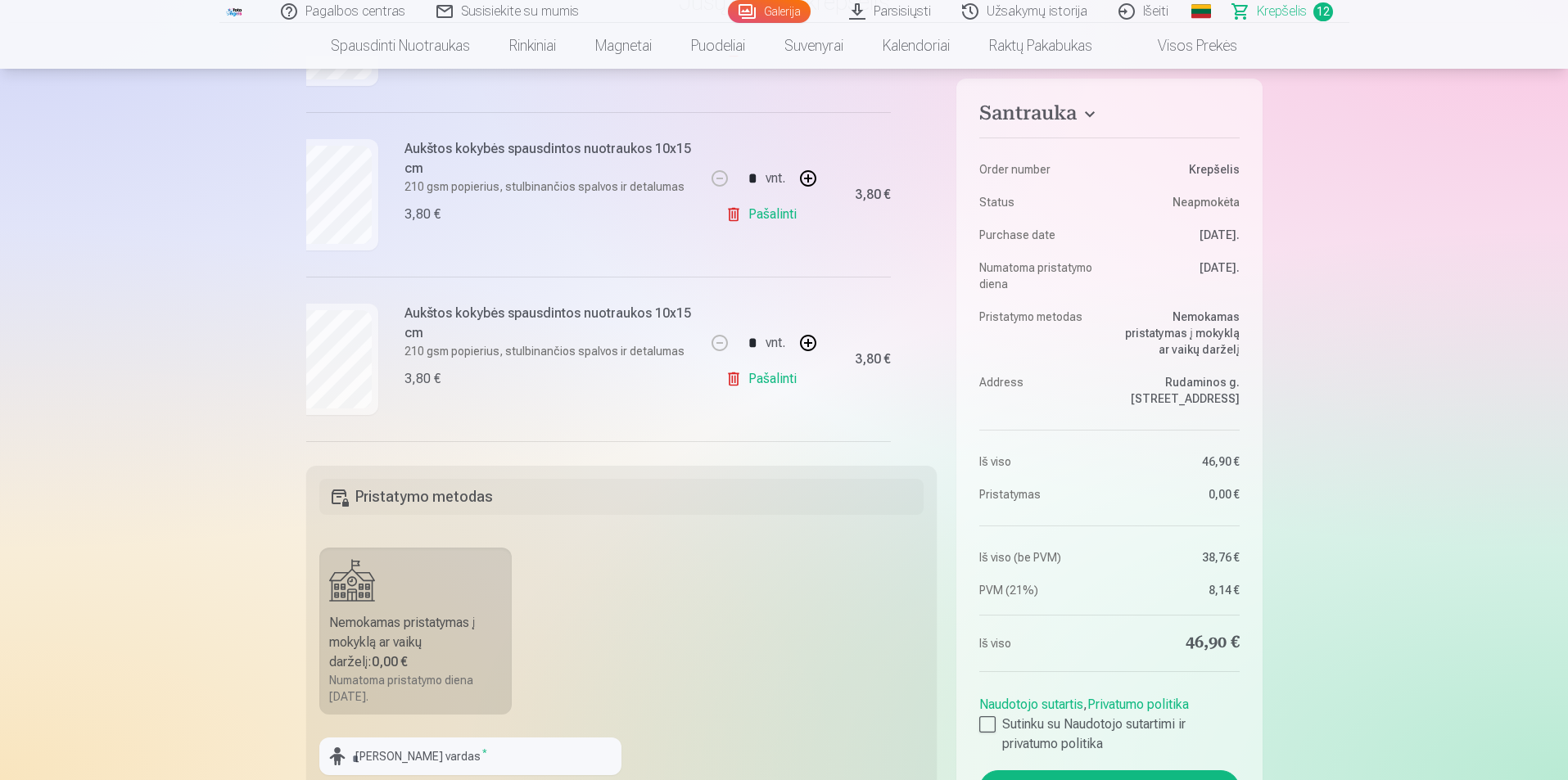
scroll to position [1509, 40]
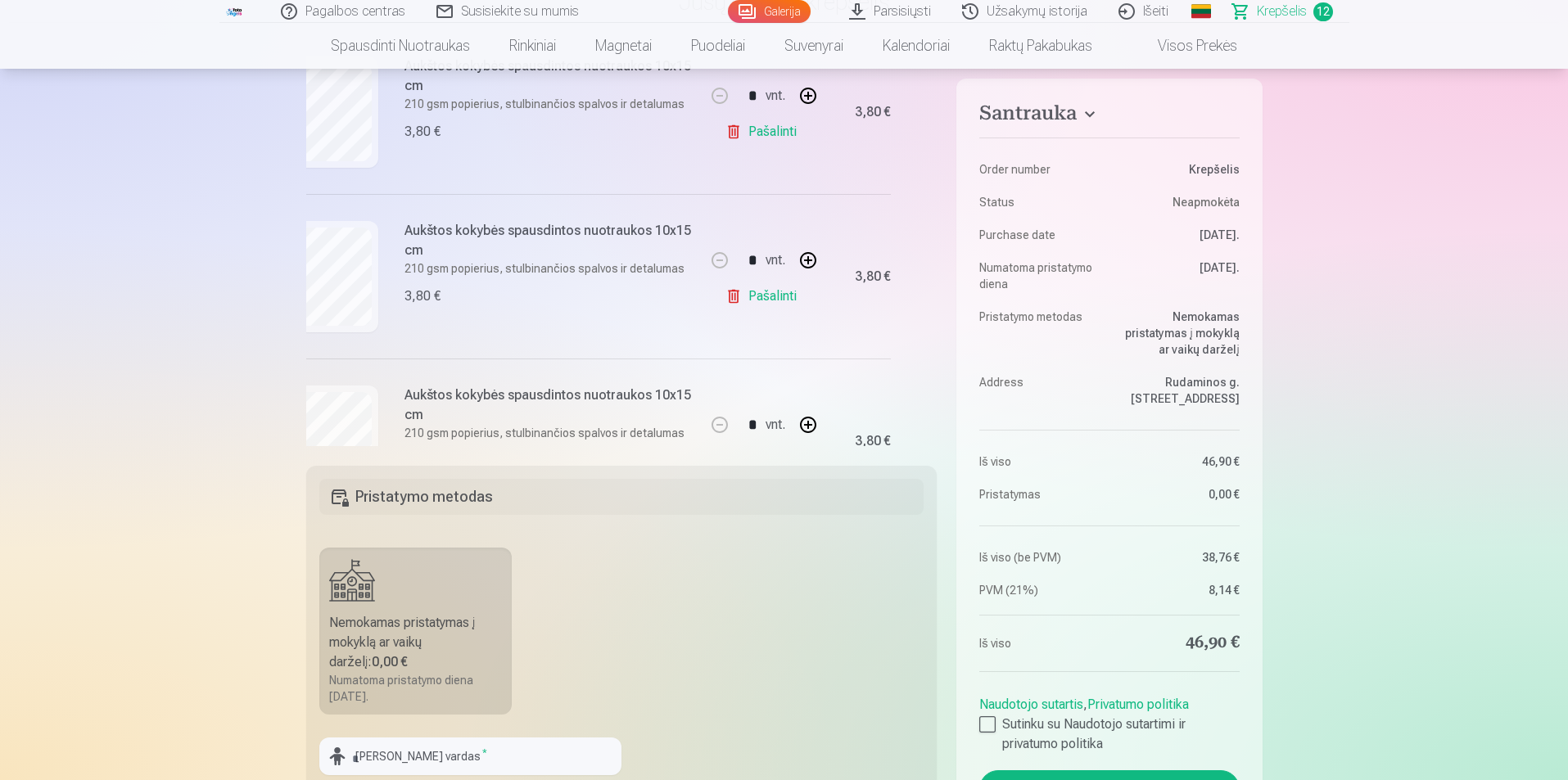
click at [778, 300] on link "Pašalinti" at bounding box center [765, 295] width 78 height 32
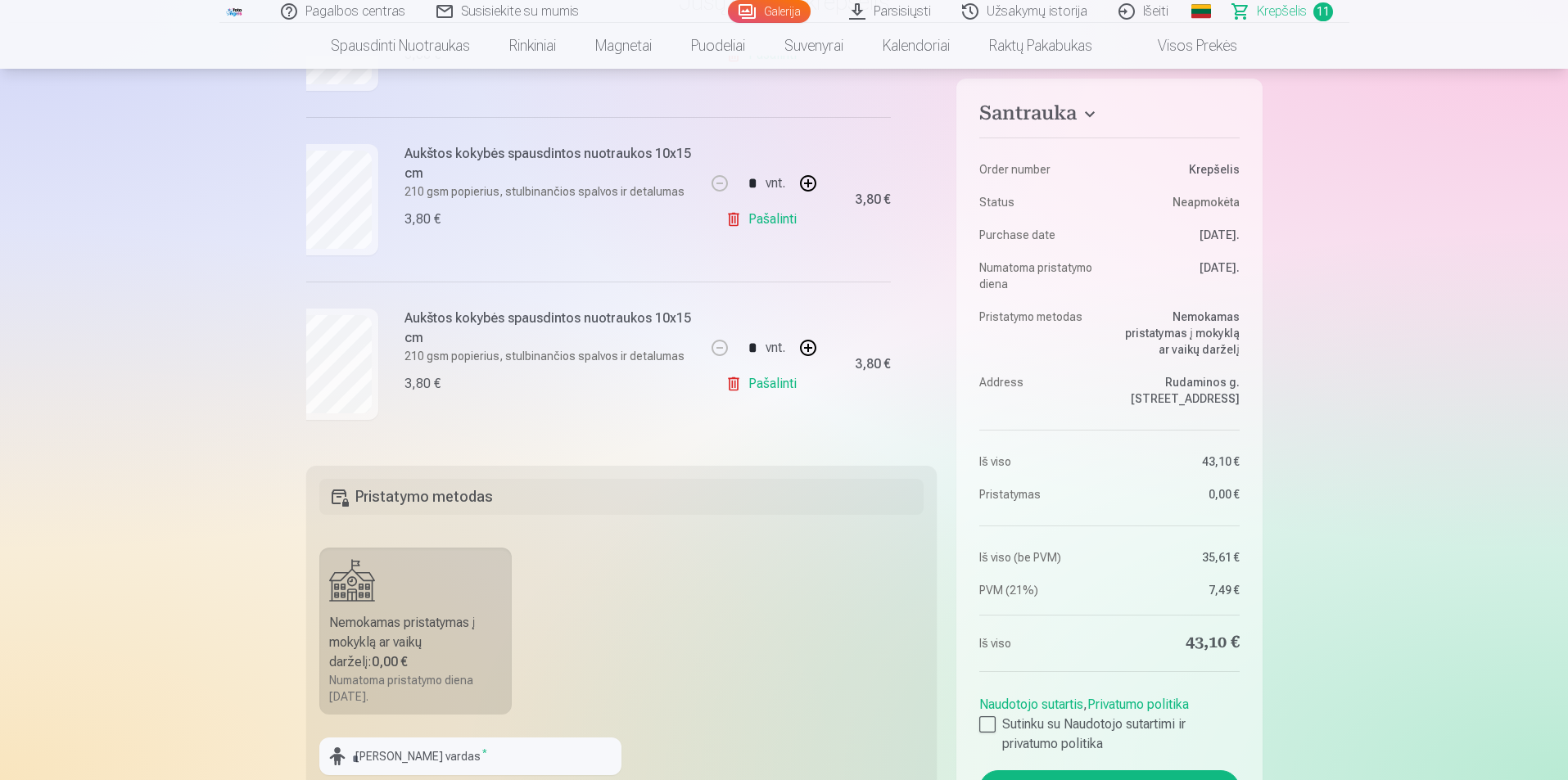
click at [762, 376] on link "Pašalinti" at bounding box center [765, 383] width 78 height 32
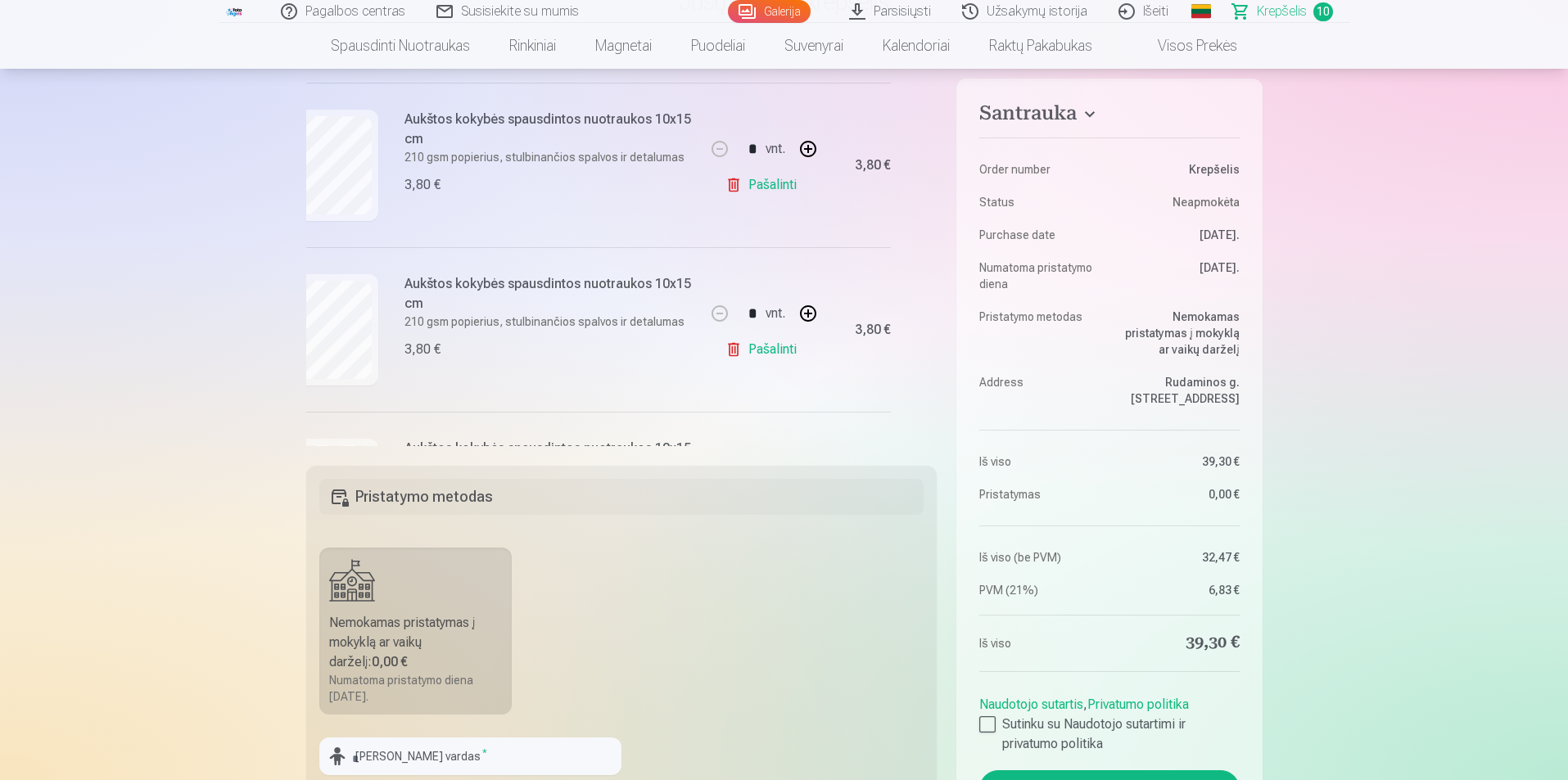
scroll to position [607, 40]
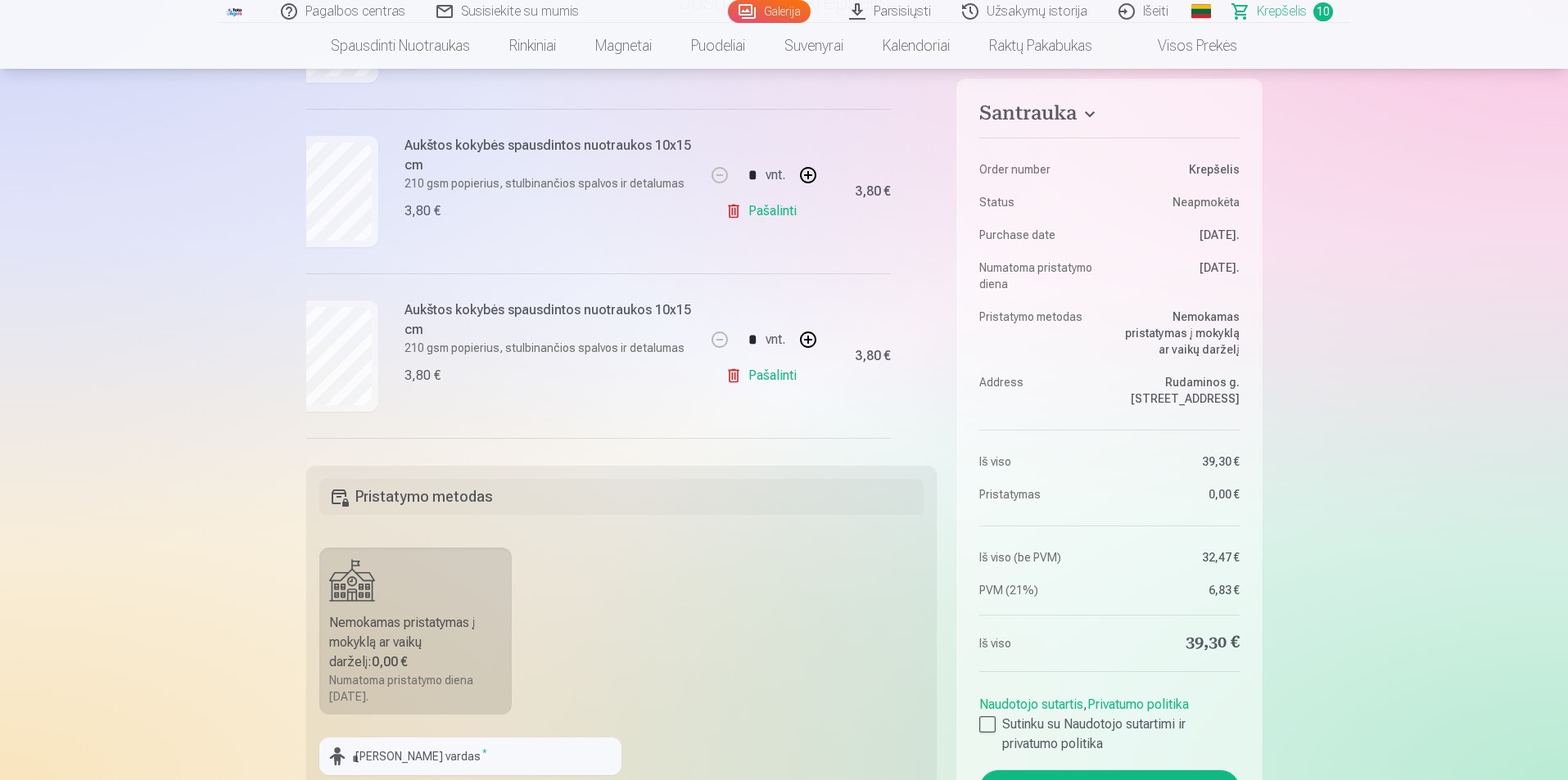
click at [766, 208] on link "Pašalinti" at bounding box center [765, 210] width 78 height 32
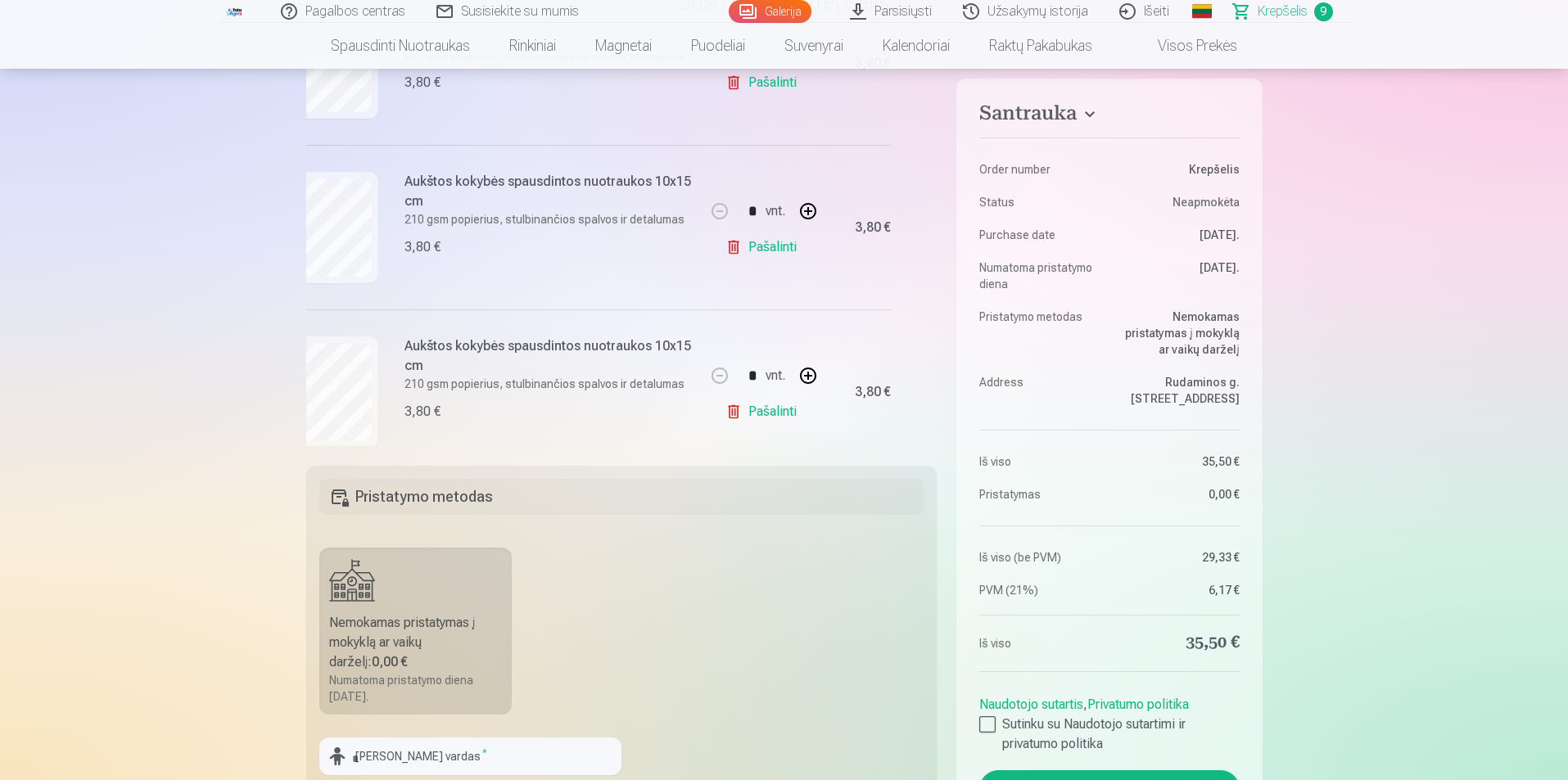
scroll to position [1262, 40]
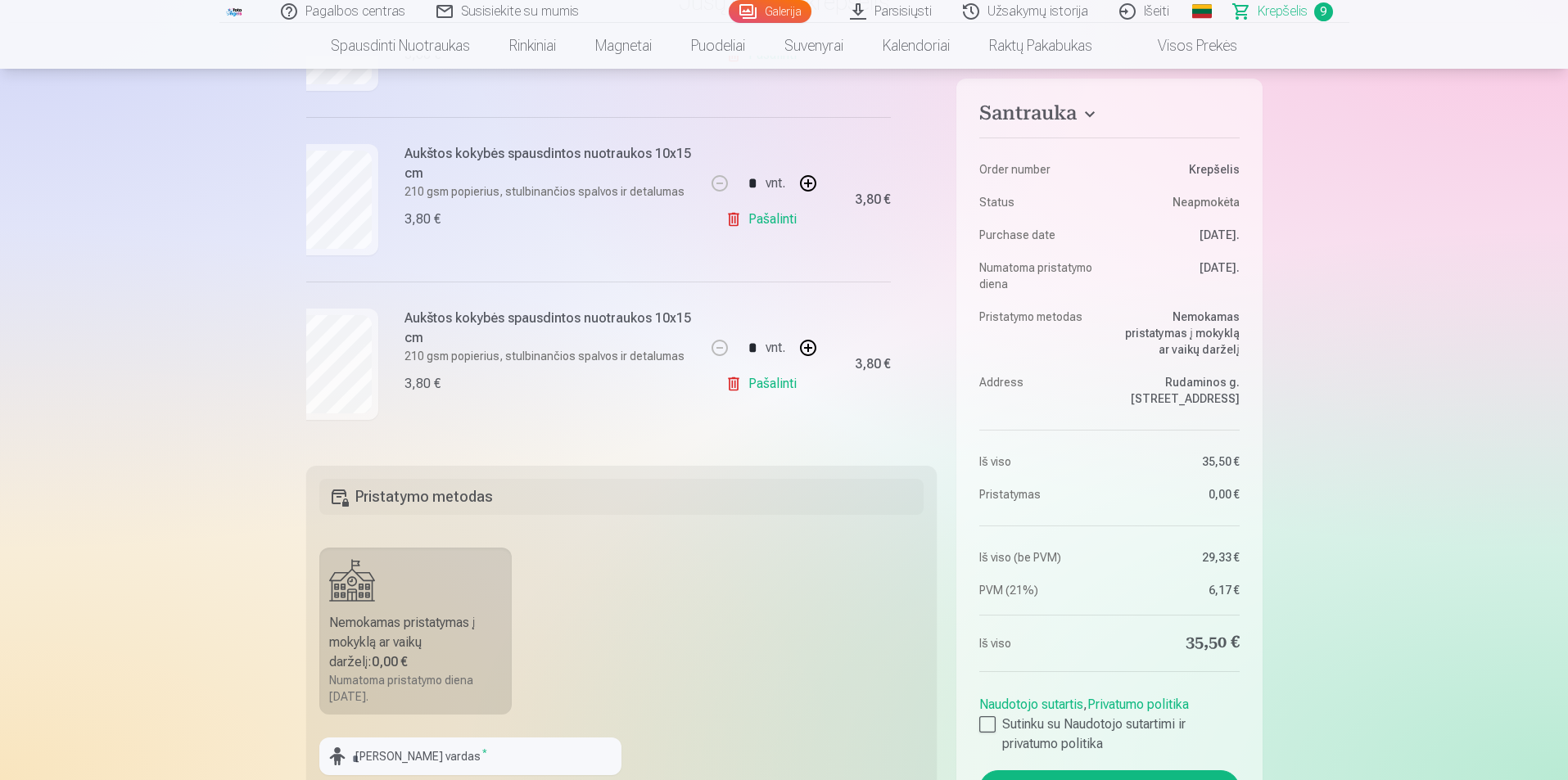
click at [773, 381] on link "Pašalinti" at bounding box center [765, 383] width 78 height 32
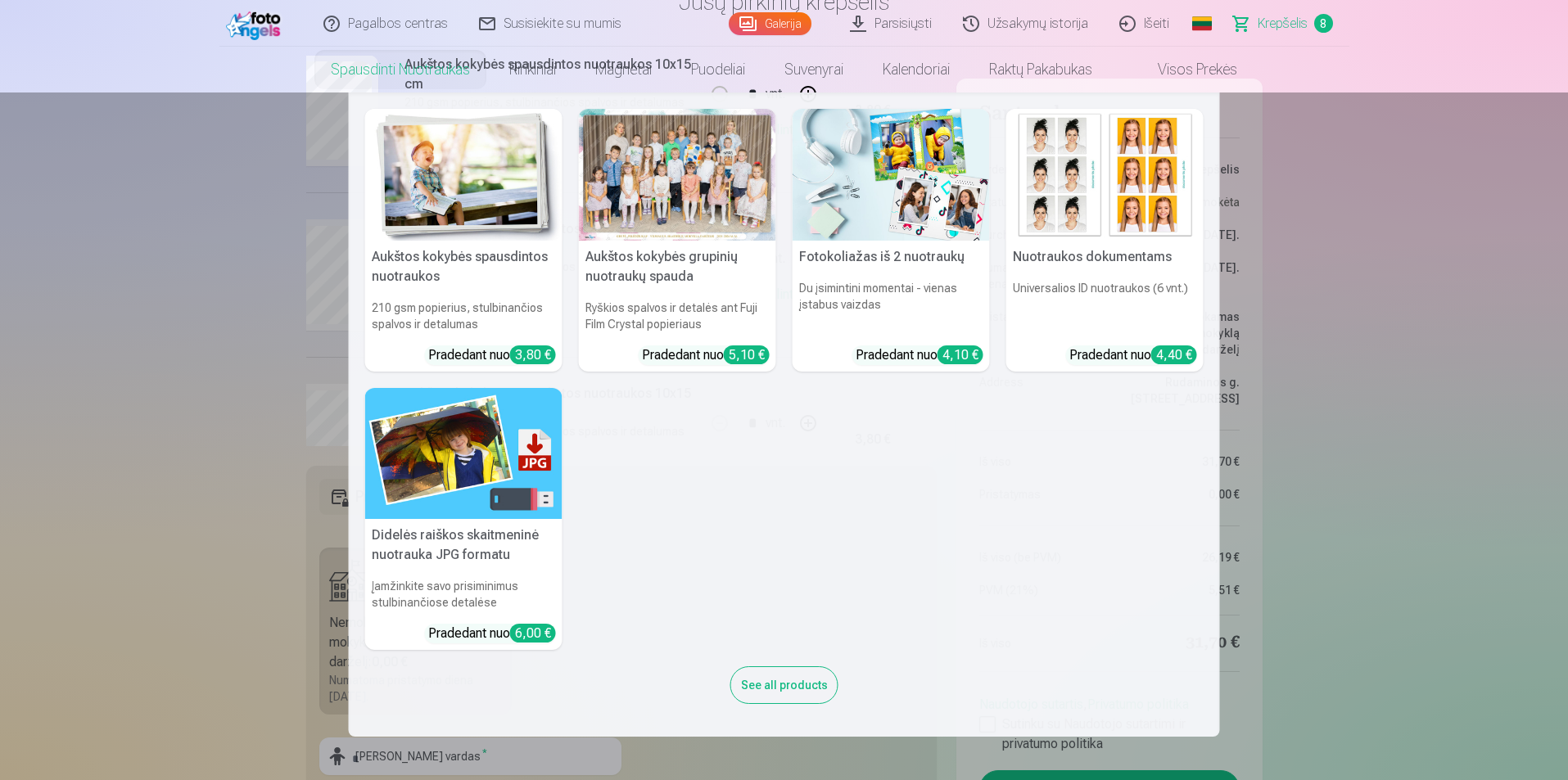
scroll to position [0, 0]
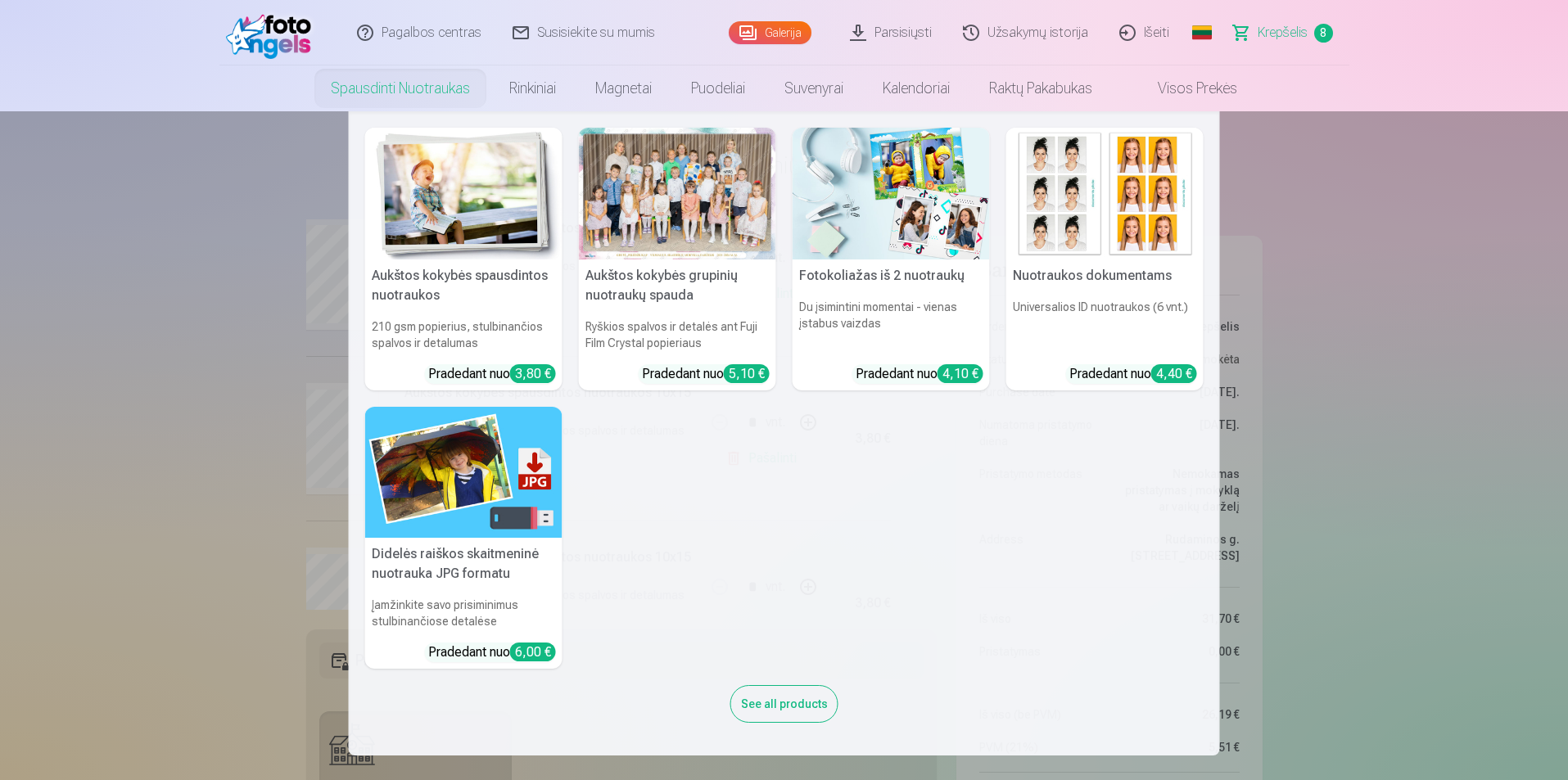
click at [1103, 231] on img at bounding box center [1105, 193] width 198 height 132
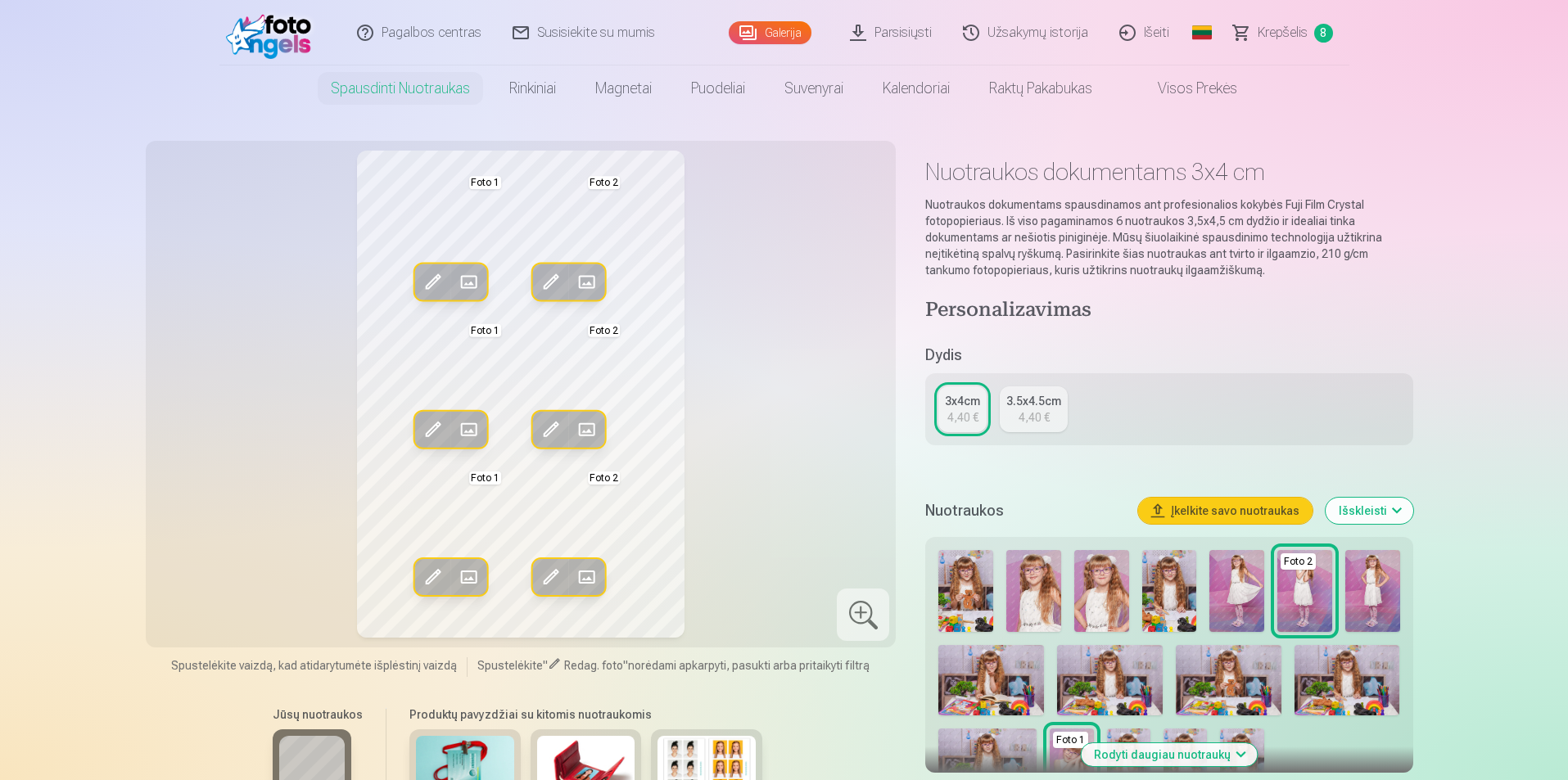
click at [475, 279] on span at bounding box center [468, 282] width 26 height 26
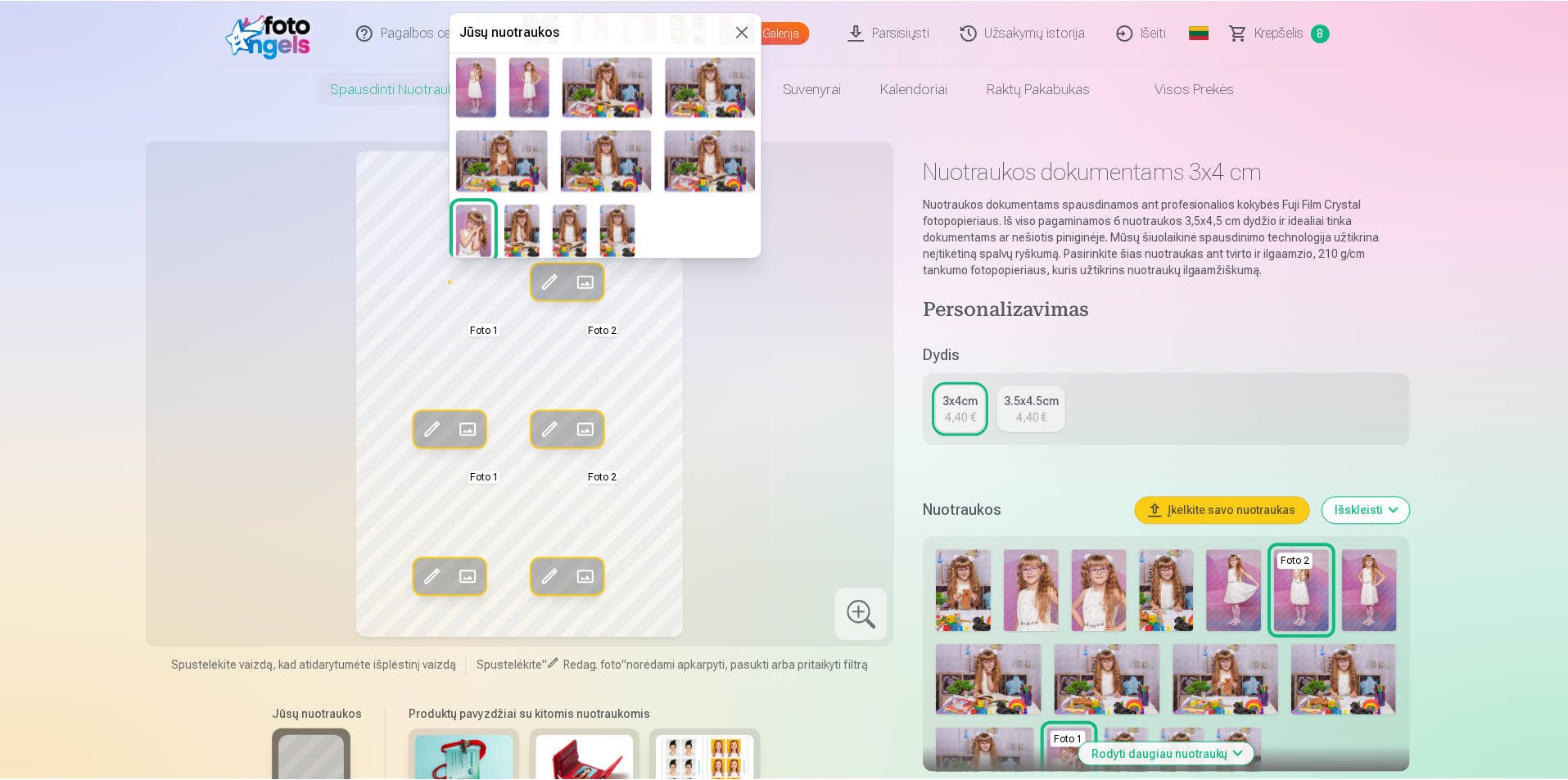
scroll to position [80, 0]
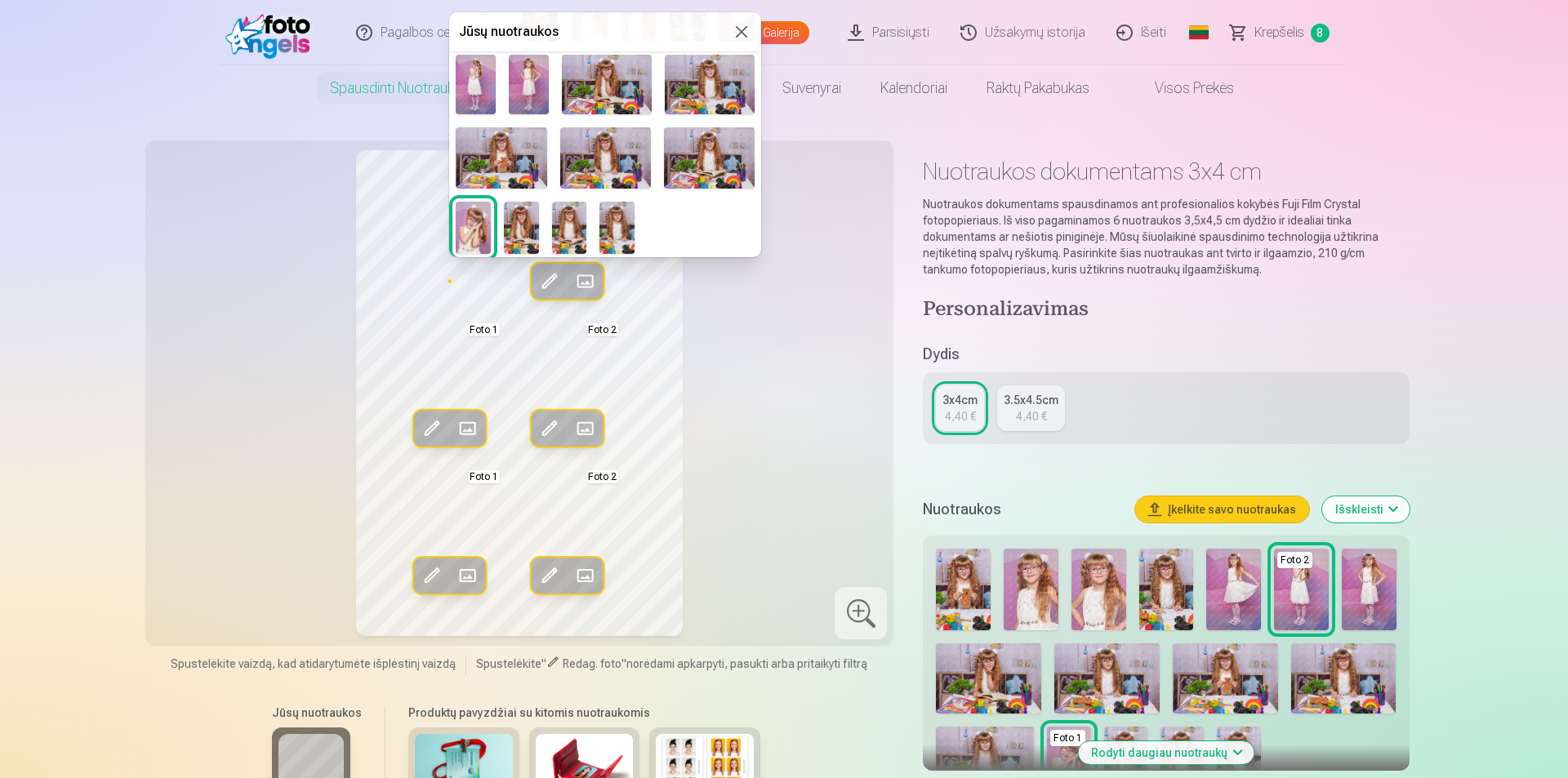
click at [621, 215] on img at bounding box center [617, 227] width 35 height 52
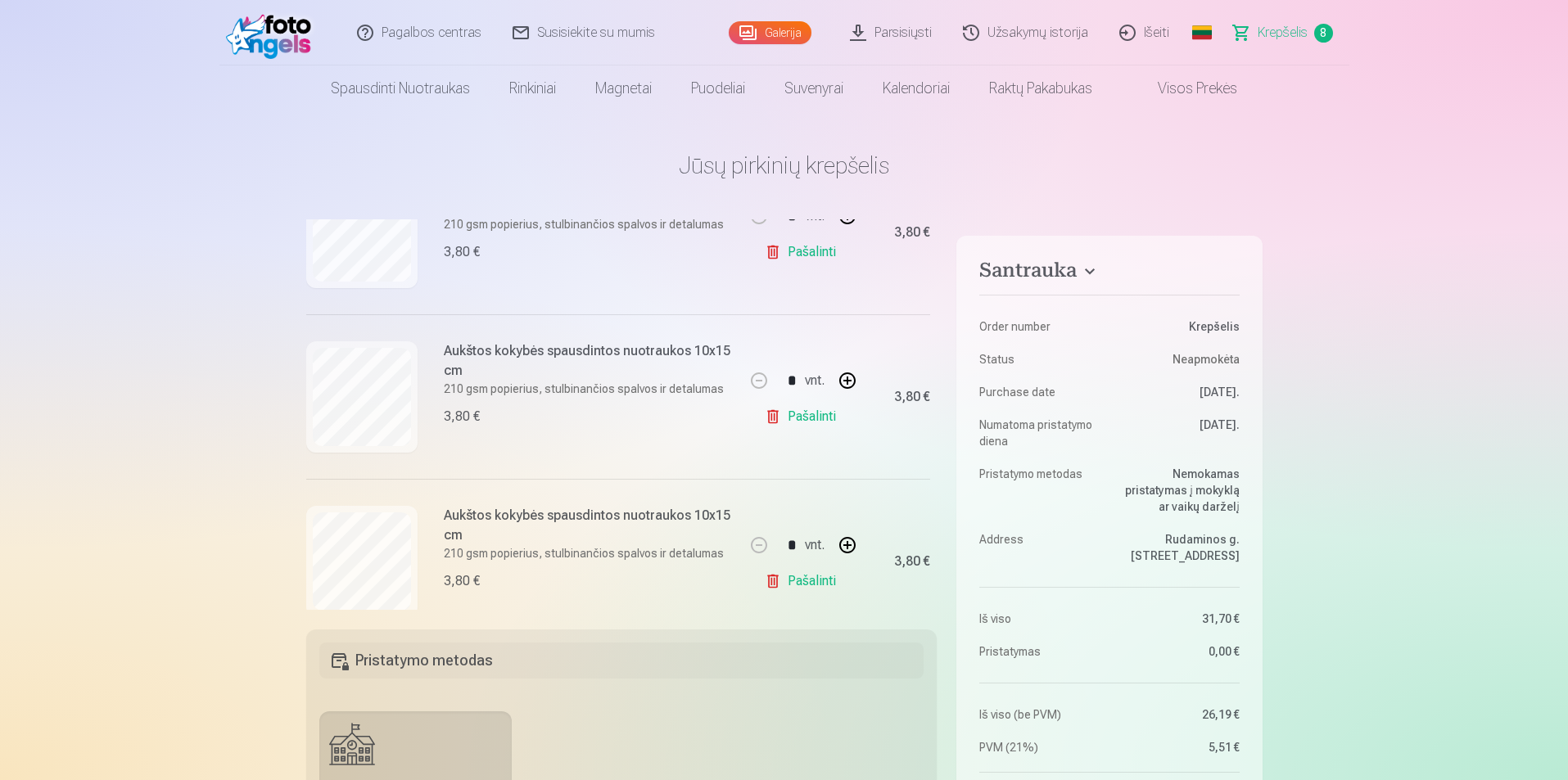
scroll to position [1064, 0]
click at [778, 33] on link "Galerija" at bounding box center [770, 32] width 83 height 23
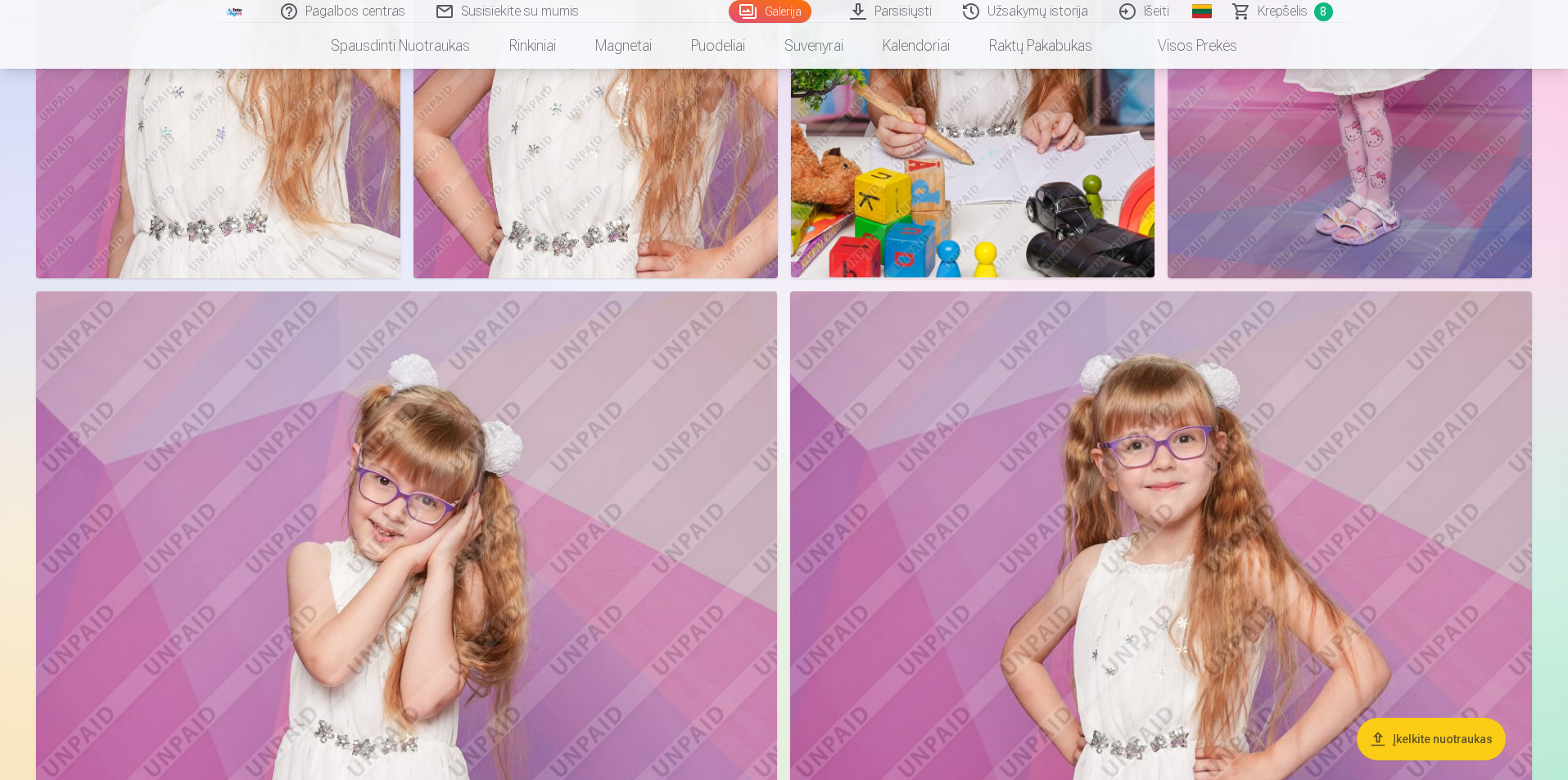
scroll to position [1473, 0]
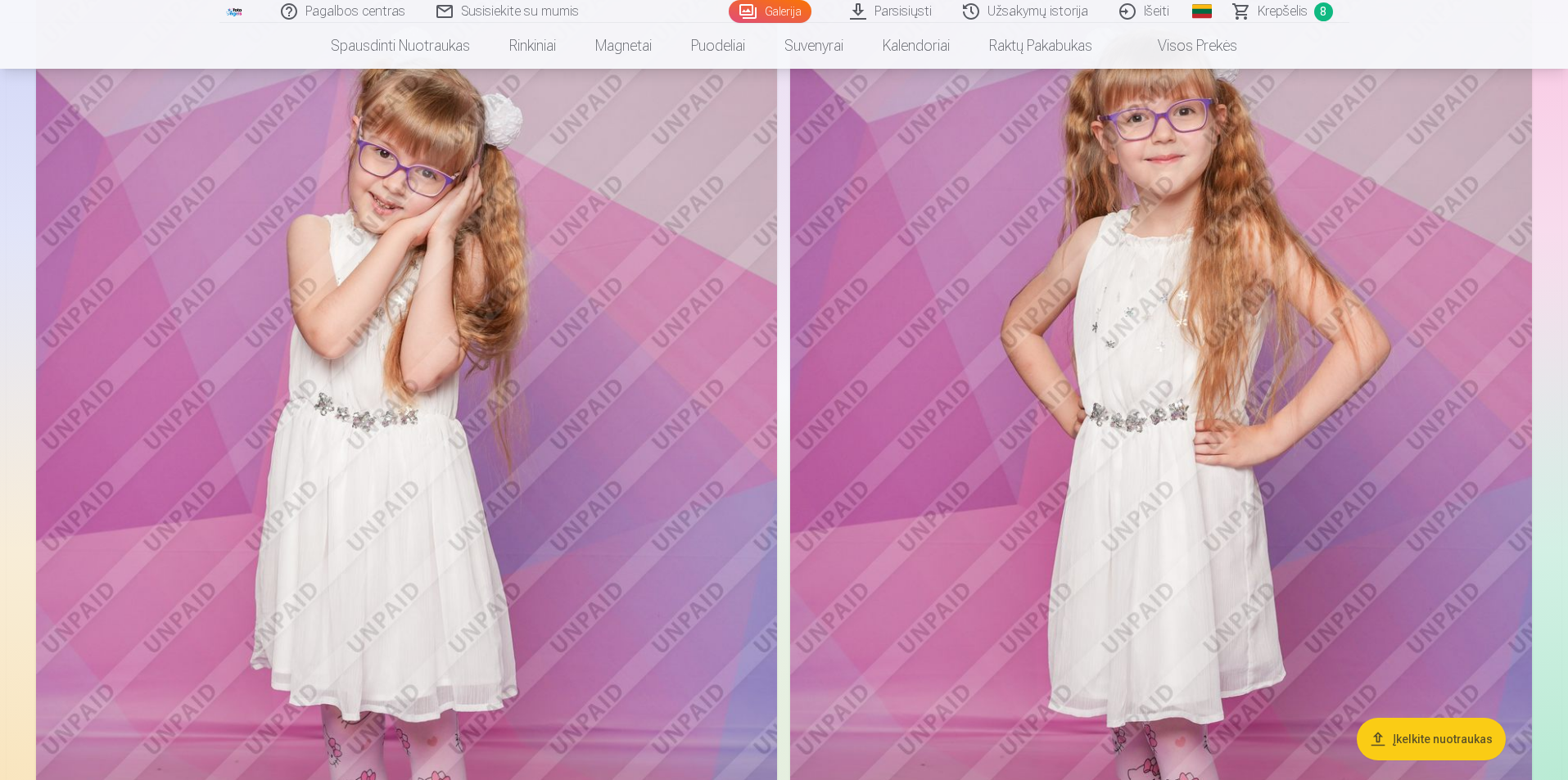
click at [1281, 18] on span "Krepšelis" at bounding box center [1283, 11] width 50 height 19
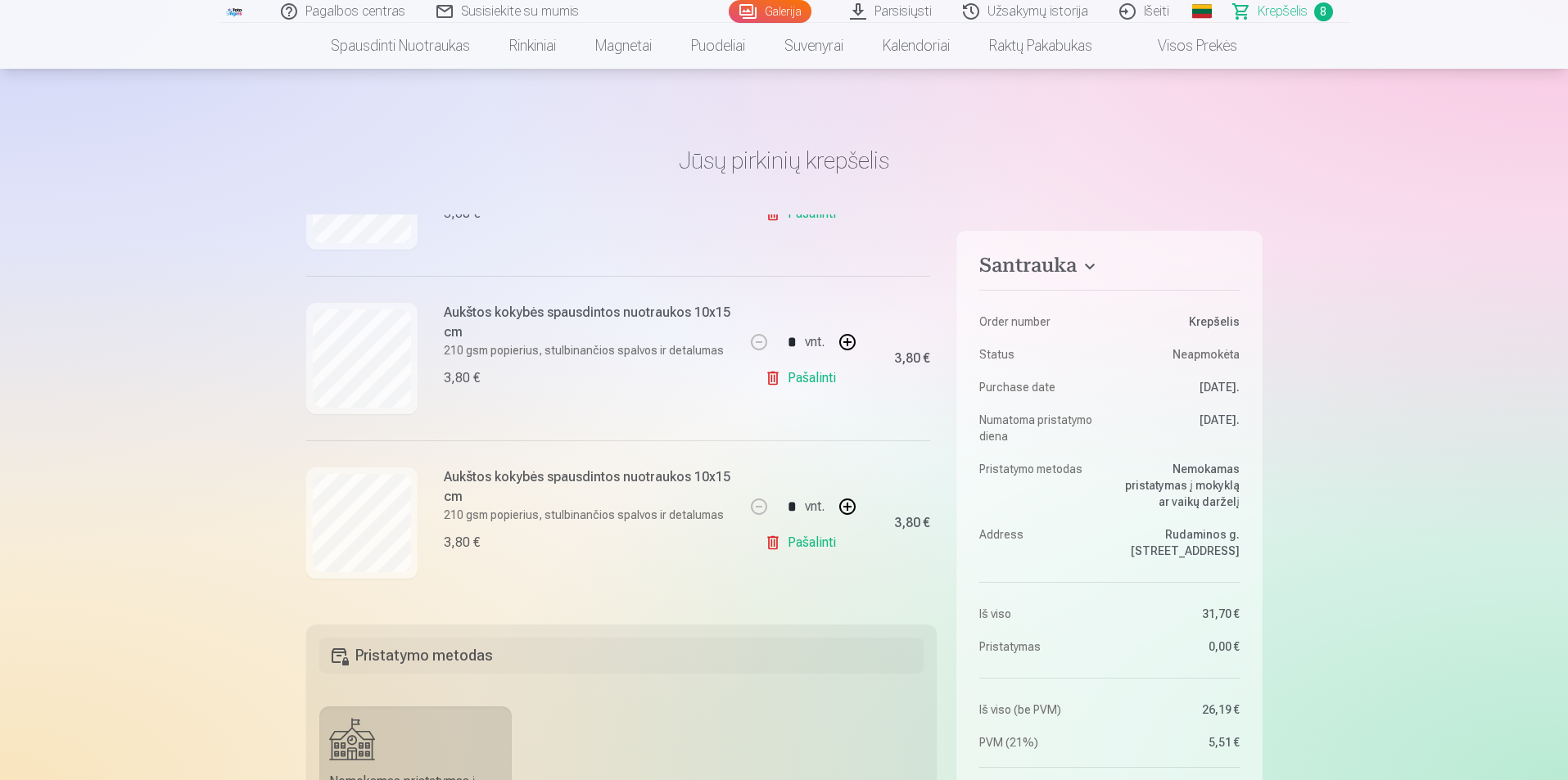
scroll to position [163, 0]
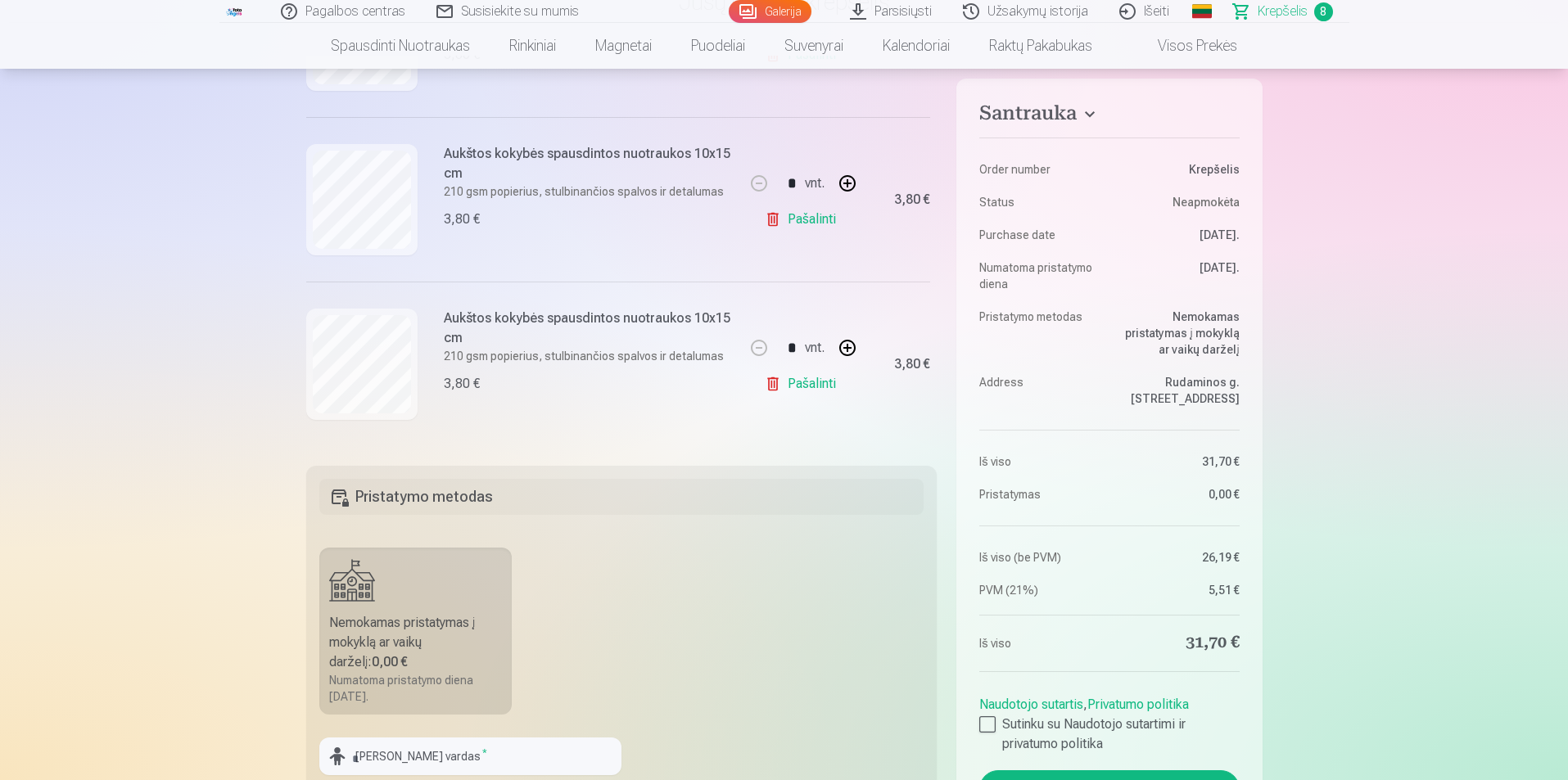
click at [778, 3] on link "Galerija" at bounding box center [770, 11] width 83 height 23
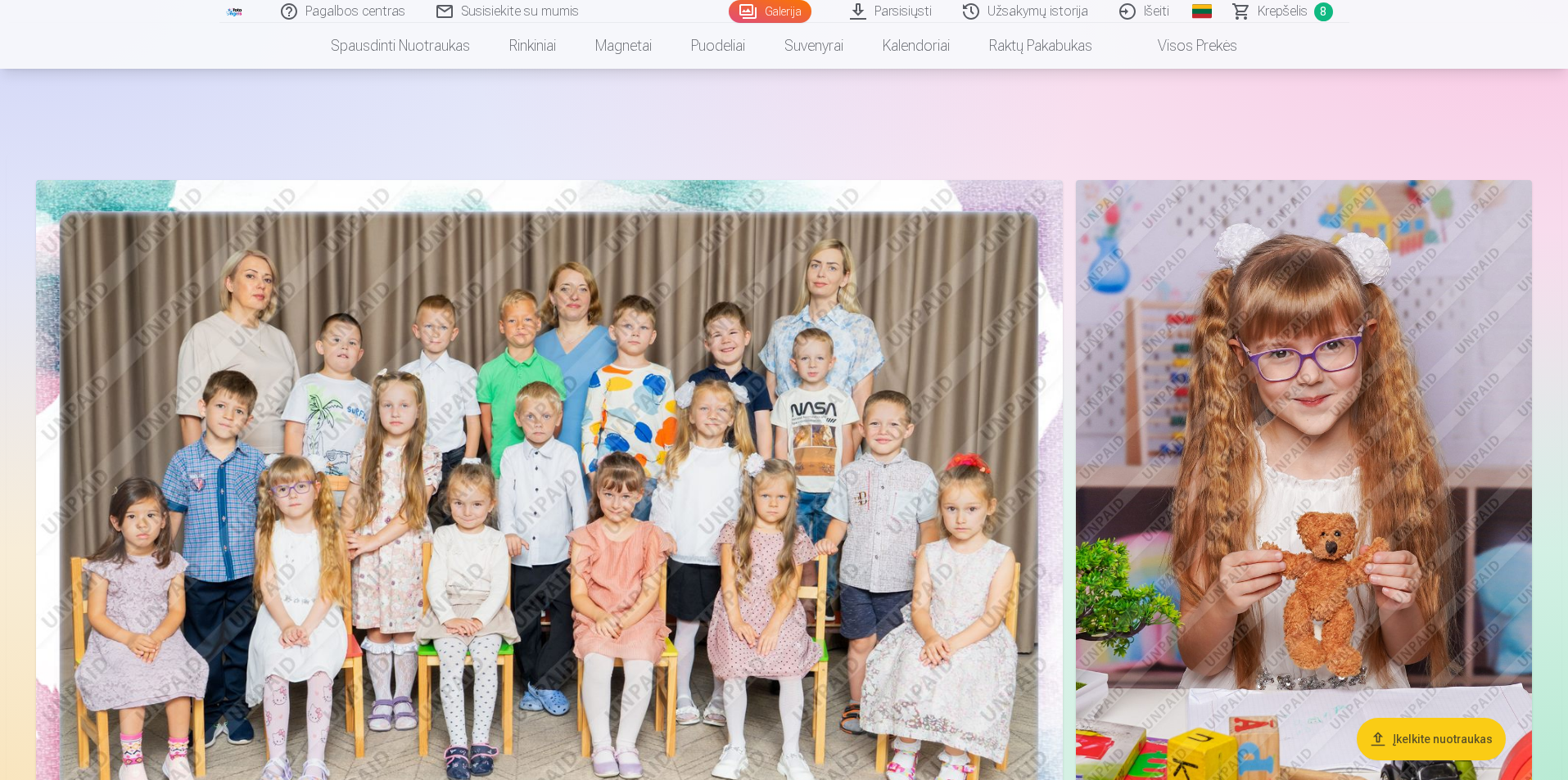
scroll to position [82, 0]
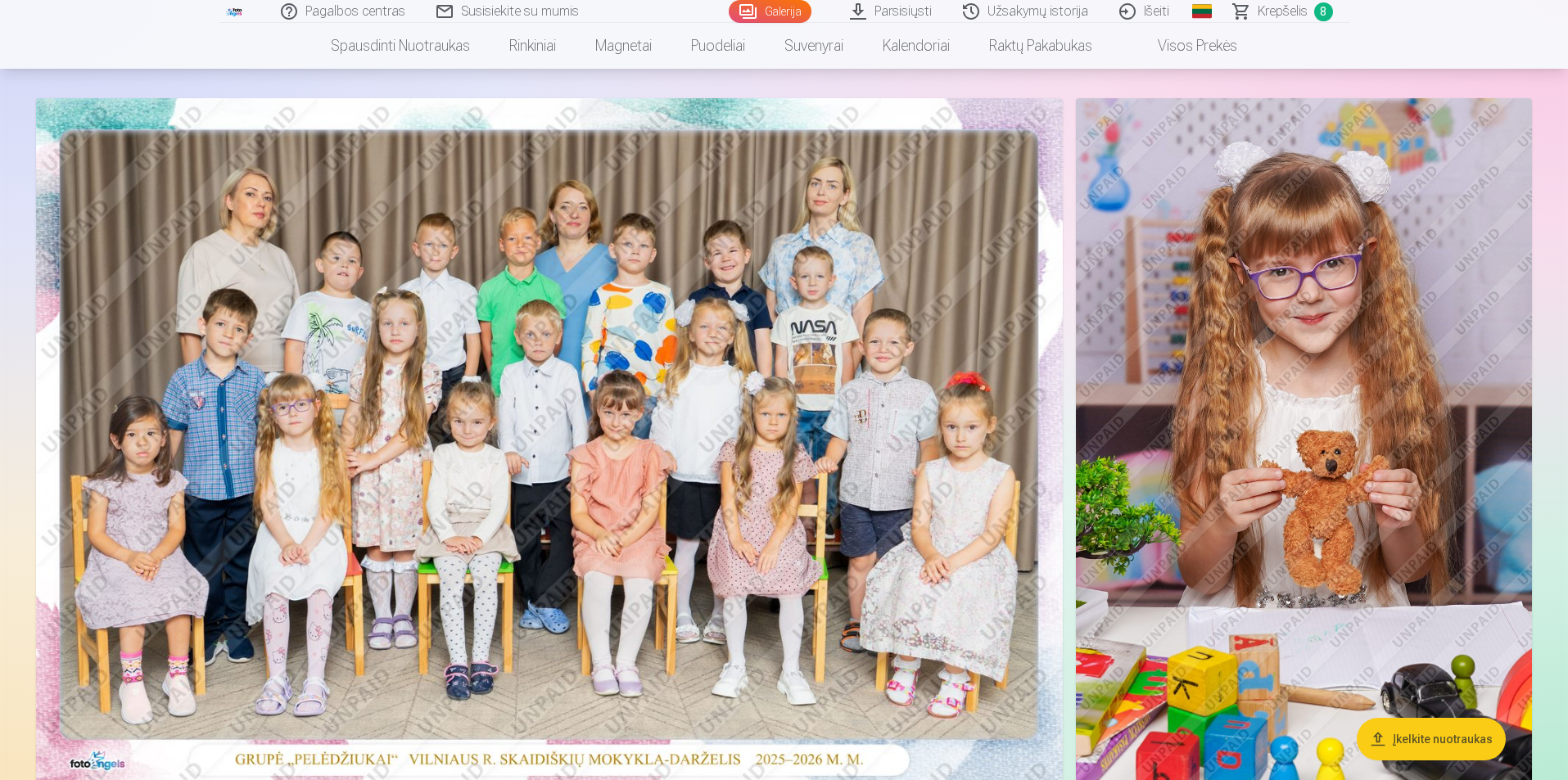
click at [1277, 15] on span "Krepšelis" at bounding box center [1283, 11] width 50 height 19
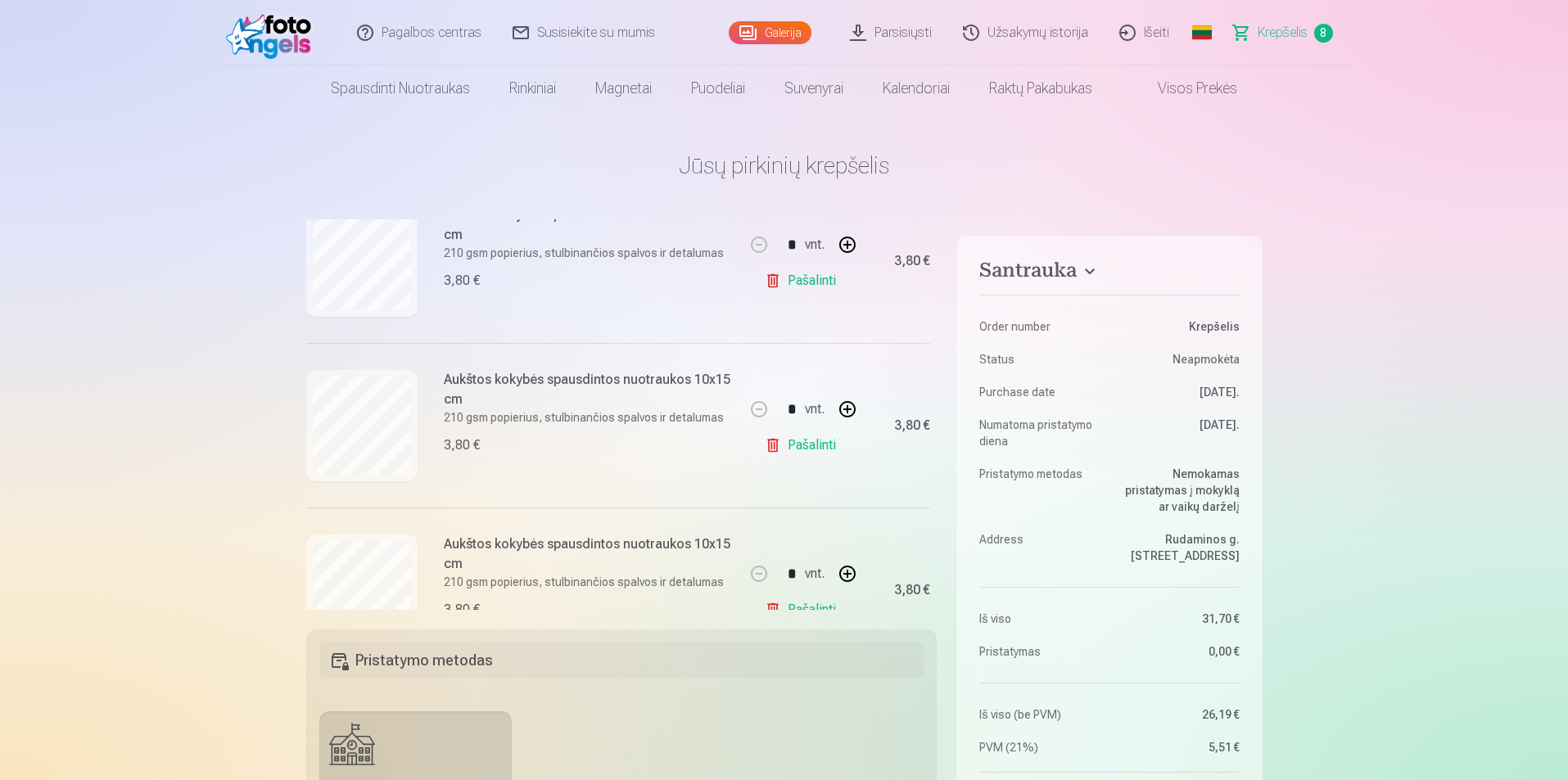
scroll to position [1097, 0]
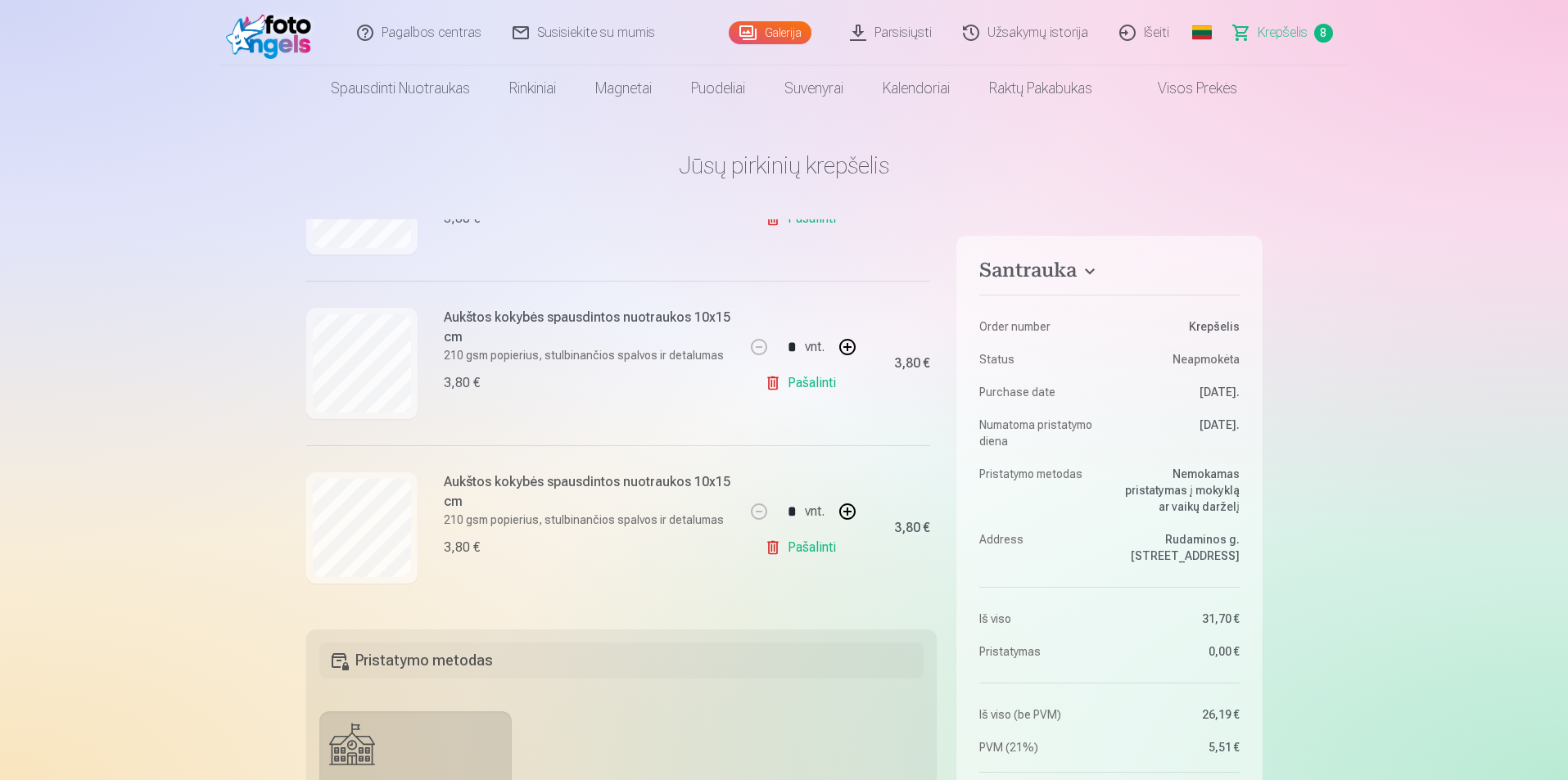
click at [790, 33] on link "Galerija" at bounding box center [770, 32] width 83 height 23
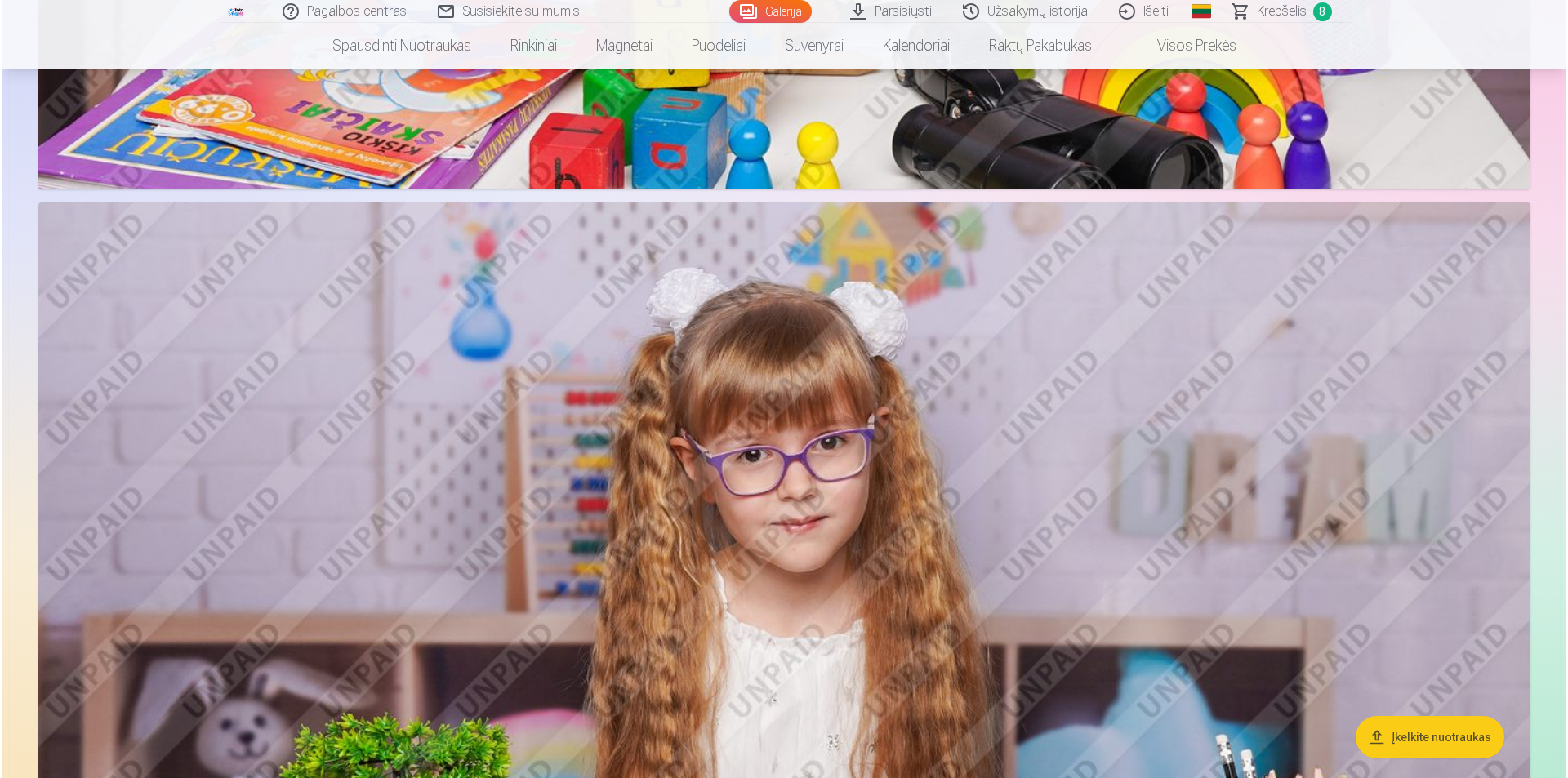
scroll to position [3675, 0]
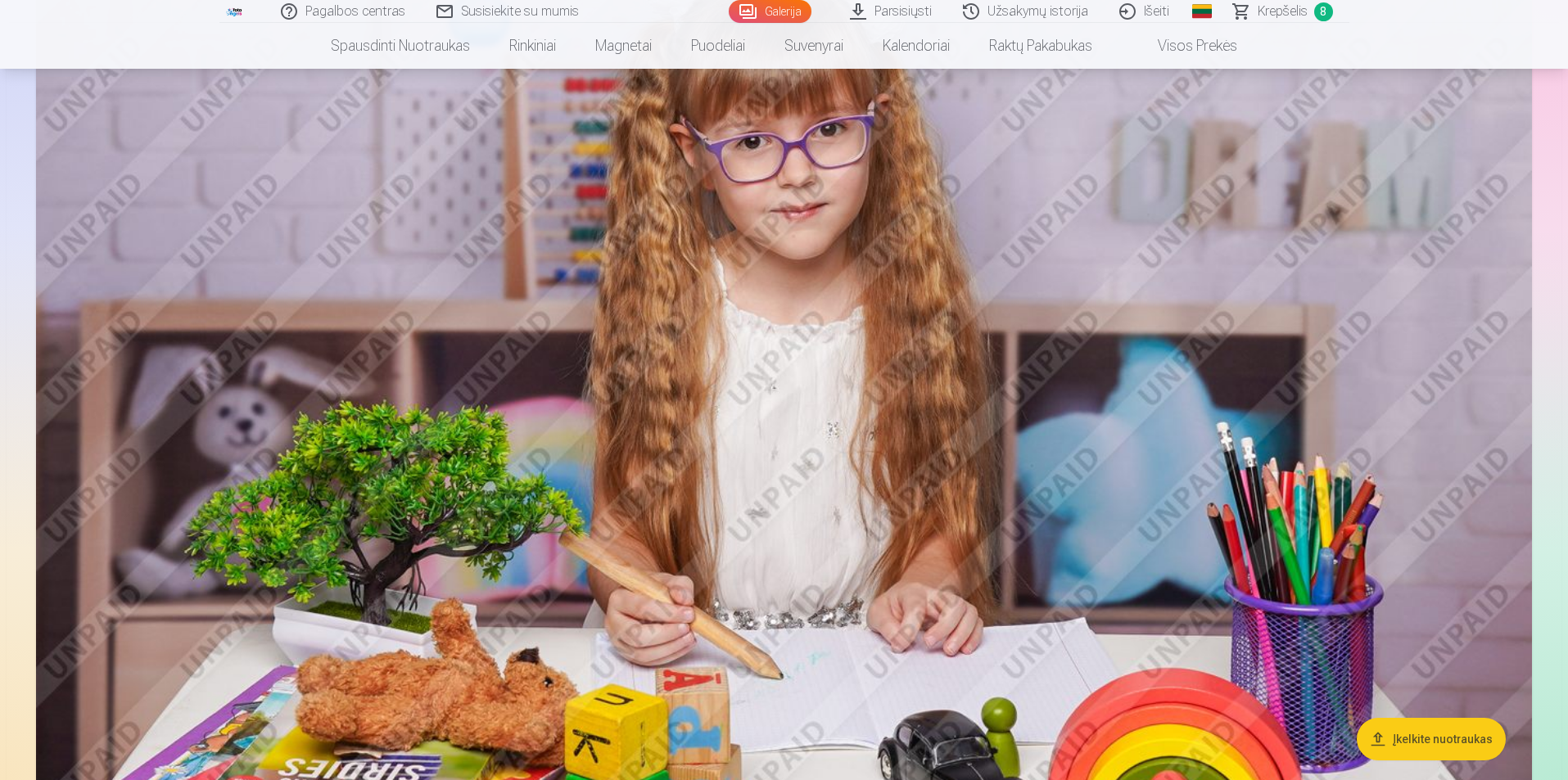
click at [1046, 476] on img at bounding box center [784, 387] width 1496 height 997
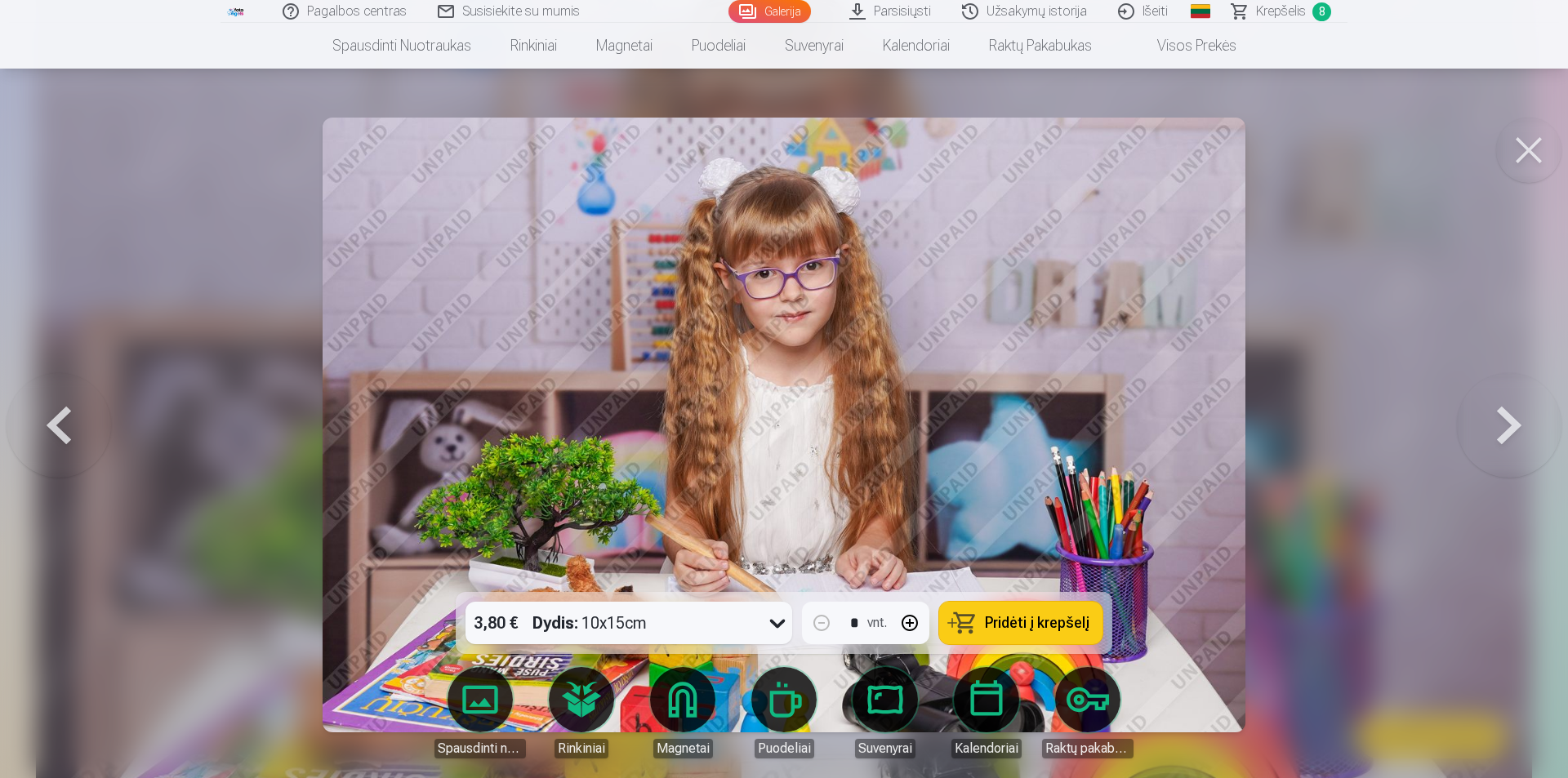
click at [1047, 610] on button "Pridėti į krepšelį" at bounding box center [1020, 623] width 163 height 42
click at [1529, 145] on button at bounding box center [1528, 150] width 65 height 65
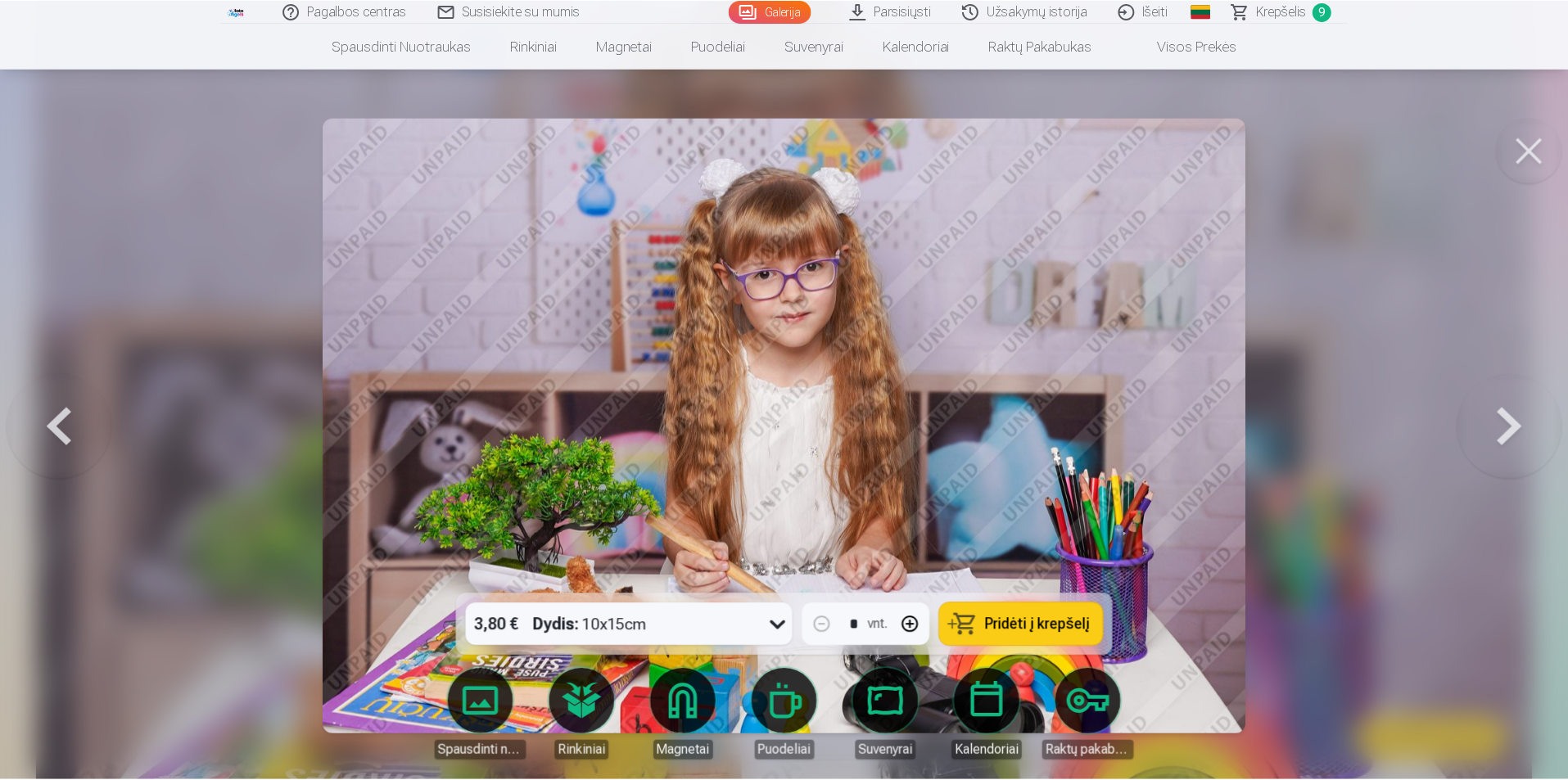
scroll to position [3674, 0]
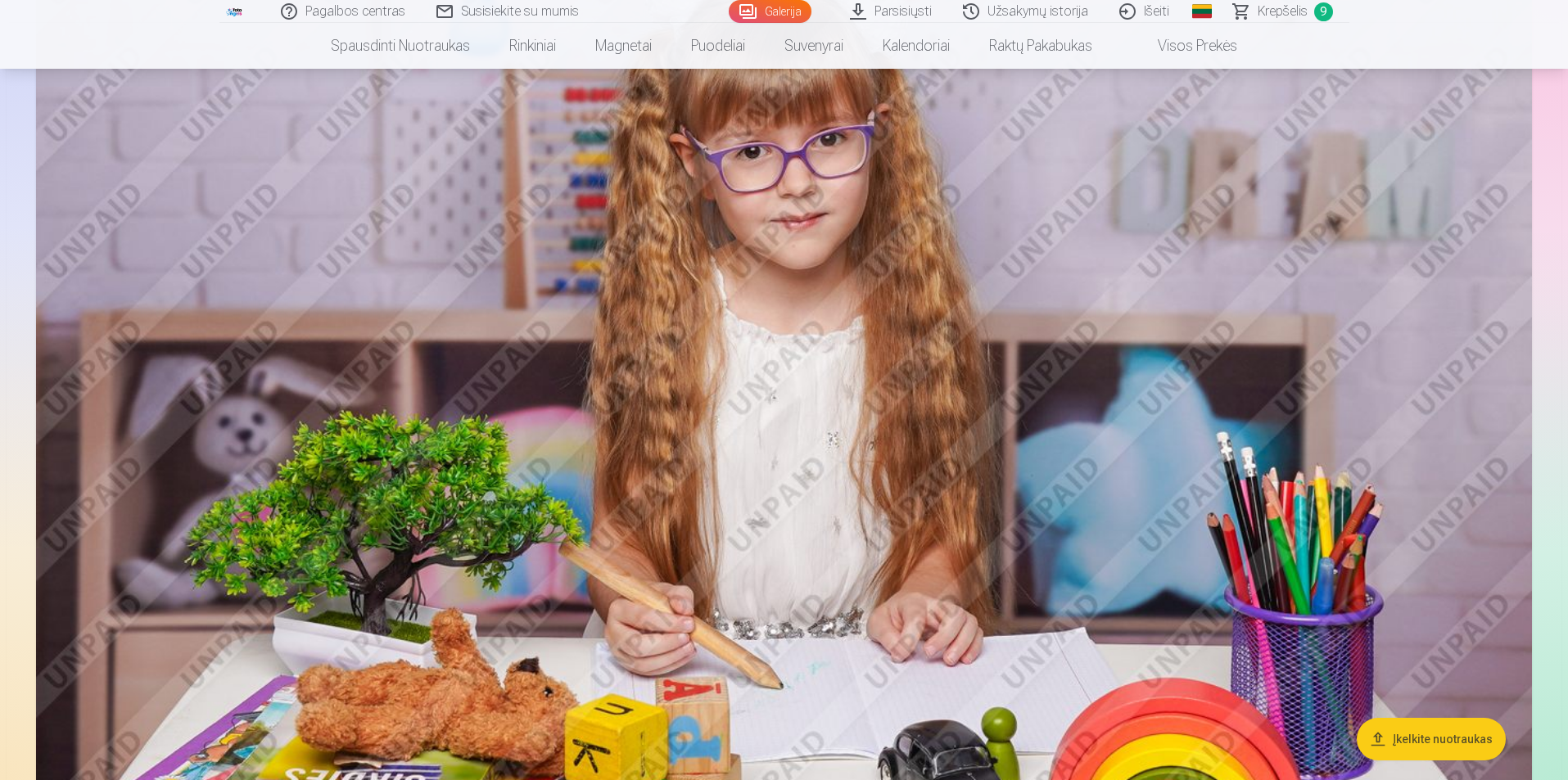
click at [1291, 10] on span "Krepšelis" at bounding box center [1283, 11] width 50 height 19
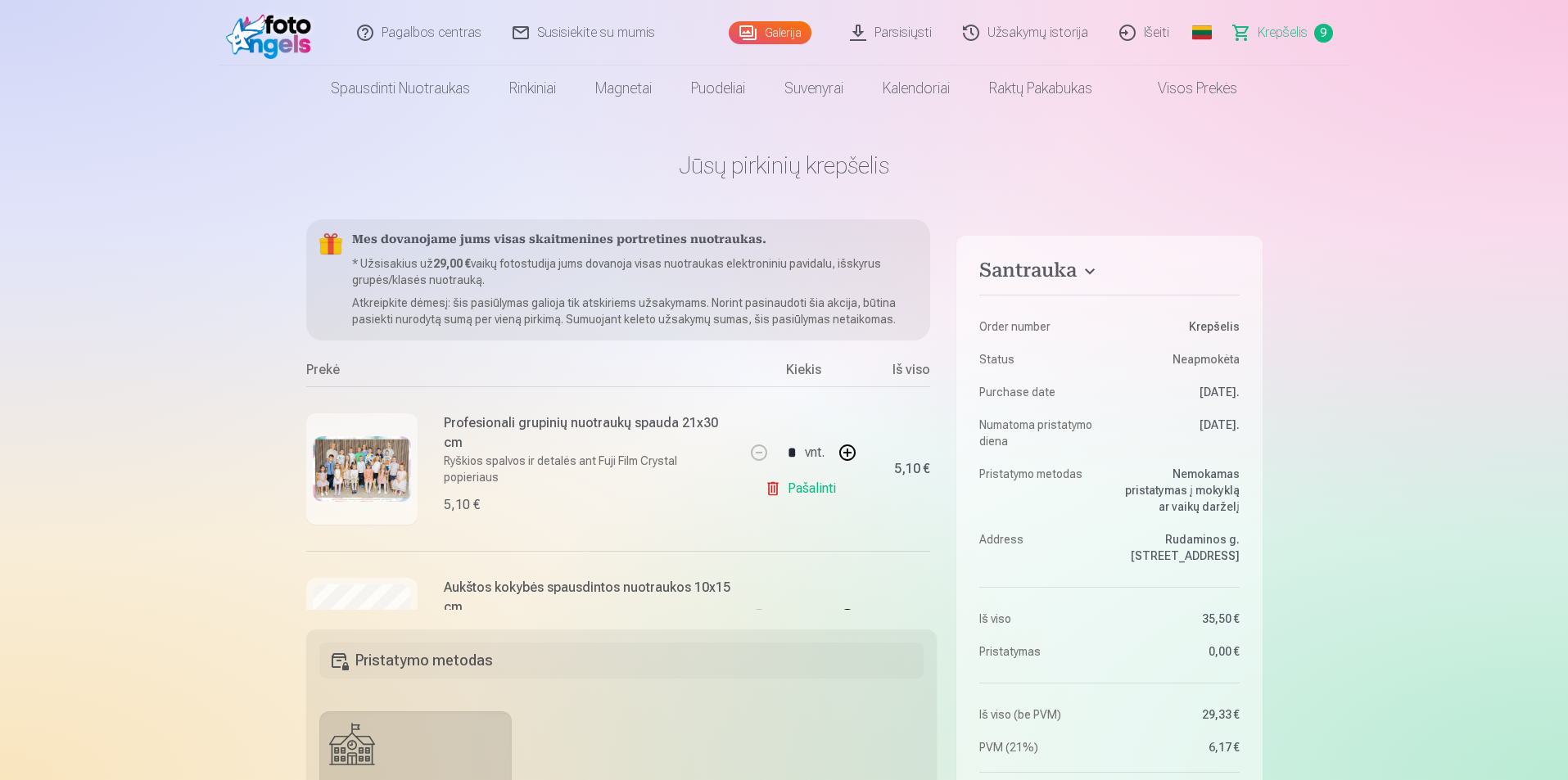
click at [775, 32] on link "Galerija" at bounding box center [770, 32] width 83 height 23
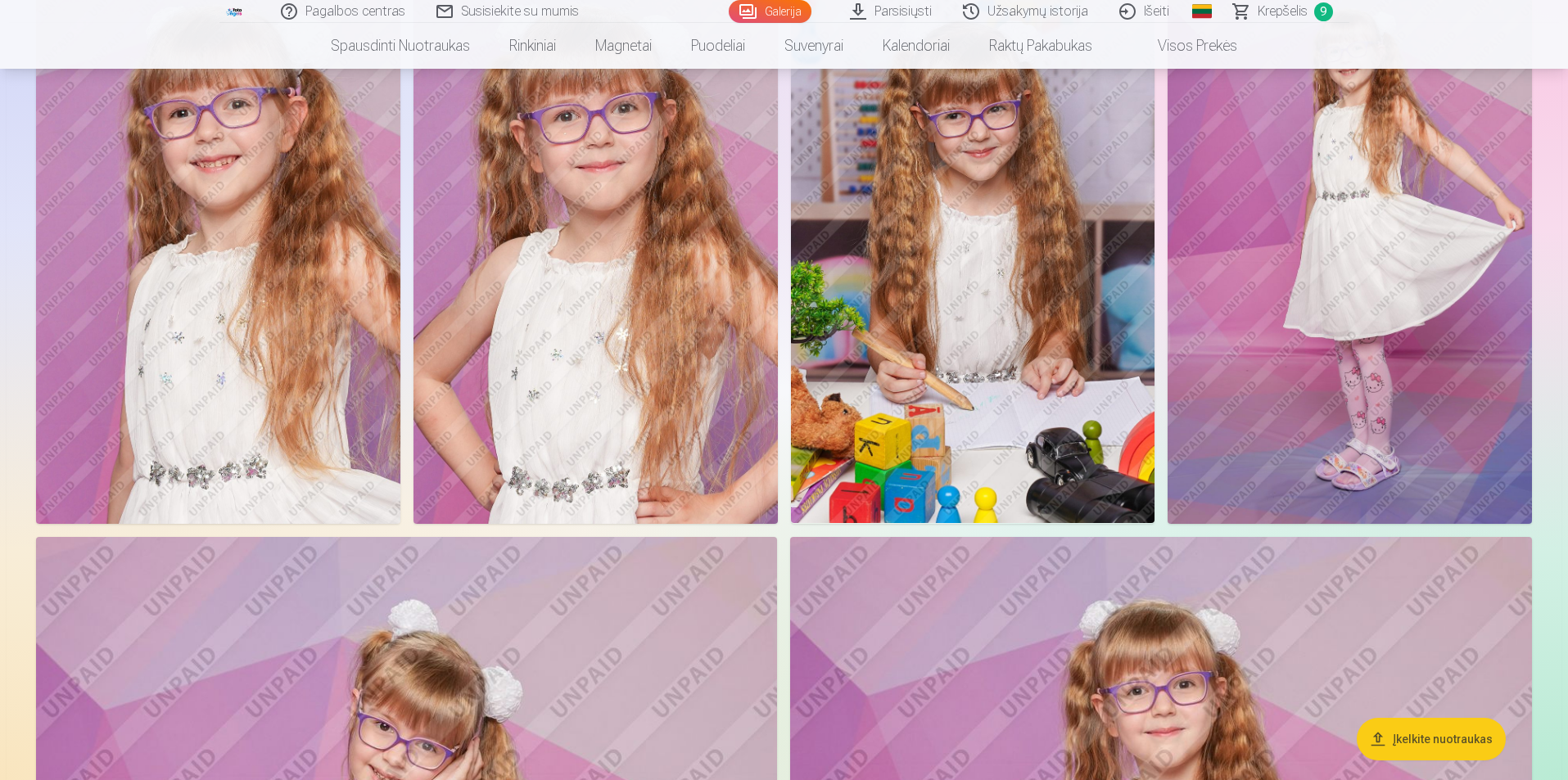
scroll to position [654, 0]
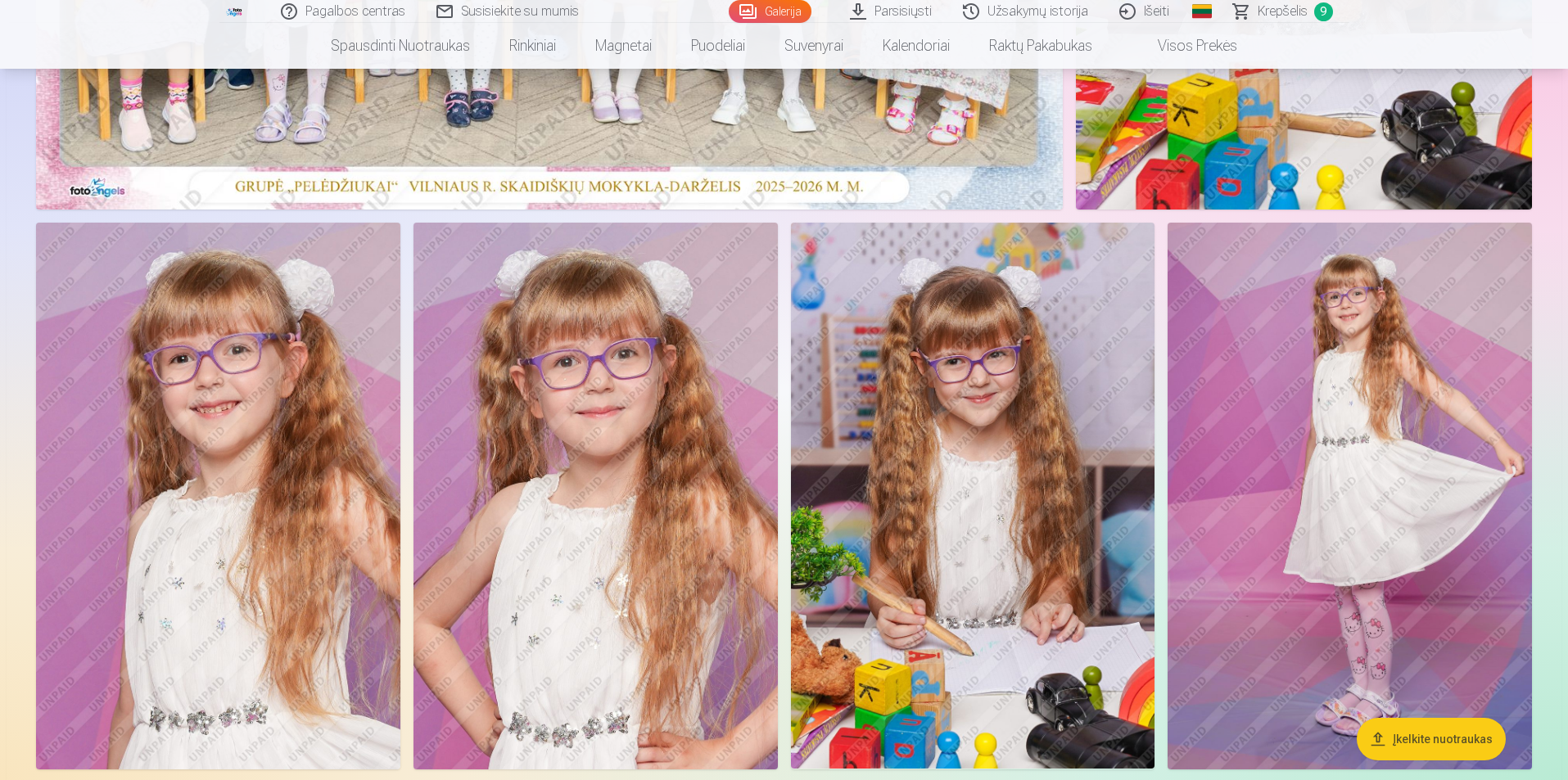
click at [682, 397] on img at bounding box center [596, 495] width 365 height 546
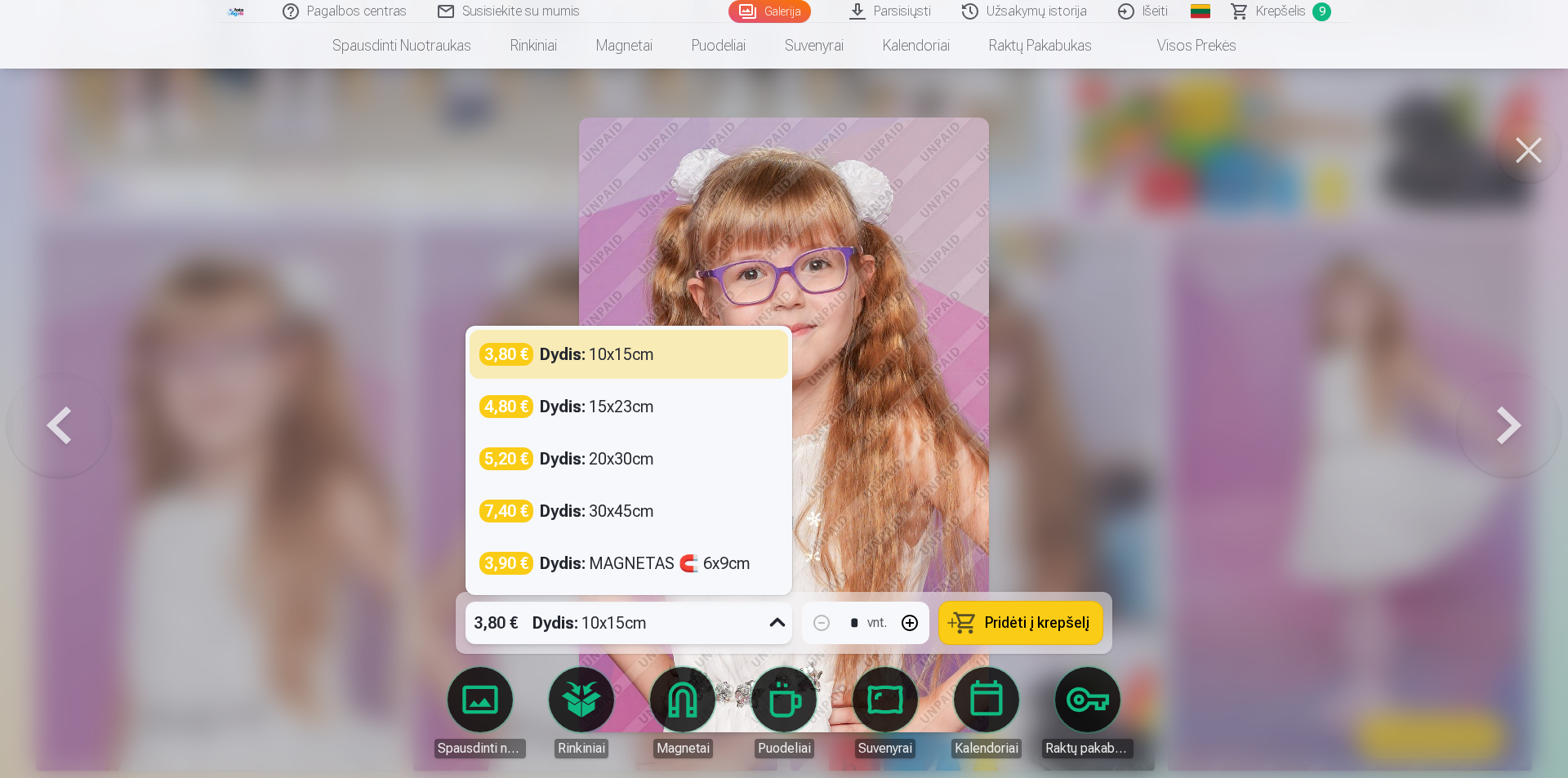
click at [775, 631] on icon at bounding box center [777, 622] width 26 height 26
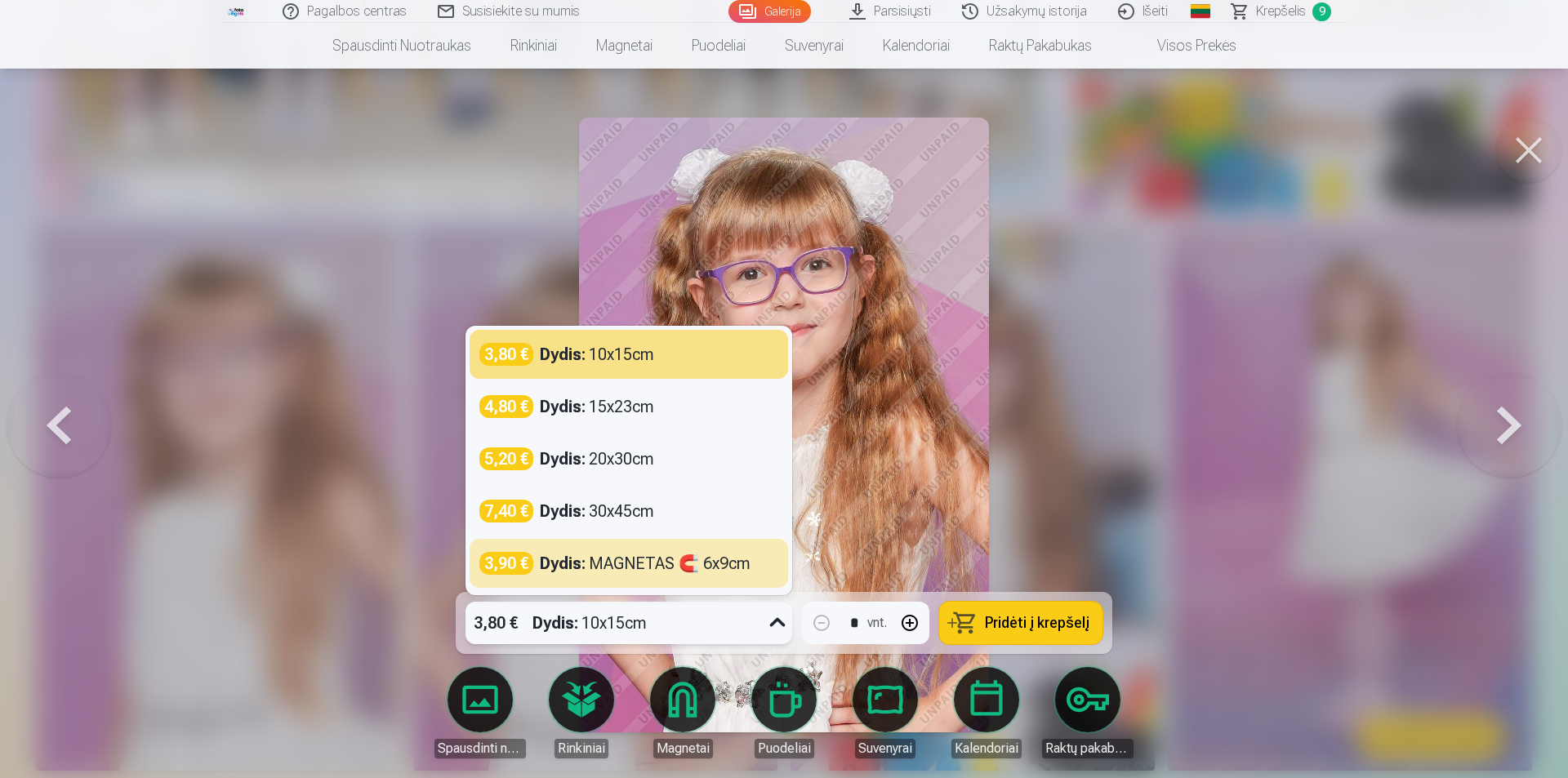
click at [1069, 419] on div at bounding box center [784, 389] width 1568 height 778
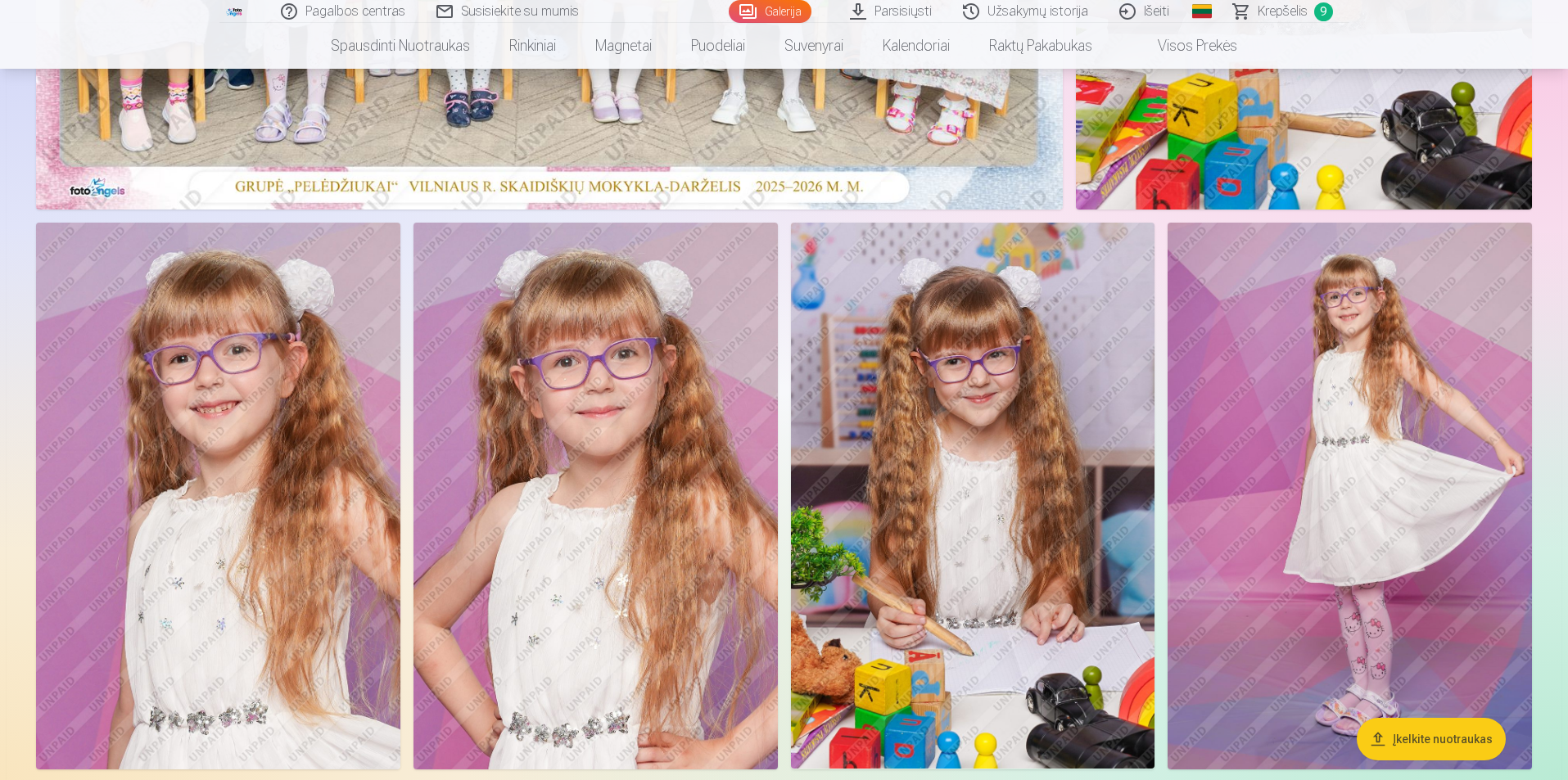
scroll to position [328, 0]
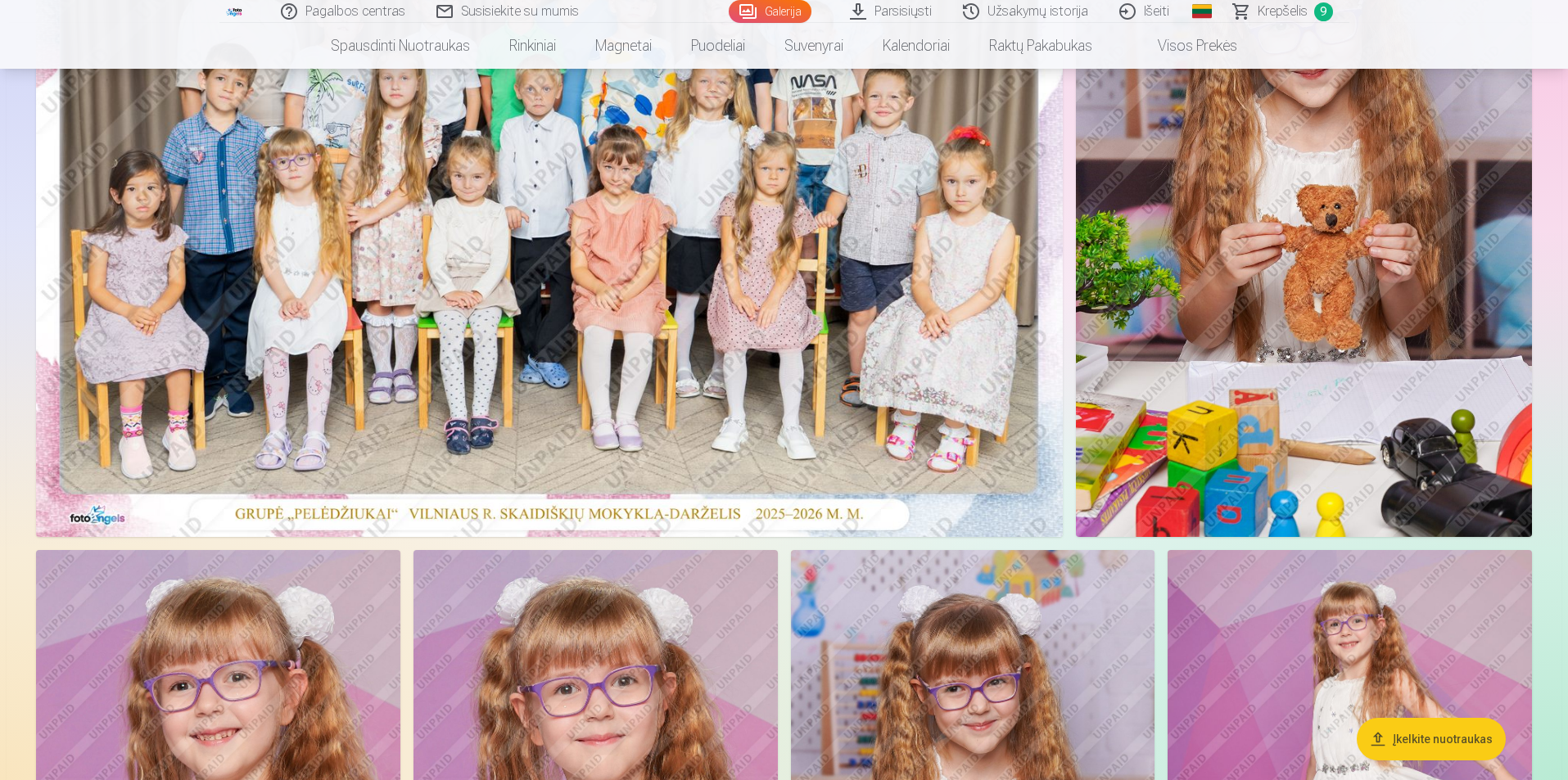
click at [1220, 43] on link "Visos prekės" at bounding box center [1184, 46] width 145 height 46
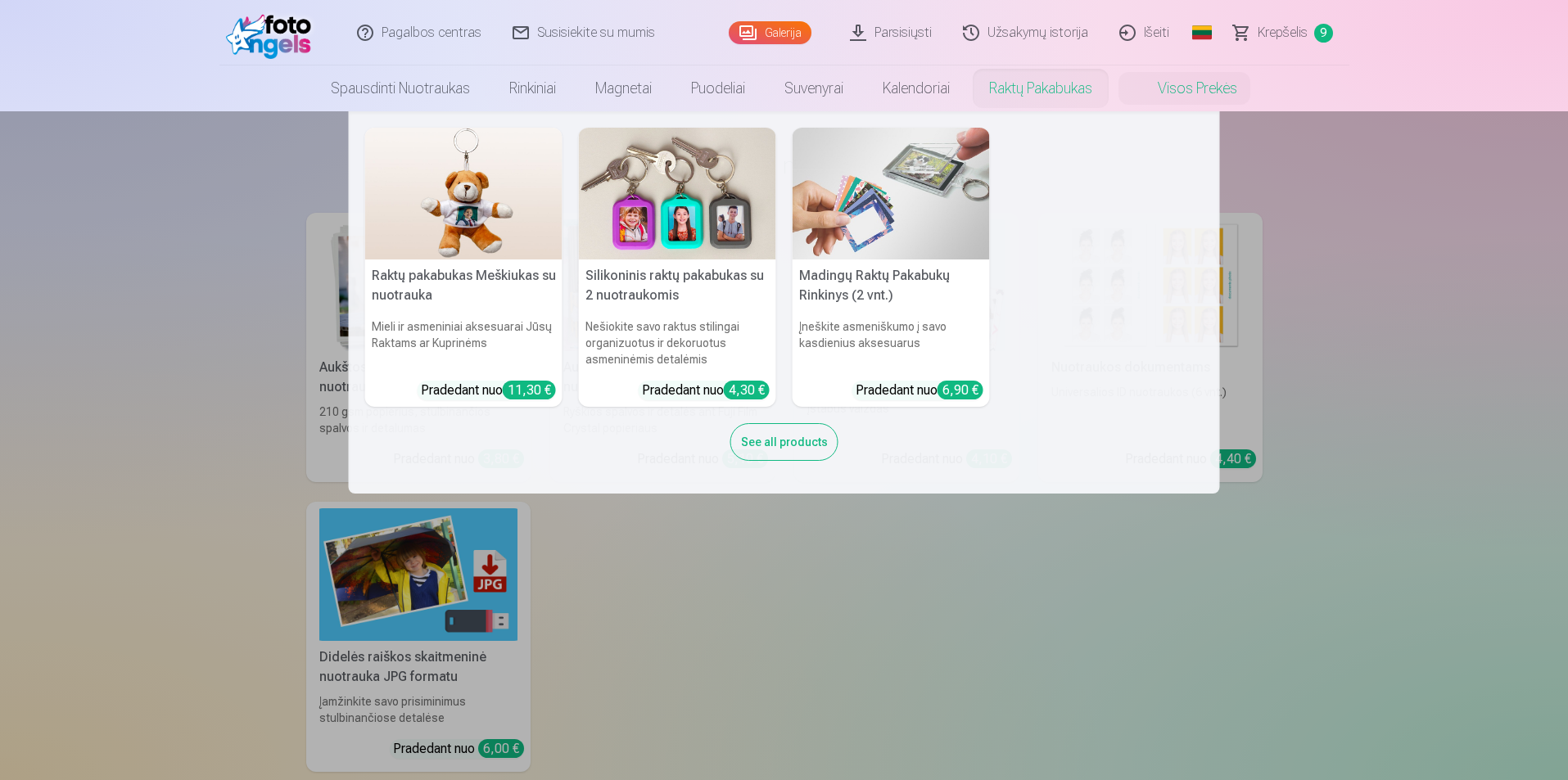
click at [1349, 339] on nav "Raktų pakabukas Meškiukas su nuotrauka Mieli ir asmeniniai aksesuarai Jūsų Rakt…" at bounding box center [784, 303] width 1568 height 382
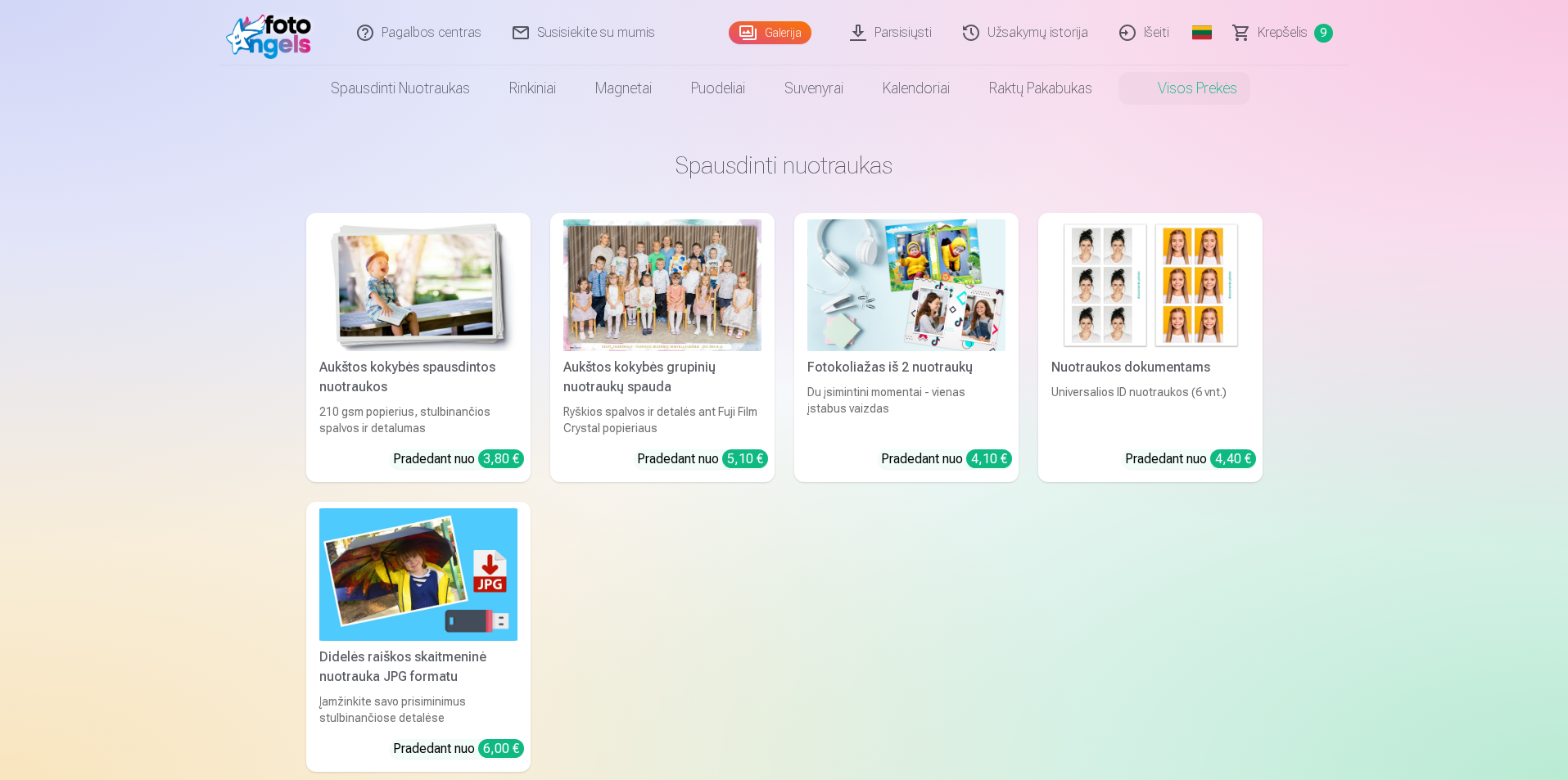
click at [1209, 305] on img at bounding box center [1151, 285] width 199 height 132
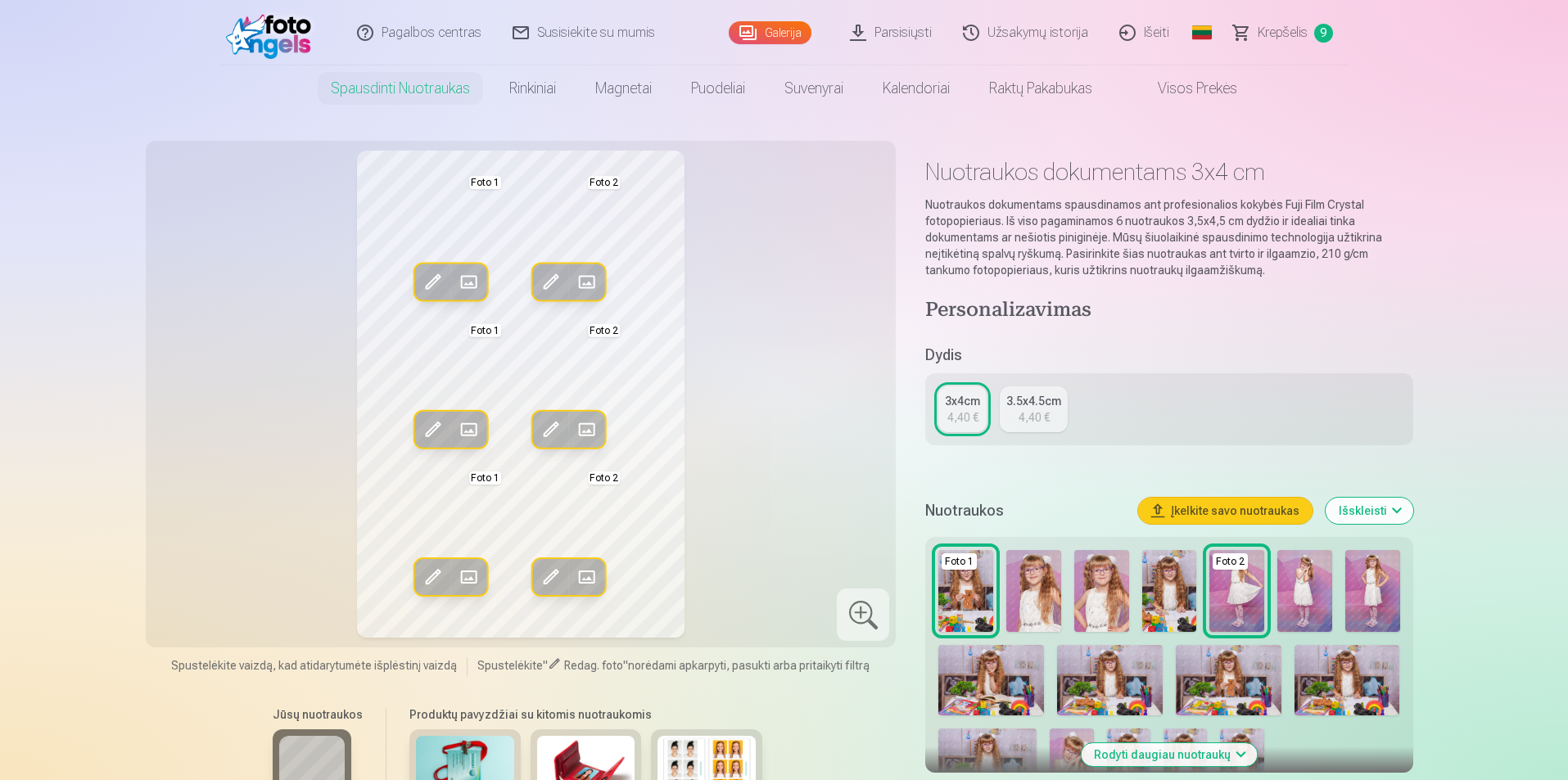
click at [966, 408] on div "3x4cm" at bounding box center [962, 402] width 35 height 17
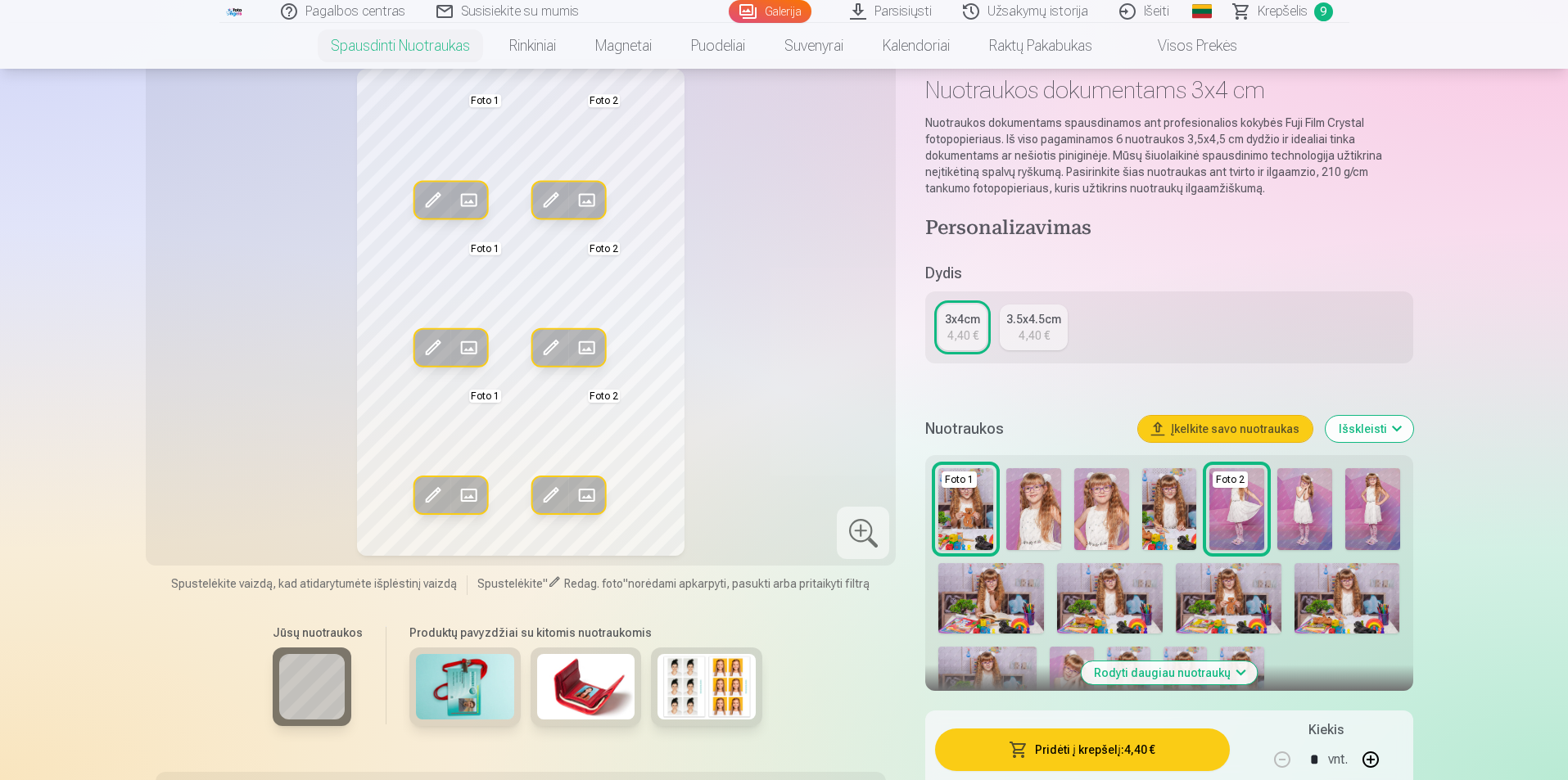
scroll to position [163, 0]
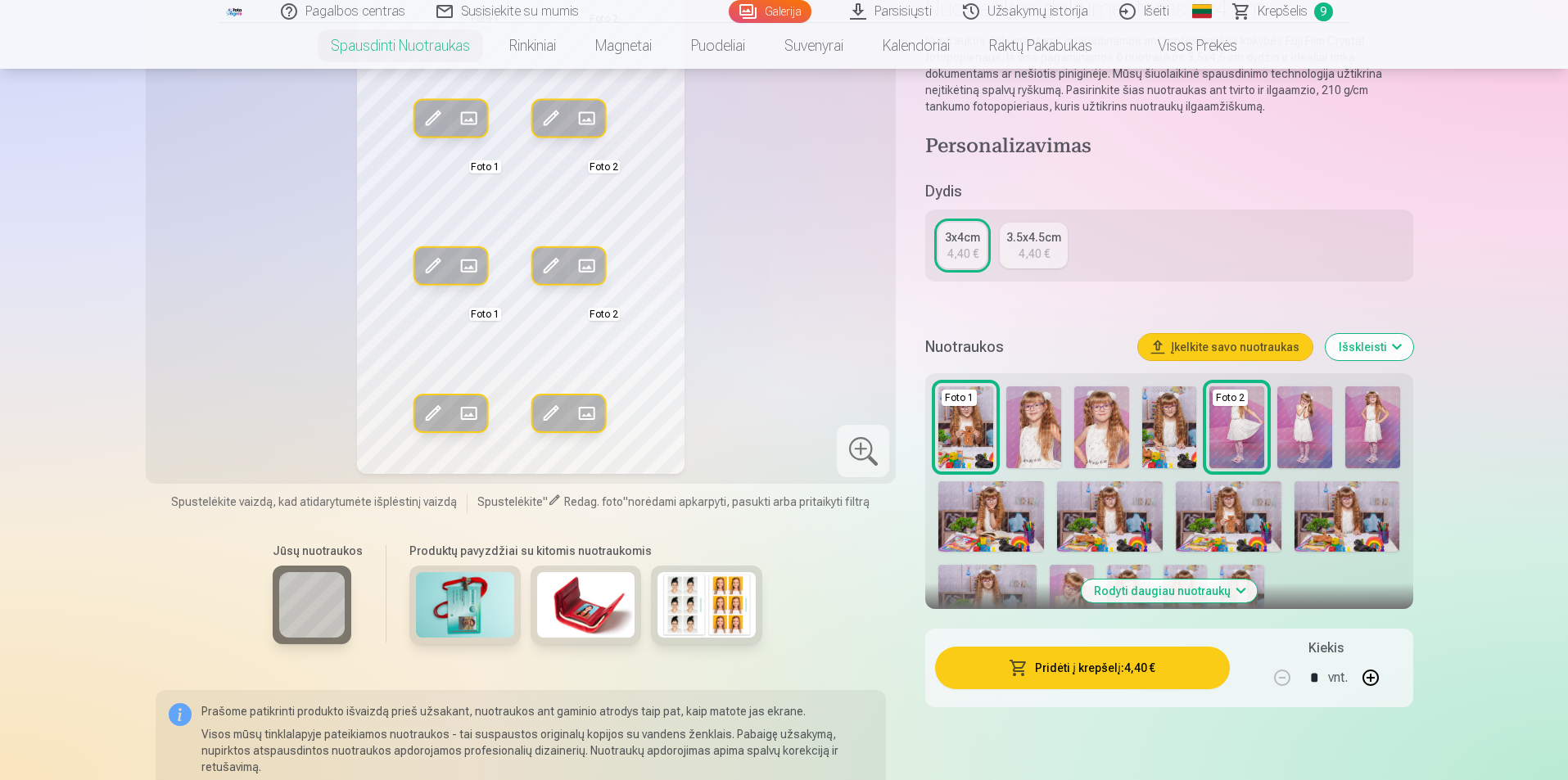
click at [1245, 593] on button "Rodyti daugiau nuotraukų" at bounding box center [1169, 591] width 176 height 23
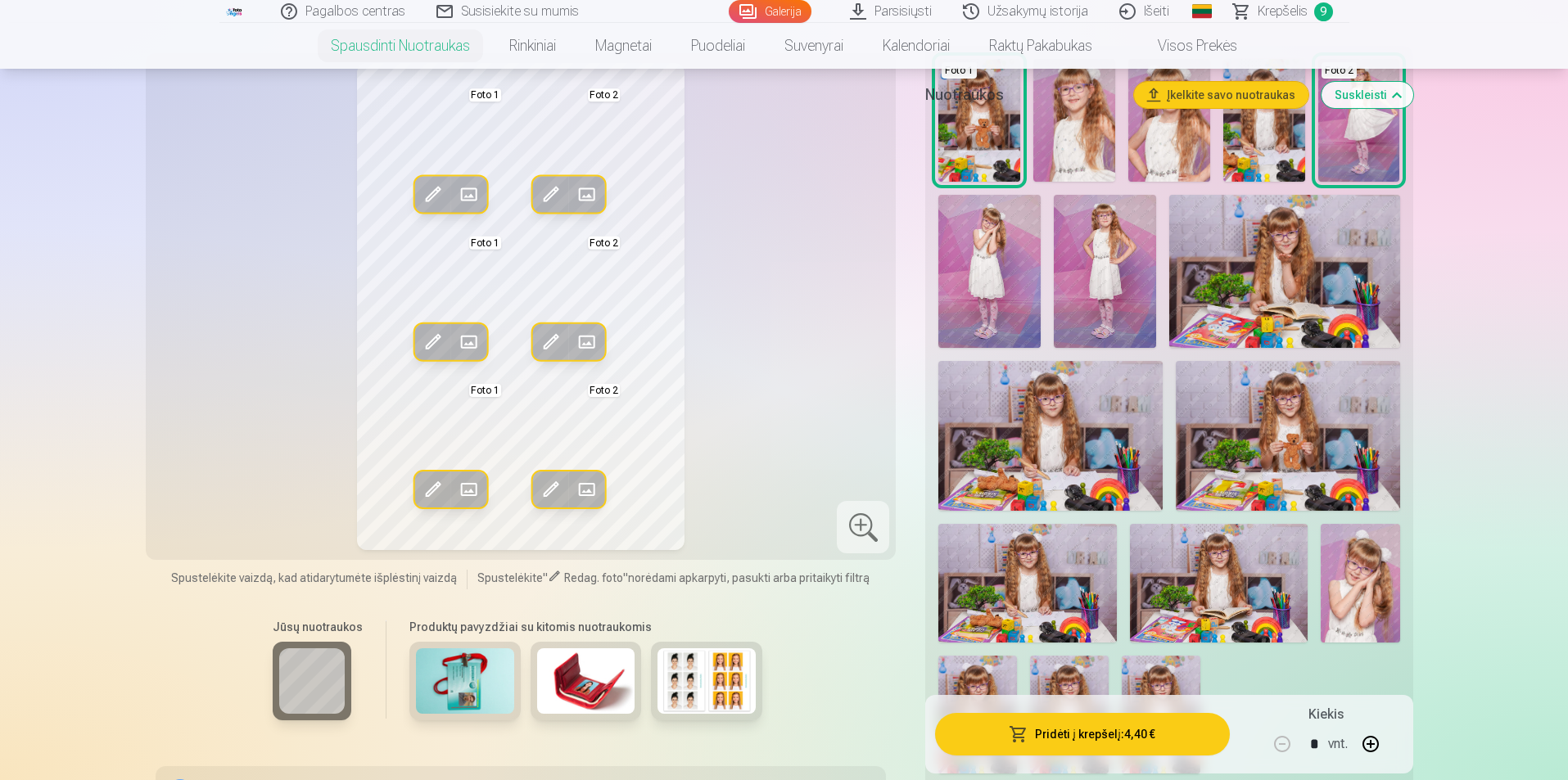
scroll to position [246, 0]
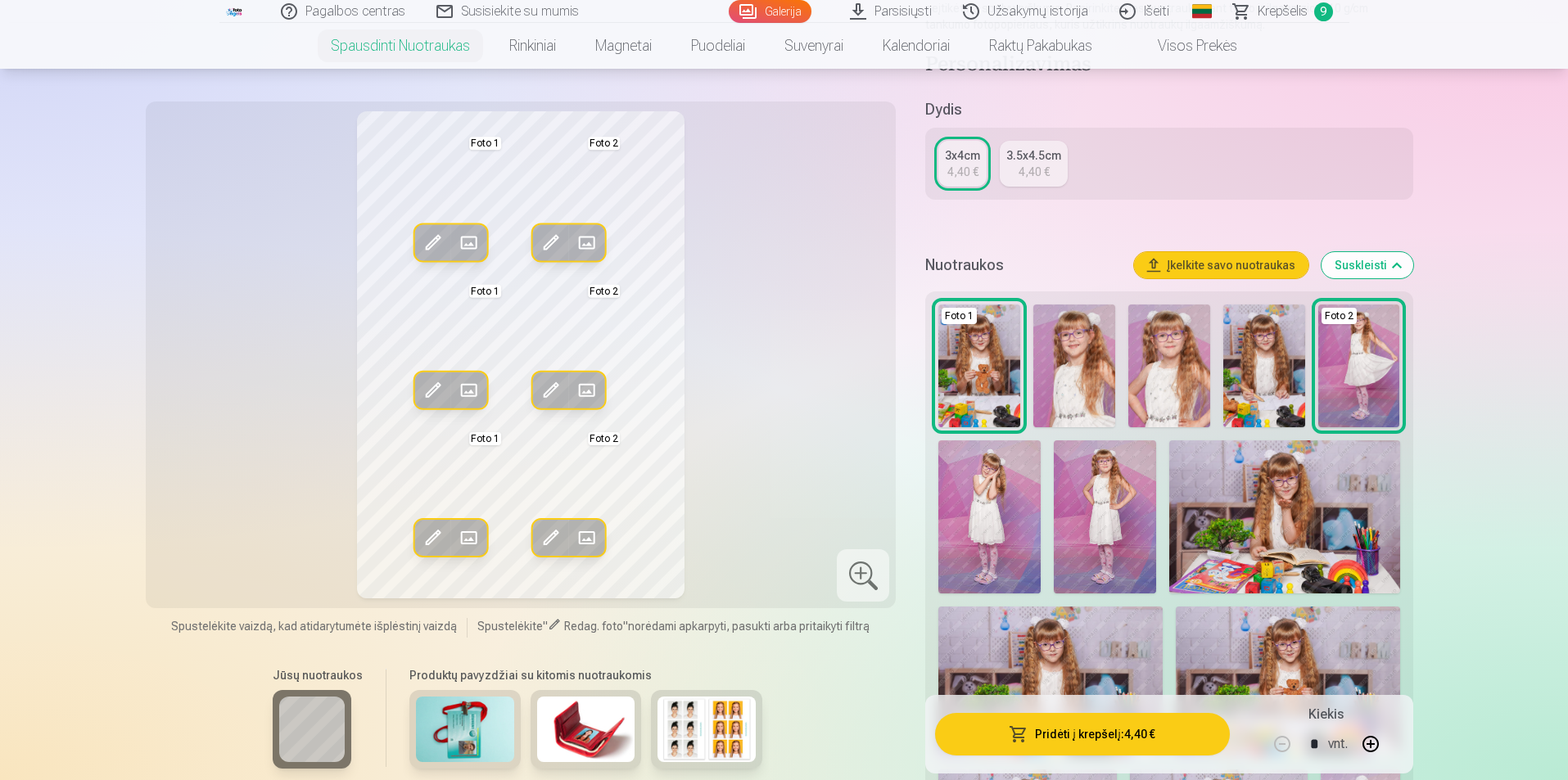
click at [1152, 387] on img at bounding box center [1169, 366] width 82 height 123
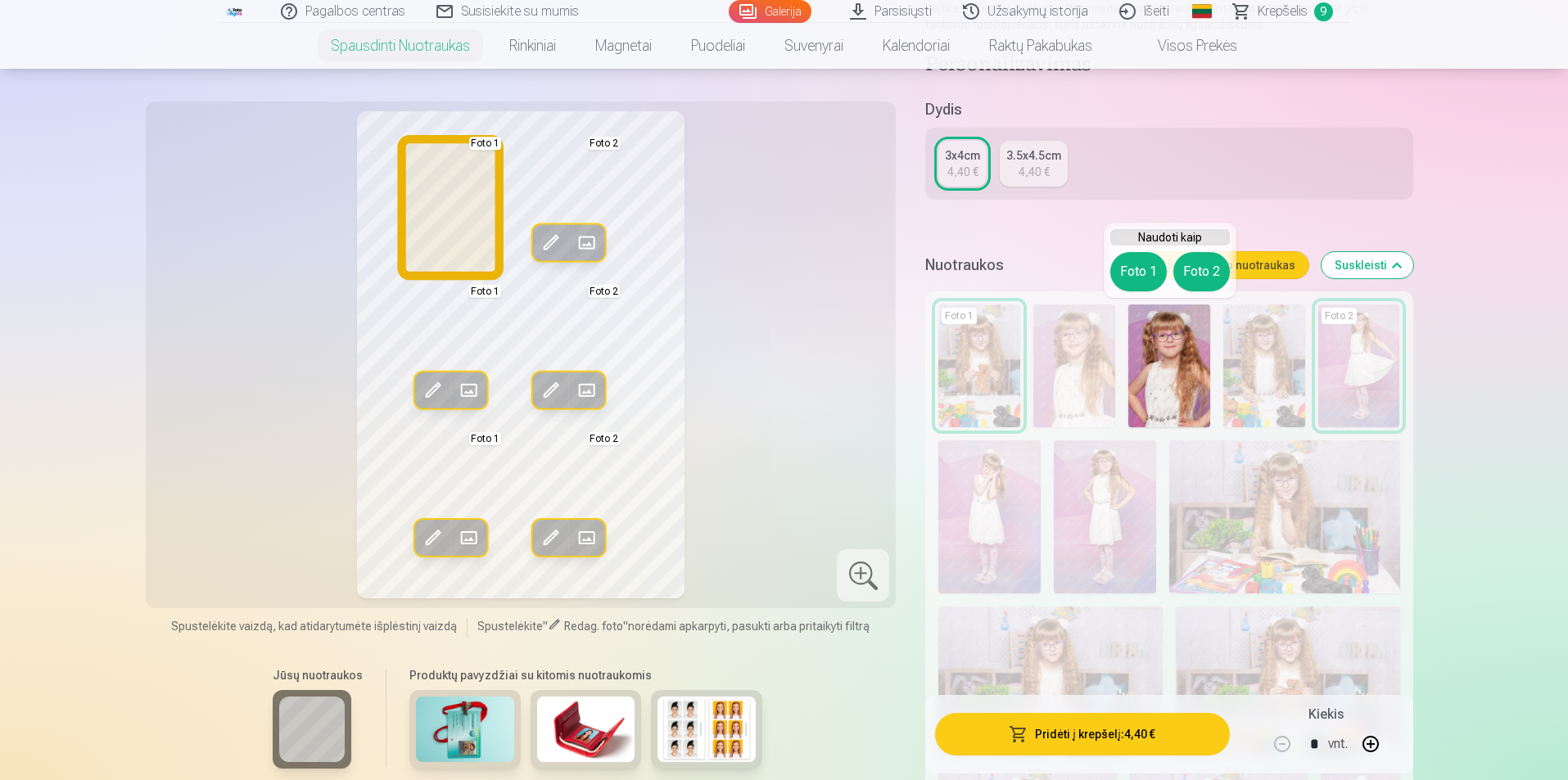
click at [1132, 270] on button "Foto 1" at bounding box center [1139, 271] width 56 height 40
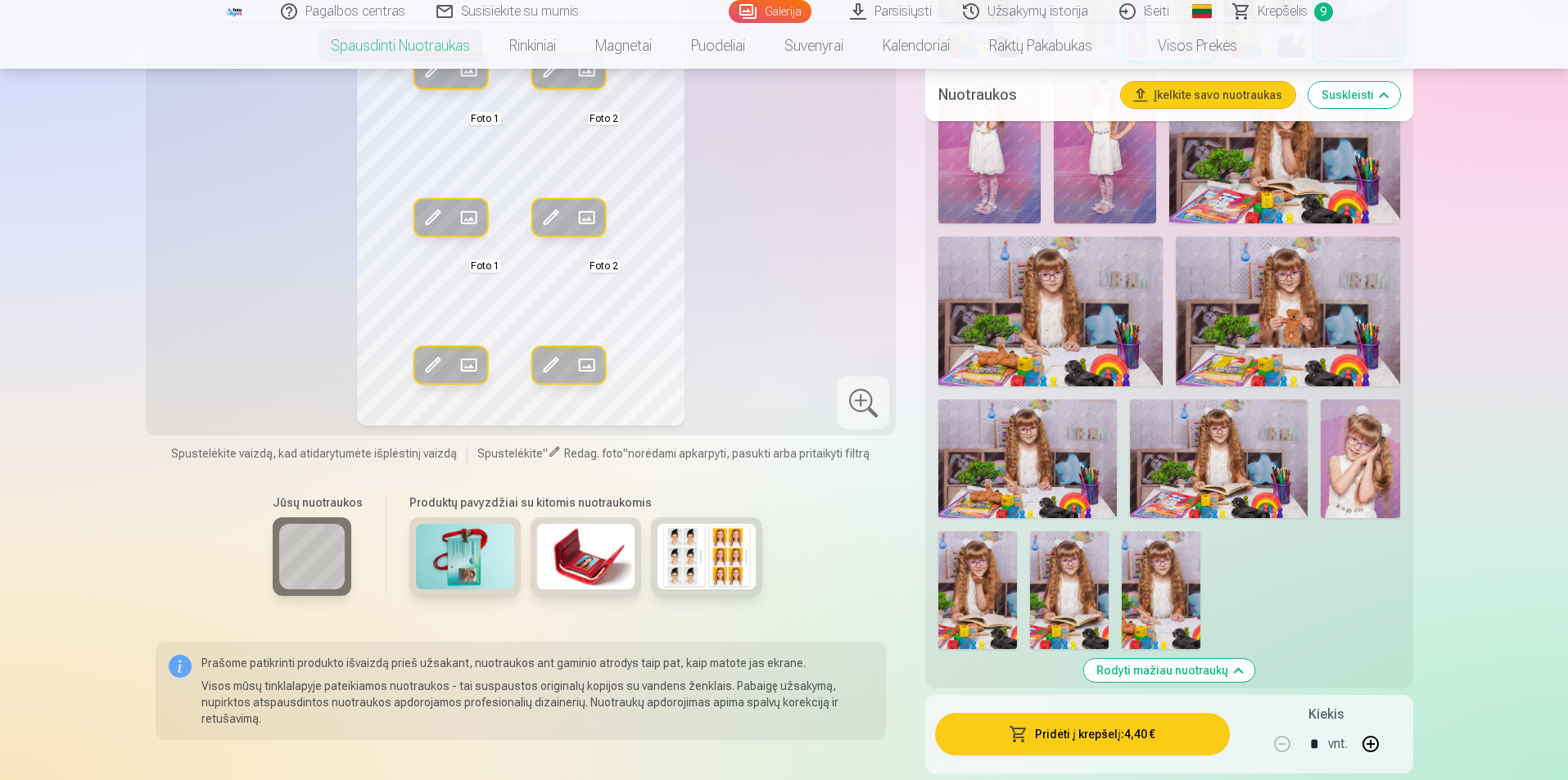
scroll to position [654, 0]
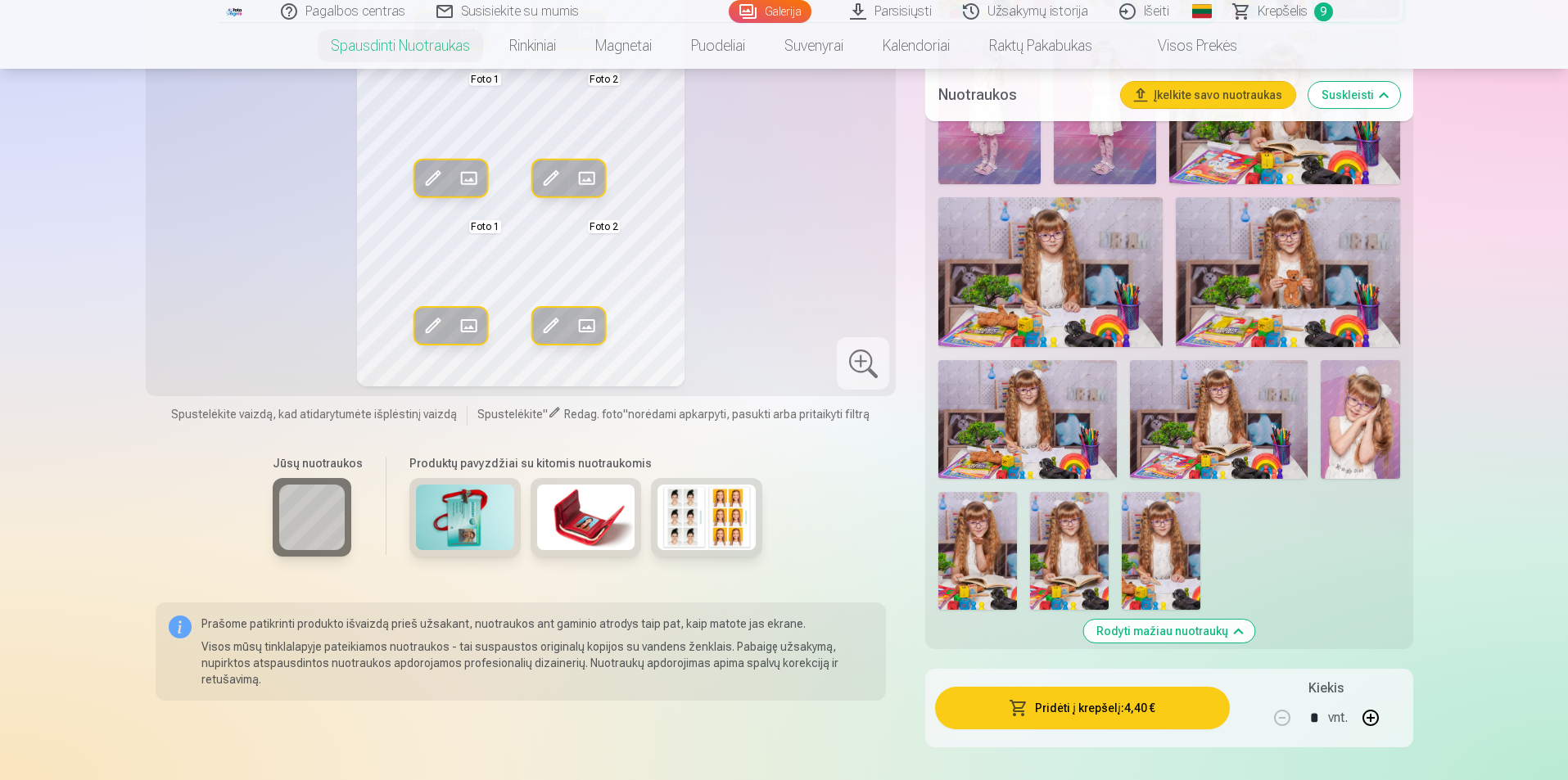
click at [1070, 546] on img at bounding box center [1069, 551] width 78 height 118
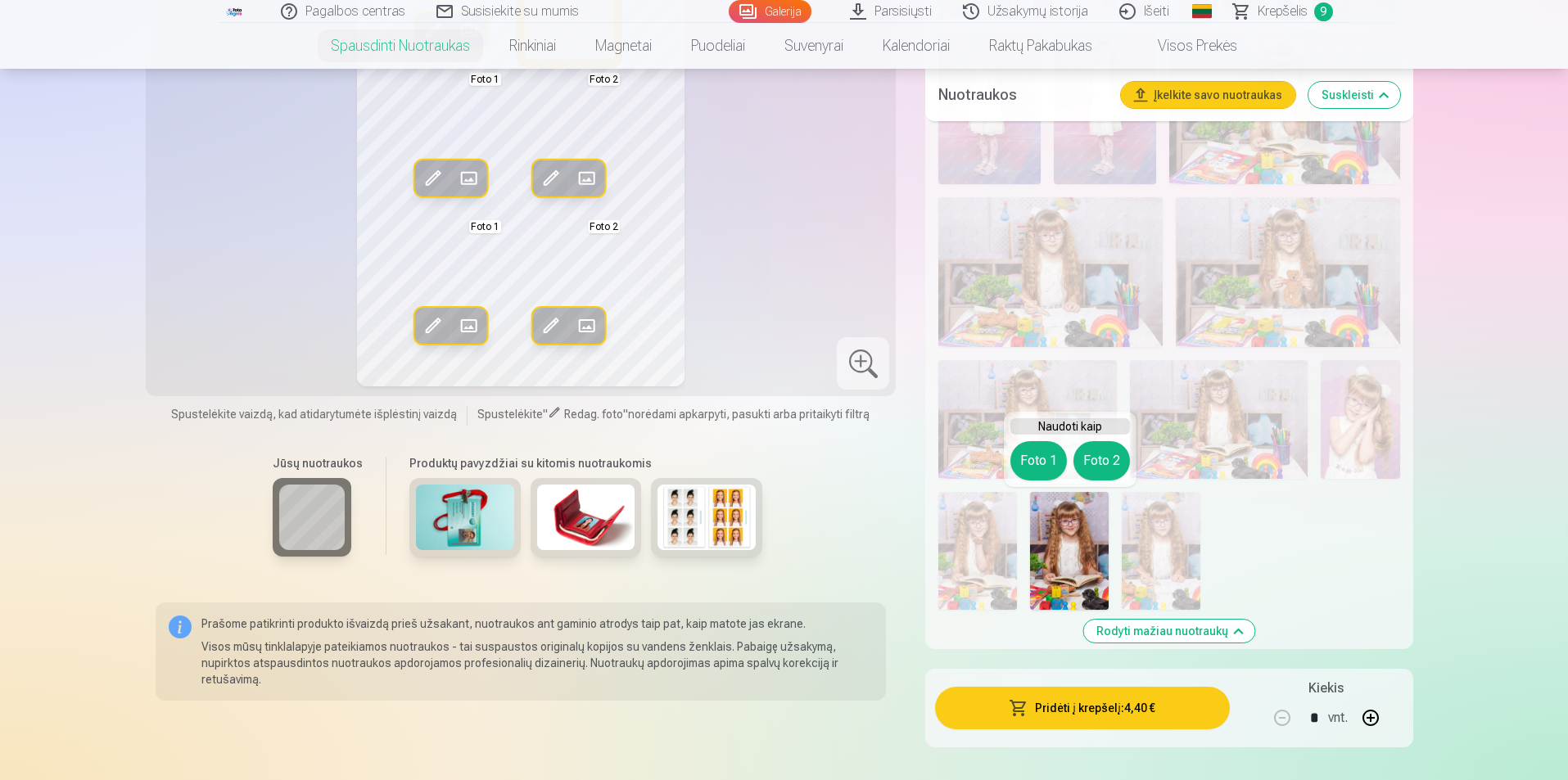
click at [1111, 454] on button "Foto 2" at bounding box center [1102, 461] width 56 height 40
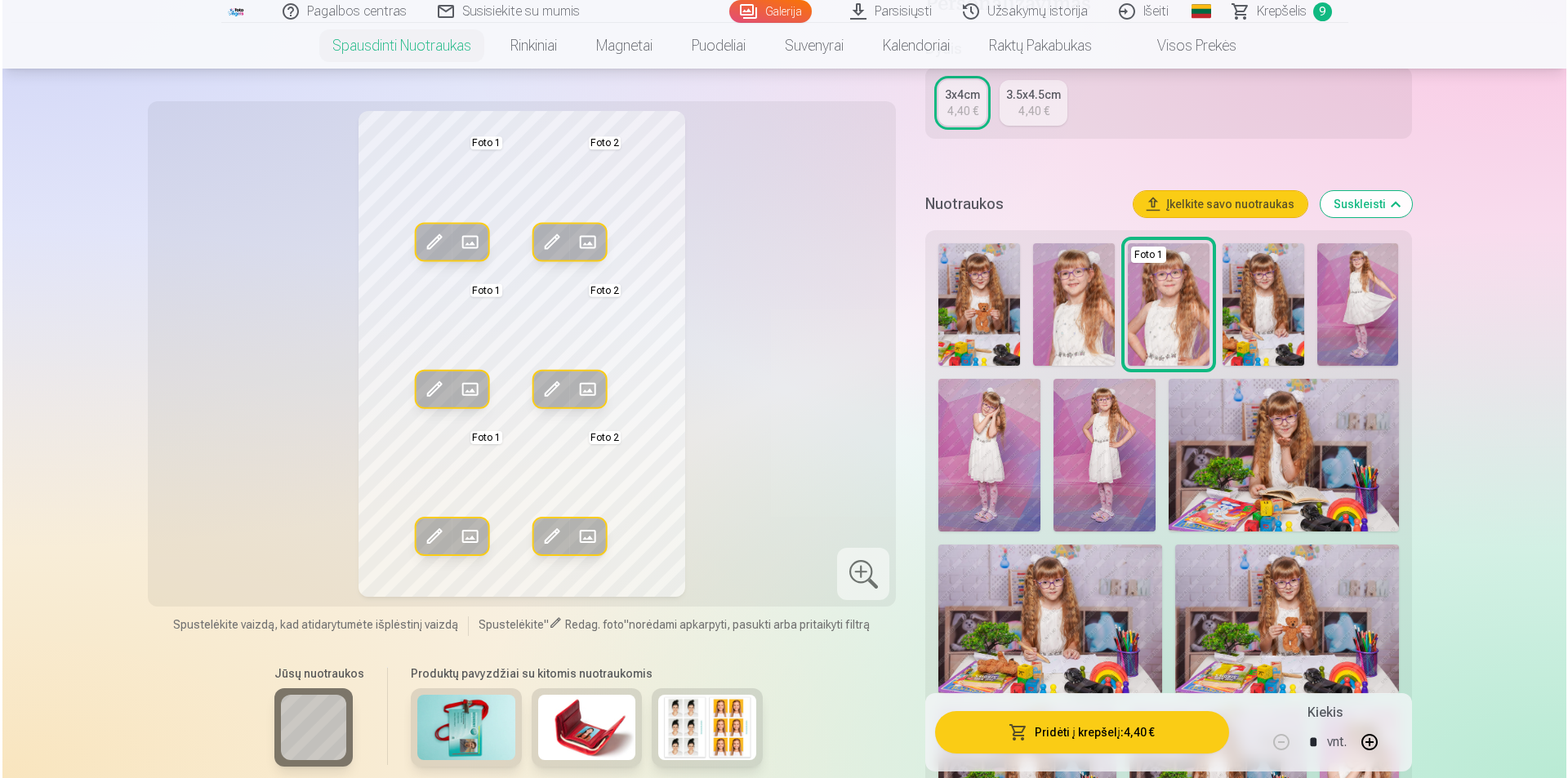
scroll to position [408, 0]
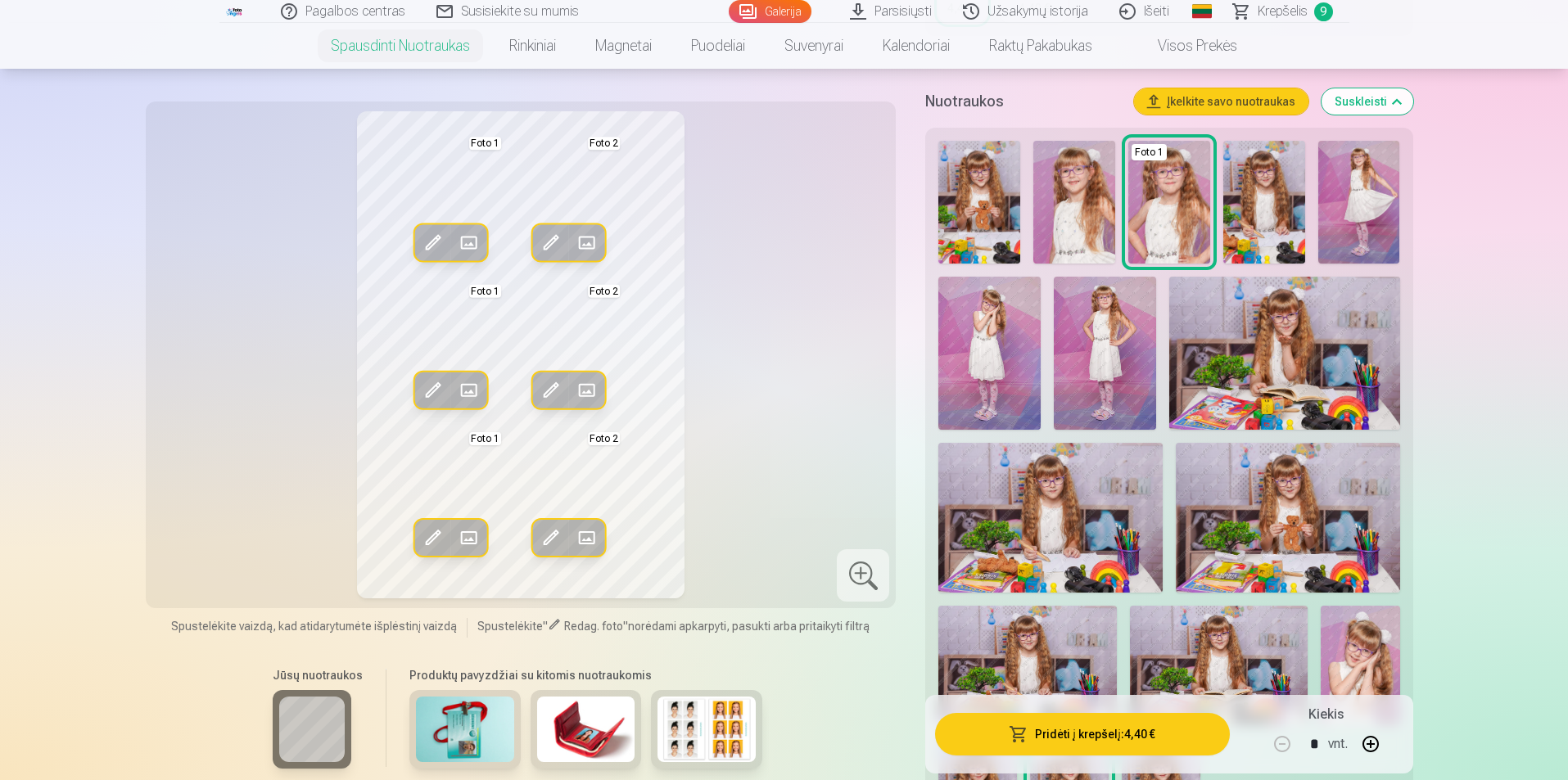
click at [1081, 739] on button "Pridėti į krepšelį : 4,40 €" at bounding box center [1082, 734] width 294 height 42
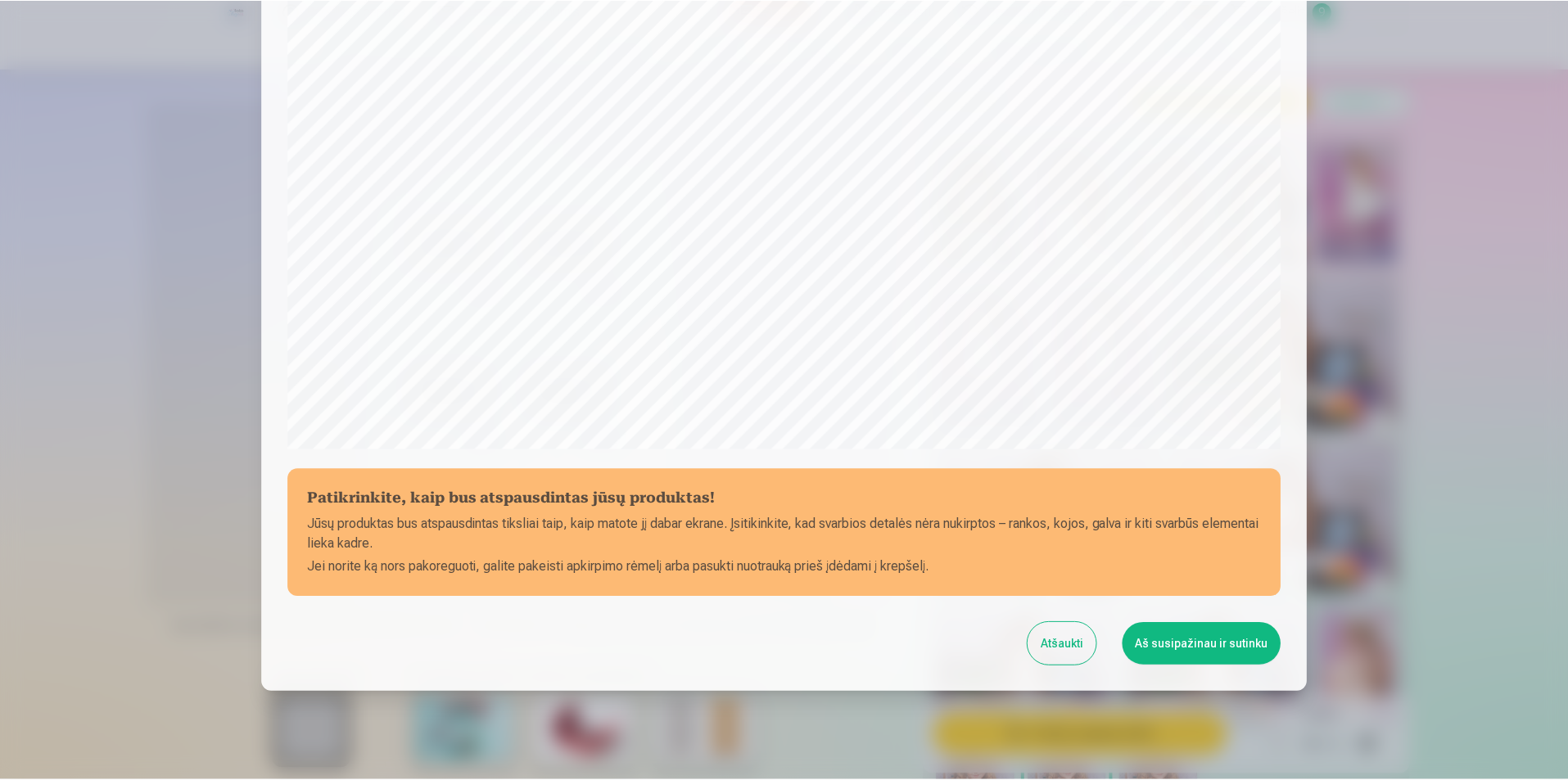
scroll to position [399, 0]
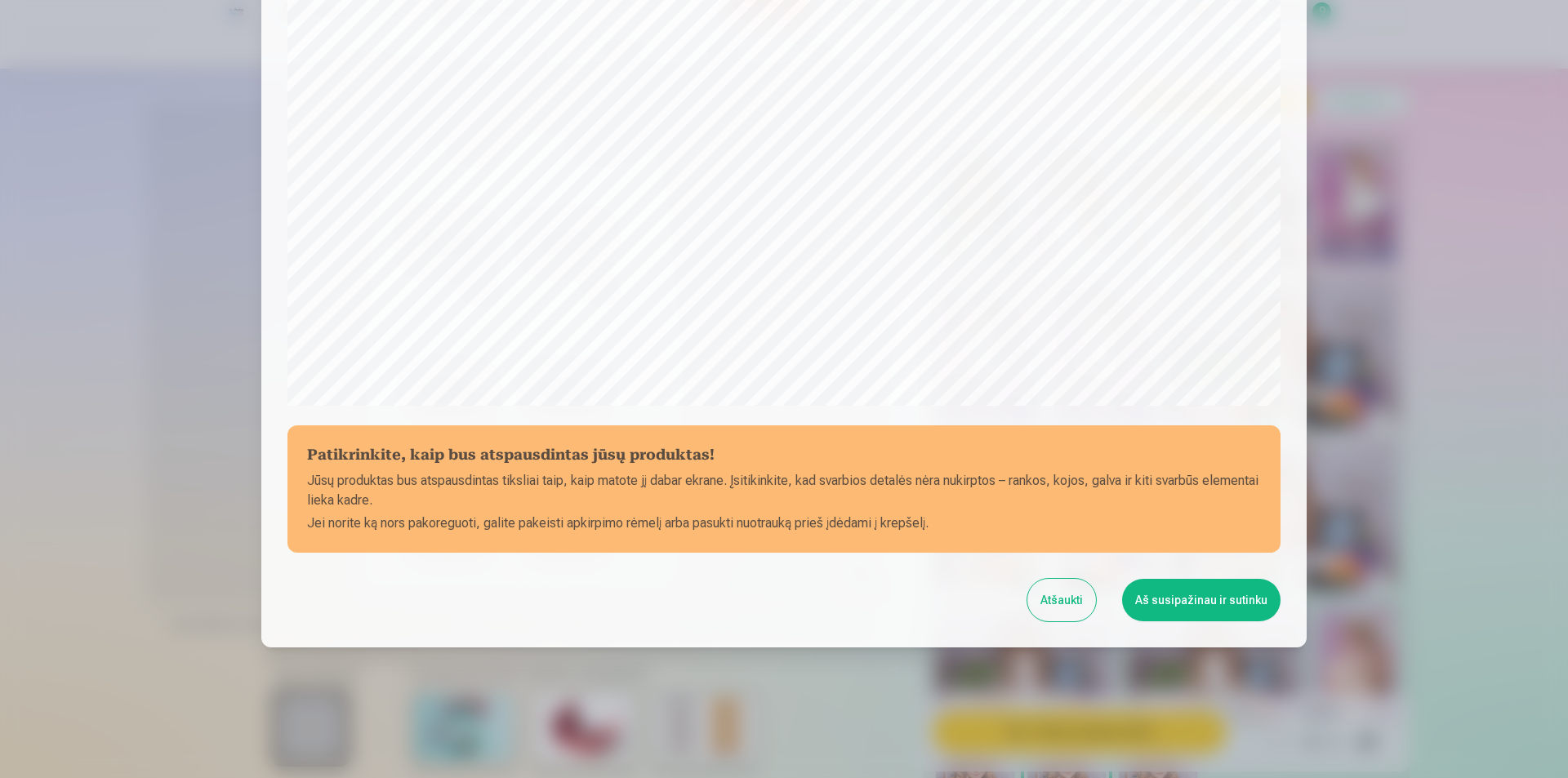
click at [1069, 596] on button "Atšaukti" at bounding box center [1062, 600] width 68 height 42
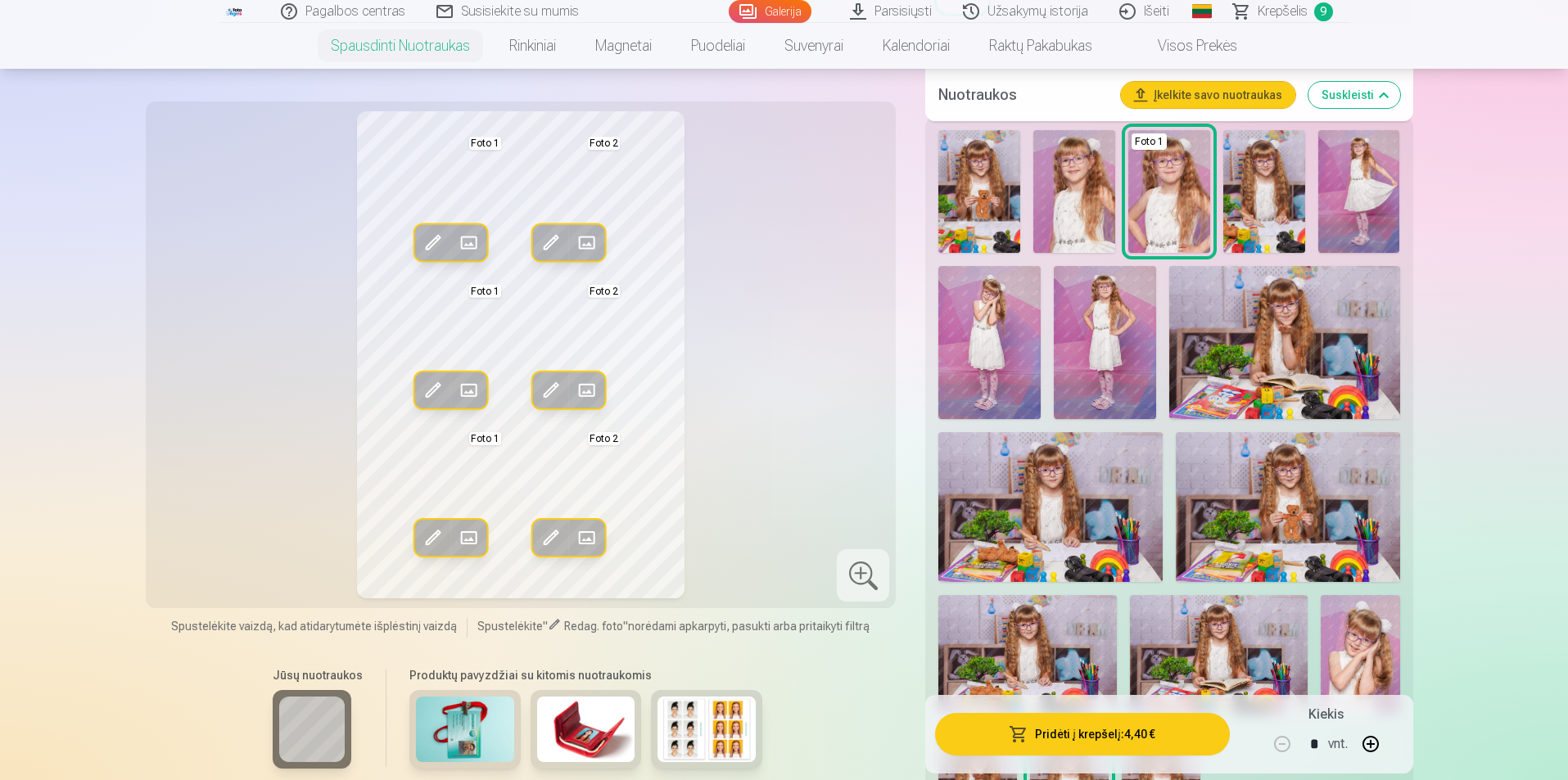
scroll to position [573, 0]
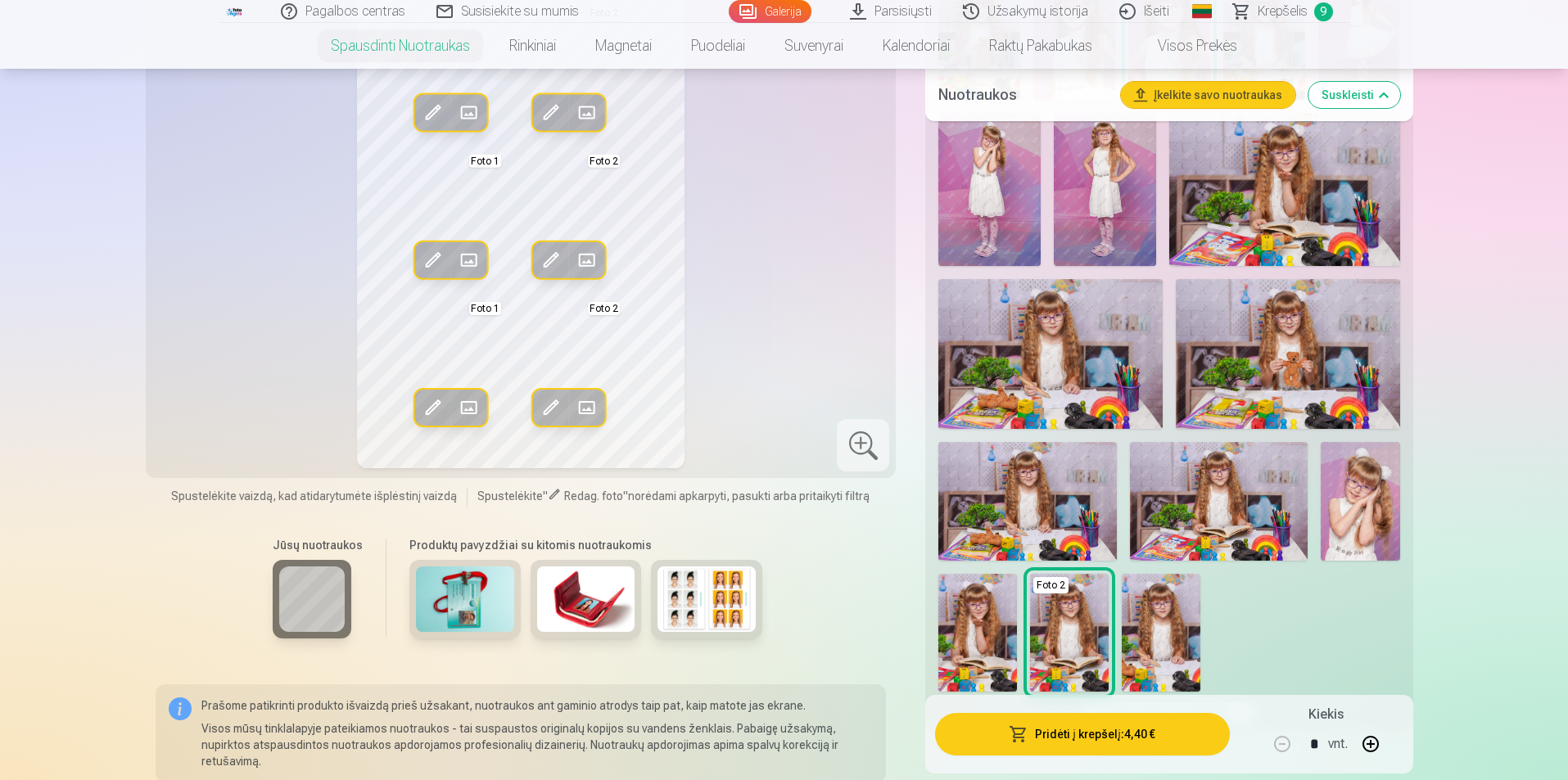
click at [984, 610] on img at bounding box center [977, 633] width 78 height 118
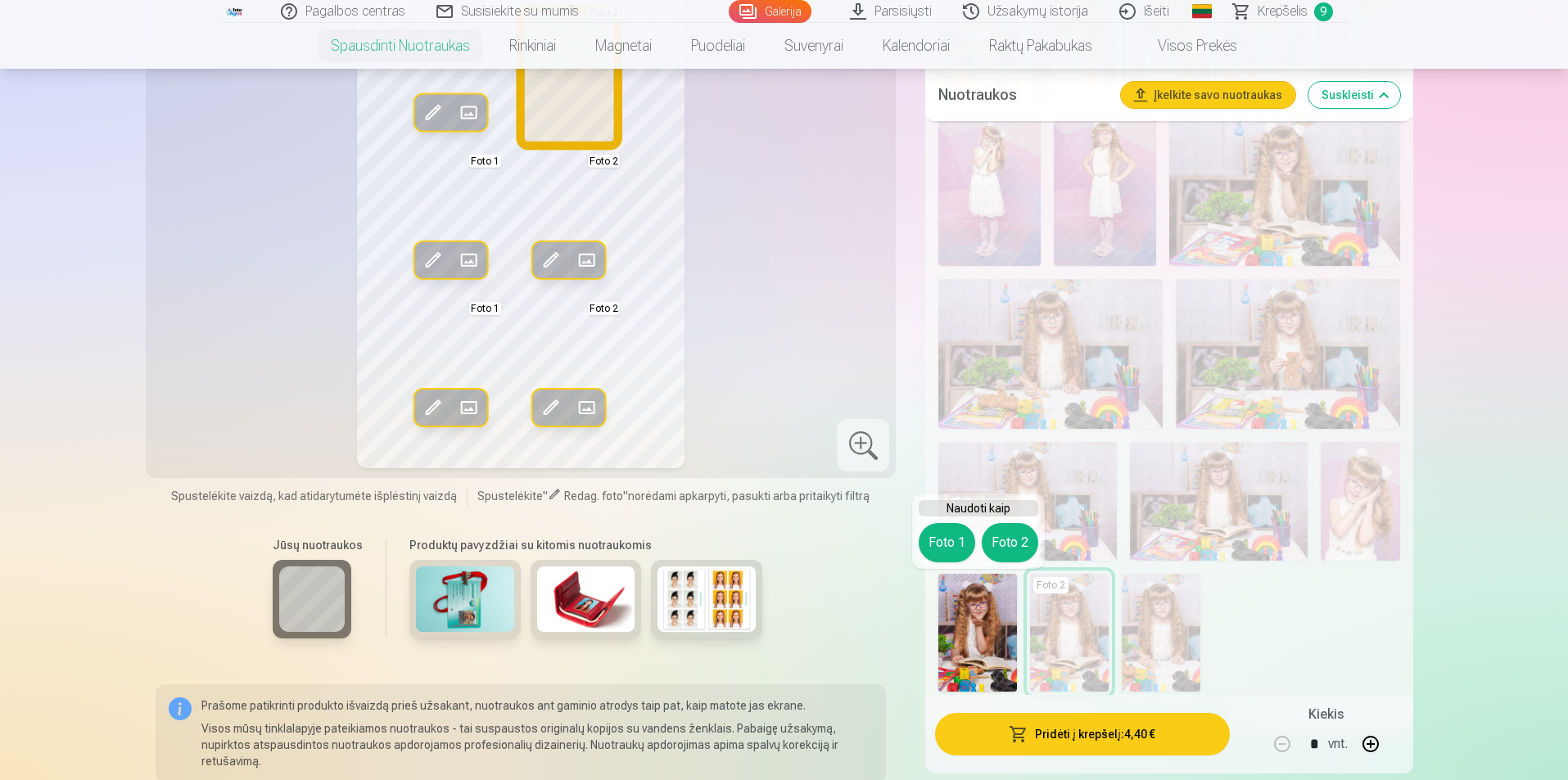
click at [1009, 548] on button "Foto 2" at bounding box center [1009, 543] width 56 height 40
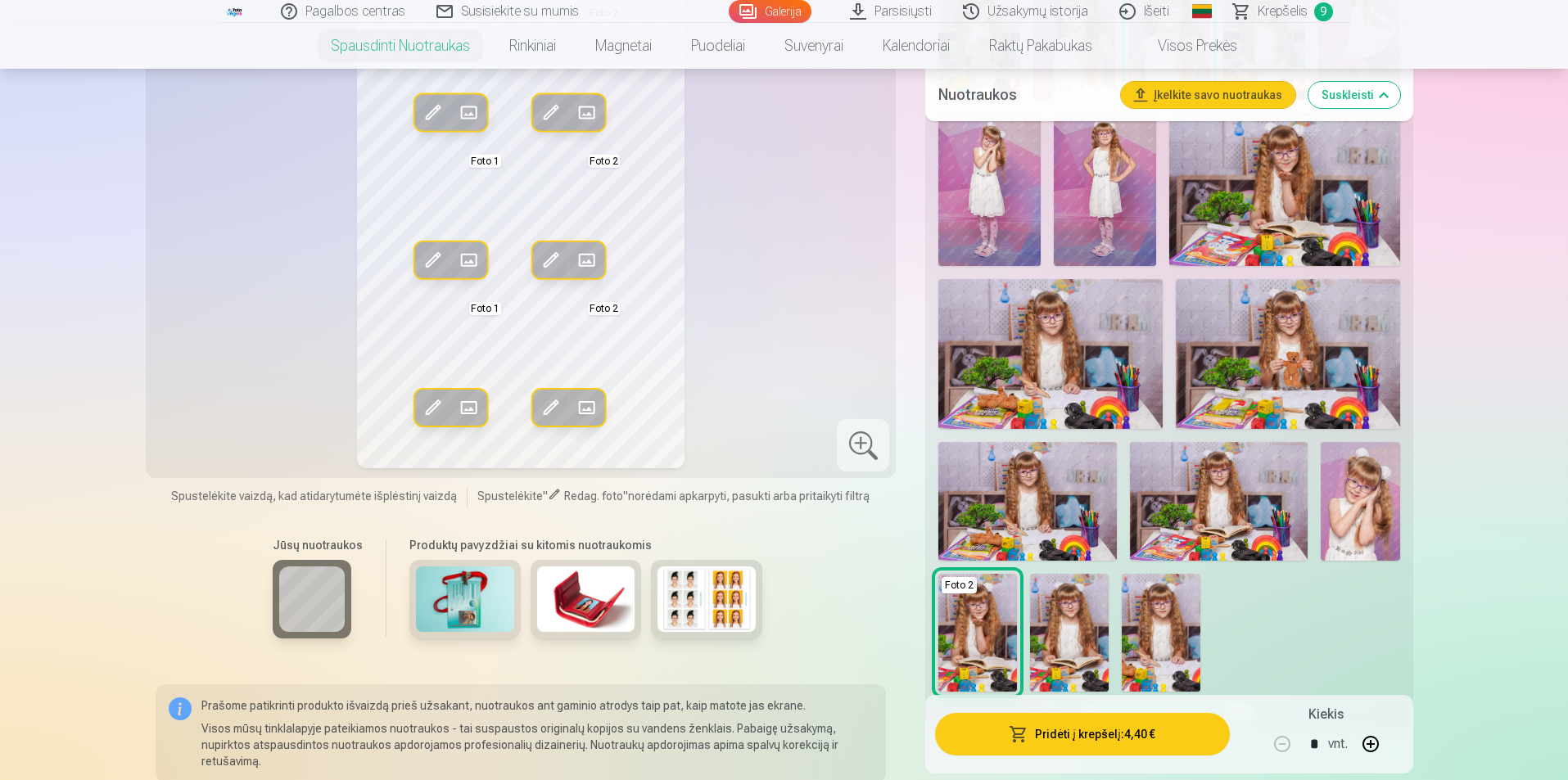
click at [1093, 742] on button "Pridėti į krepšelį : 4,40 €" at bounding box center [1082, 734] width 294 height 42
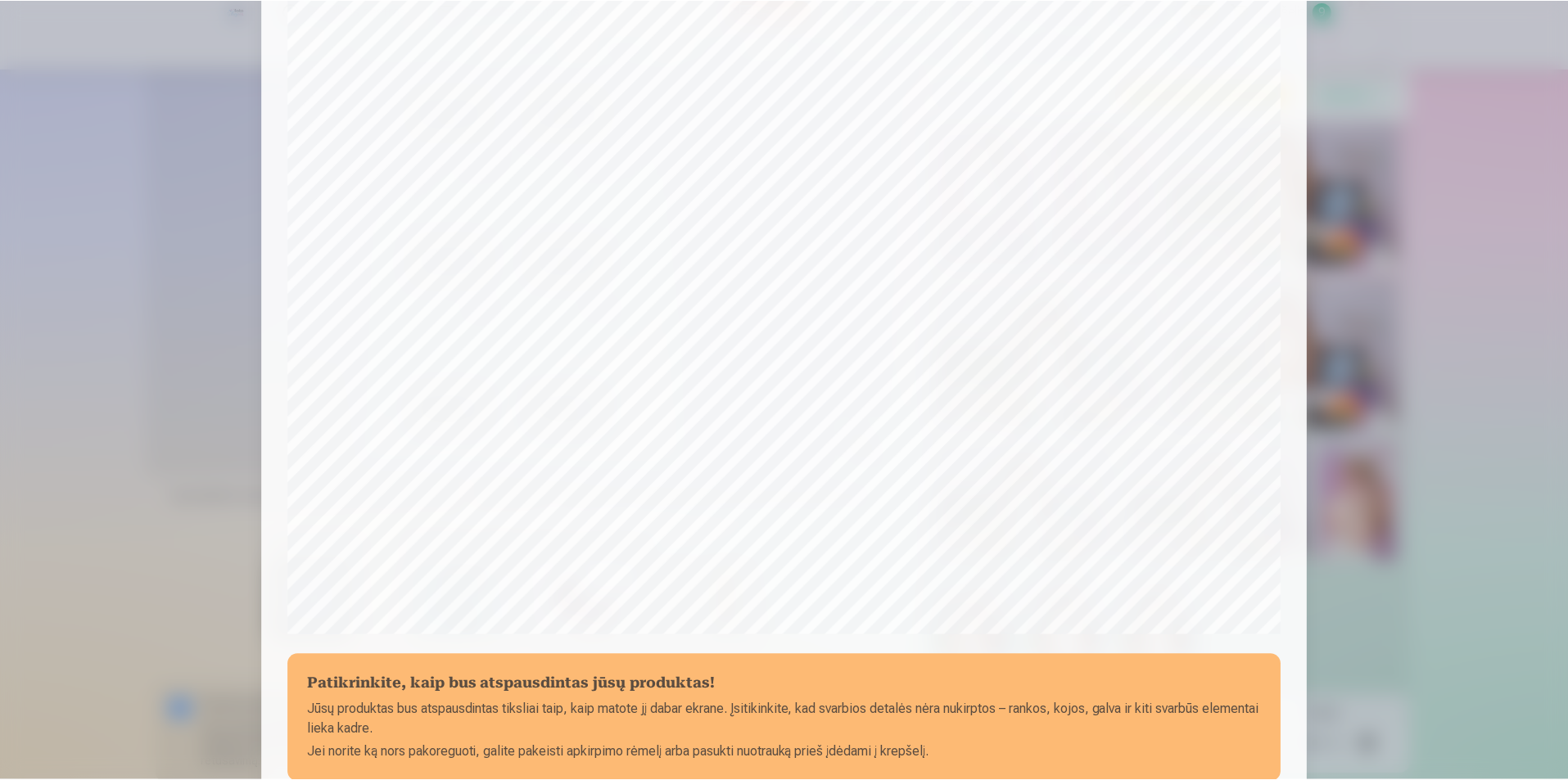
scroll to position [246, 0]
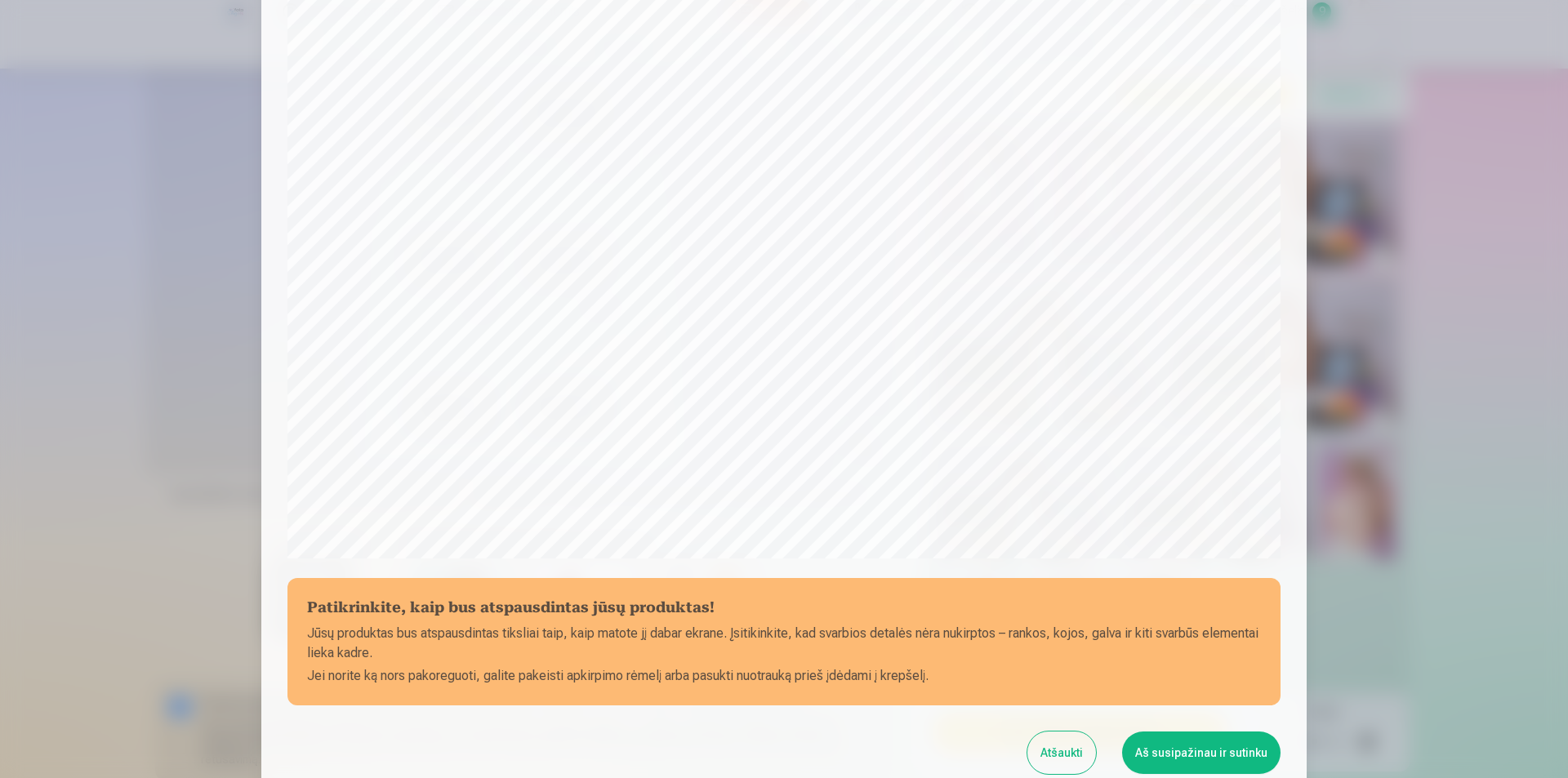
click at [1236, 751] on button "Aš susipažinau ir sutinku" at bounding box center [1201, 753] width 158 height 42
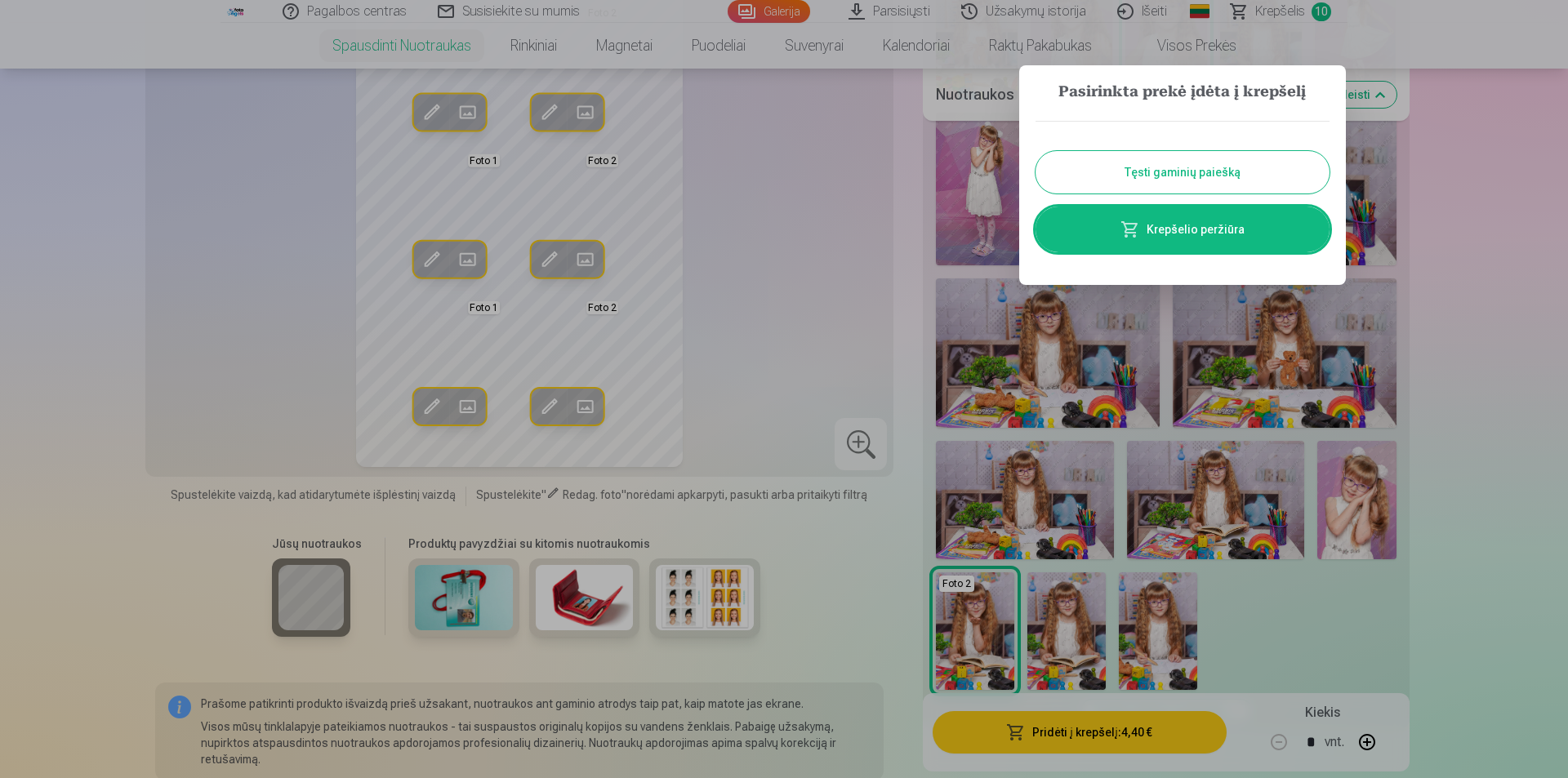
click at [1184, 176] on button "Tęsti gaminių paiešką" at bounding box center [1181, 172] width 294 height 42
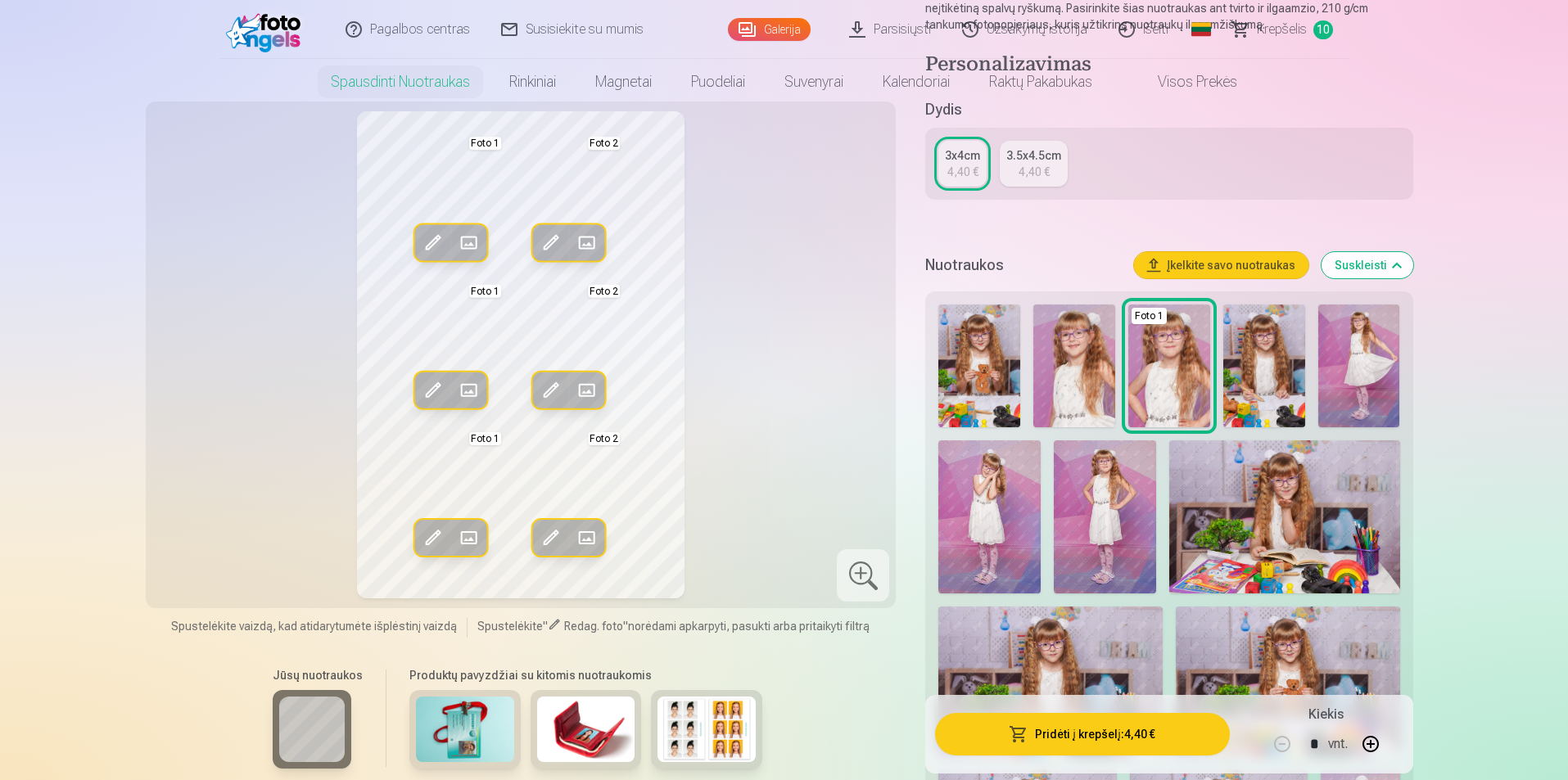
scroll to position [0, 0]
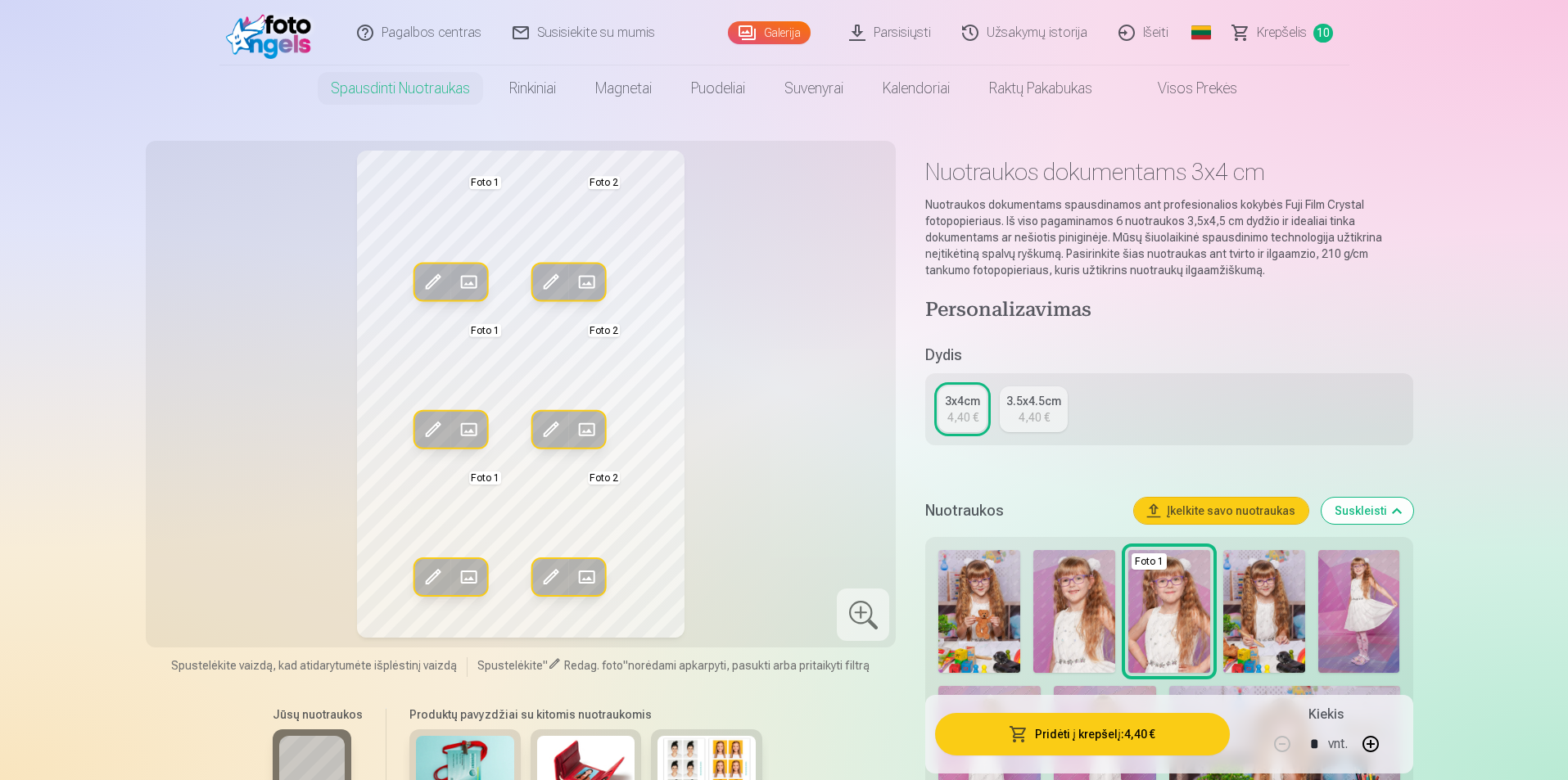
click at [777, 32] on link "Galerija" at bounding box center [769, 32] width 83 height 23
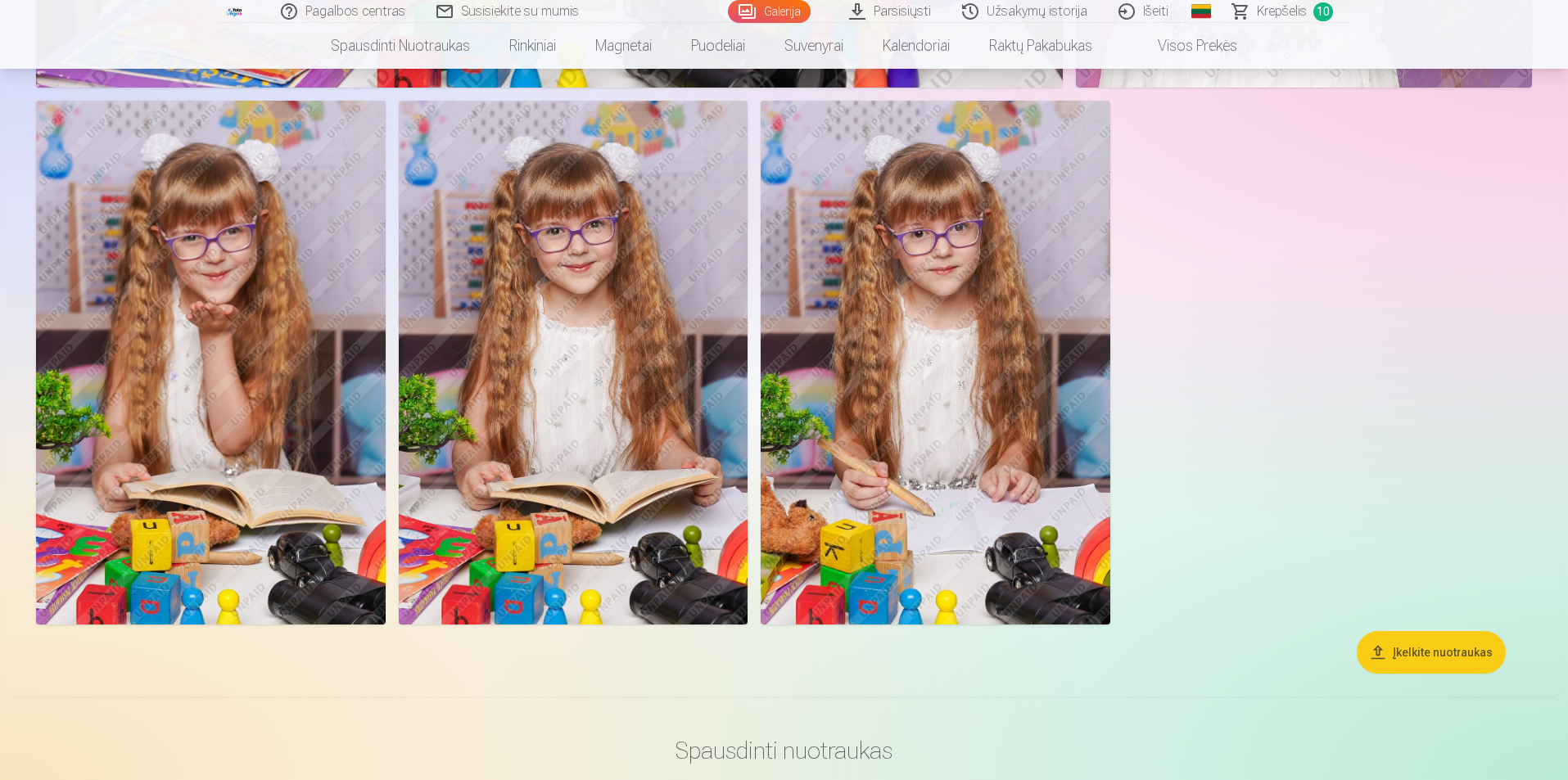
scroll to position [7122, 0]
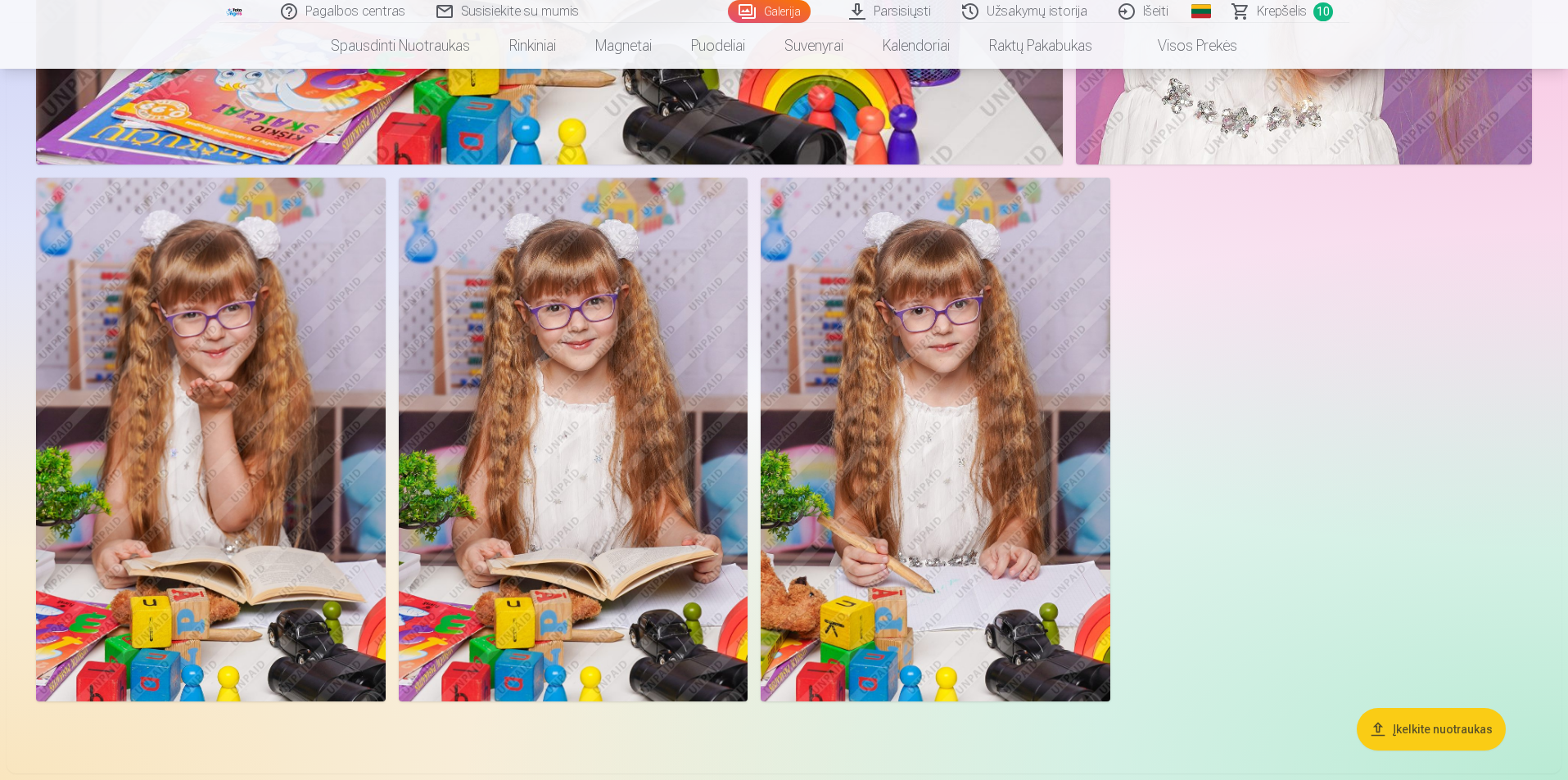
click at [325, 456] on img at bounding box center [211, 439] width 350 height 524
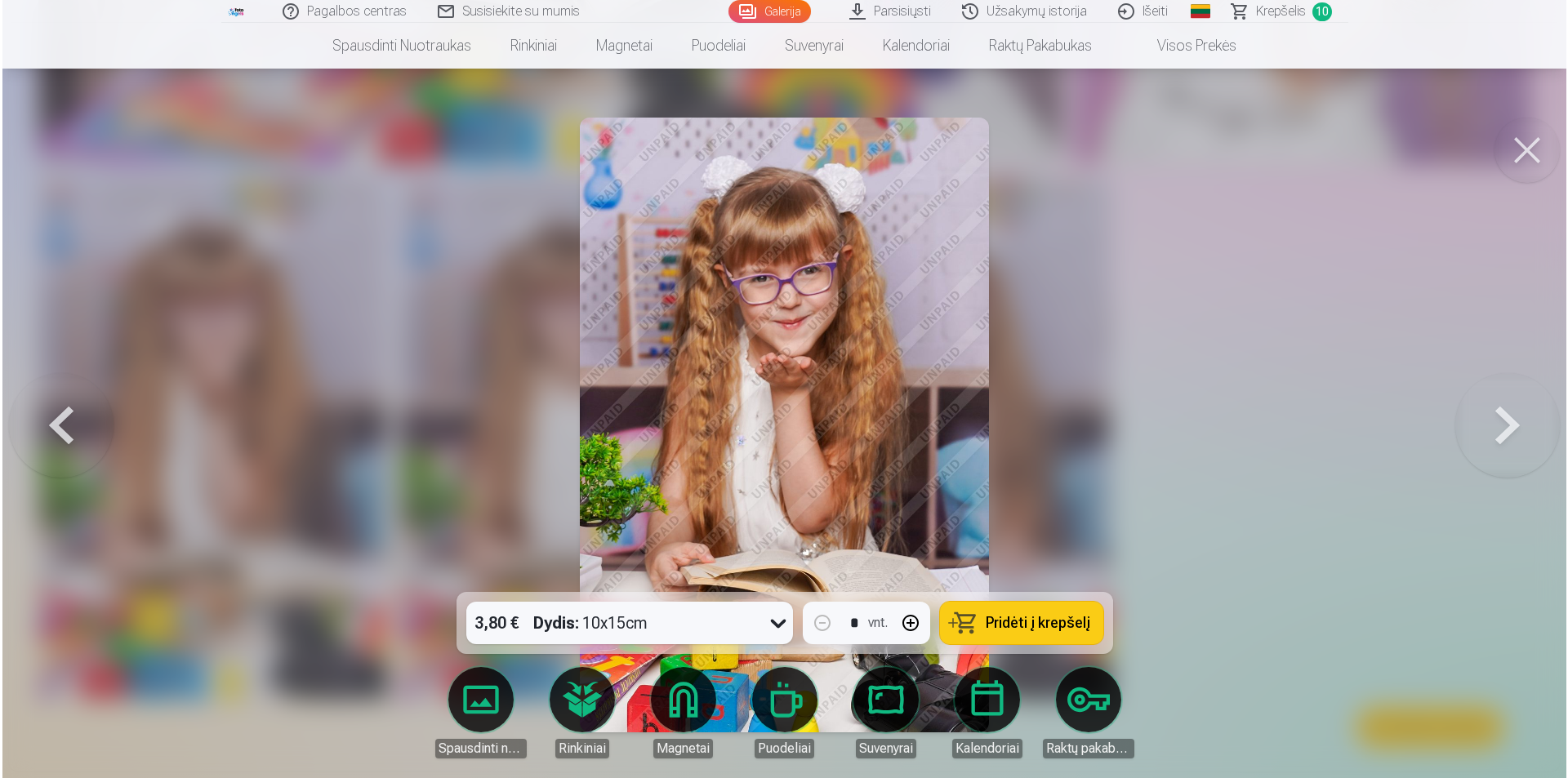
scroll to position [7121, 0]
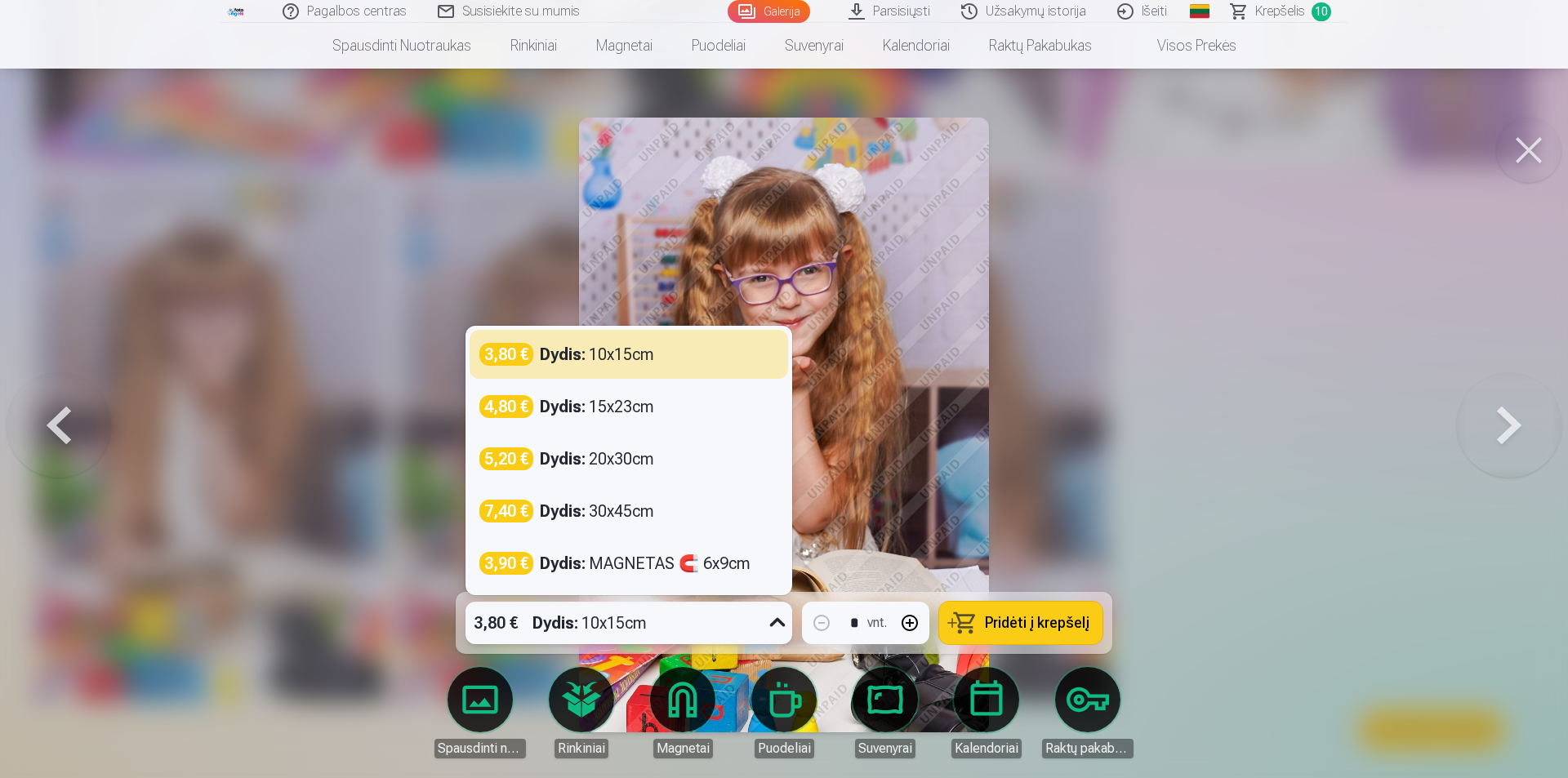
click at [774, 625] on icon at bounding box center [777, 622] width 16 height 9
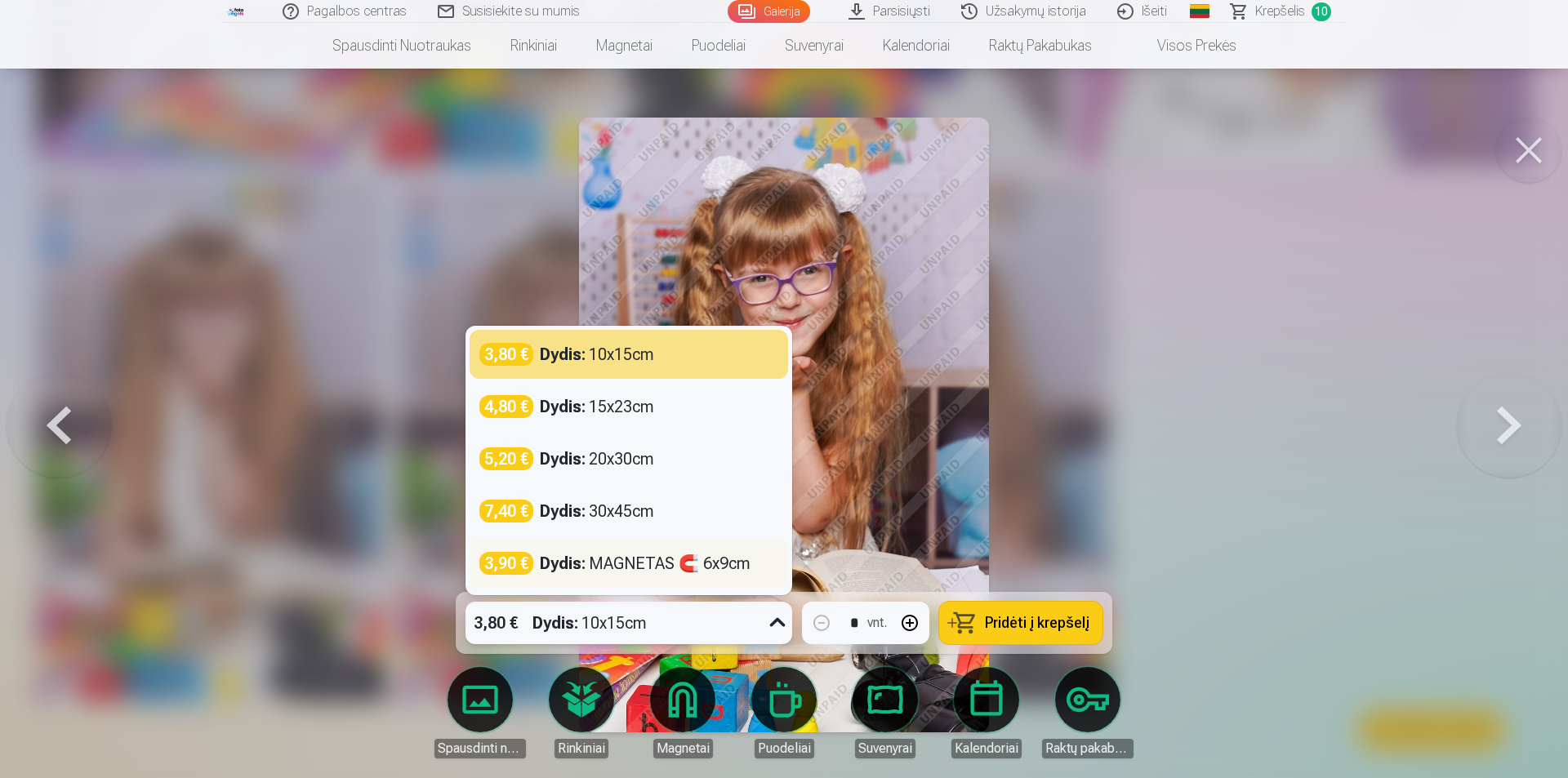
click at [629, 559] on div "Dydis : MAGNETAS 🧲 6x9cm" at bounding box center [645, 563] width 211 height 23
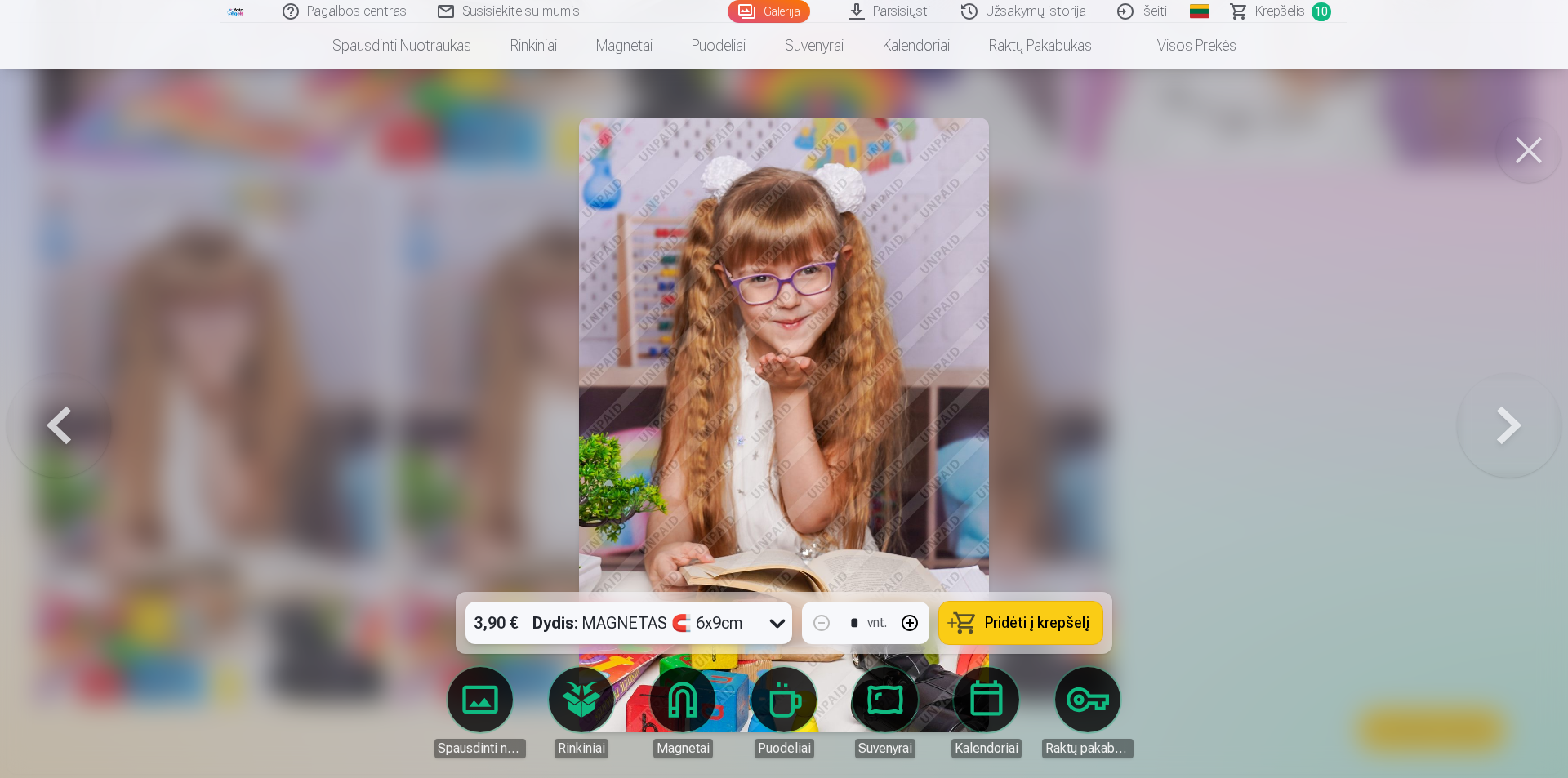
click at [1058, 638] on button "Pridėti į krepšelį" at bounding box center [1020, 623] width 163 height 42
click at [1279, 13] on span "Krepšelis" at bounding box center [1280, 11] width 50 height 19
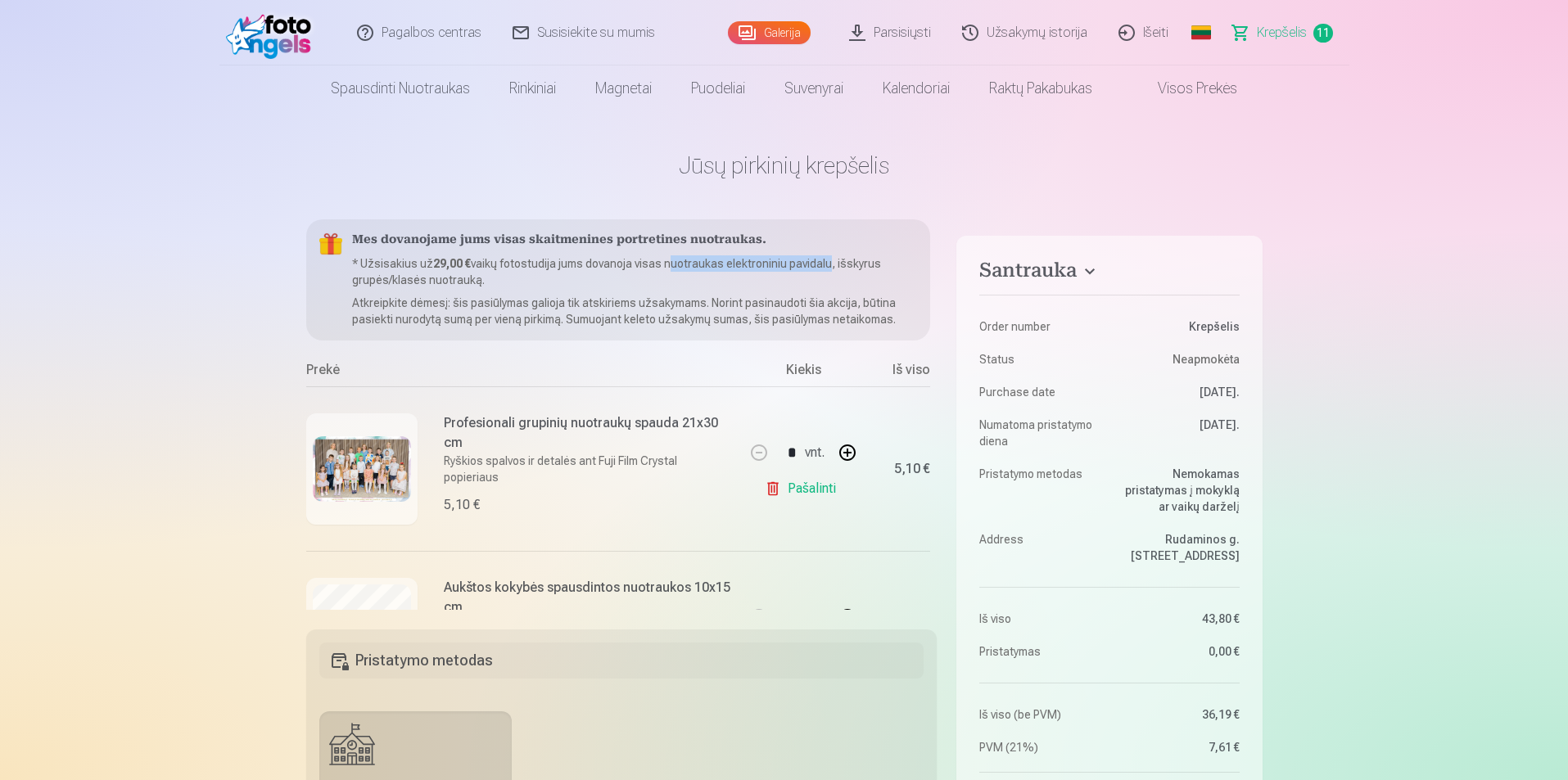
drag, startPoint x: 821, startPoint y: 265, endPoint x: 662, endPoint y: 257, distance: 159.2
click at [662, 257] on p "* Užsisakius už 29,00 € vaikų fotostudija jums dovanoja visas nuotraukas elektr…" at bounding box center [634, 271] width 566 height 32
click at [659, 277] on p "* Užsisakius už 29,00 € vaikų fotostudija jums dovanoja visas nuotraukas elektr…" at bounding box center [634, 271] width 566 height 32
click at [1262, 32] on span "Krepšelis" at bounding box center [1282, 32] width 50 height 19
click at [1277, 32] on span "Krepšelis" at bounding box center [1282, 32] width 50 height 19
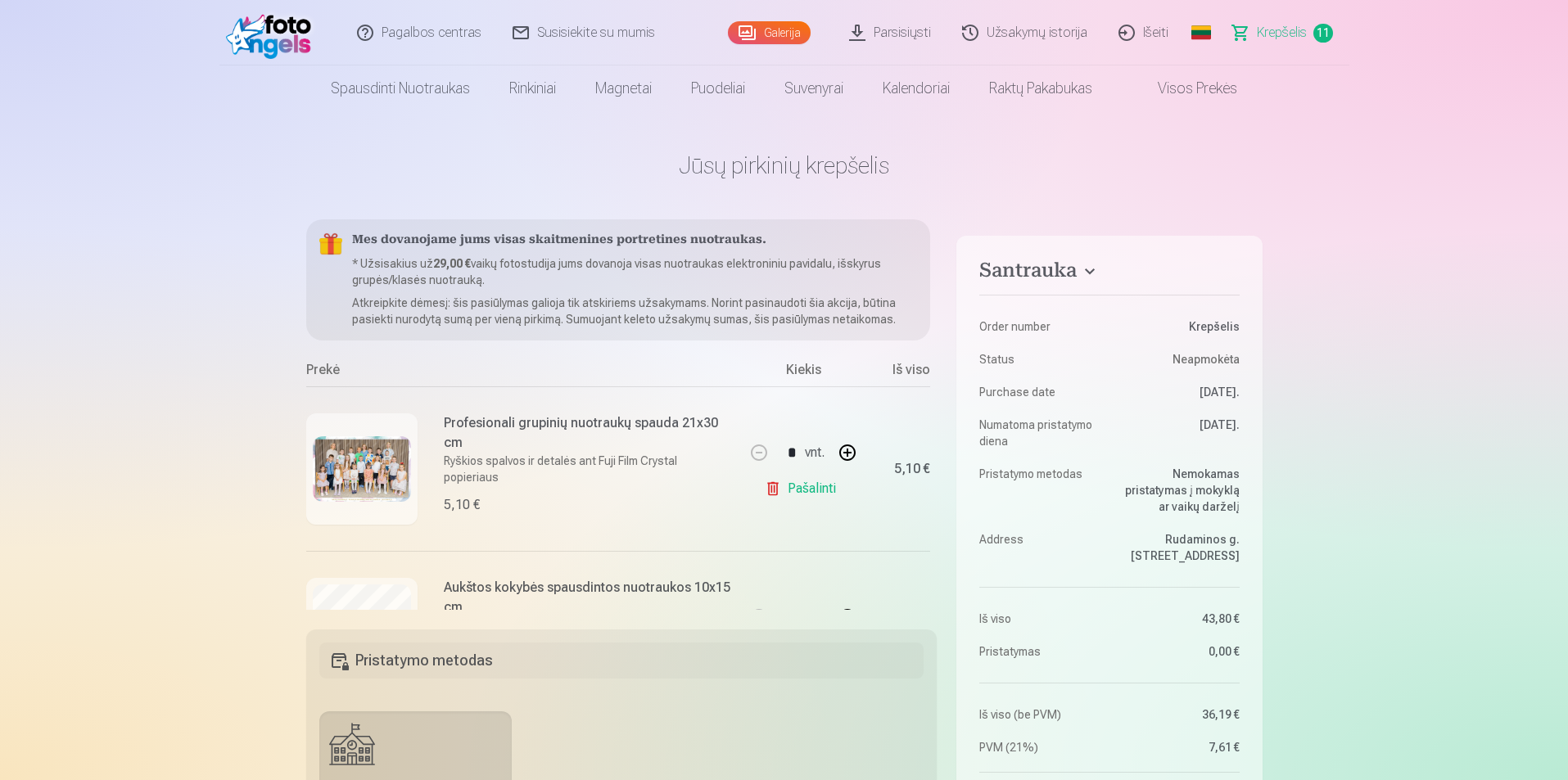
click at [1321, 32] on span "11" at bounding box center [1322, 33] width 19 height 18
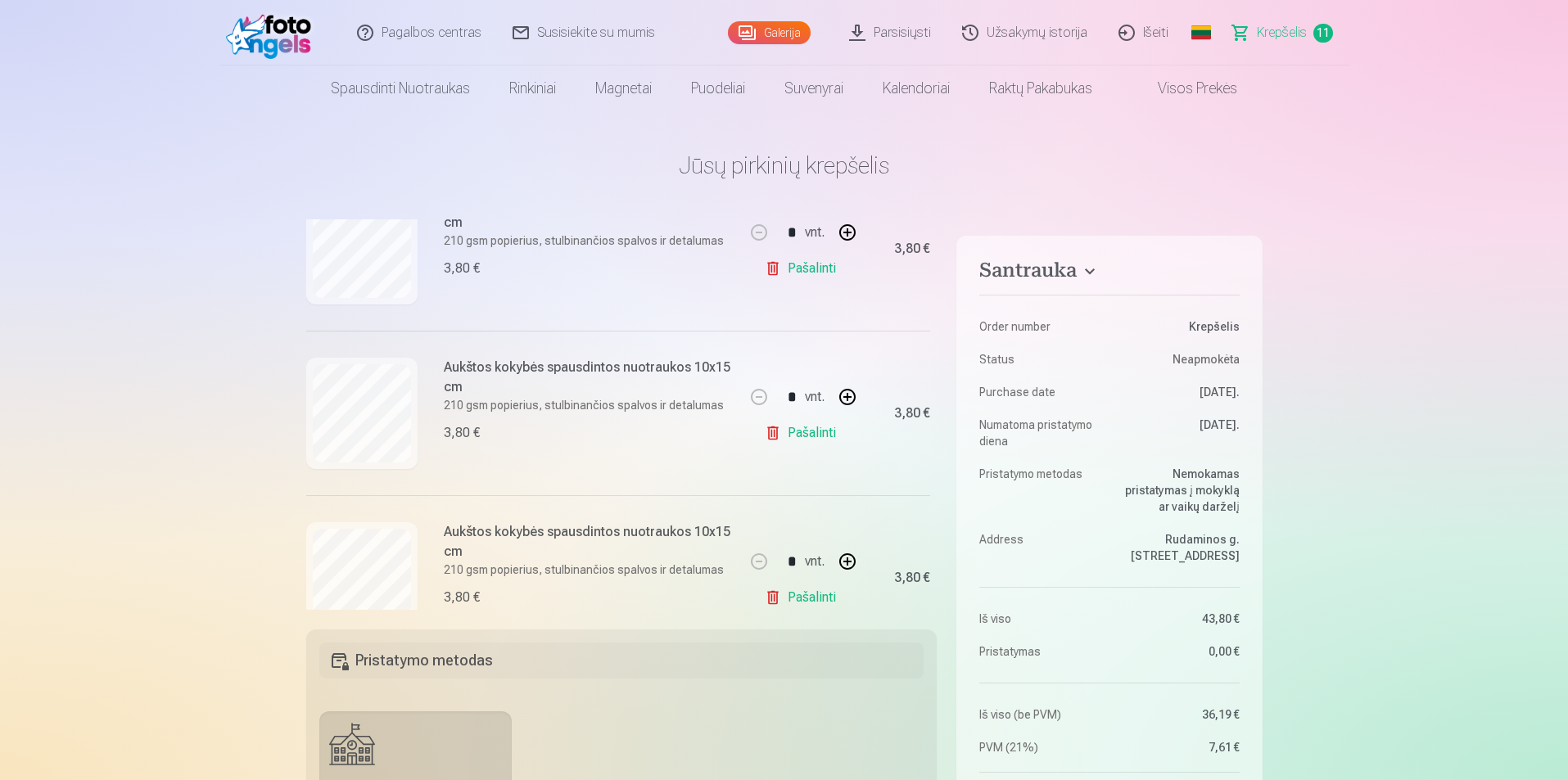
scroll to position [409, 0]
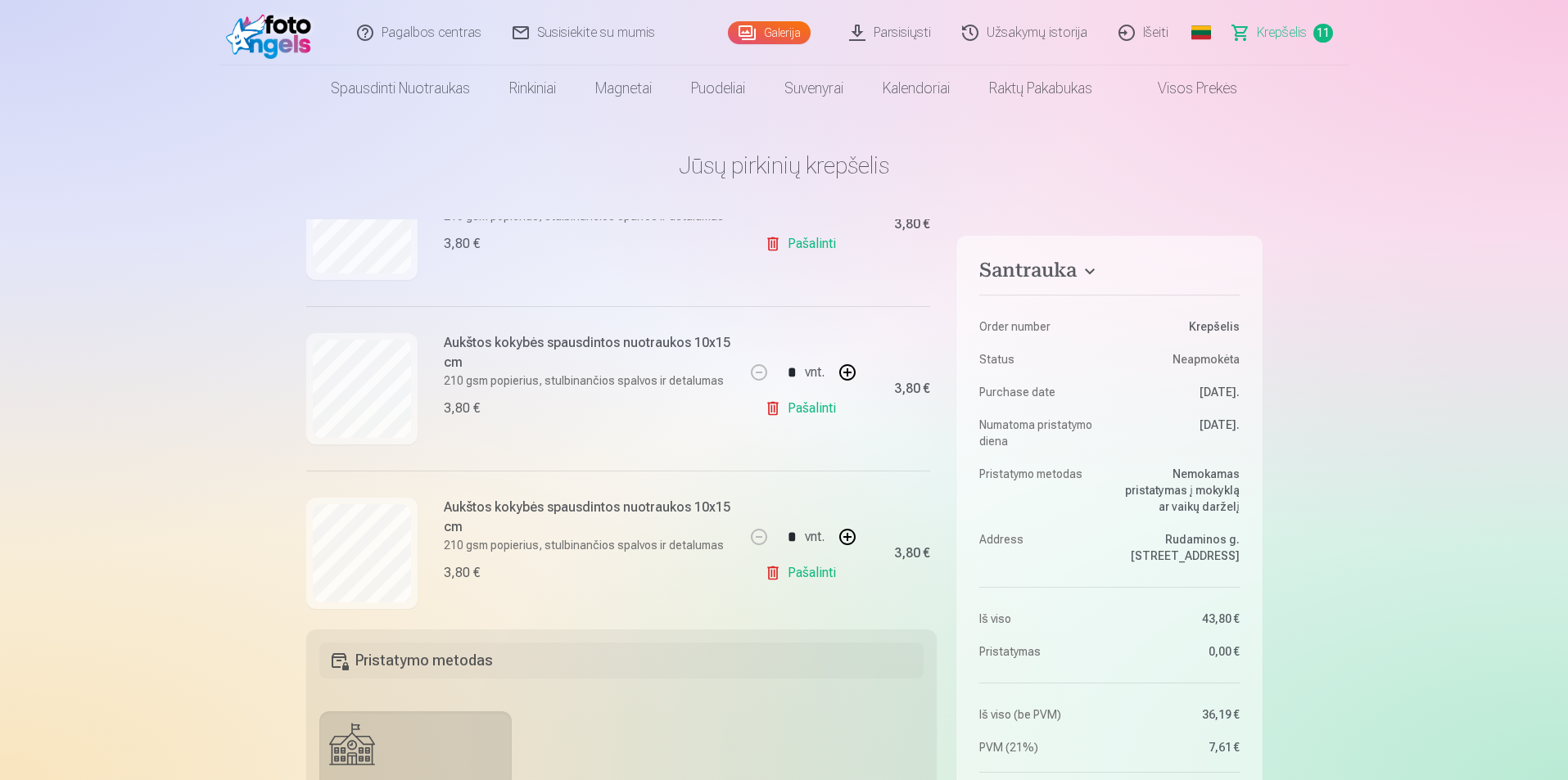
click at [814, 409] on link "Pašalinti" at bounding box center [803, 408] width 78 height 32
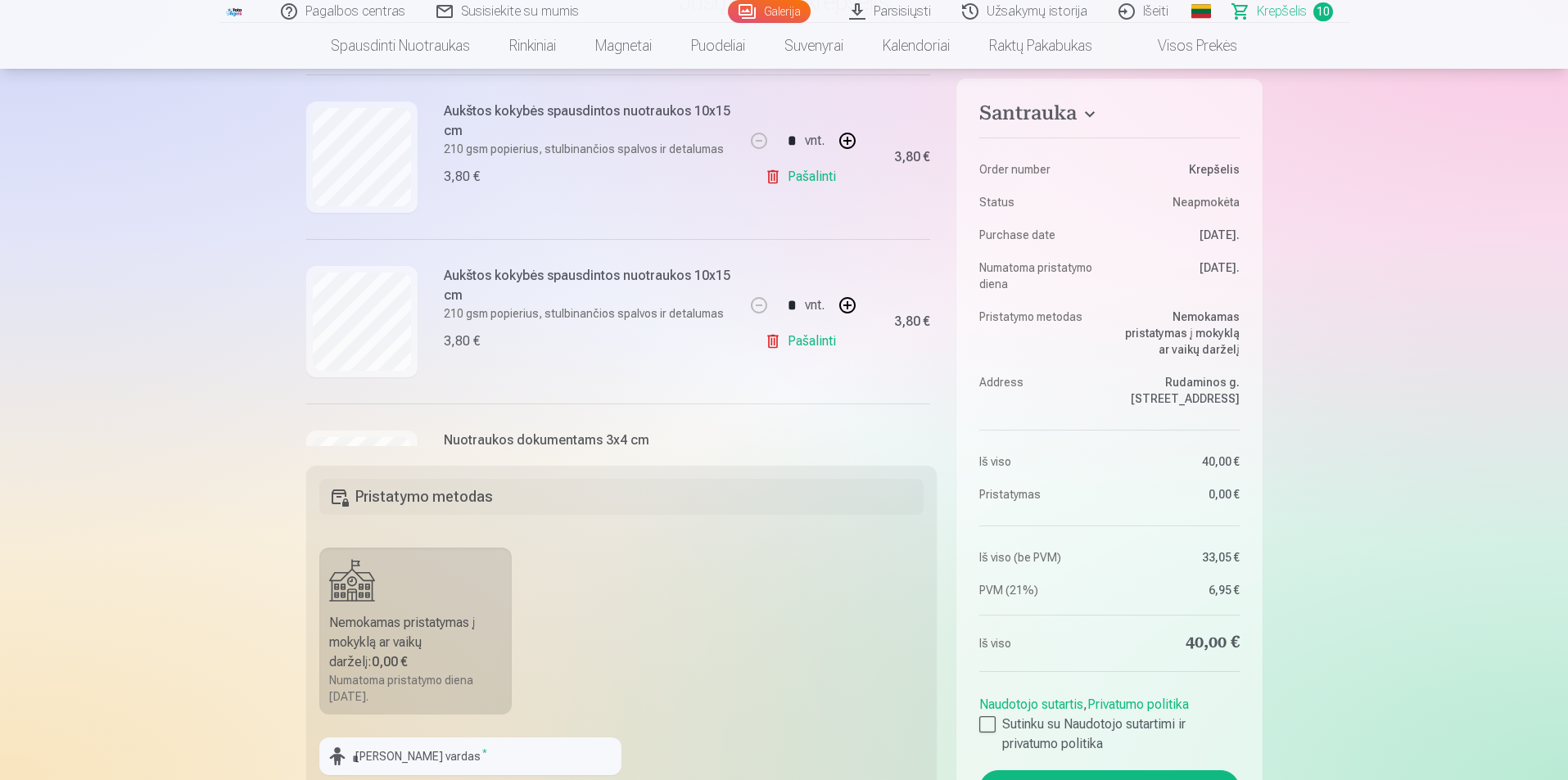
scroll to position [1146, 0]
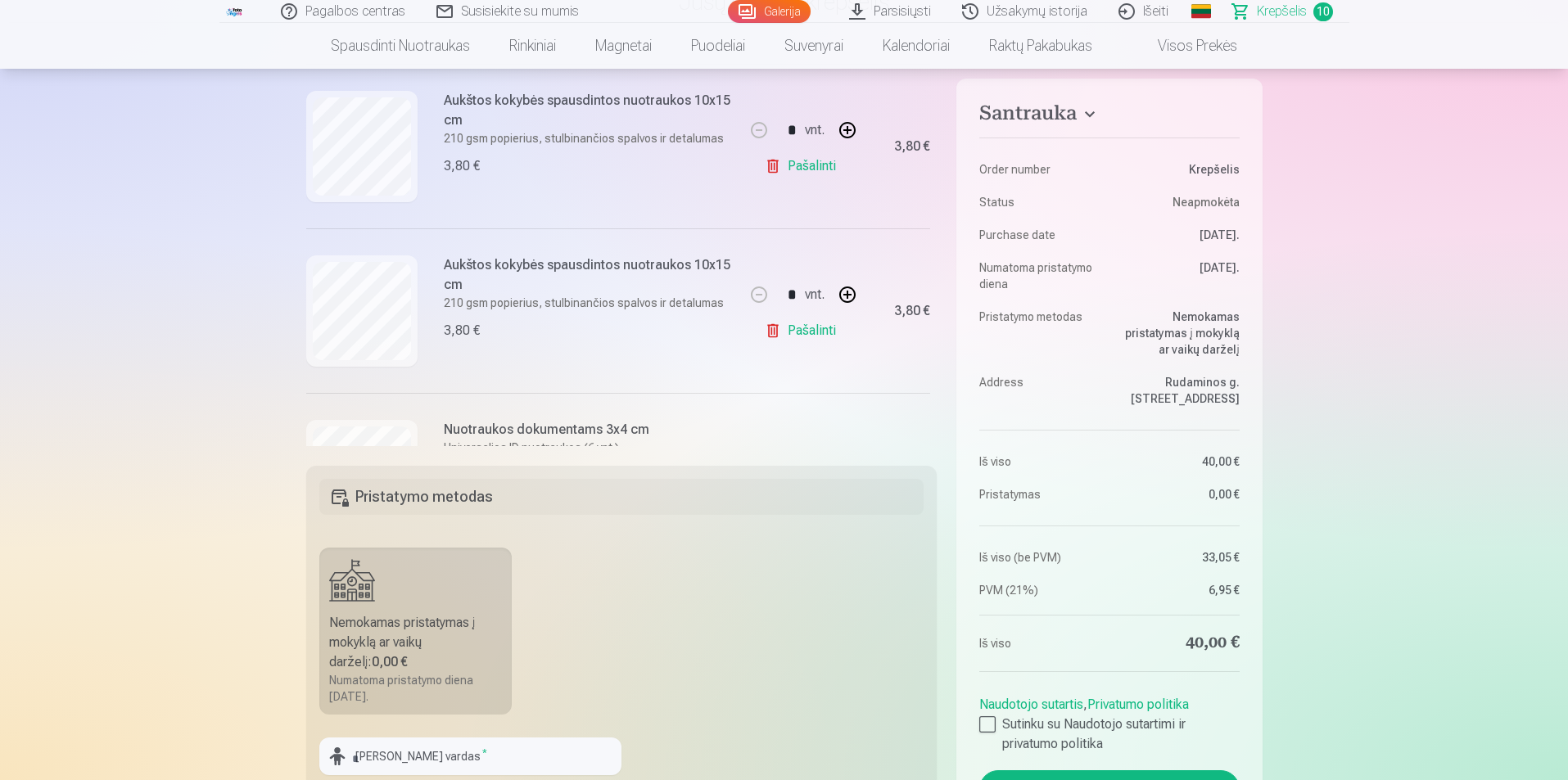
click at [807, 328] on link "Pašalinti" at bounding box center [803, 330] width 78 height 32
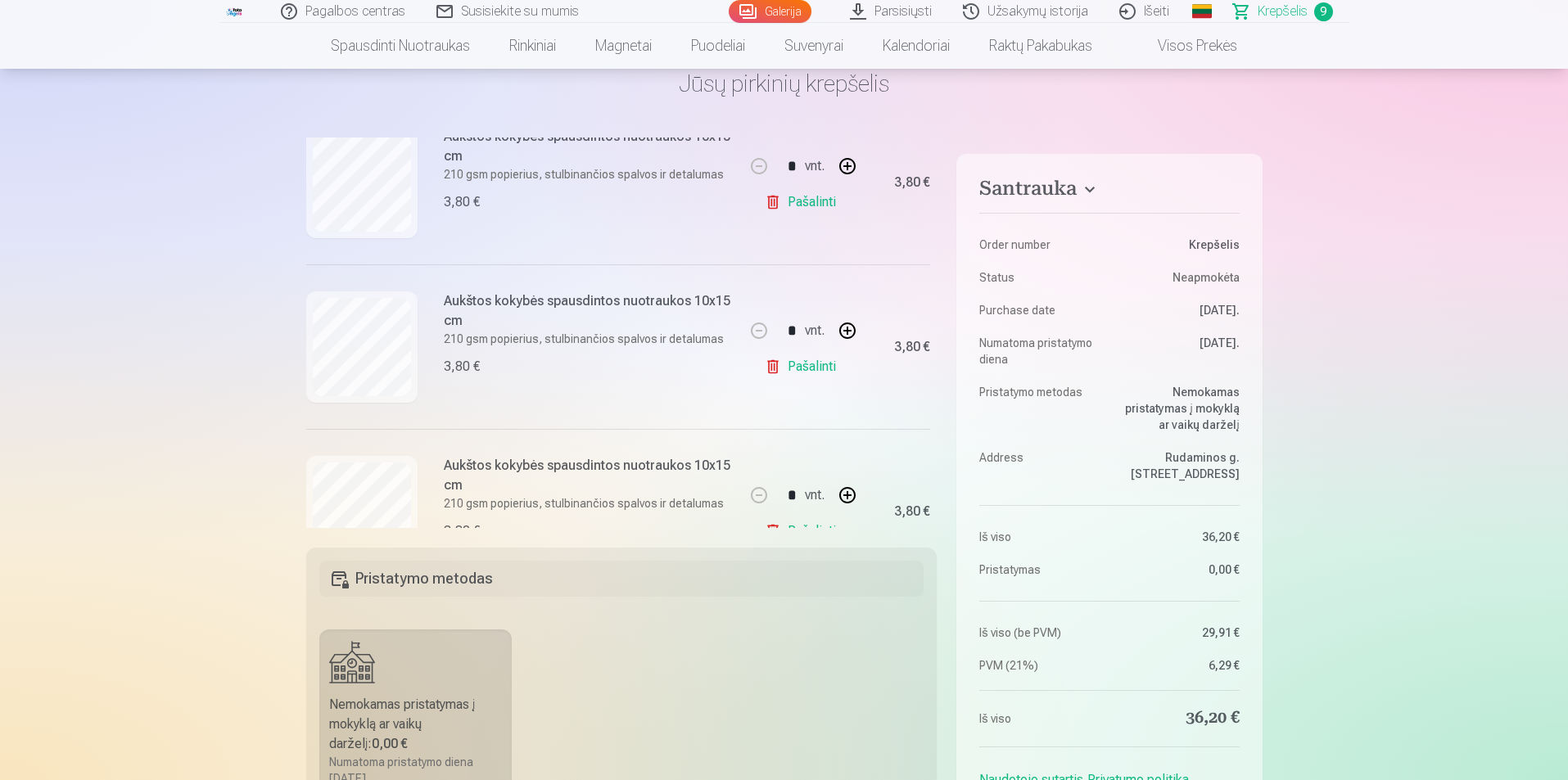
scroll to position [573, 0]
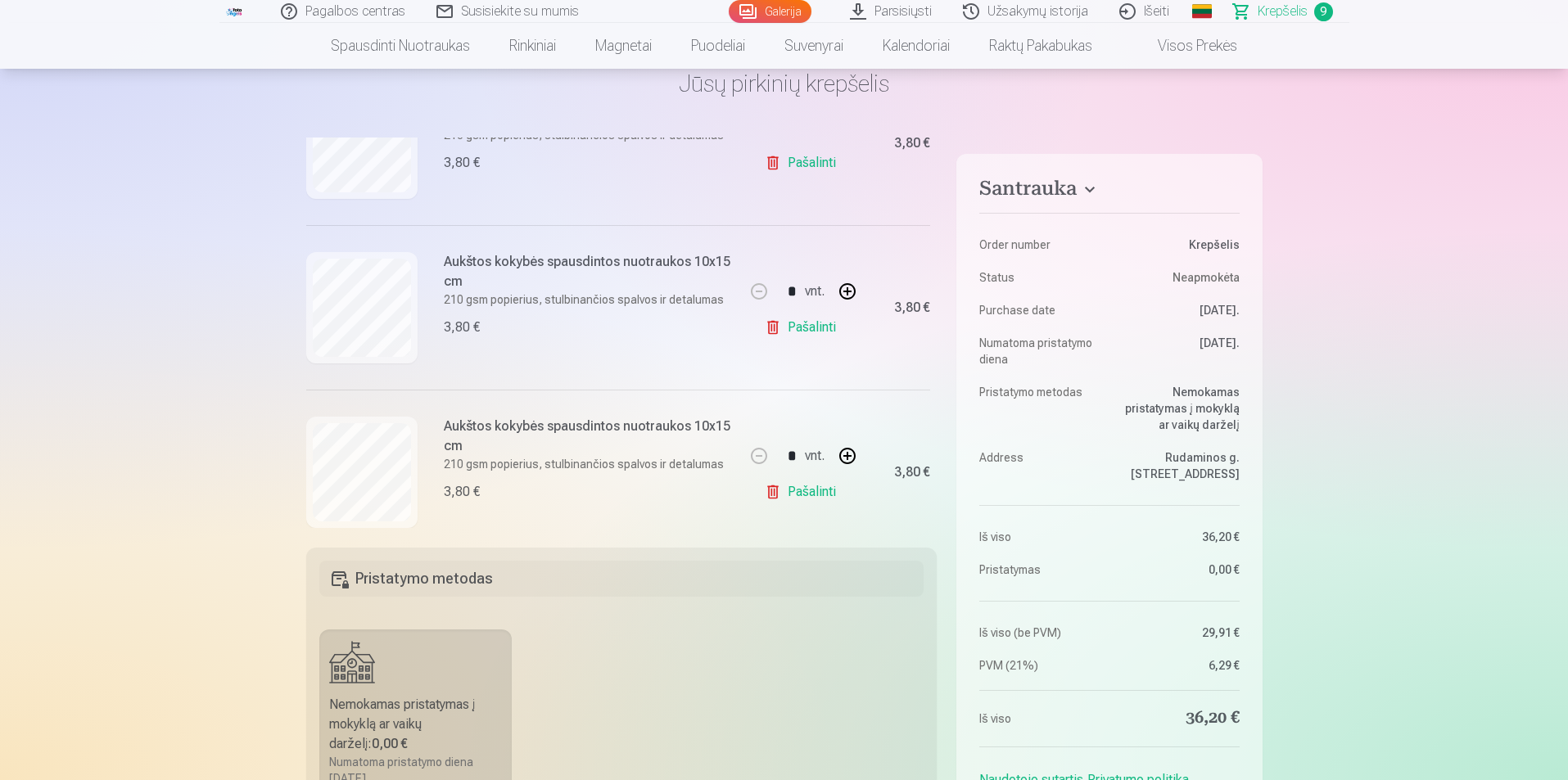
click at [807, 329] on link "Pašalinti" at bounding box center [803, 327] width 78 height 32
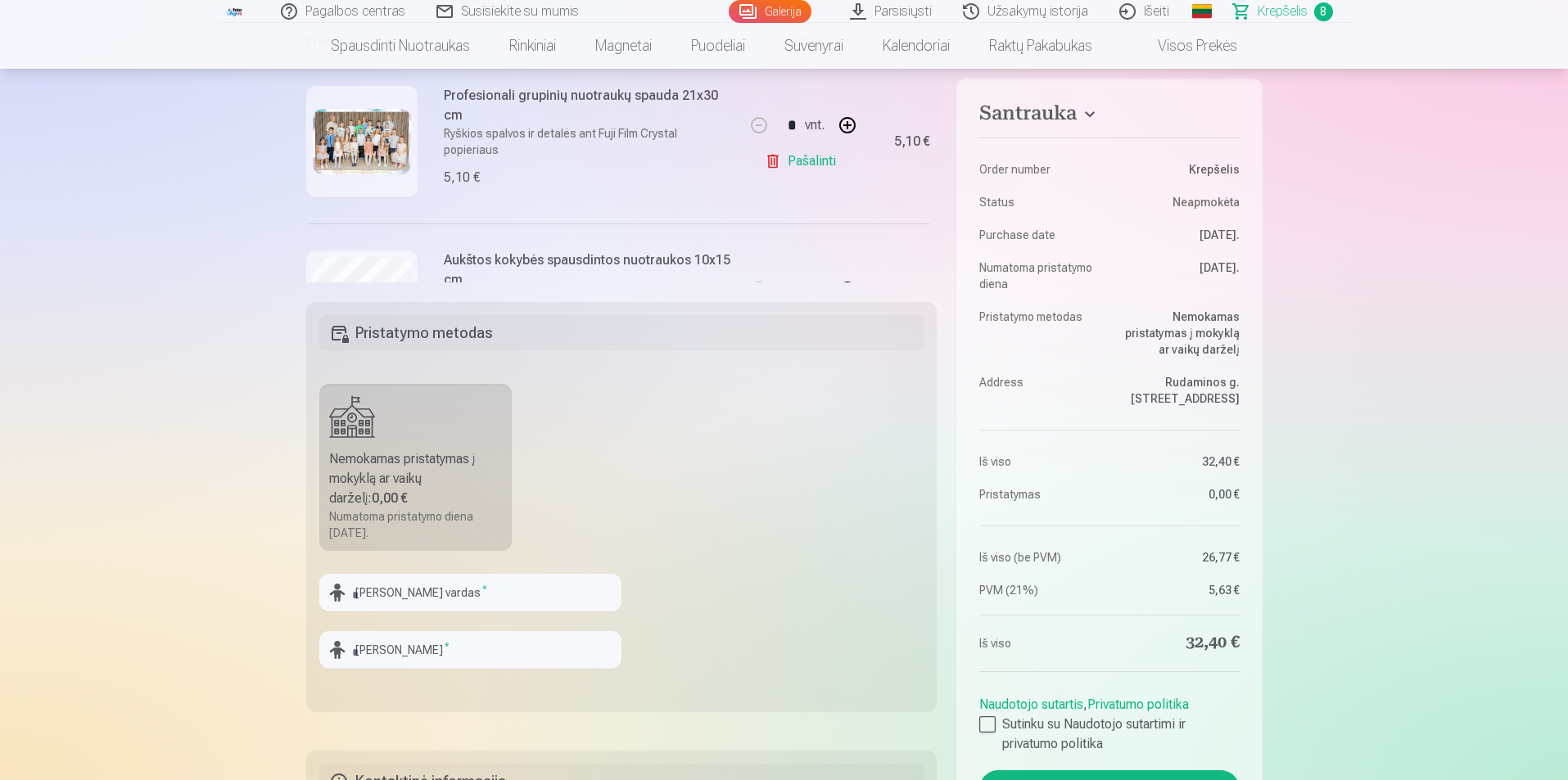
scroll to position [491, 0]
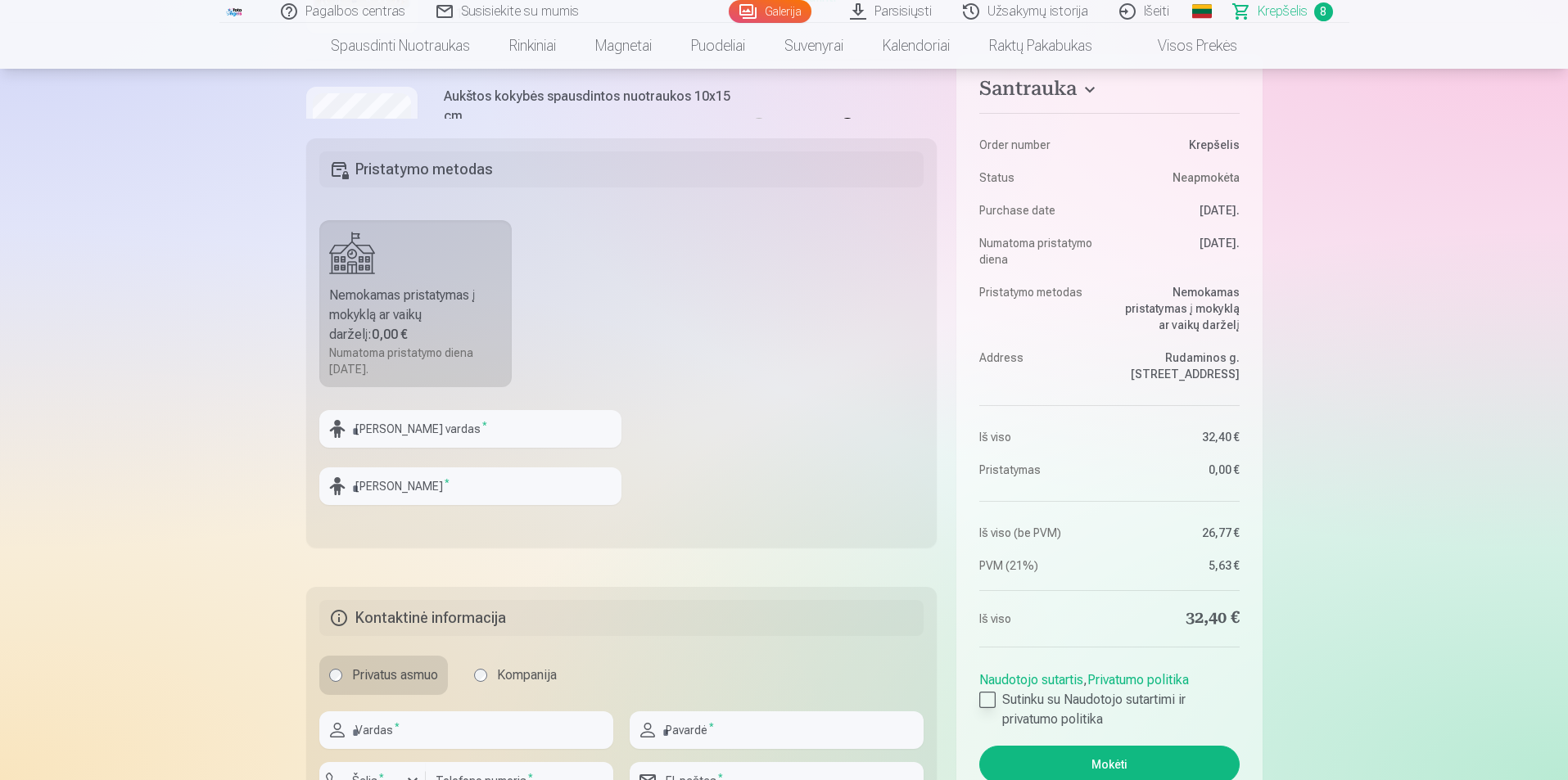
click at [990, 701] on div at bounding box center [988, 700] width 17 height 17
click at [1143, 762] on button "Mokėti" at bounding box center [1109, 764] width 259 height 38
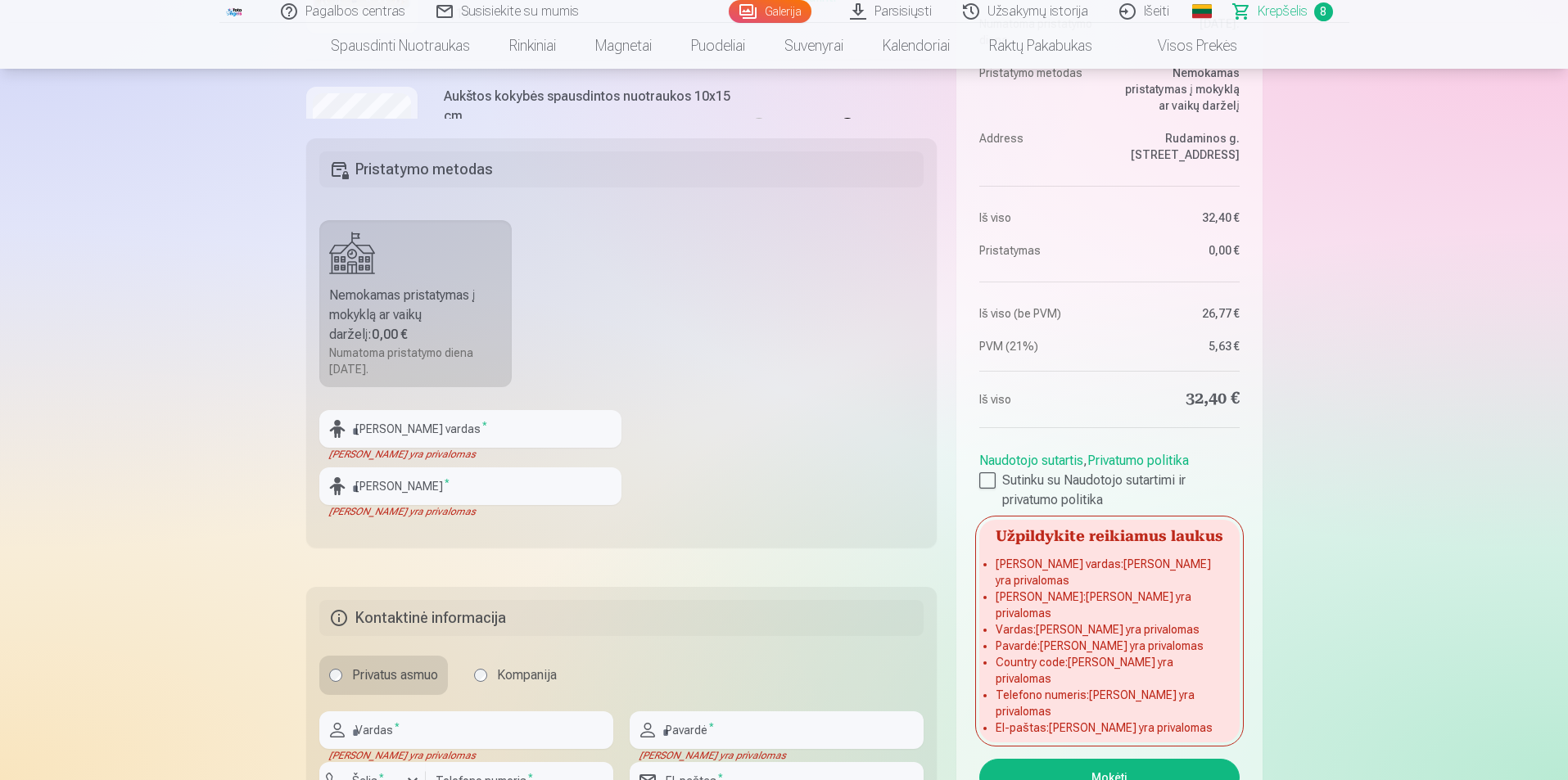
click at [502, 408] on fieldset "Pristatymo metodas Nemokamas pristatymas į mokyklą ar vaikų darželį : 0,00 € Nu…" at bounding box center [622, 342] width 632 height 409
click at [503, 423] on input "text" at bounding box center [470, 428] width 302 height 38
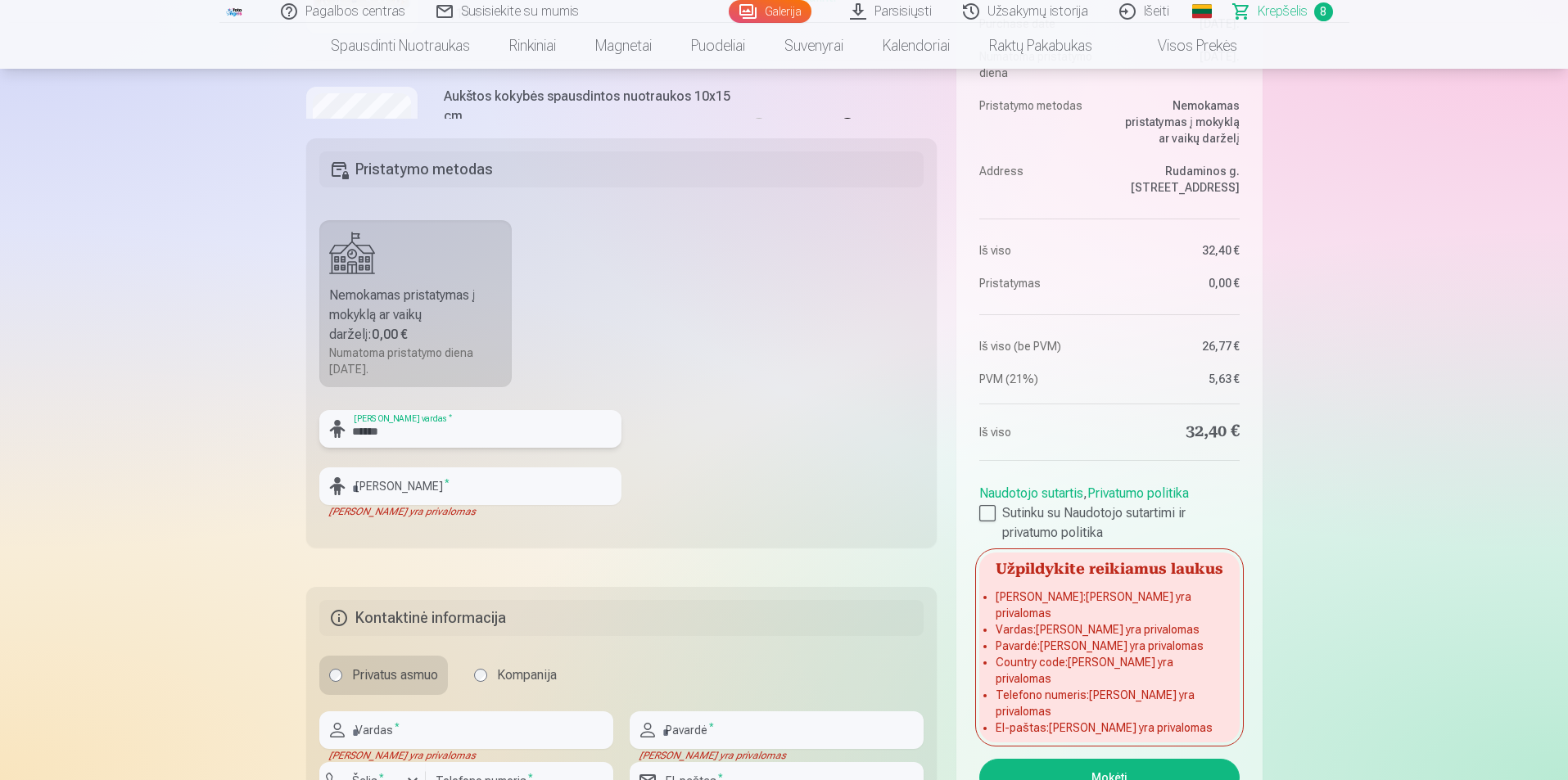
type input "******"
click at [459, 496] on input "text" at bounding box center [470, 486] width 302 height 38
type input "**********"
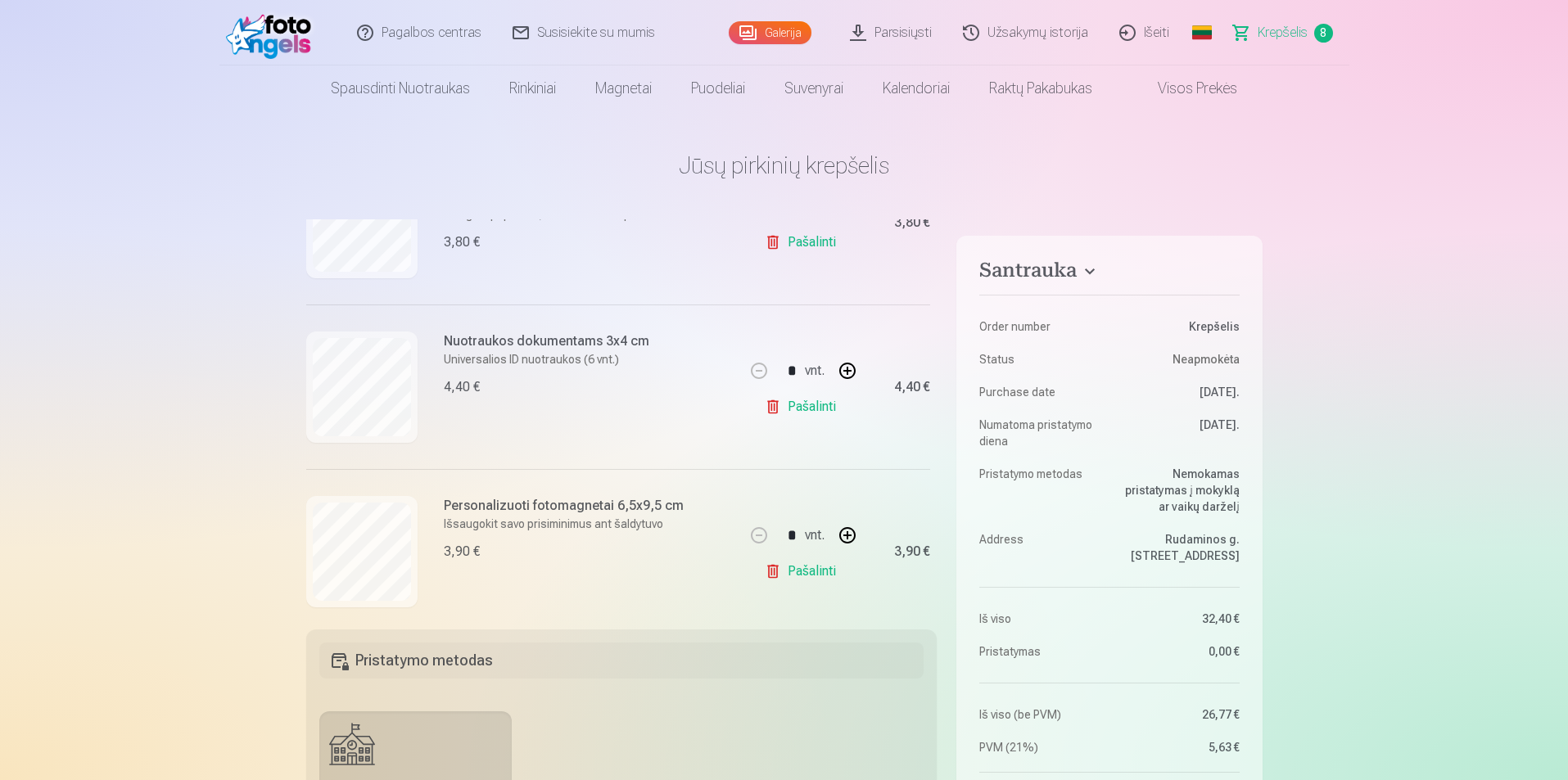
scroll to position [1097, 0]
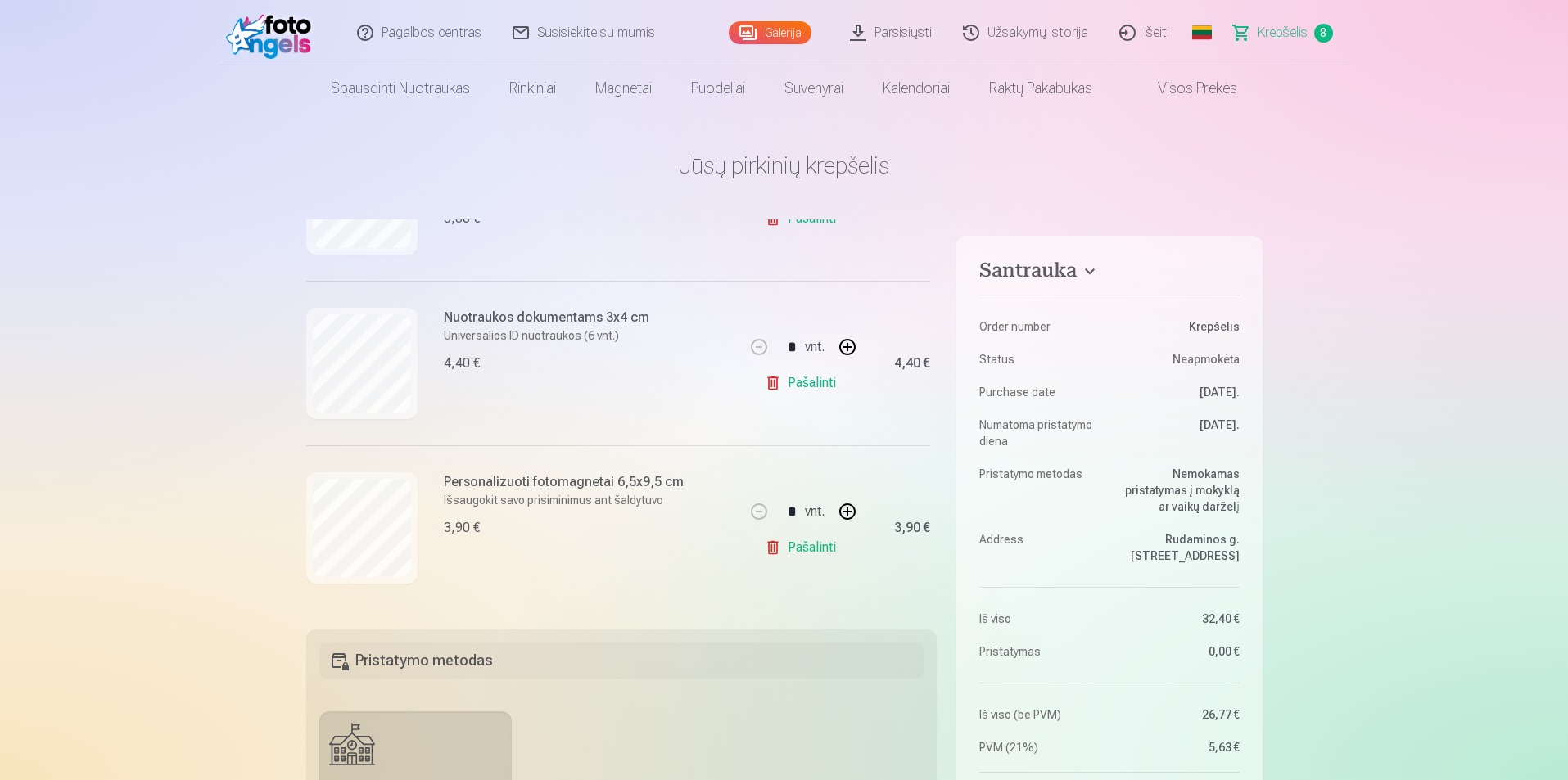
click at [616, 572] on div "Personalizuoti fotomagnetai 6,5x9,5 cm Išsaugokit savo prisiminimus ant šaldytu…" at bounding box center [525, 527] width 437 height 164
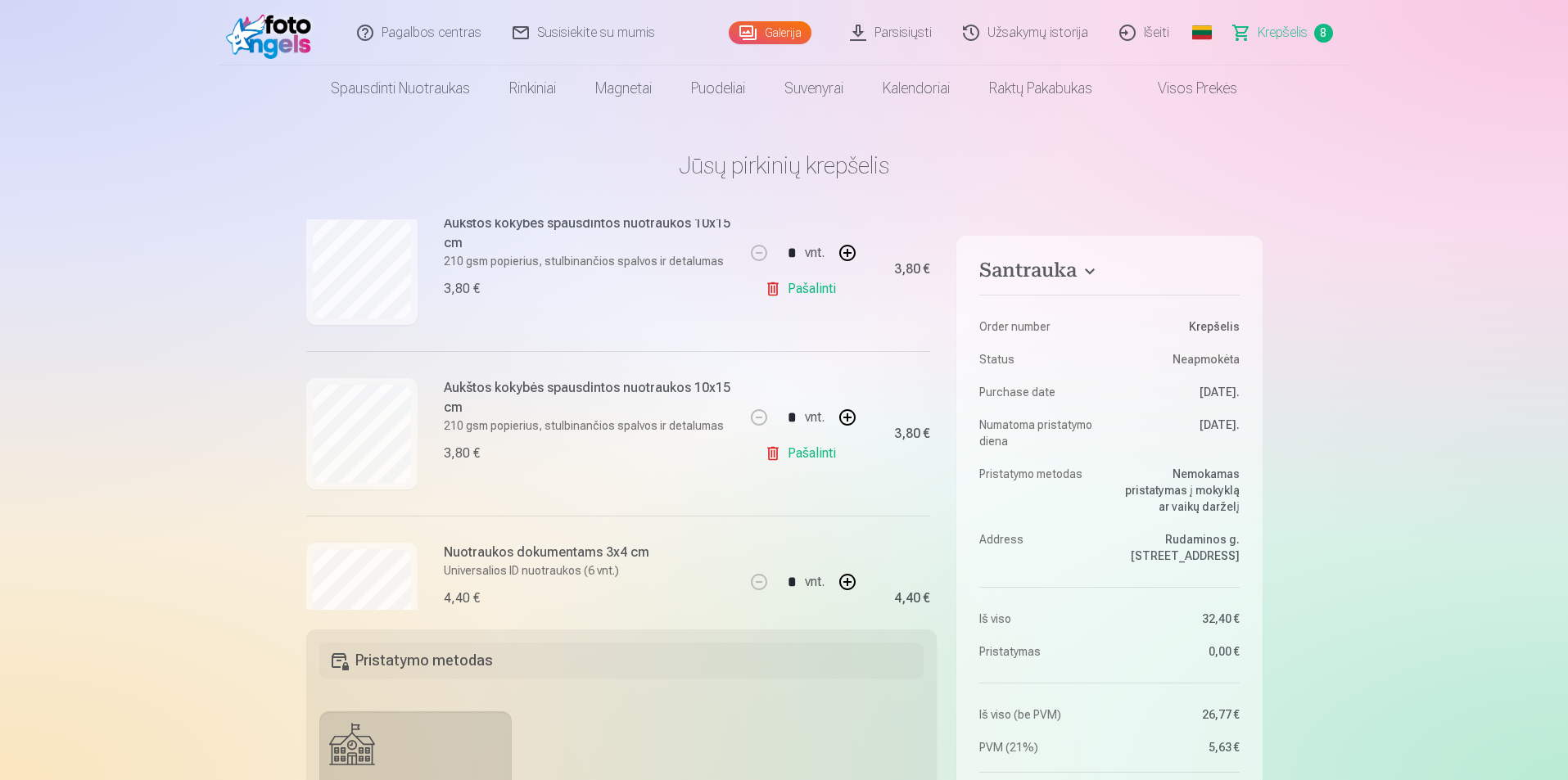
scroll to position [851, 0]
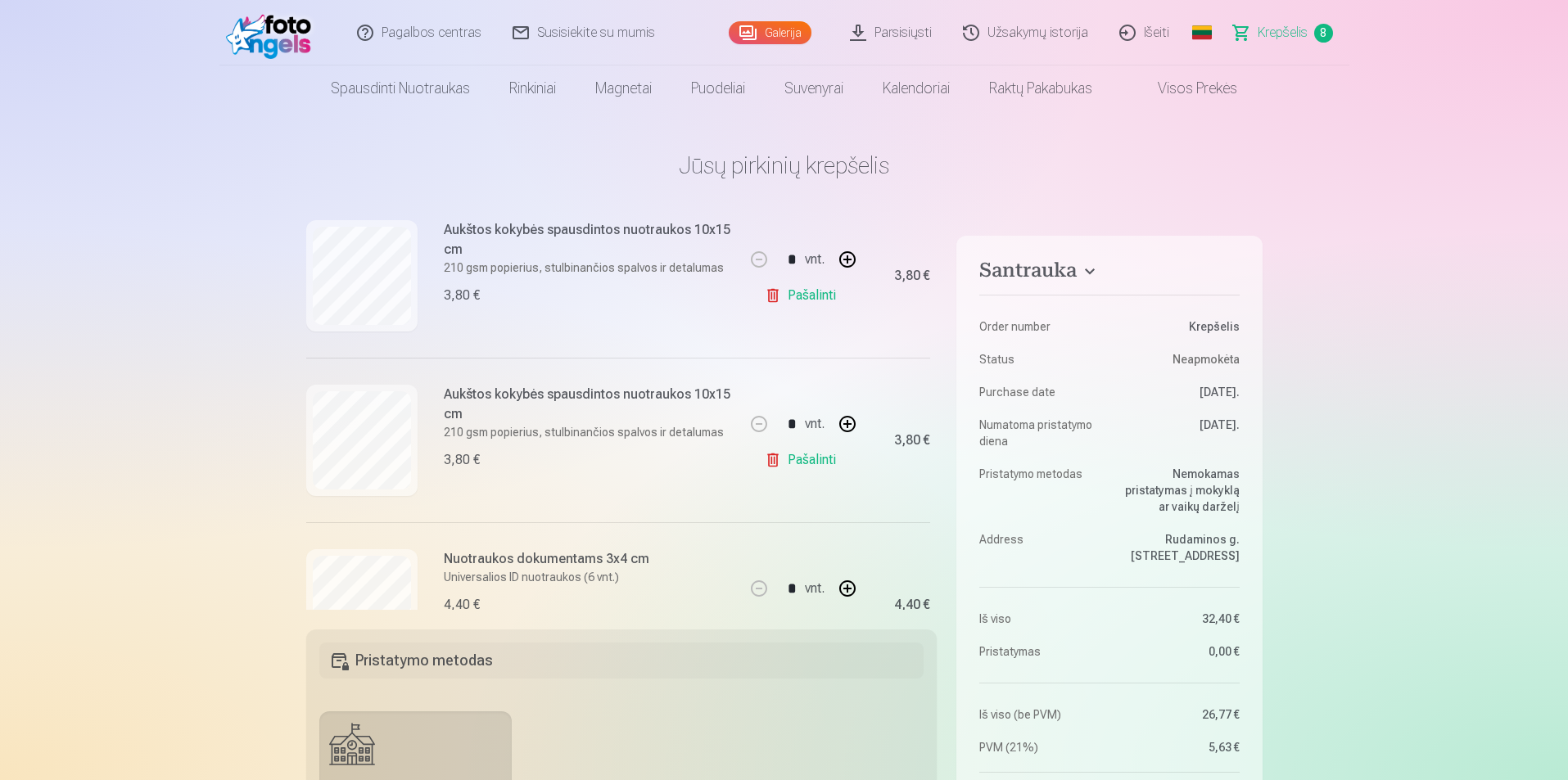
click at [818, 462] on link "Pašalinti" at bounding box center [803, 460] width 78 height 32
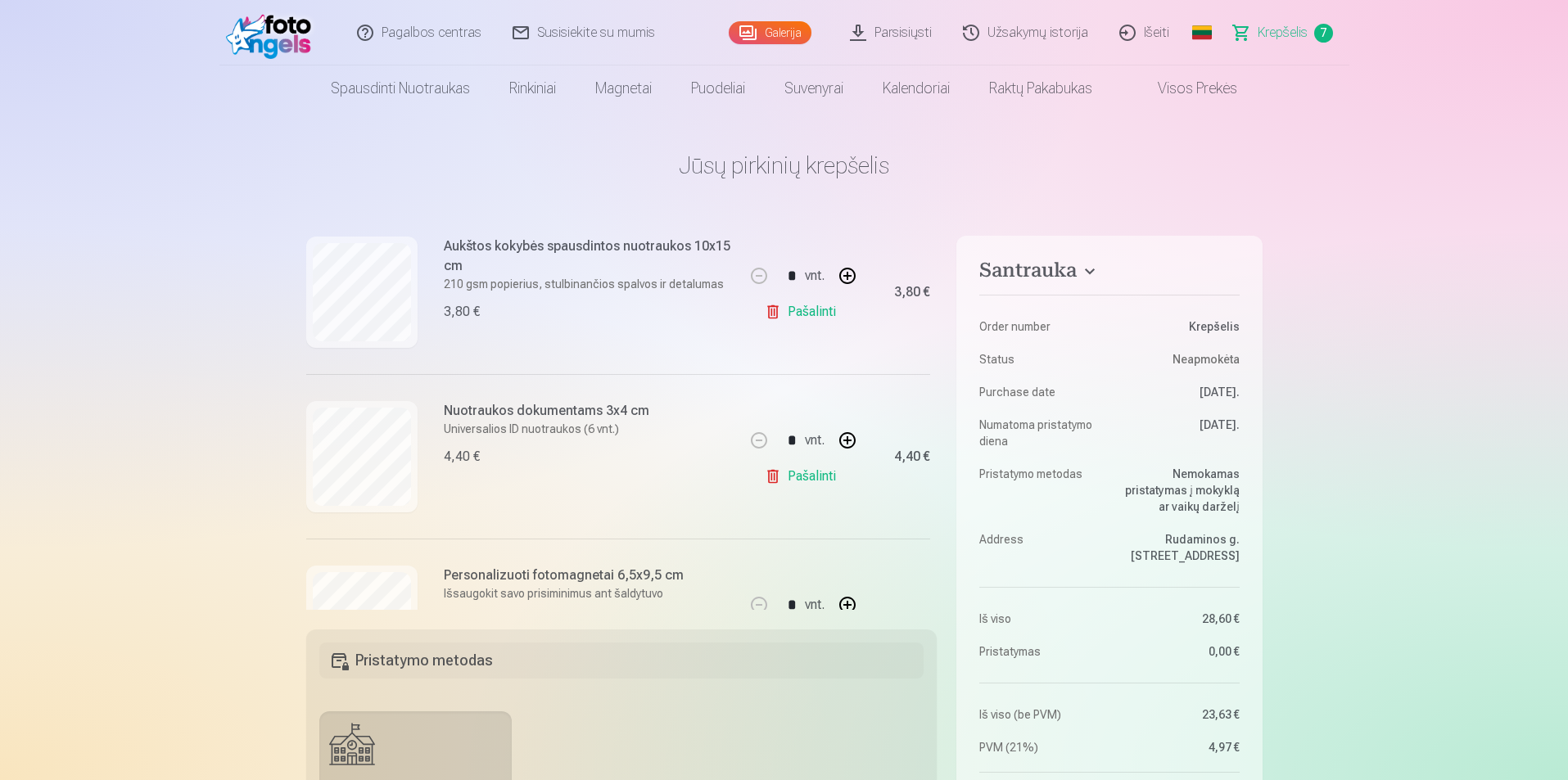
scroll to position [868, 0]
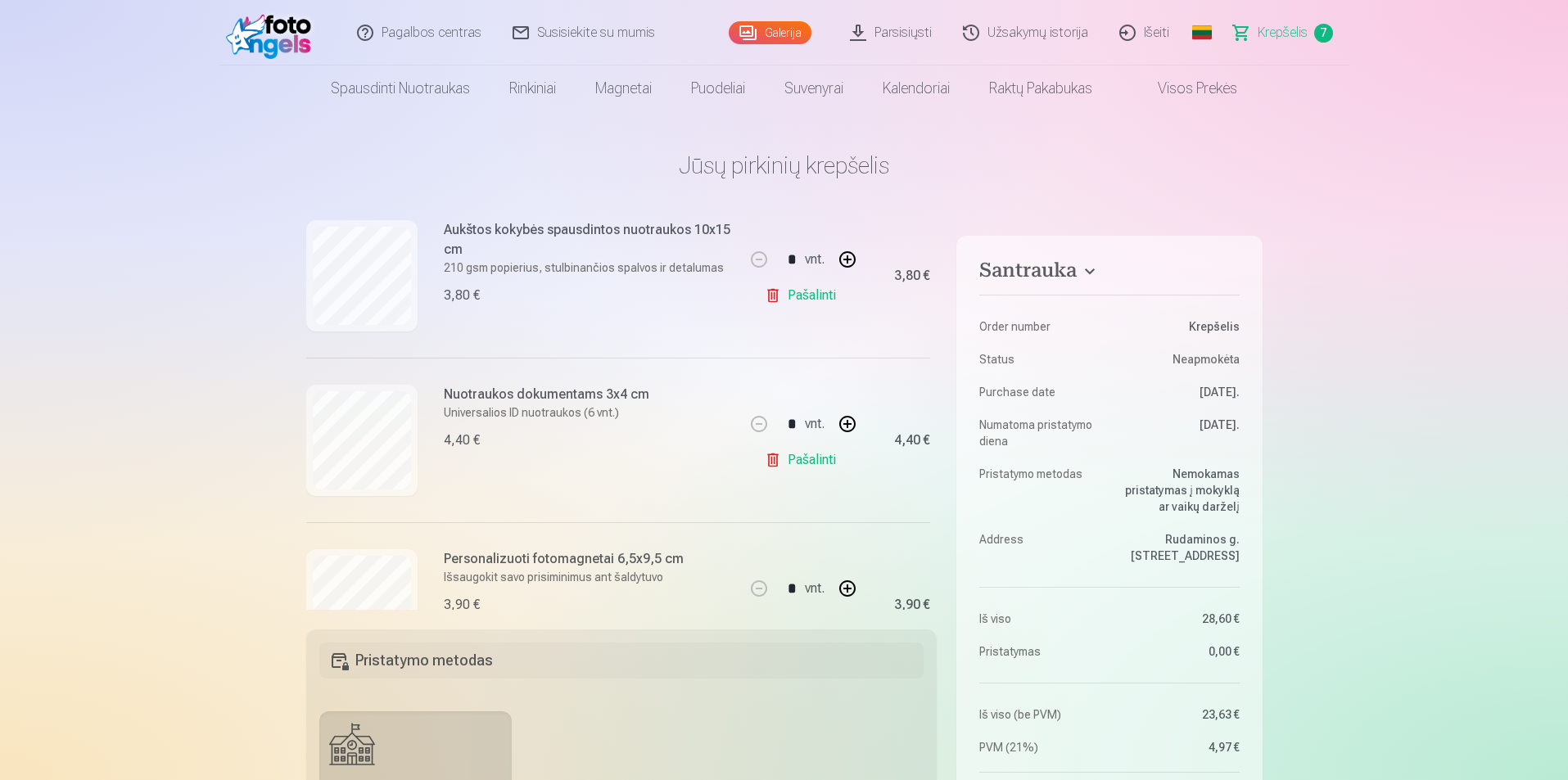
click at [785, 33] on link "Galerija" at bounding box center [770, 32] width 83 height 23
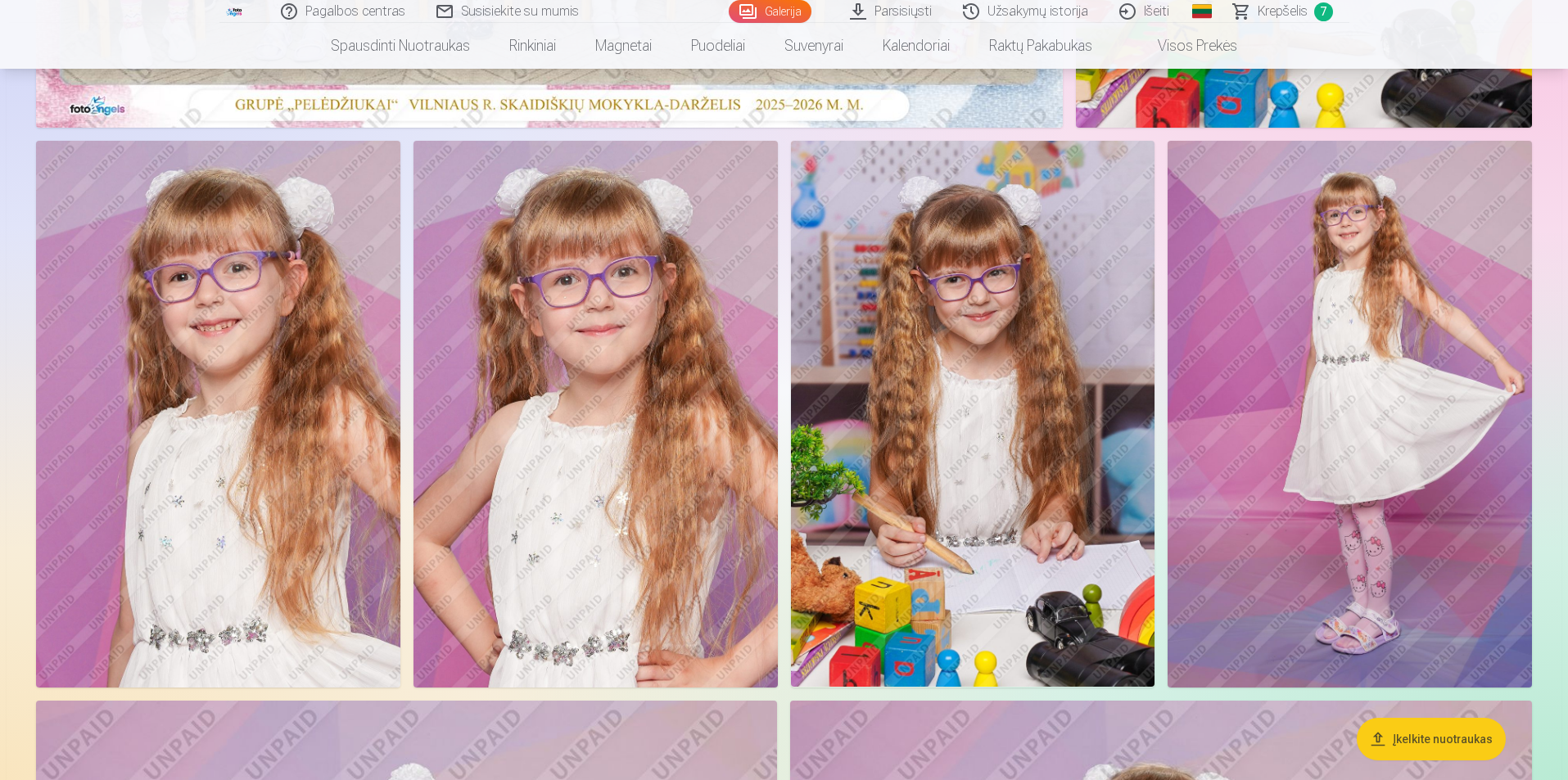
scroll to position [900, 0]
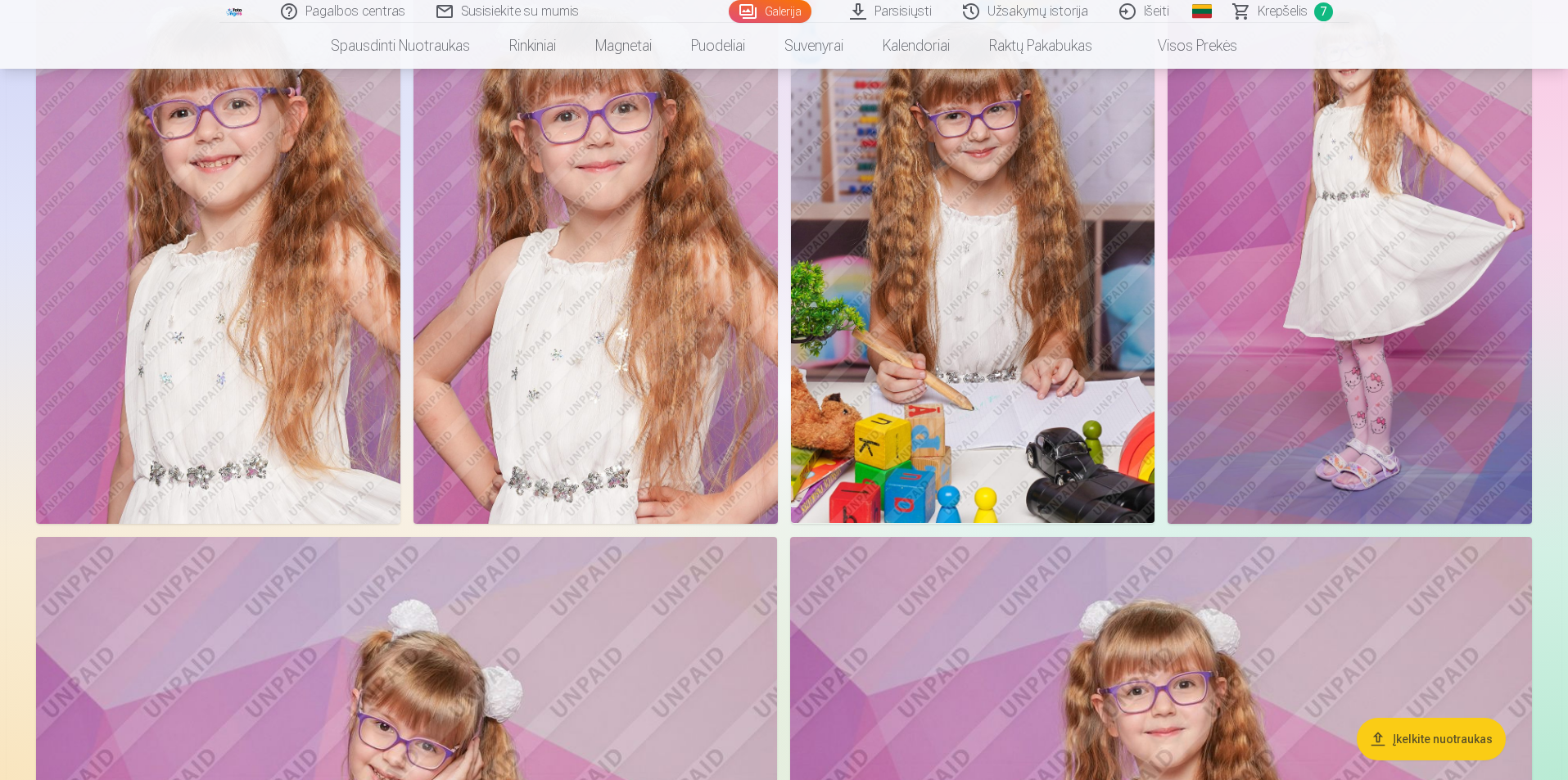
click at [1277, 11] on span "Krepšelis" at bounding box center [1283, 11] width 50 height 19
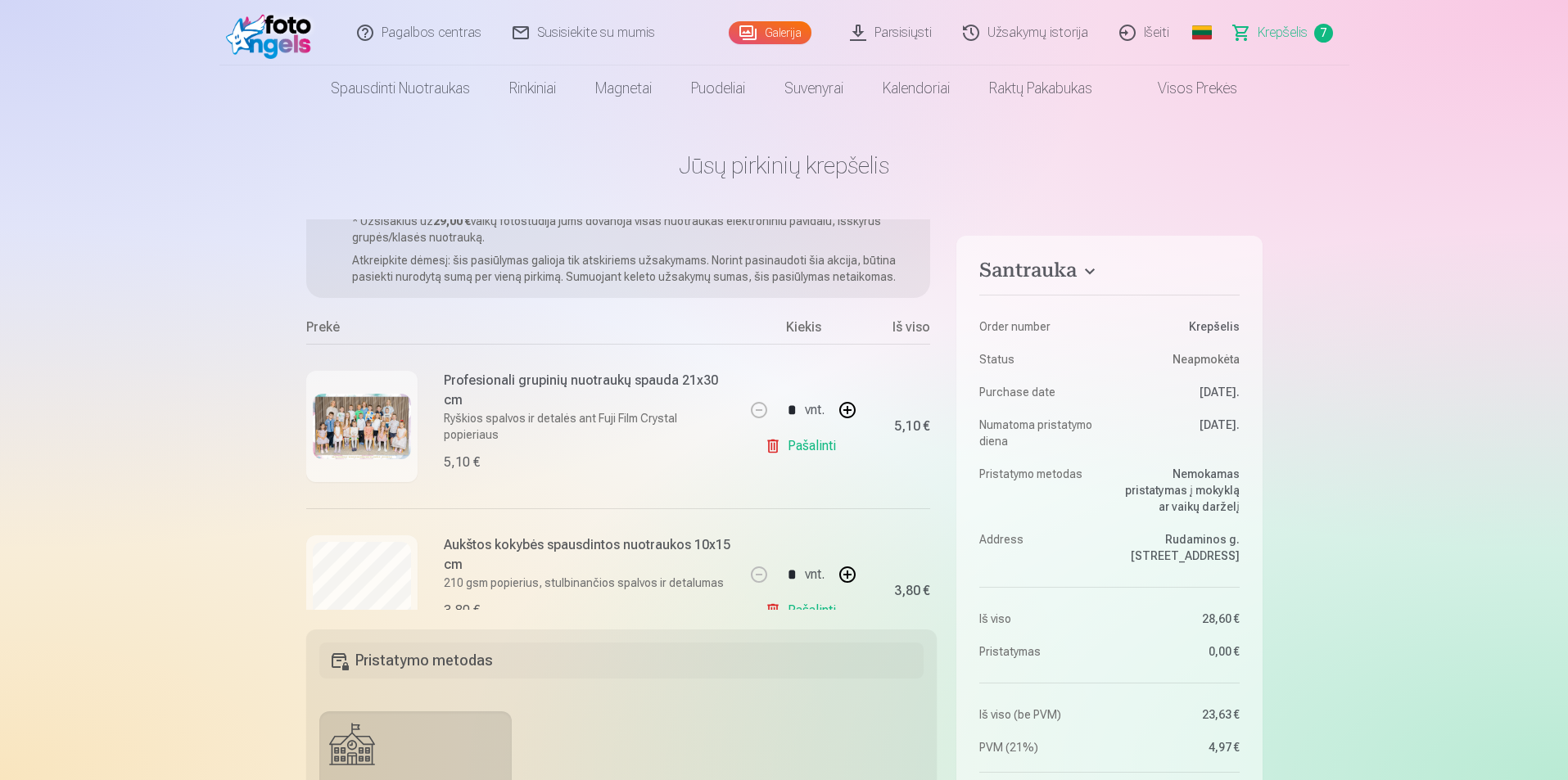
scroll to position [48, 0]
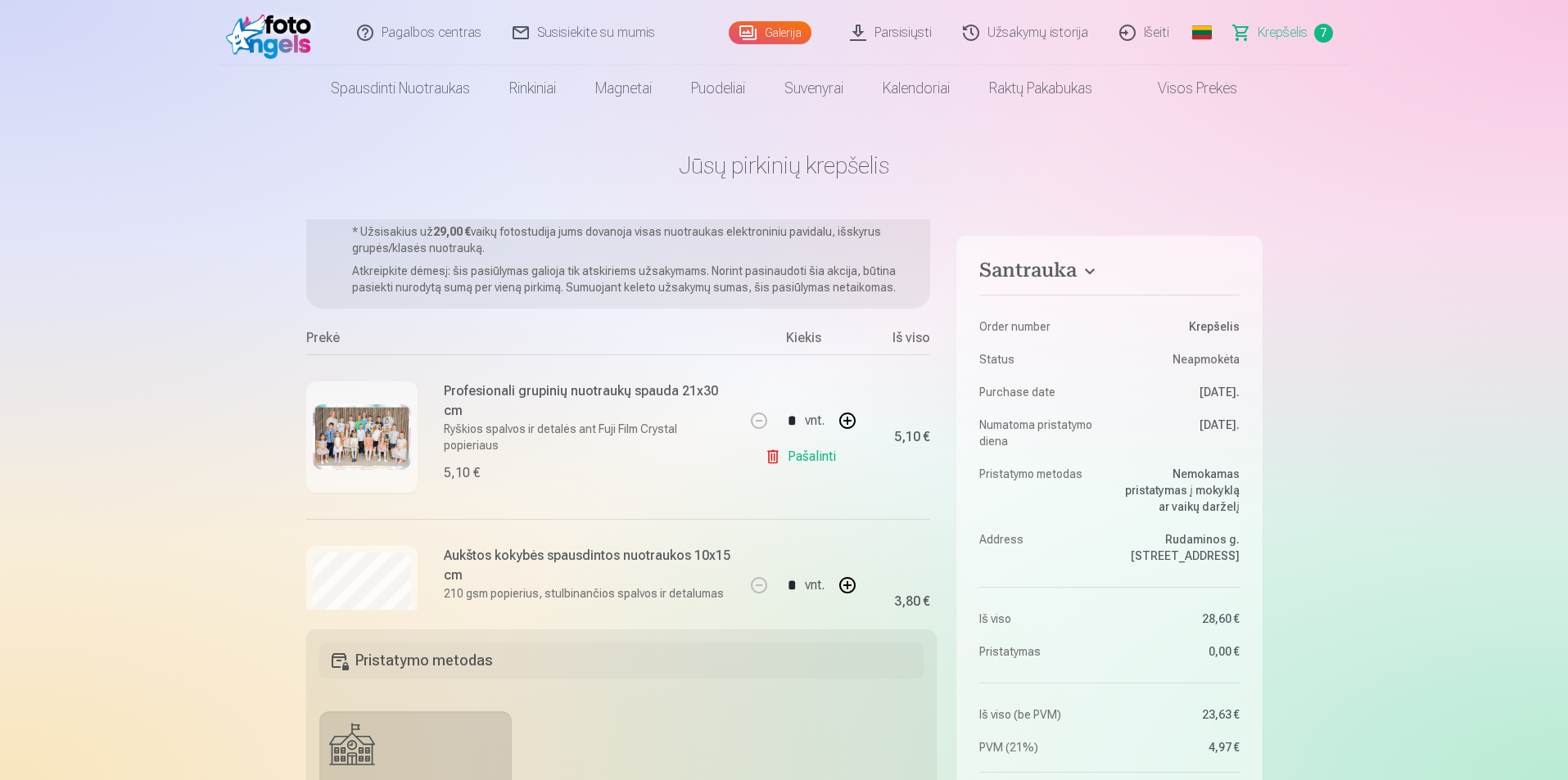
click at [806, 38] on link "Galerija" at bounding box center [770, 32] width 83 height 23
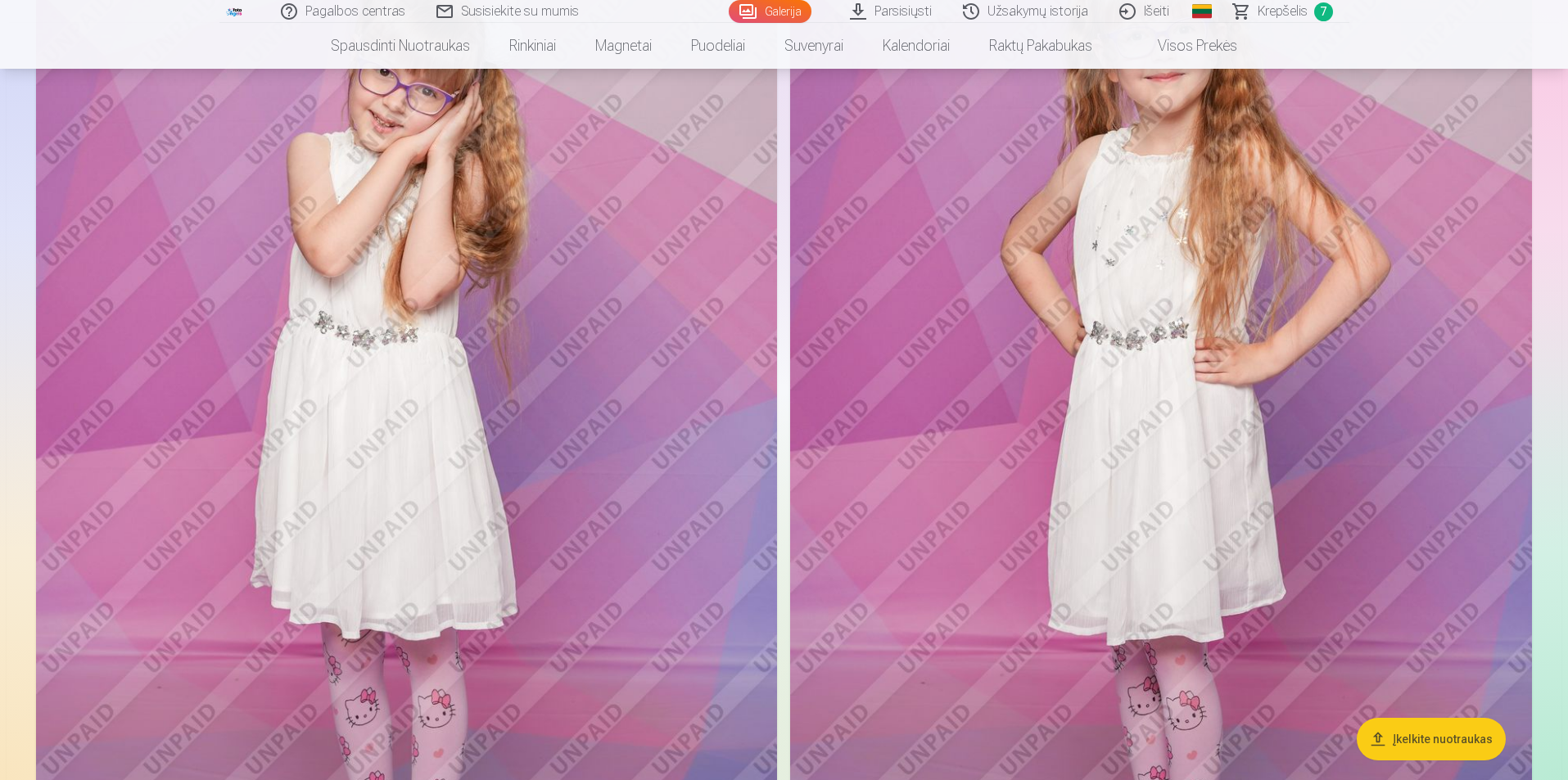
scroll to position [1801, 0]
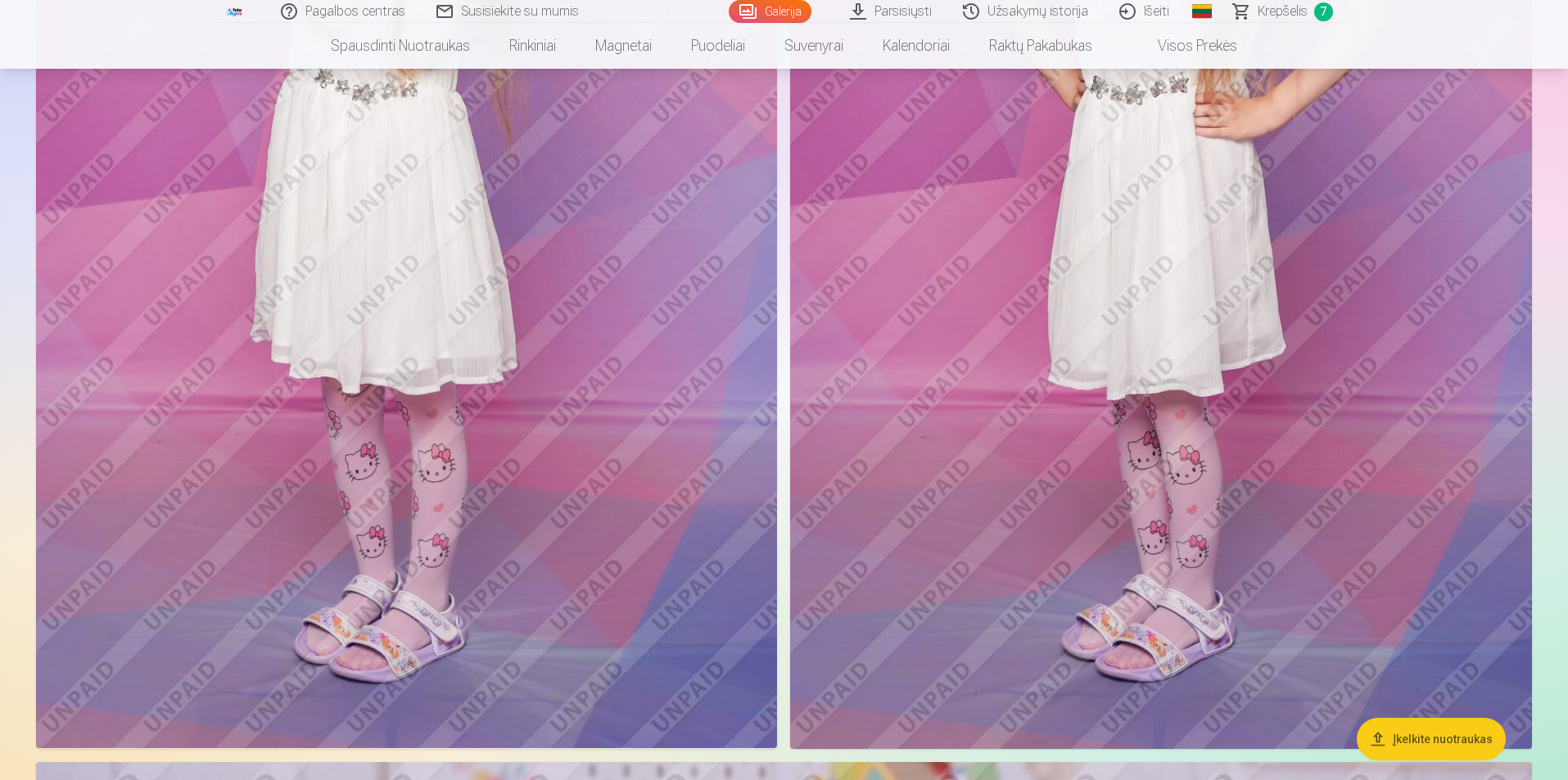
click at [1273, 6] on span "Krepšelis" at bounding box center [1283, 11] width 50 height 19
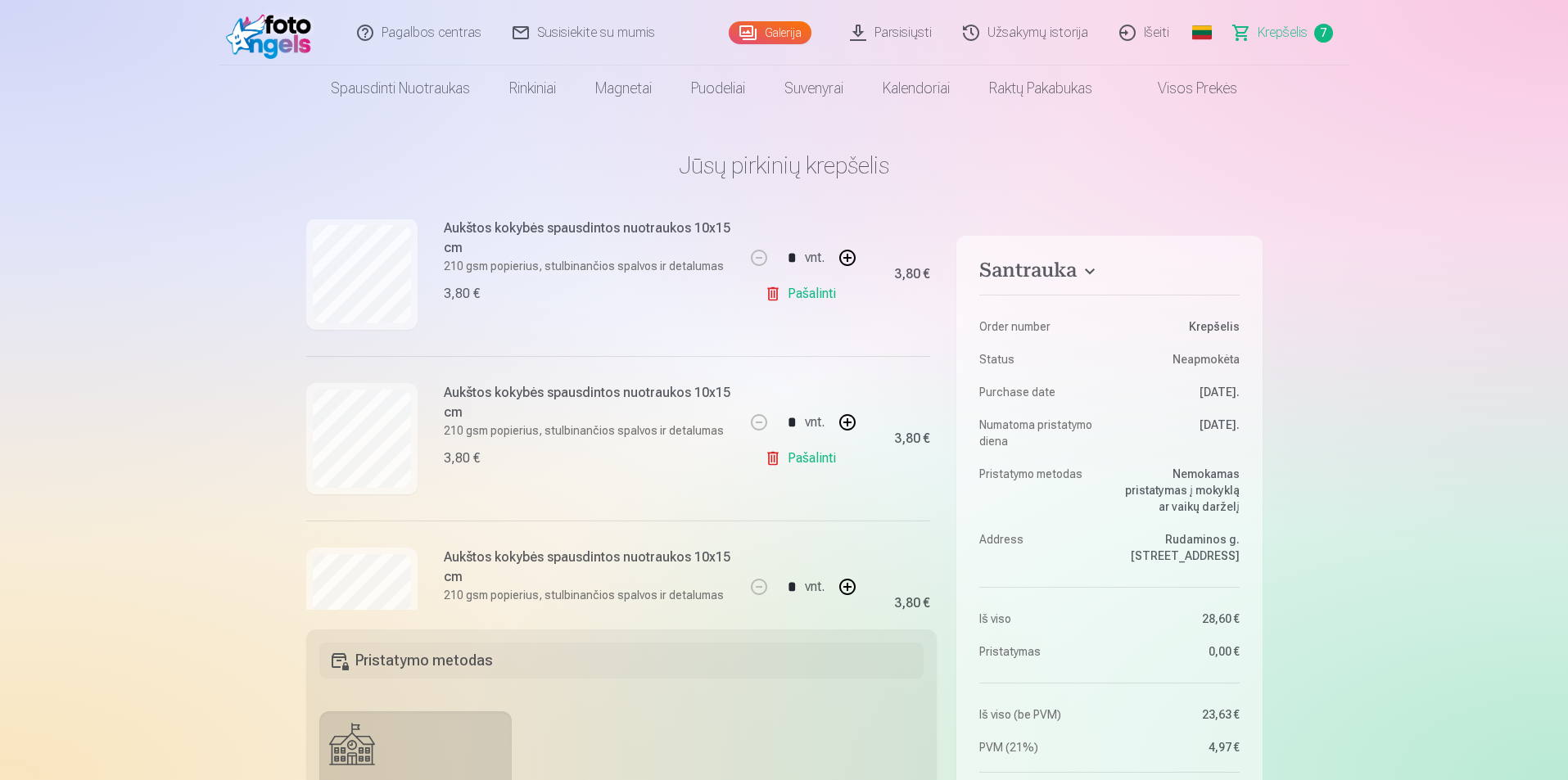
scroll to position [539, 0]
click at [787, 25] on link "Galerija" at bounding box center [770, 32] width 83 height 23
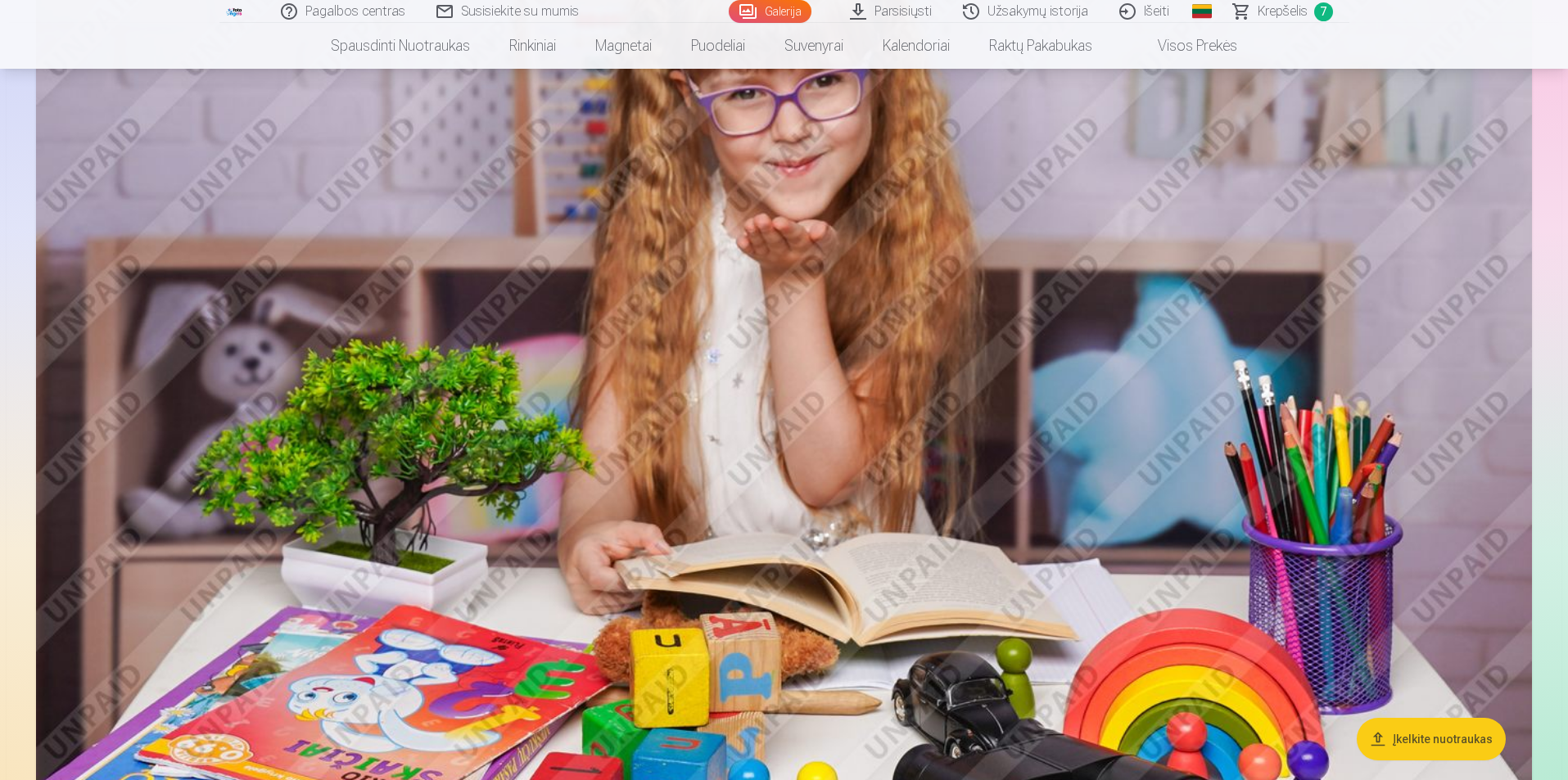
scroll to position [2455, 0]
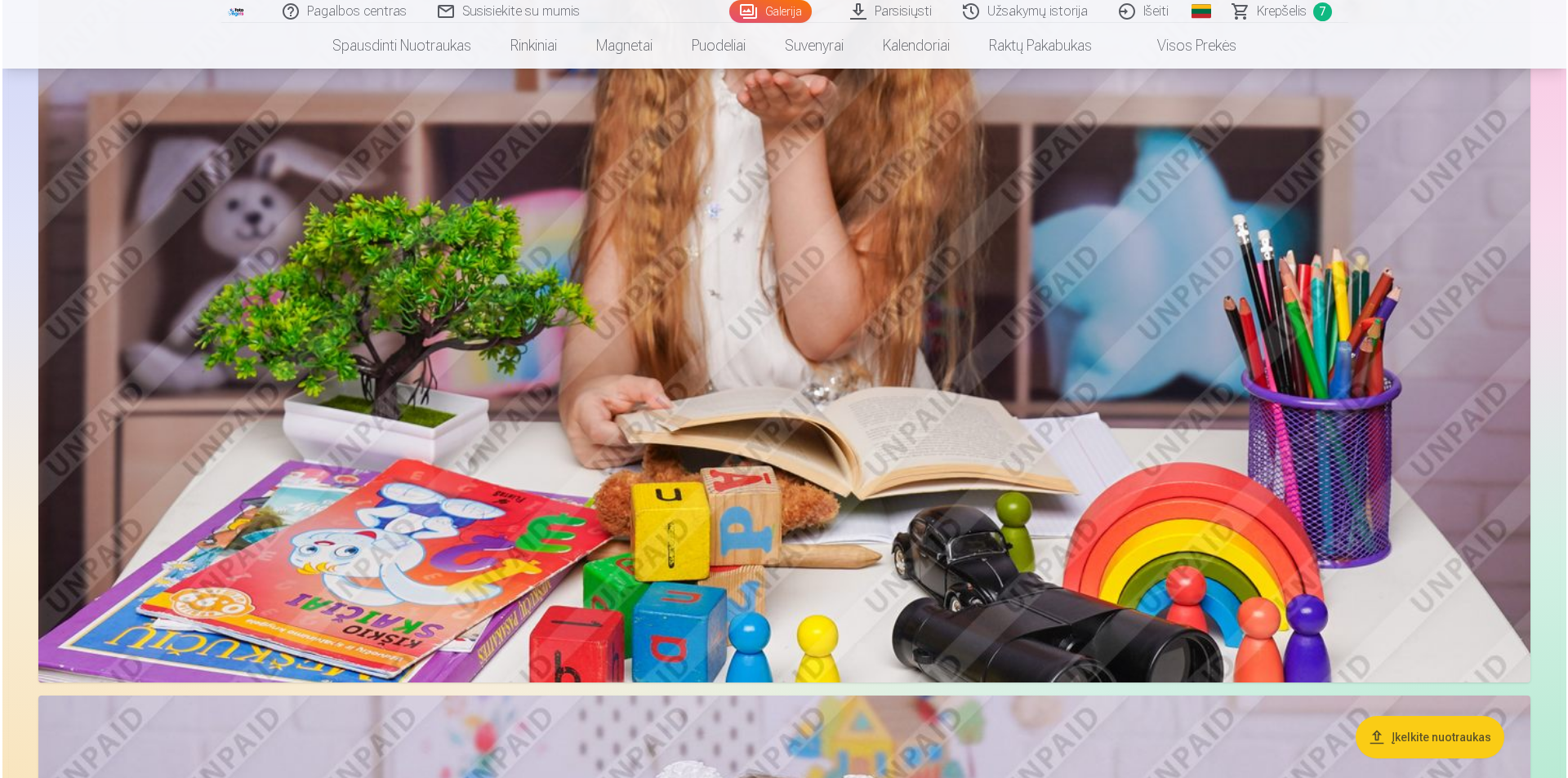
scroll to position [3103, 0]
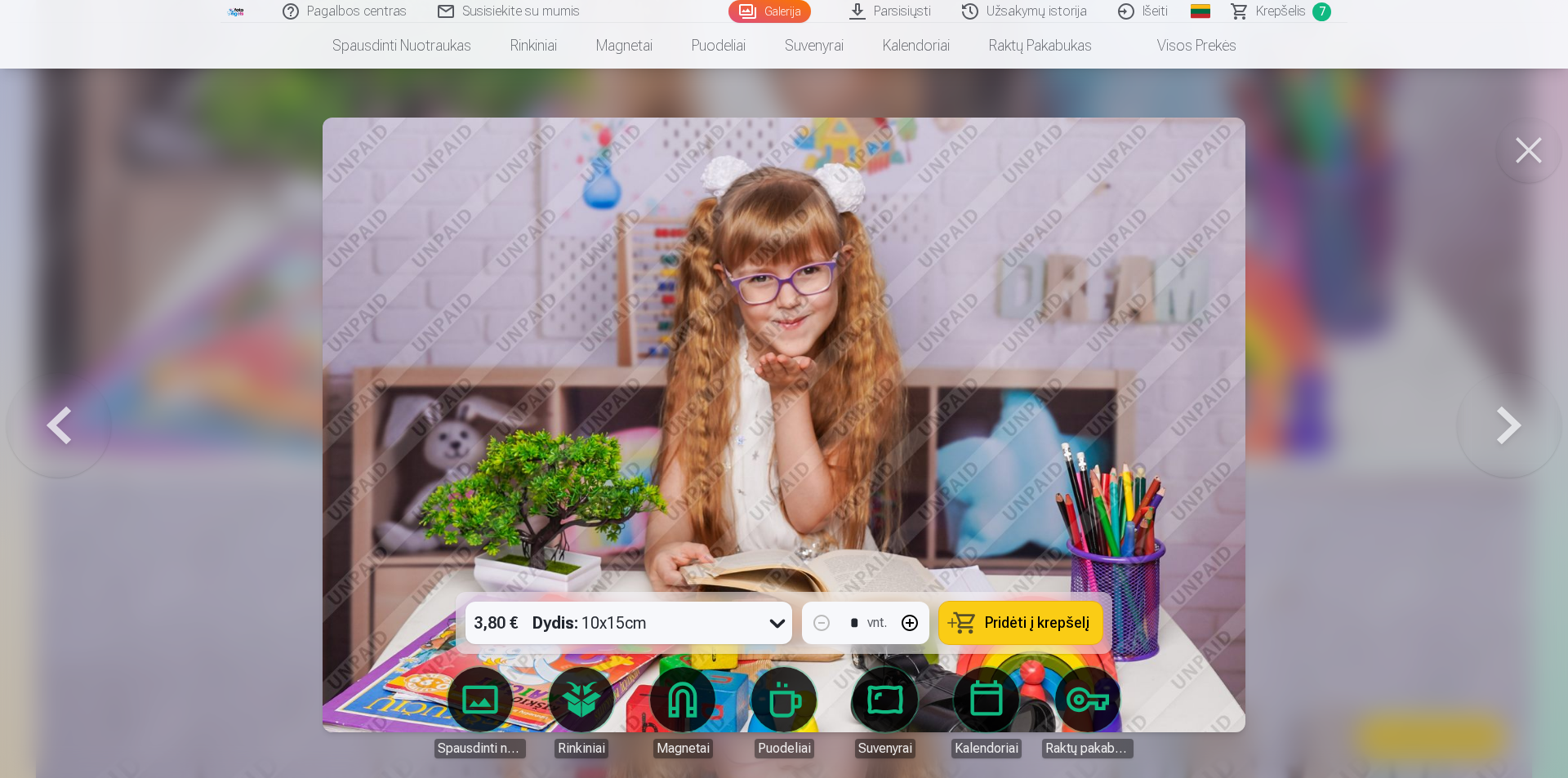
click at [1028, 617] on span "Pridėti į krepšelį" at bounding box center [1037, 623] width 105 height 15
drag, startPoint x: 1528, startPoint y: 166, endPoint x: 1518, endPoint y: 166, distance: 10.0
click at [1528, 166] on button at bounding box center [1528, 150] width 65 height 65
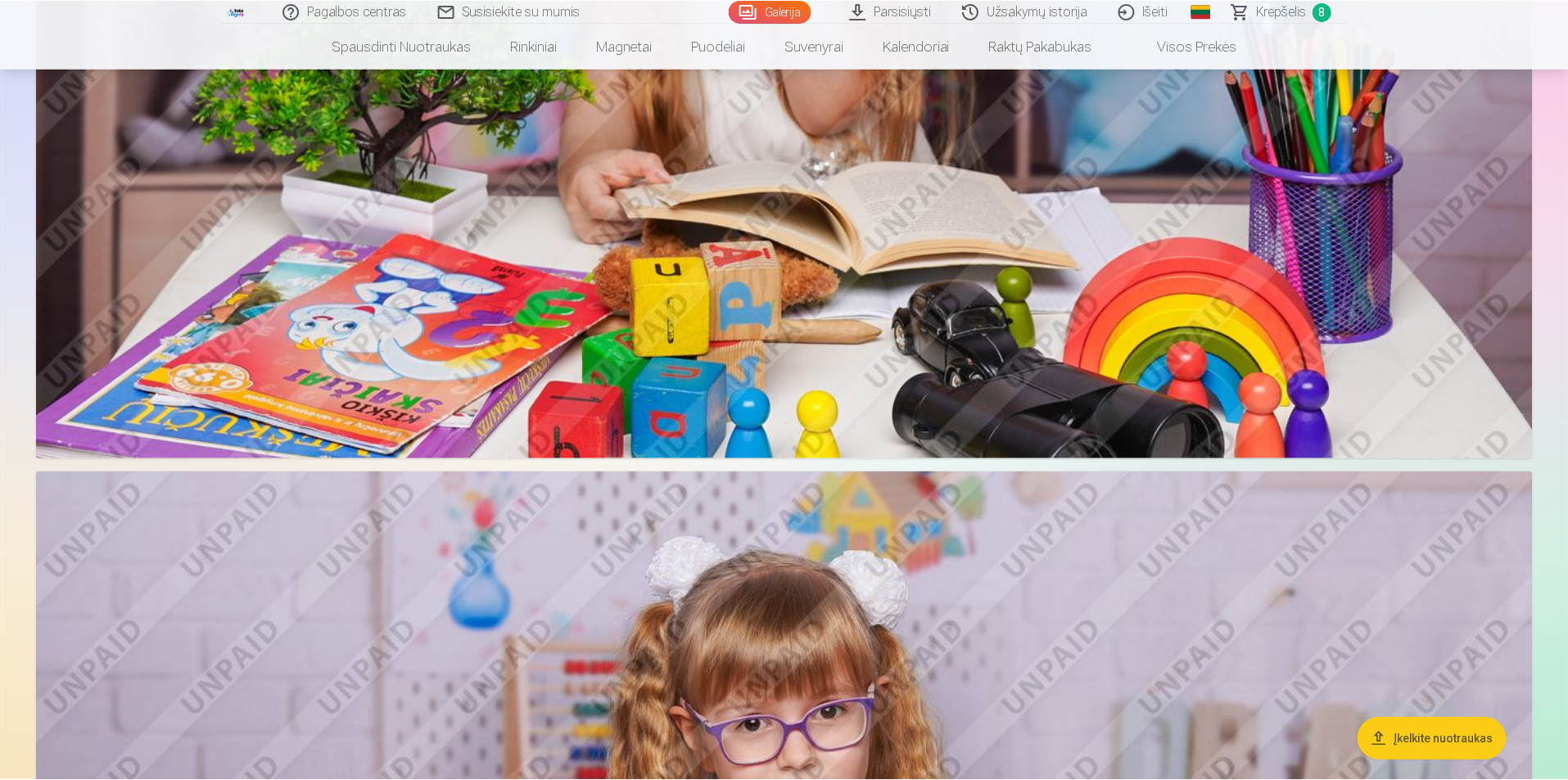
scroll to position [3104, 0]
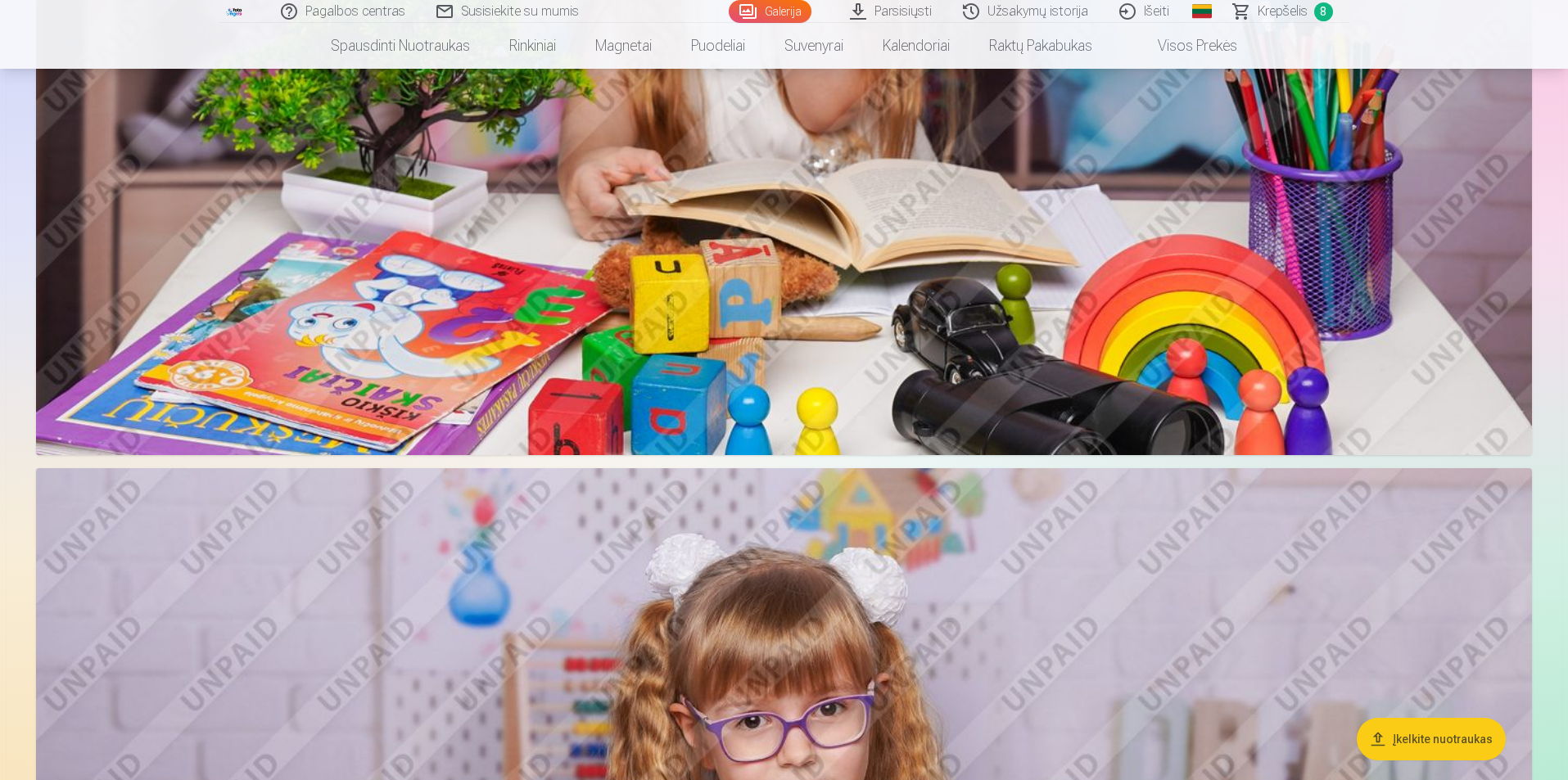
click at [1278, 11] on span "Krepšelis" at bounding box center [1283, 11] width 50 height 19
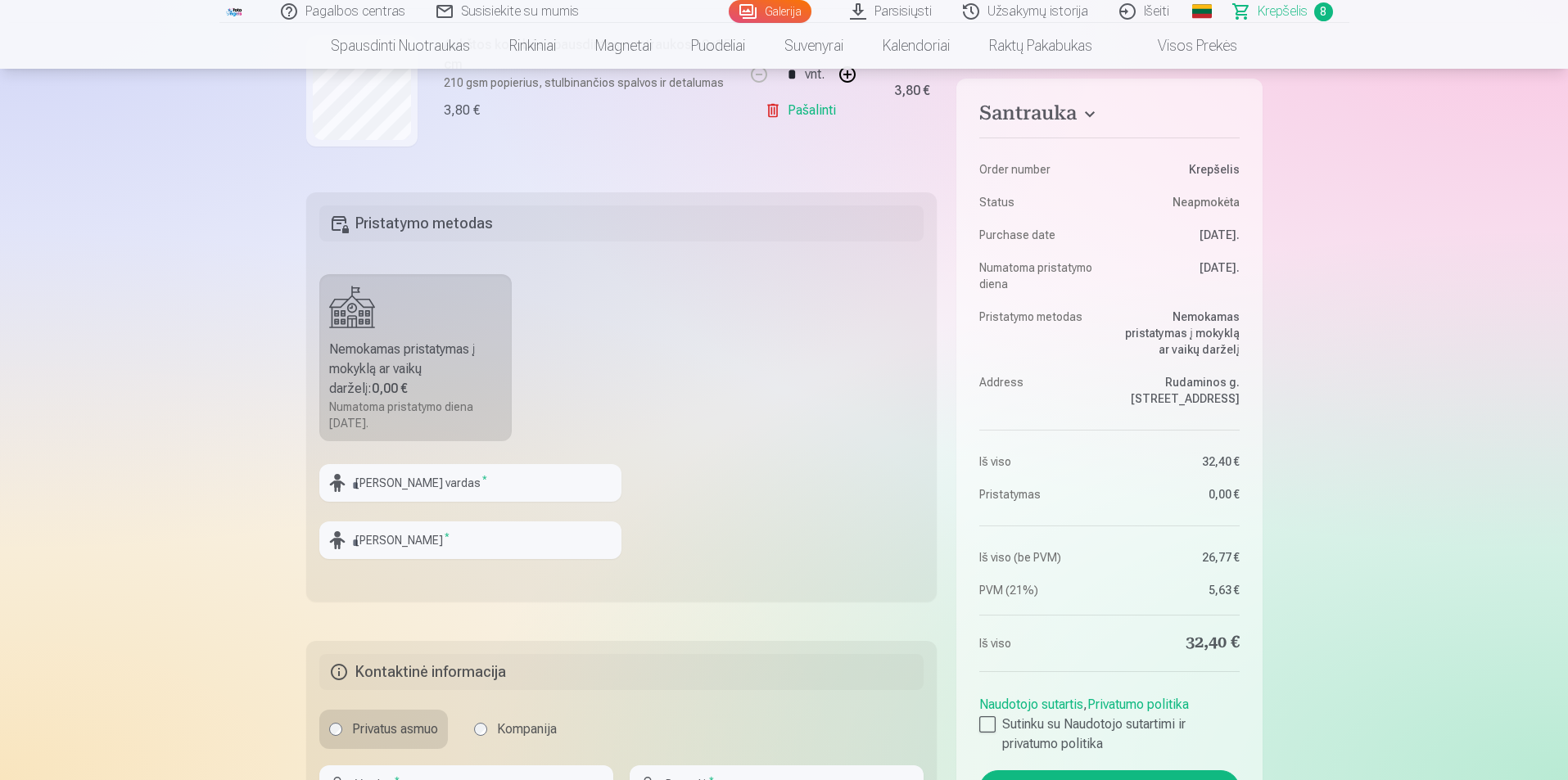
scroll to position [573, 0]
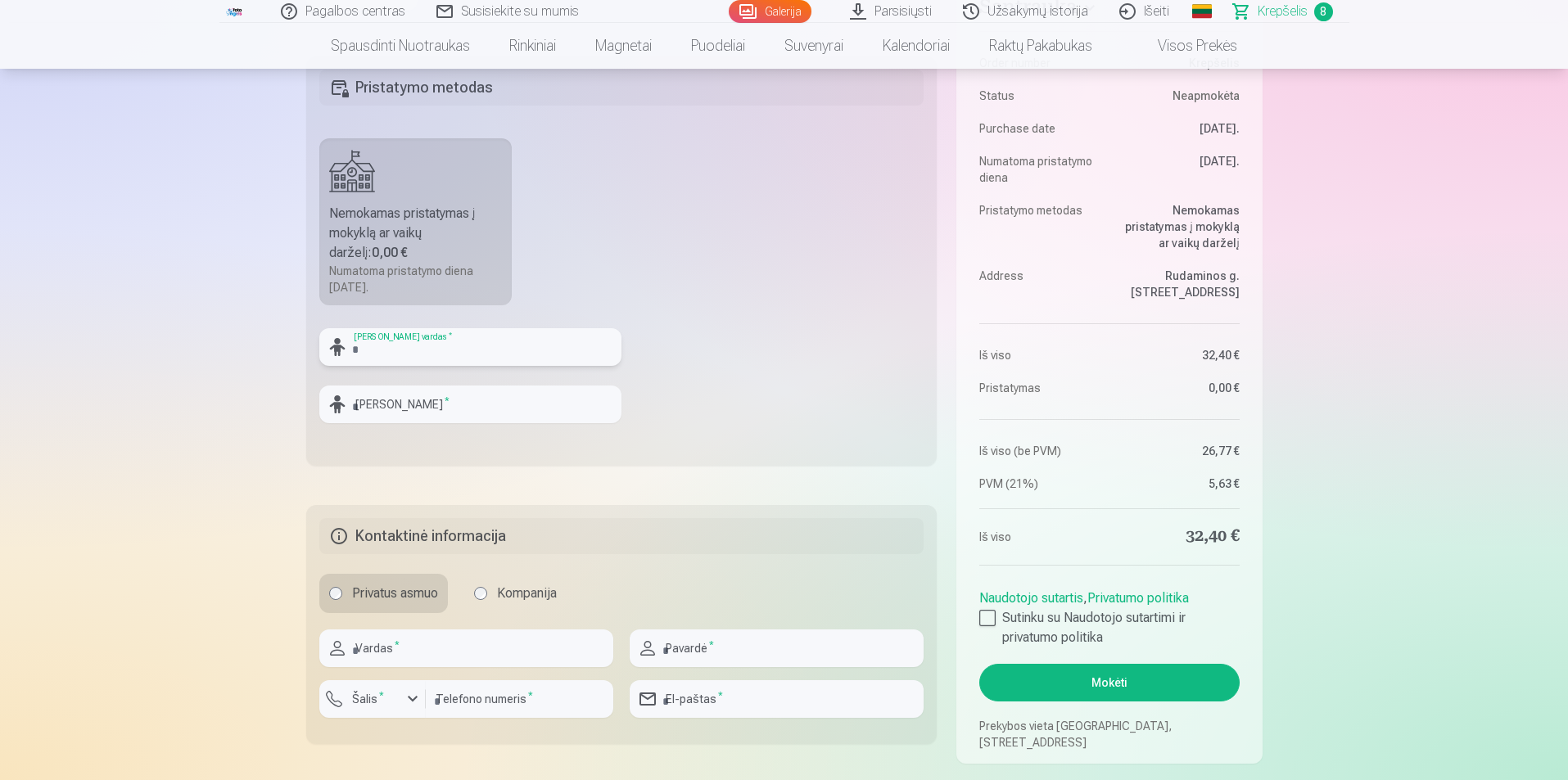
click at [472, 355] on input "text" at bounding box center [470, 347] width 302 height 38
type input "******"
click at [449, 391] on input "text" at bounding box center [470, 404] width 302 height 38
type input "**********"
click at [466, 647] on input "text" at bounding box center [466, 648] width 294 height 38
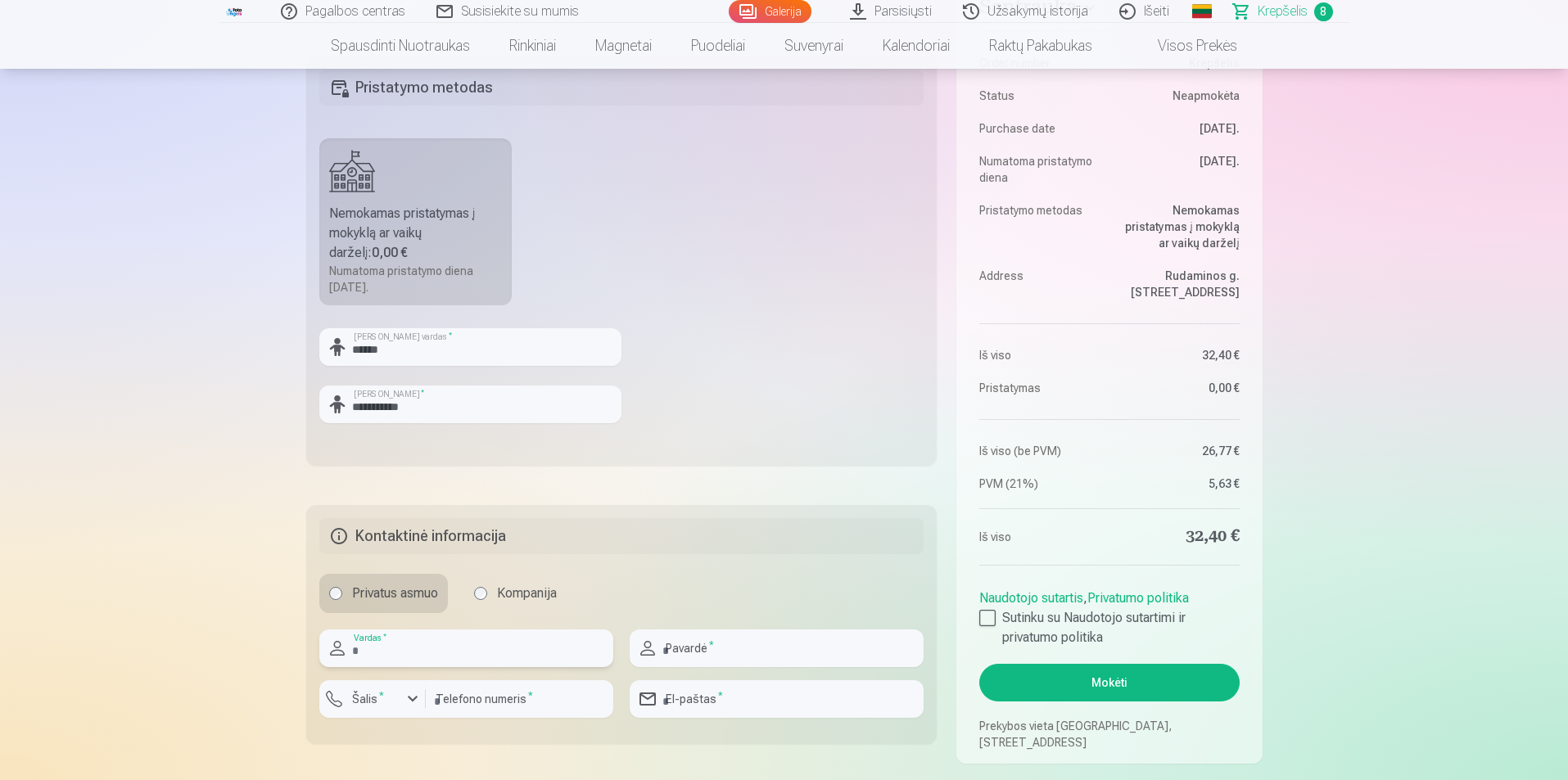
type input "******"
type input "**********"
type input "*********"
type input "**********"
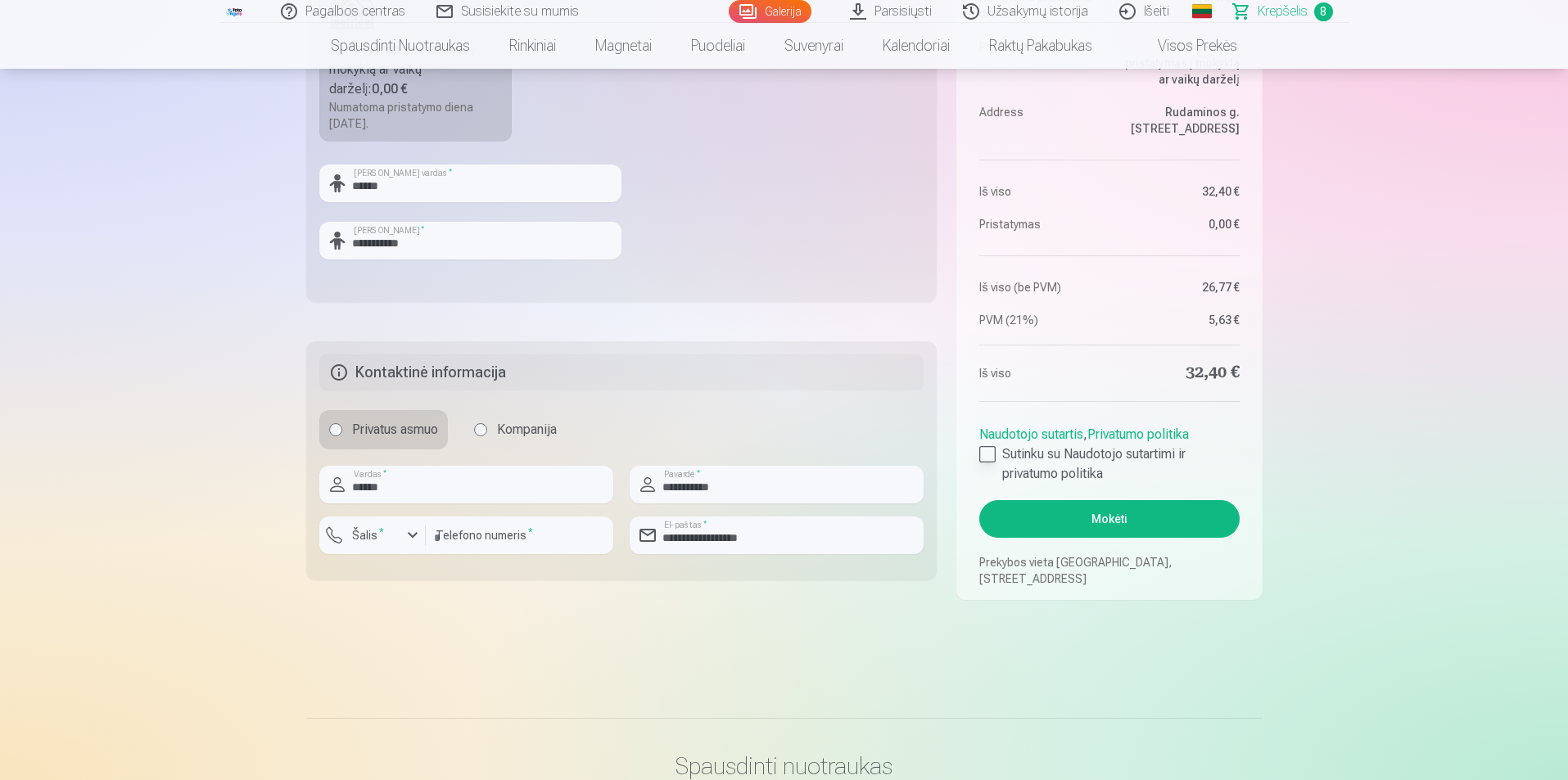
click at [985, 456] on div at bounding box center [988, 454] width 17 height 17
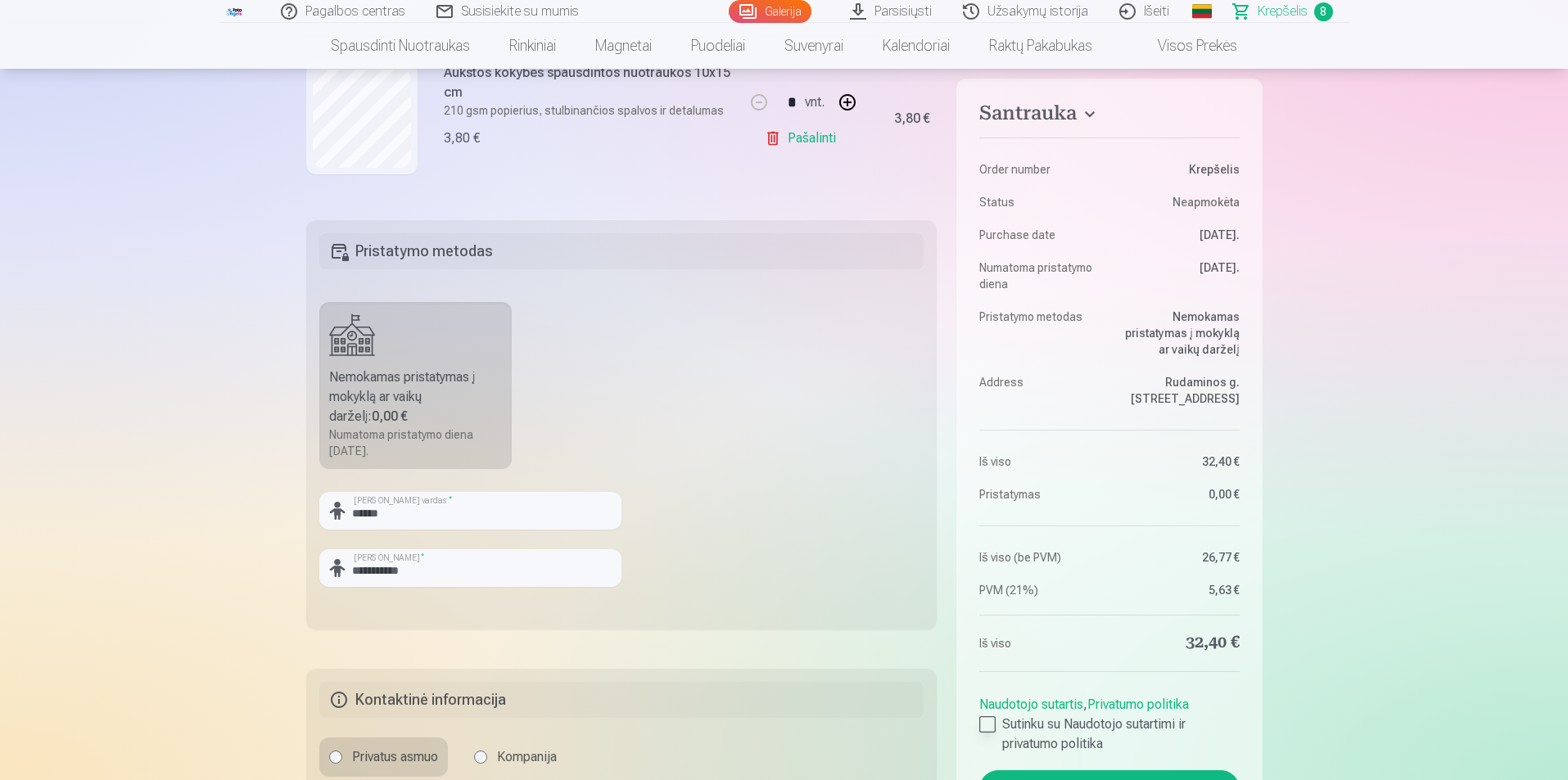
scroll to position [573, 0]
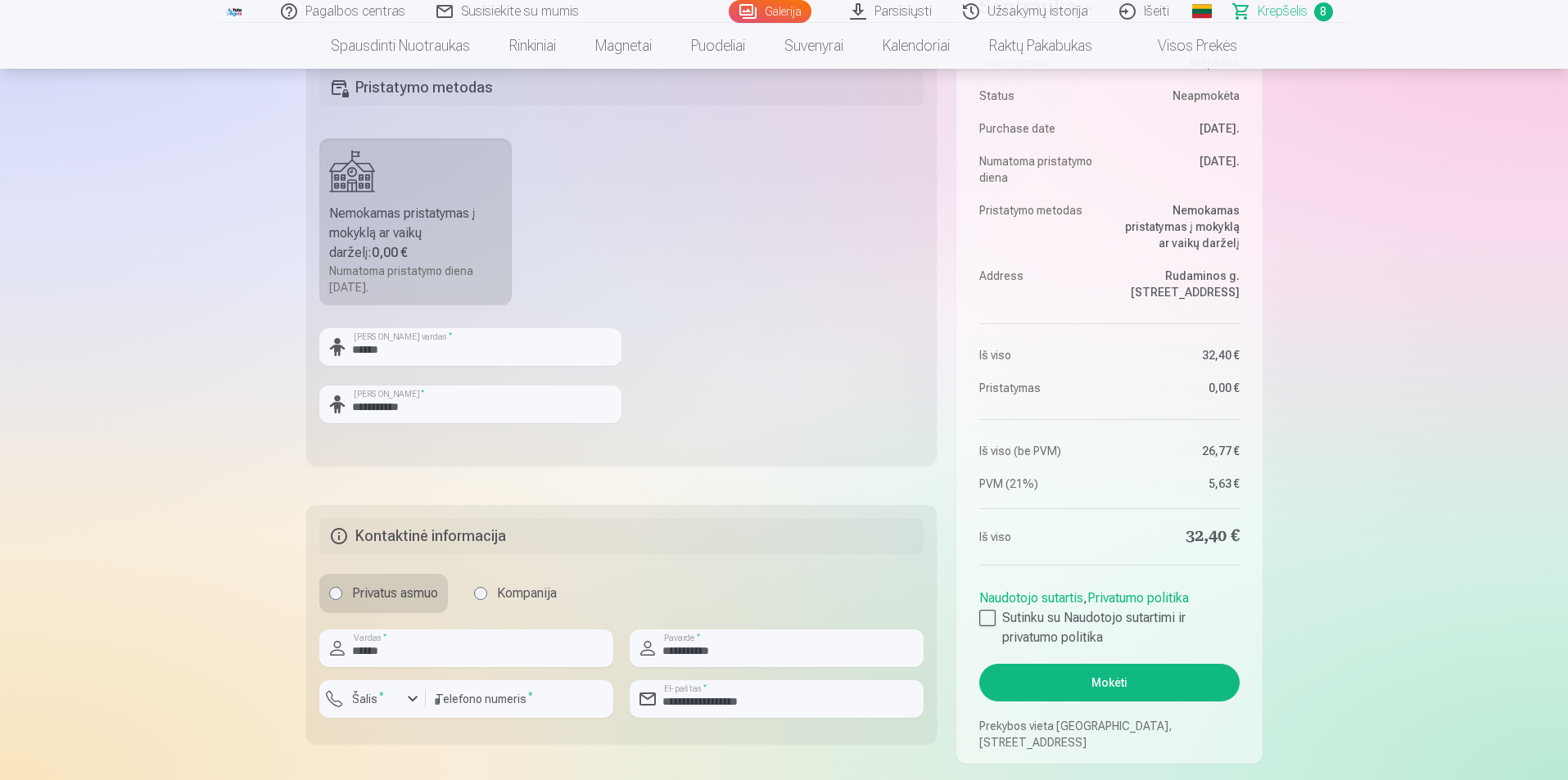
click at [1175, 683] on button "Mokėti" at bounding box center [1109, 682] width 259 height 38
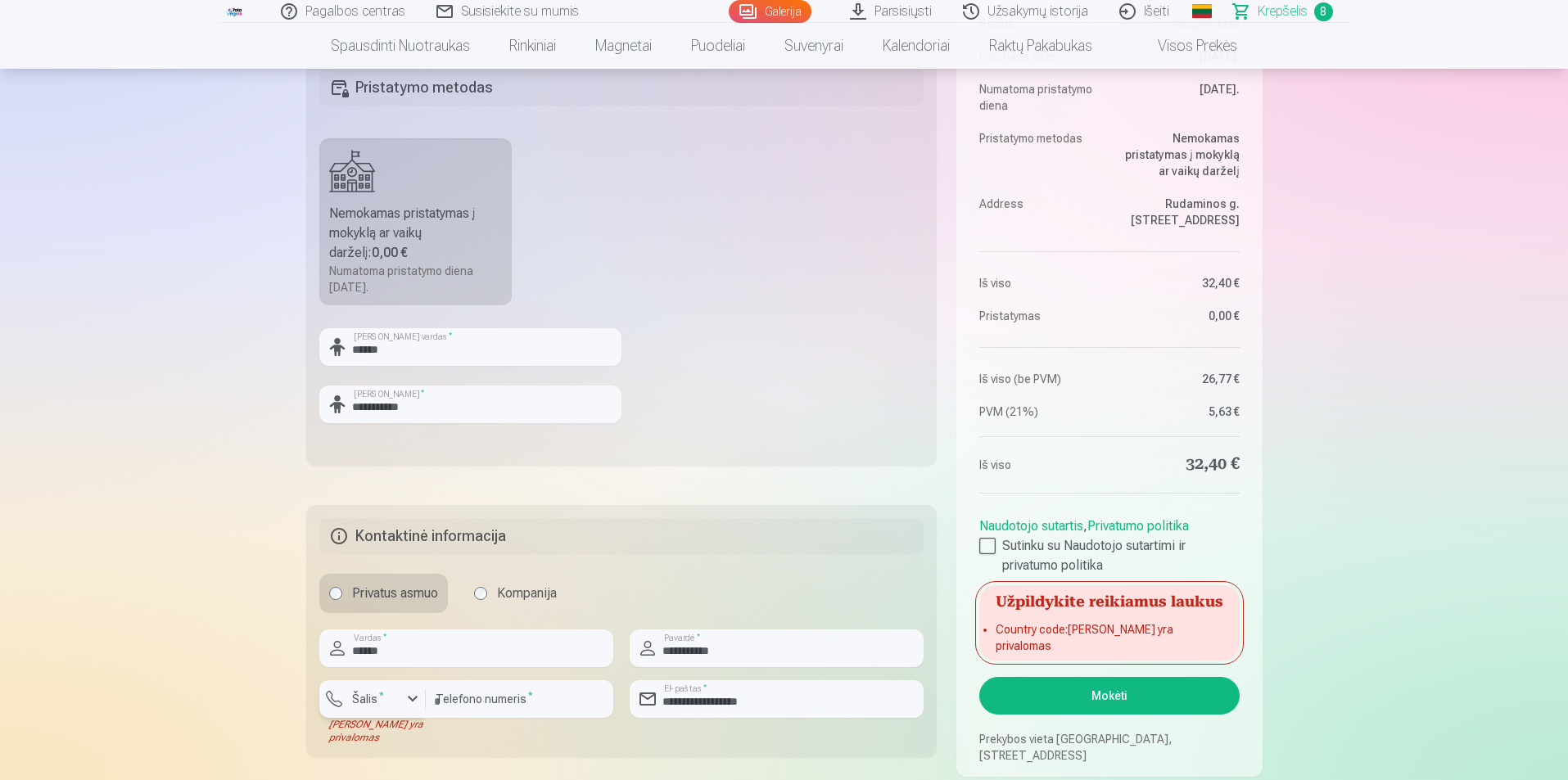
click at [414, 702] on div "button" at bounding box center [412, 699] width 19 height 19
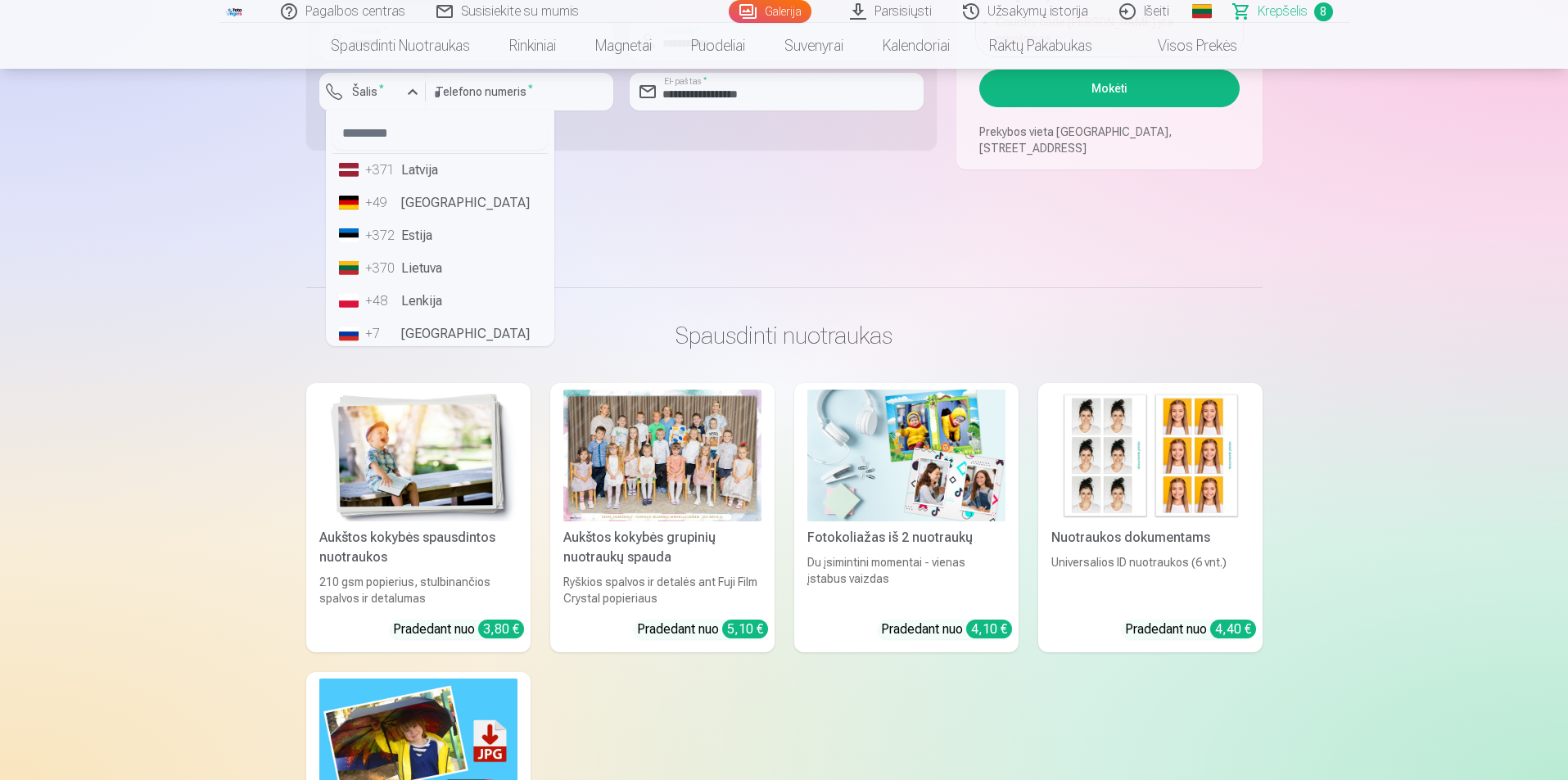
scroll to position [1228, 0]
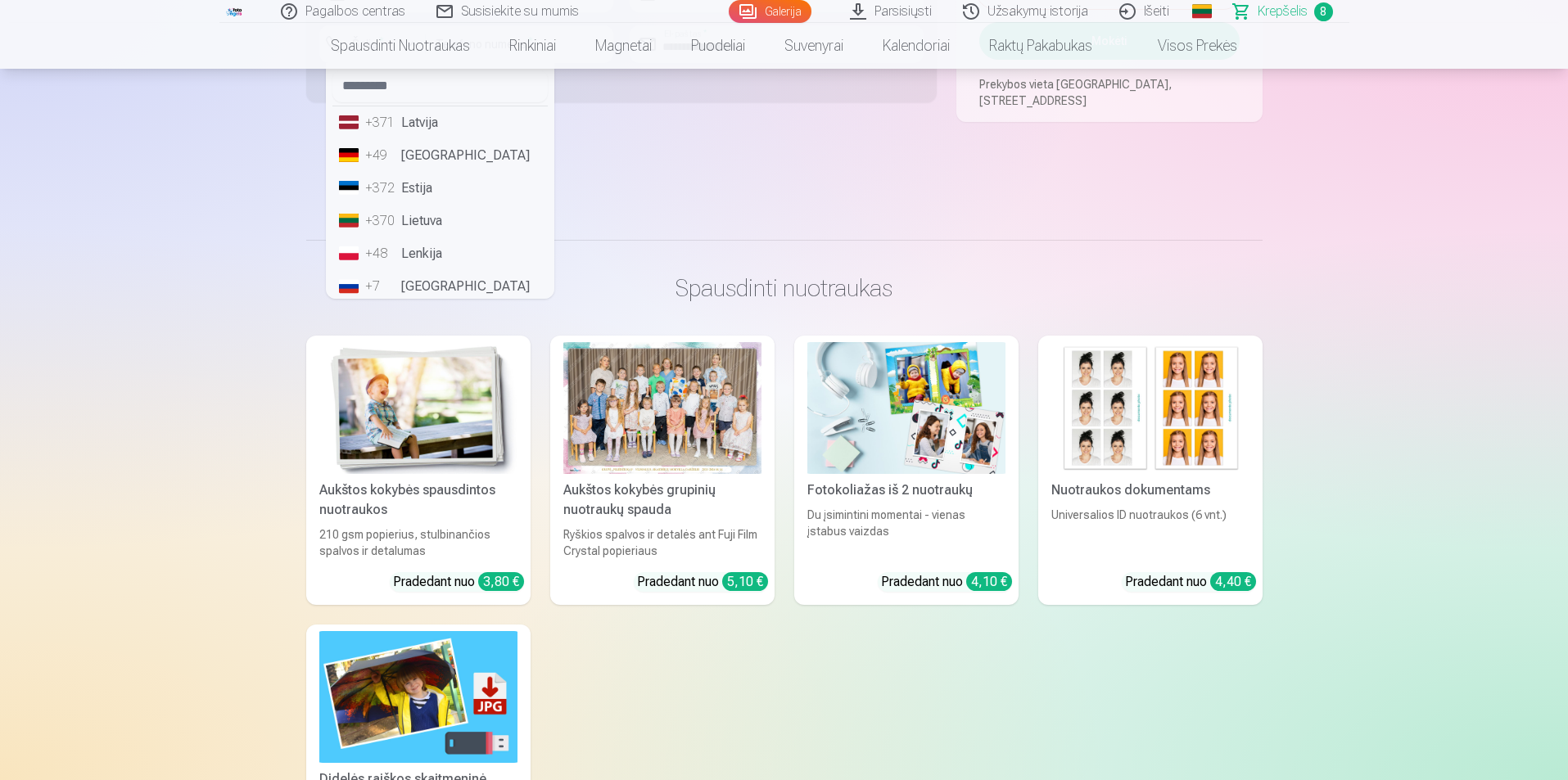
click at [426, 213] on li "+370 Lietuva" at bounding box center [440, 221] width 215 height 32
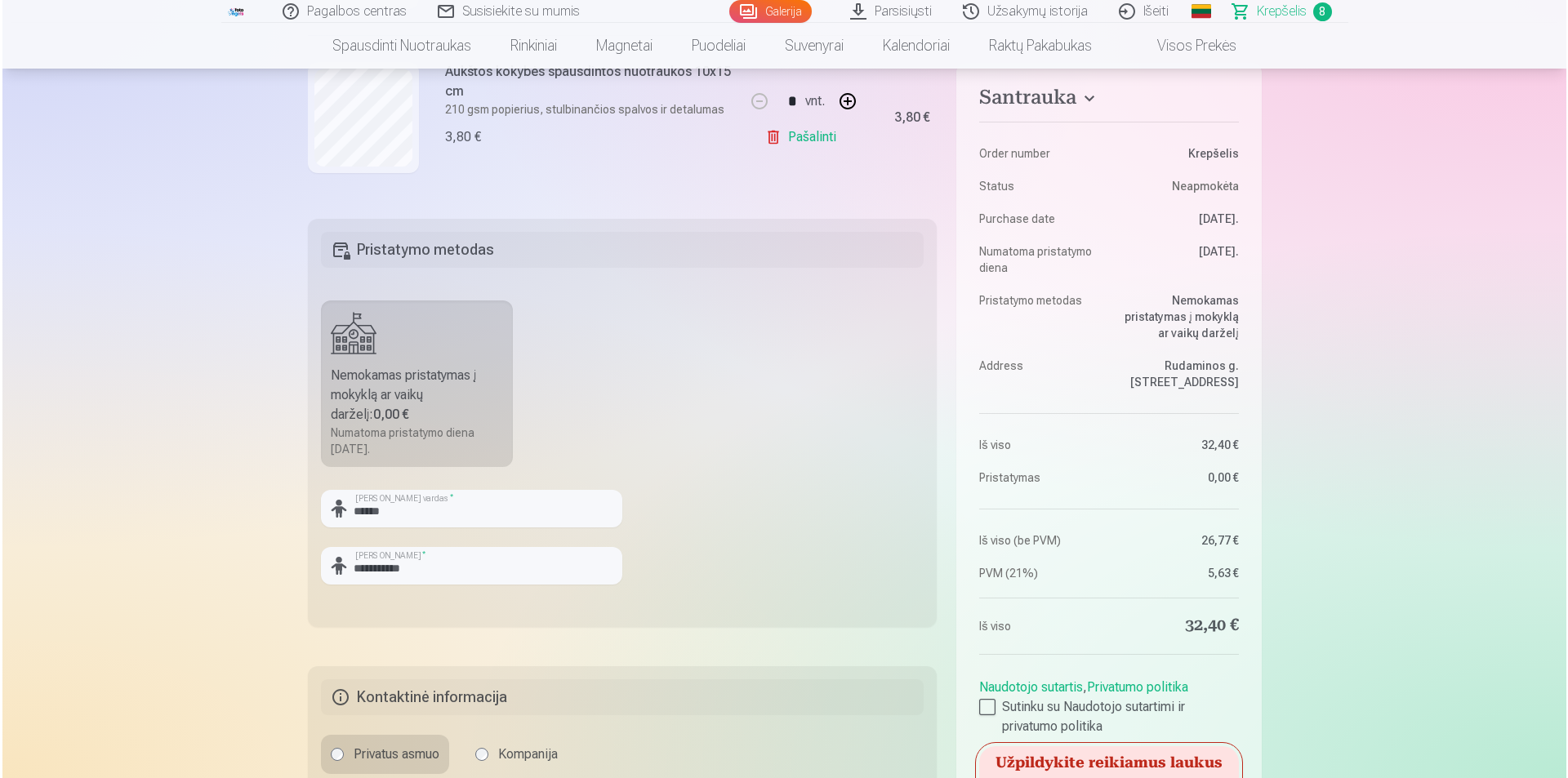
scroll to position [572, 0]
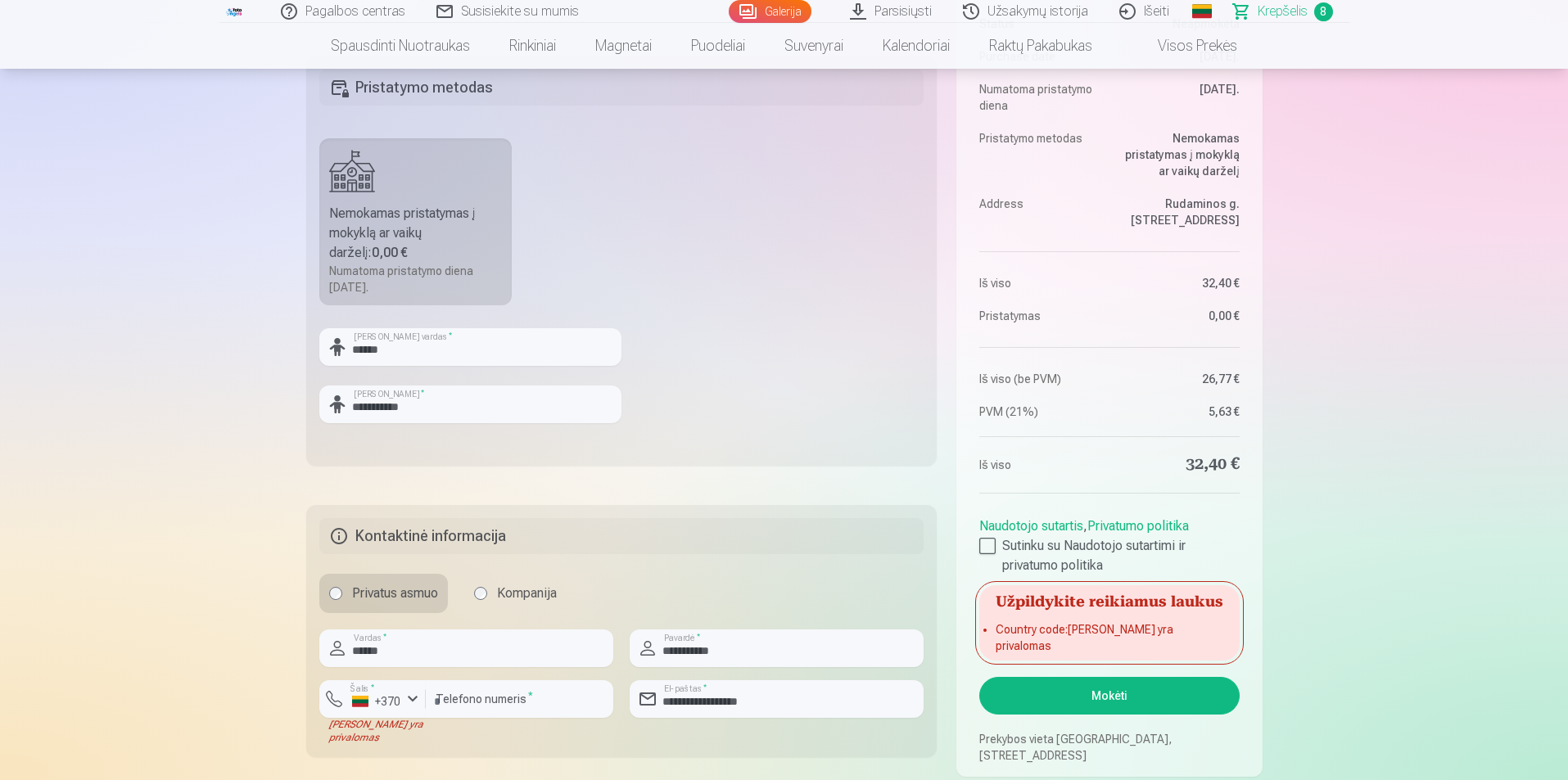
click at [1145, 693] on button "Mokėti" at bounding box center [1109, 695] width 259 height 38
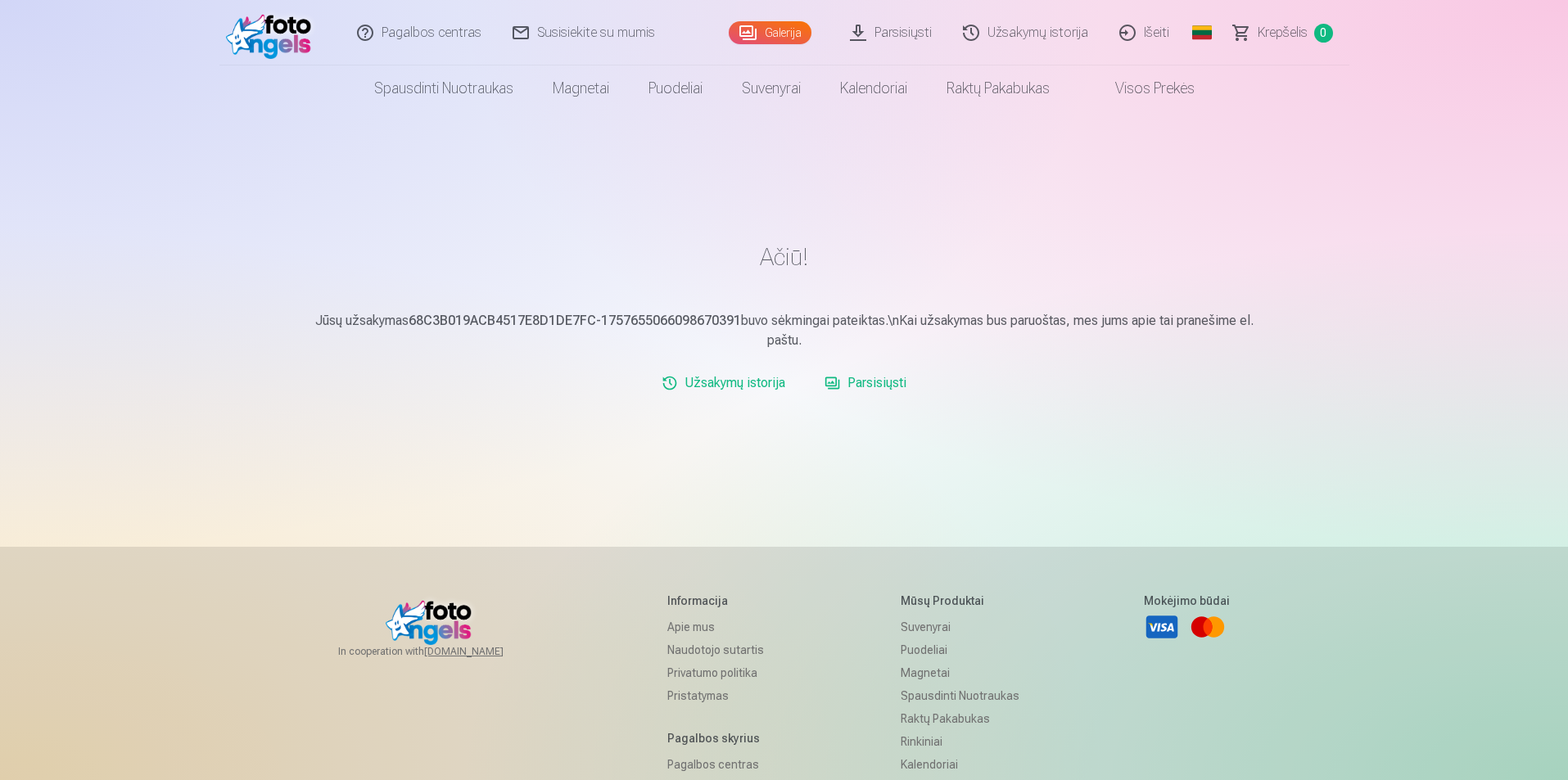
click at [776, 32] on link "Galerija" at bounding box center [770, 32] width 83 height 23
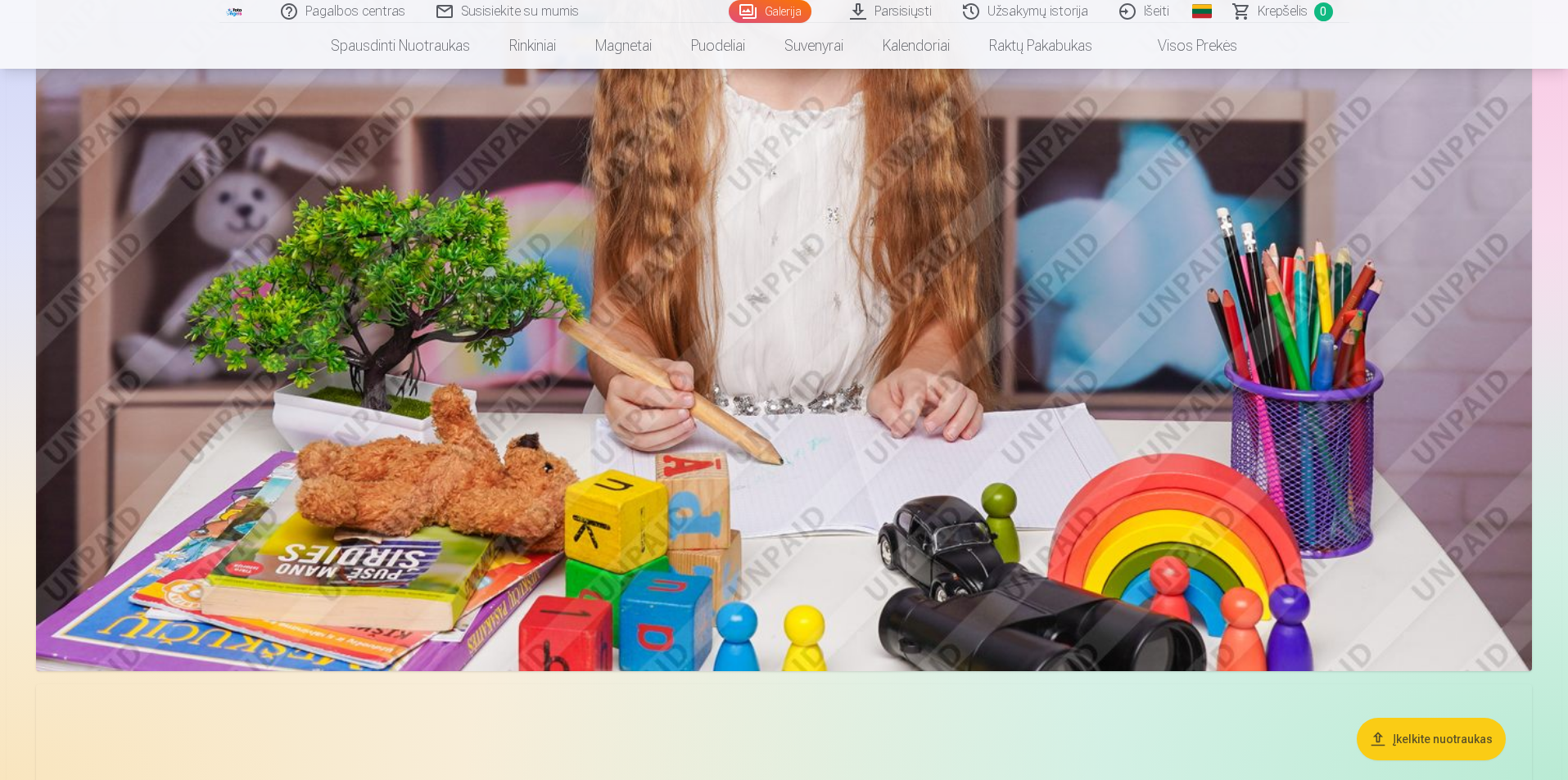
scroll to position [4256, 0]
